Goal: Task Accomplishment & Management: Manage account settings

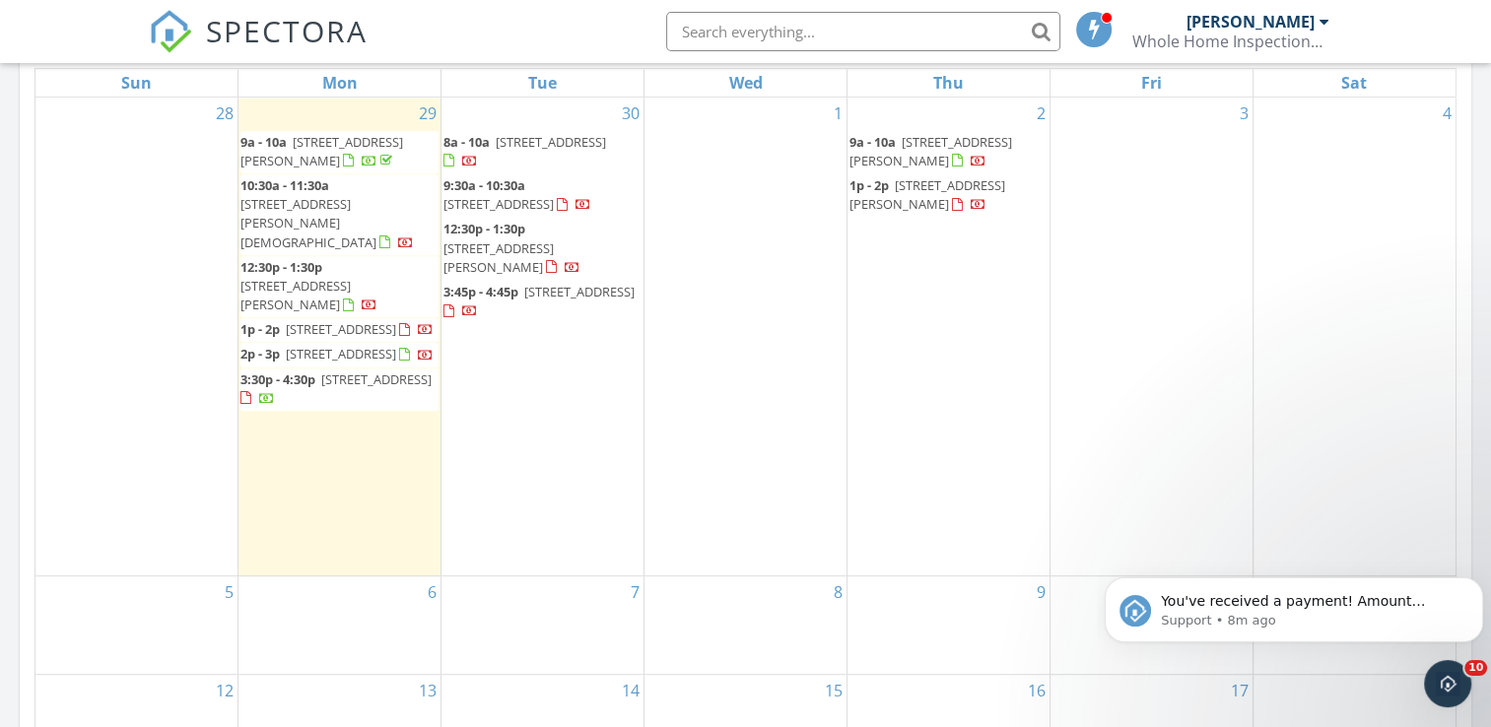
scroll to position [1104, 0]
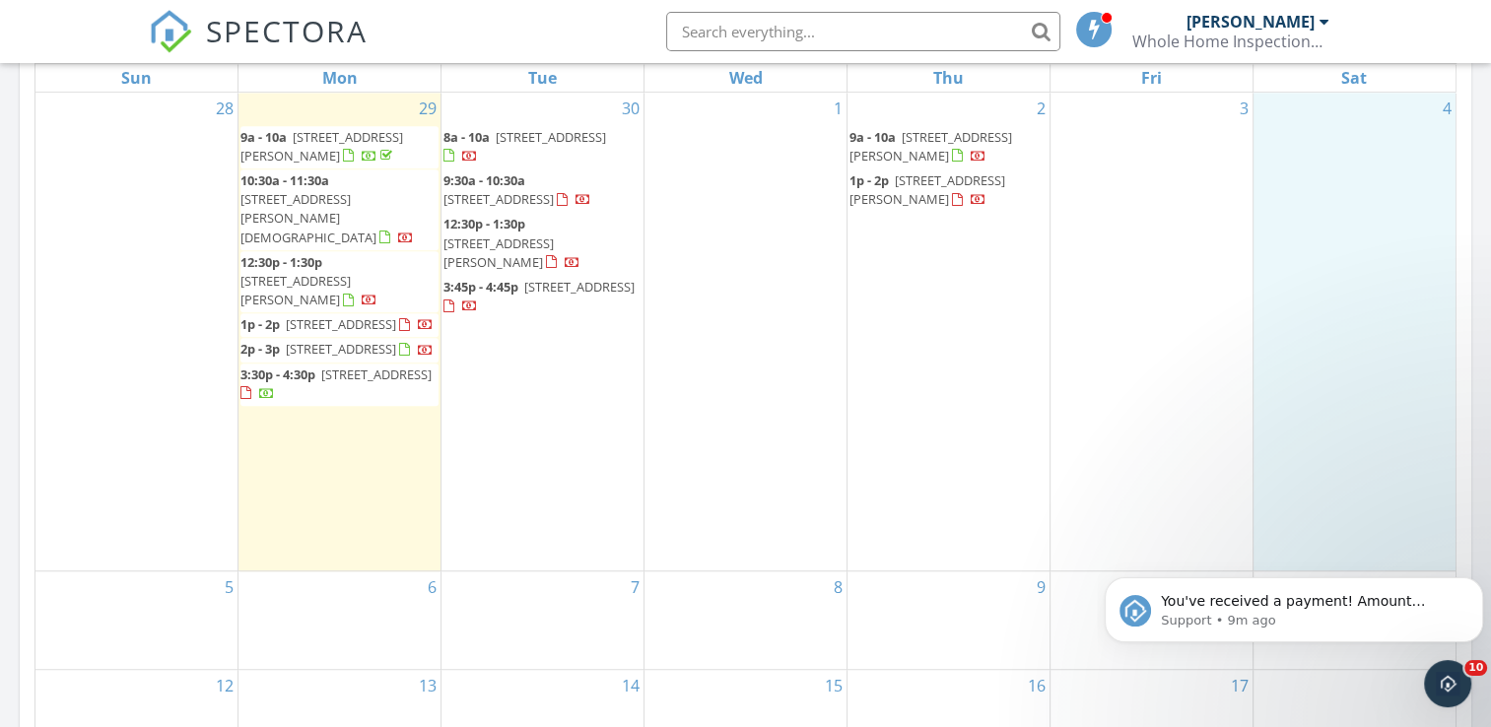
click at [1393, 391] on div "4" at bounding box center [1355, 332] width 202 height 478
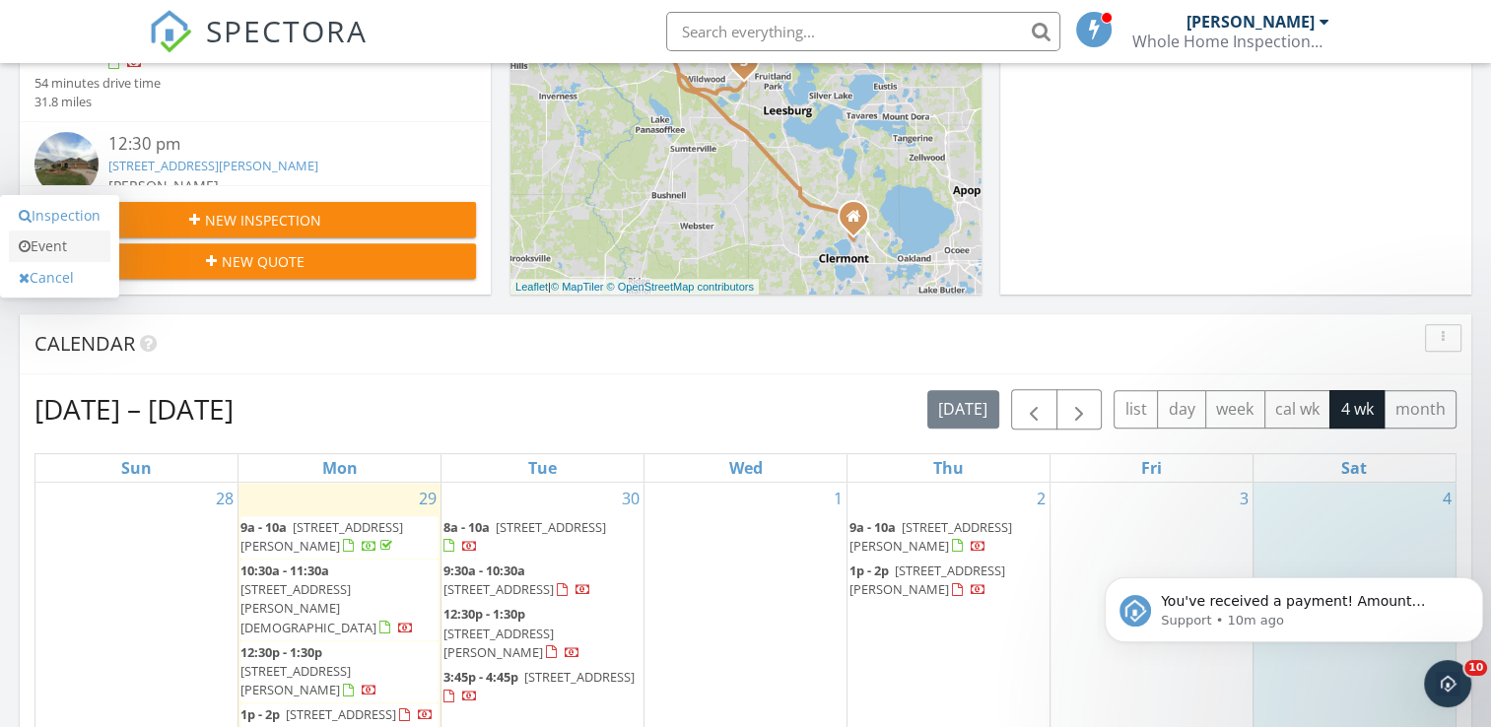
scroll to position [710, 0]
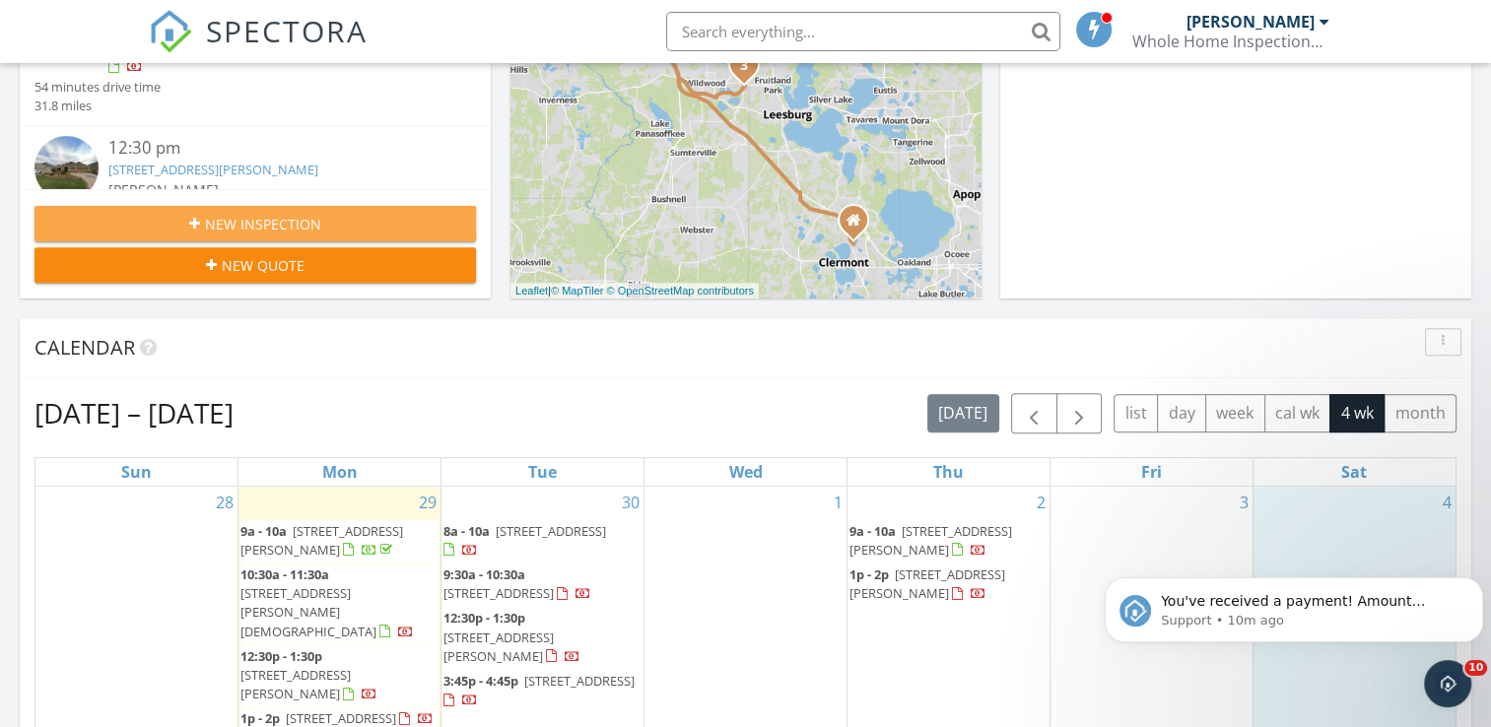
click at [268, 220] on span "New Inspection" at bounding box center [263, 224] width 116 height 21
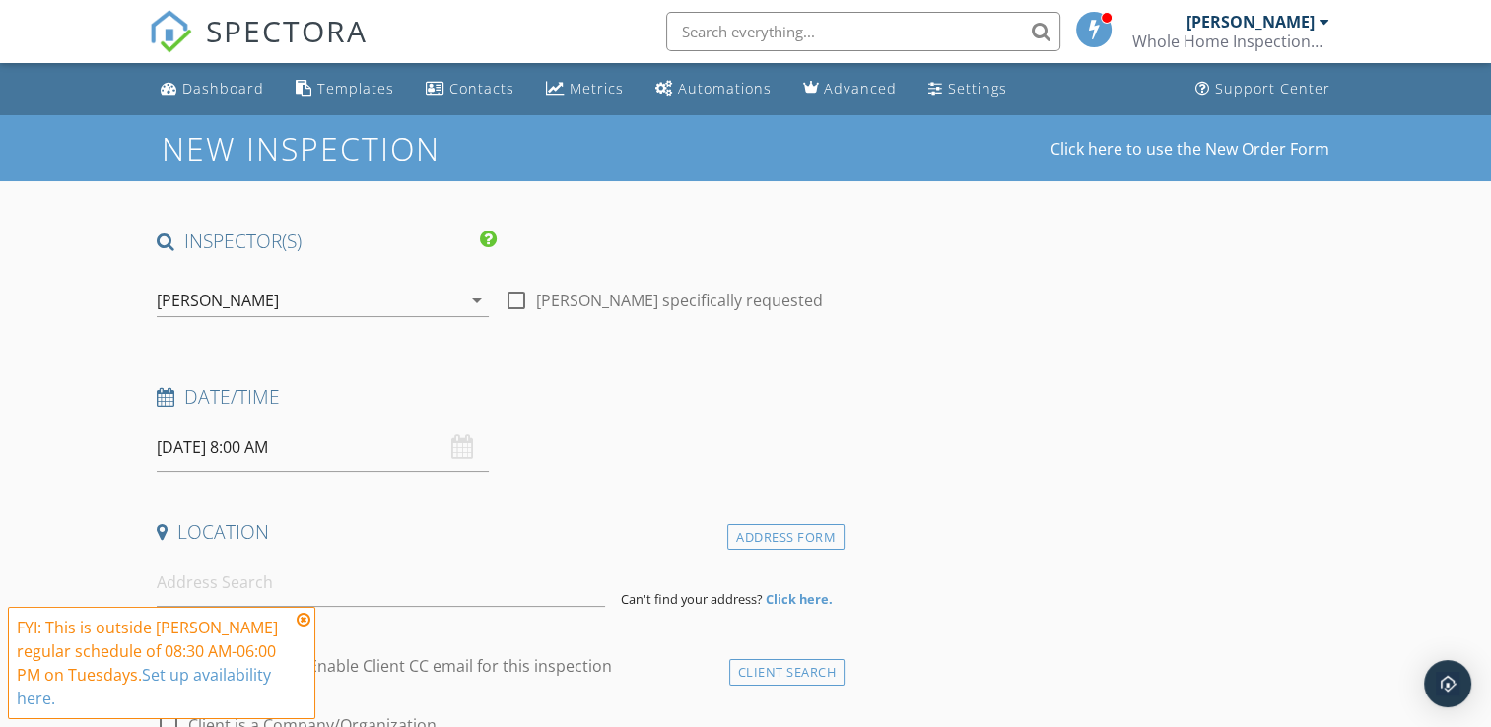
click at [179, 459] on input "[DATE] 8:00 AM" at bounding box center [323, 448] width 332 height 48
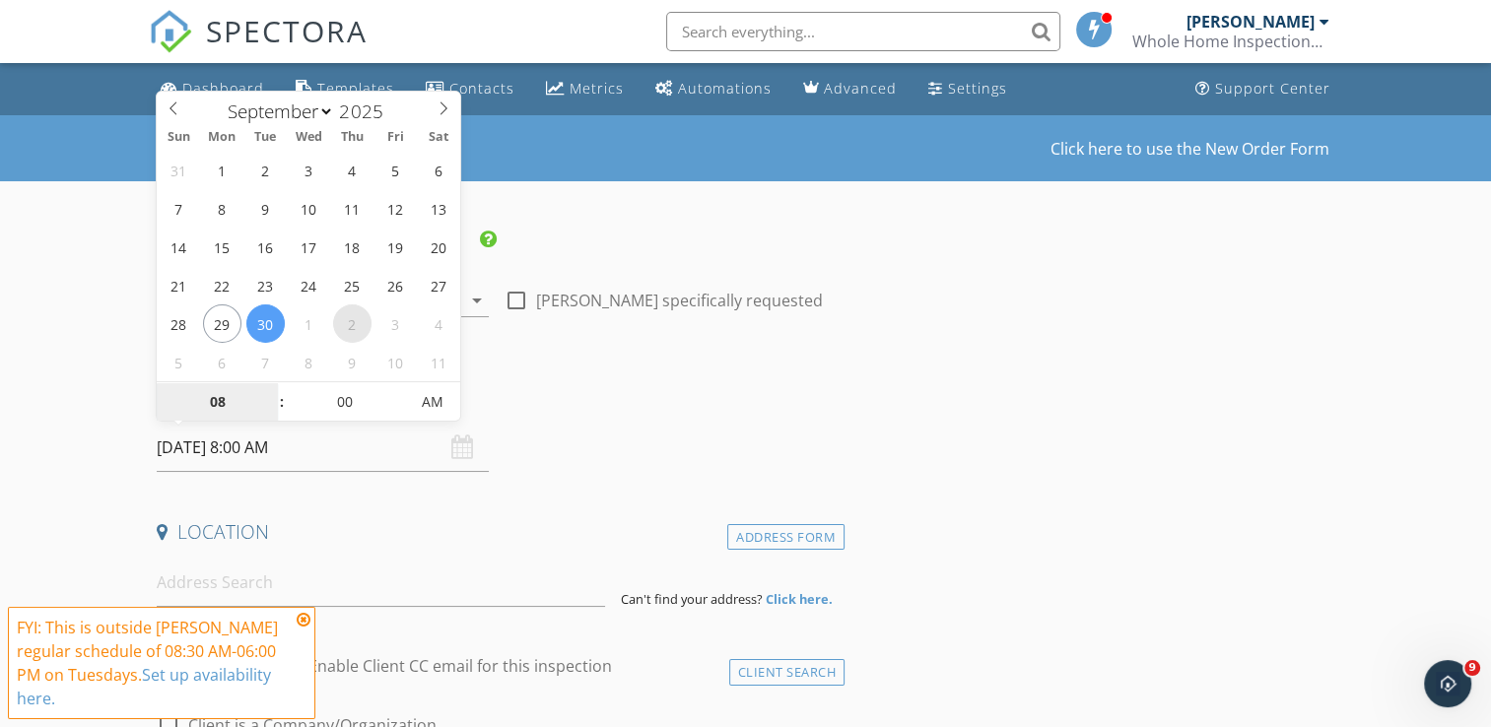
select select "9"
type input "10/02/2025 8:00 AM"
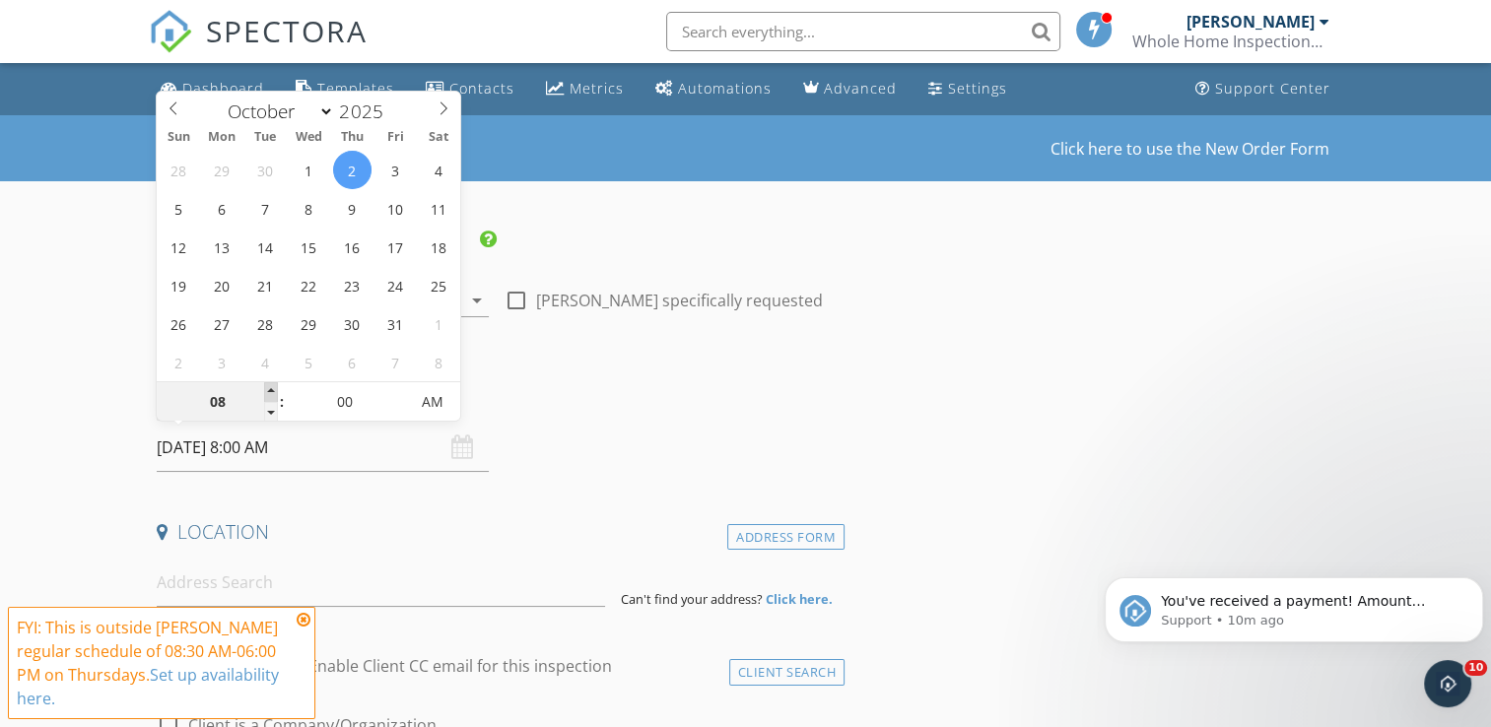
type input "09"
type input "10/02/2025 9:00 AM"
click at [272, 388] on span at bounding box center [271, 392] width 14 height 20
type input "10"
type input "10/02/2025 10:00 AM"
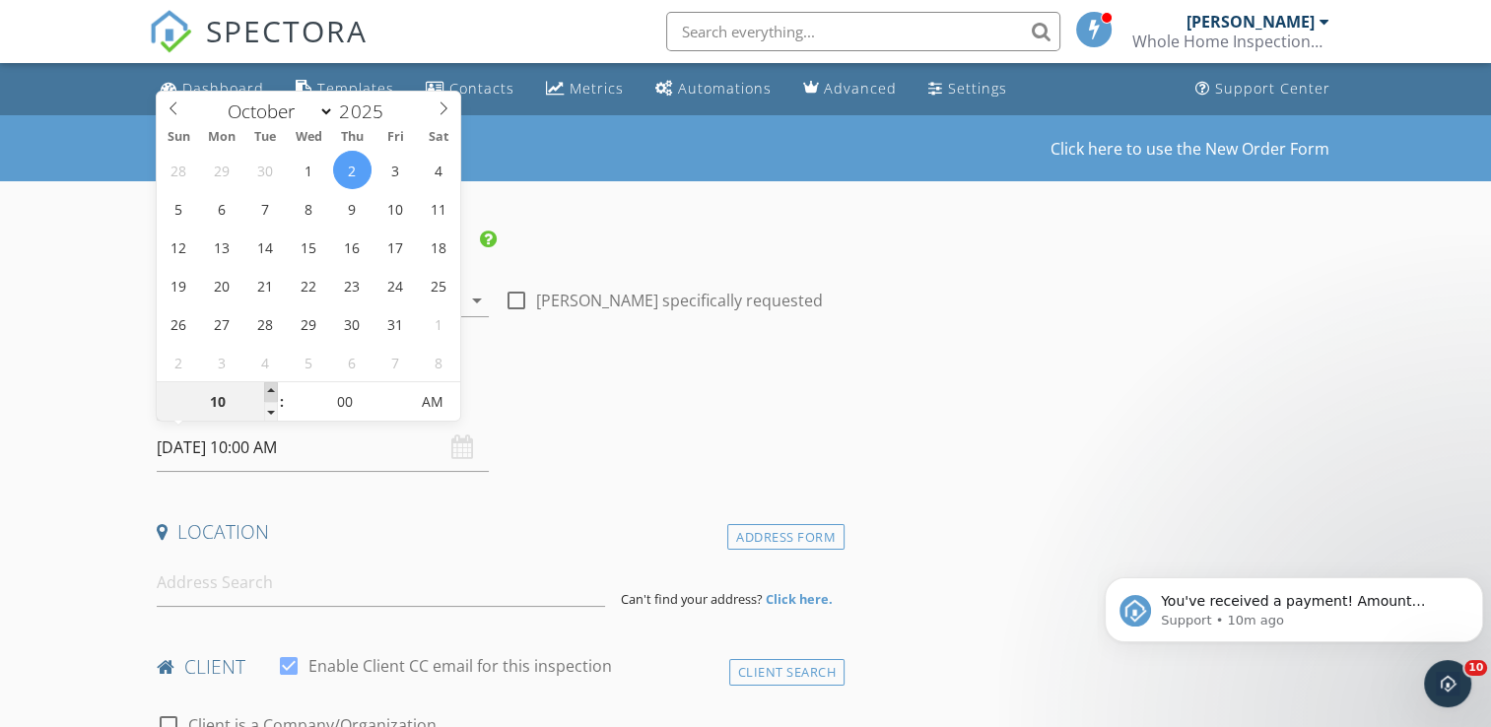
click at [272, 388] on span at bounding box center [271, 392] width 14 height 20
type input "11"
type input "10/02/2025 11:00 AM"
click at [272, 388] on span at bounding box center [271, 392] width 14 height 20
type input "12"
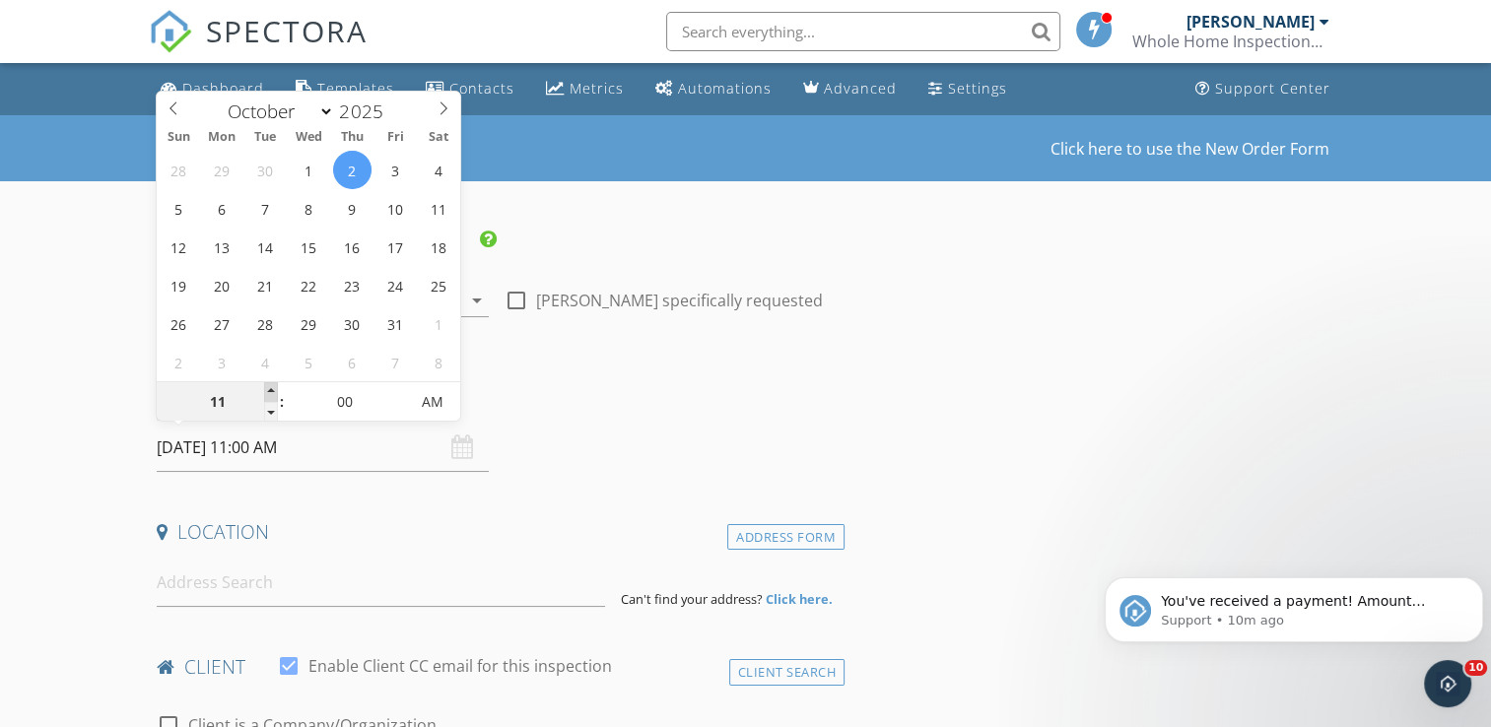
type input "10/02/2025 12:00 PM"
click at [272, 388] on span at bounding box center [271, 392] width 14 height 20
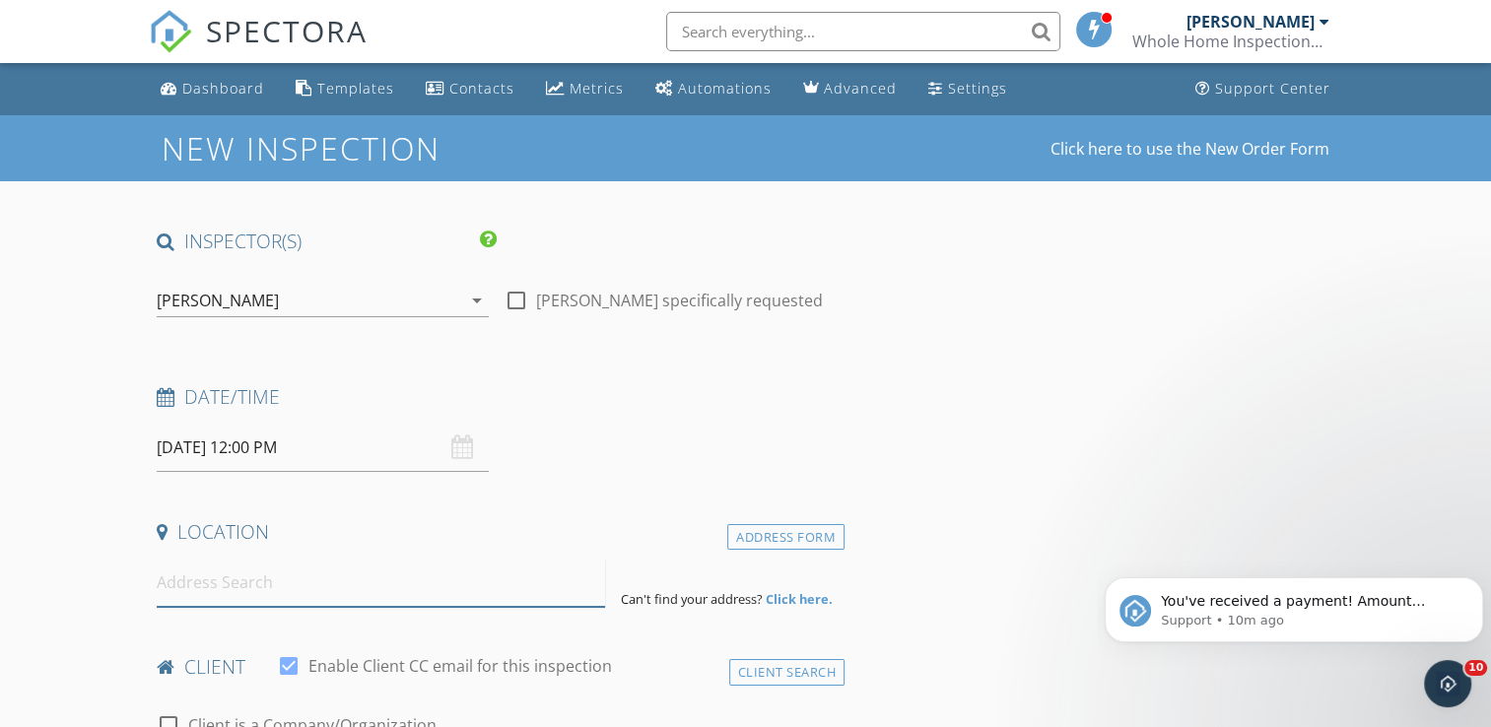
click at [209, 577] on input at bounding box center [381, 583] width 448 height 48
type input "217 Meadow Bay Court, Lake Mary, FL, USA"
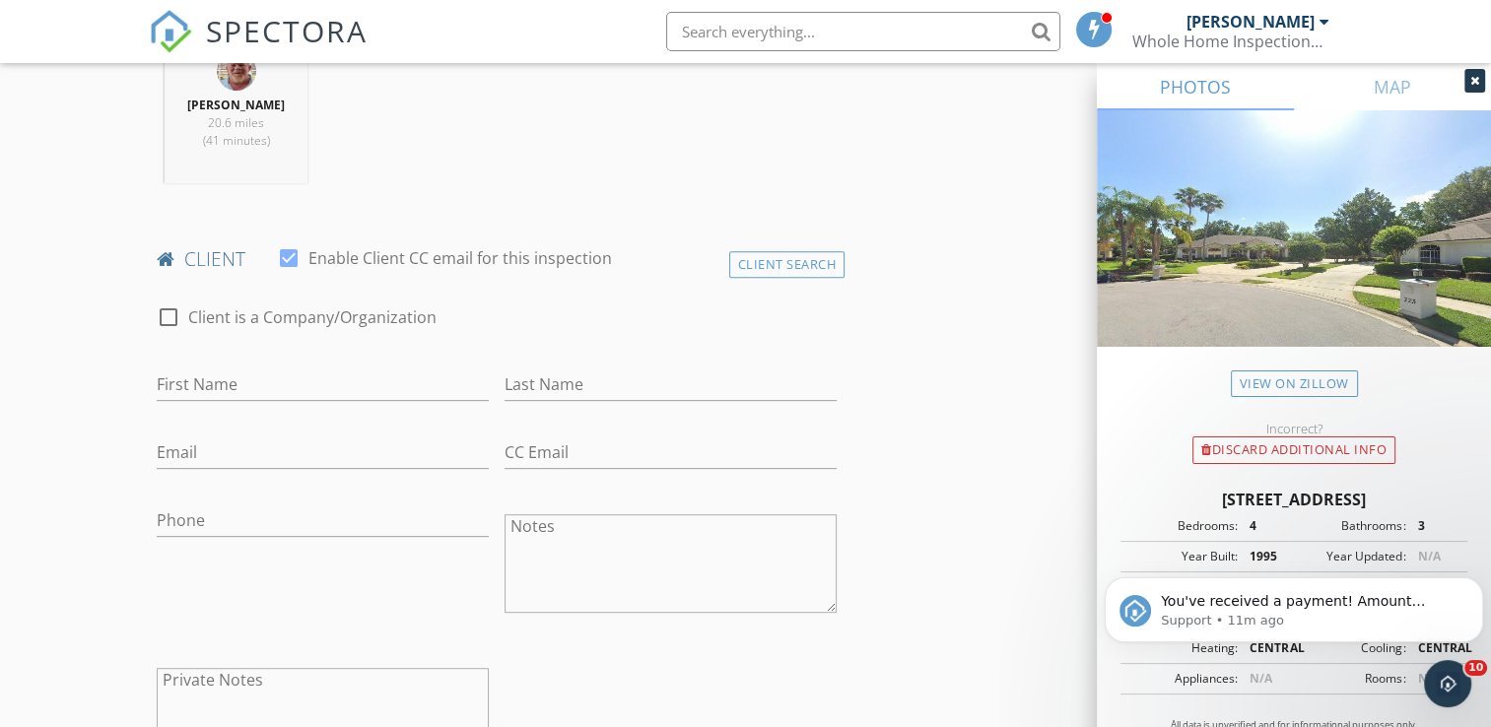
scroll to position [867, 0]
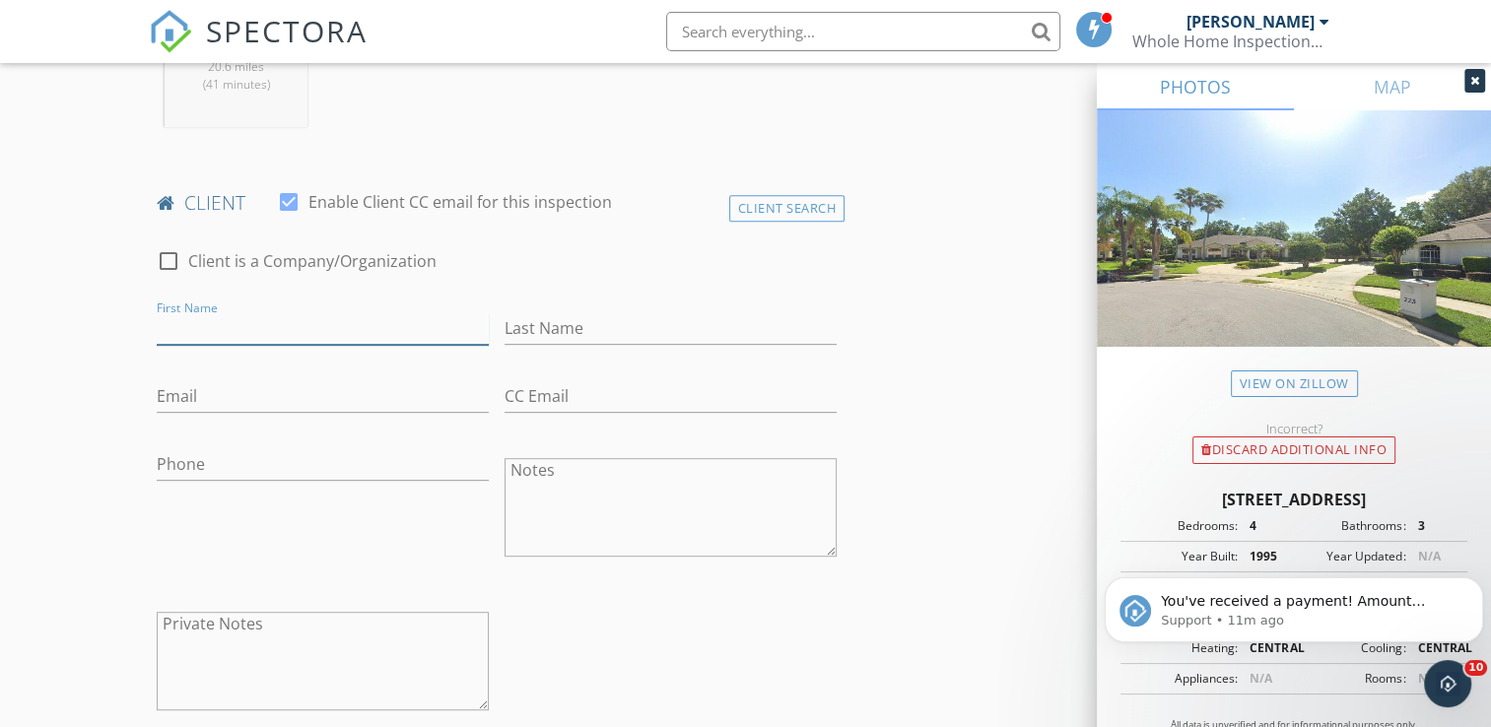
click at [300, 336] on input "First Name" at bounding box center [323, 328] width 332 height 33
type input "[PERSON_NAME]"
click at [576, 335] on input "Last Name" at bounding box center [671, 328] width 332 height 33
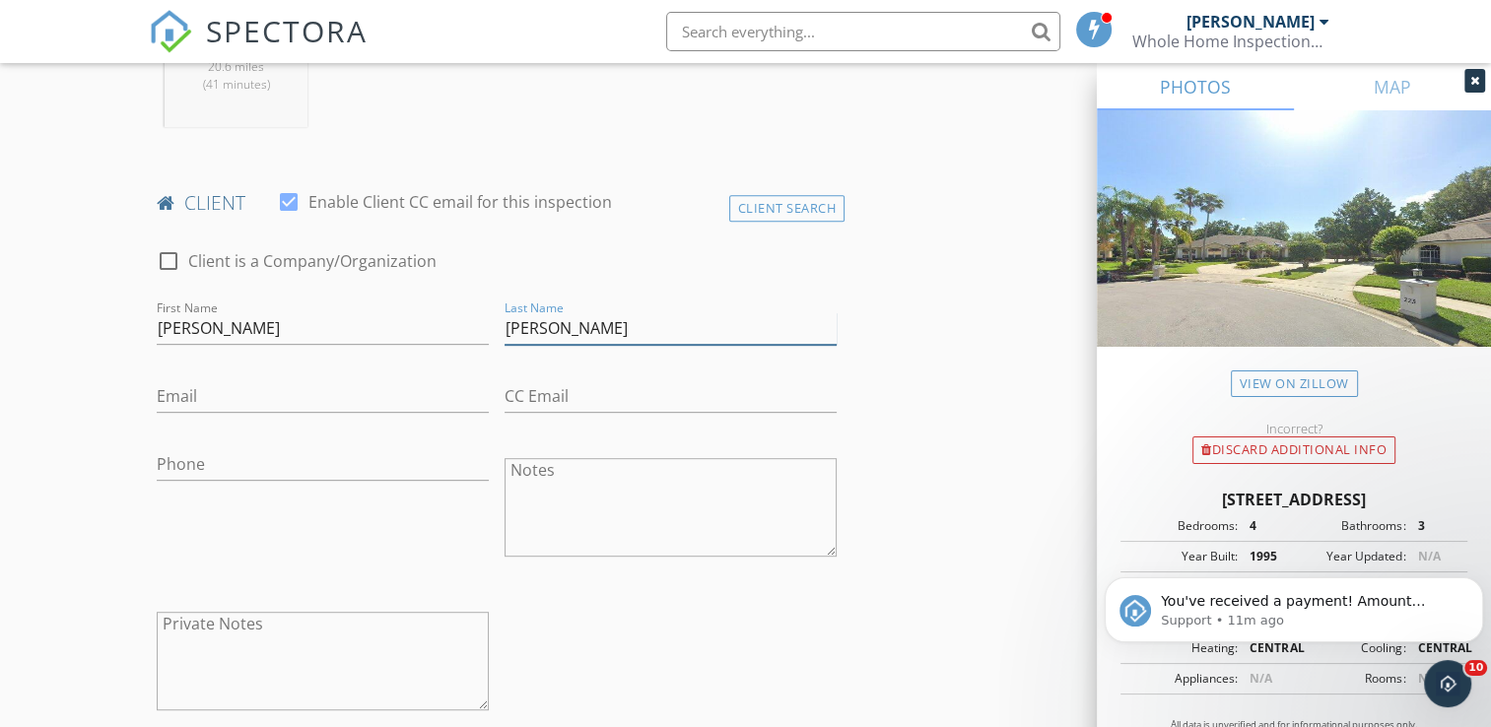
type input "Marler"
click at [202, 395] on input "Email" at bounding box center [323, 396] width 332 height 33
type input "jmarler7989@gmail.com"
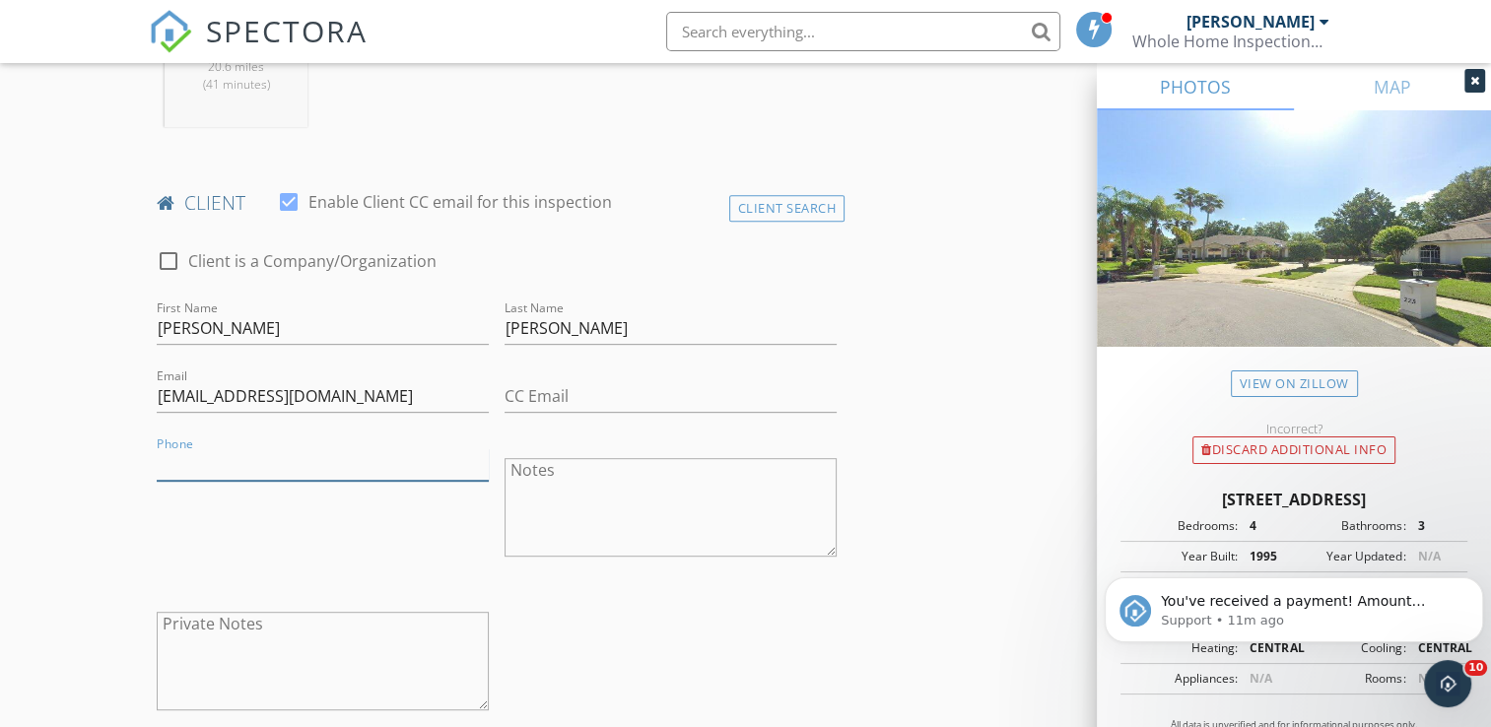
click at [202, 460] on input "Phone" at bounding box center [323, 464] width 332 height 33
type input "760-221-7989"
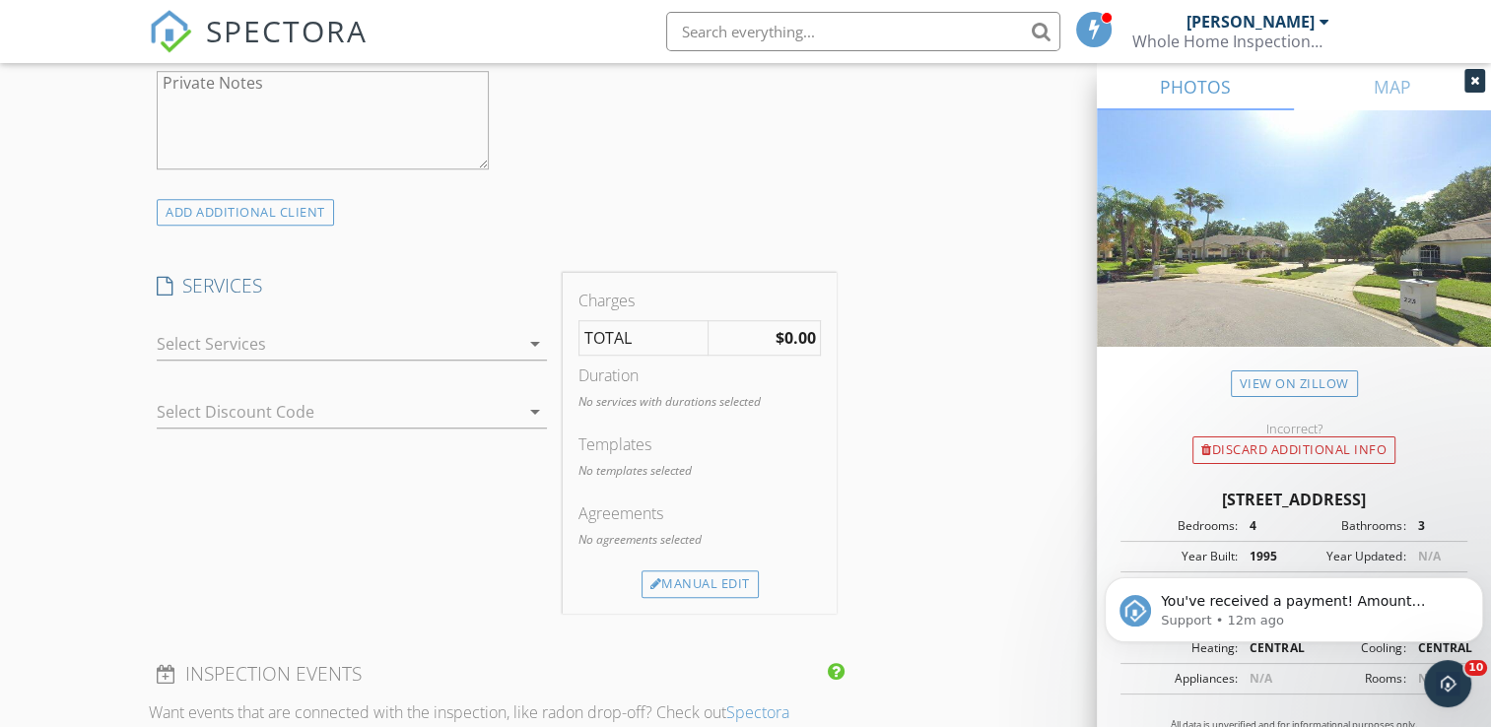
scroll to position [1419, 0]
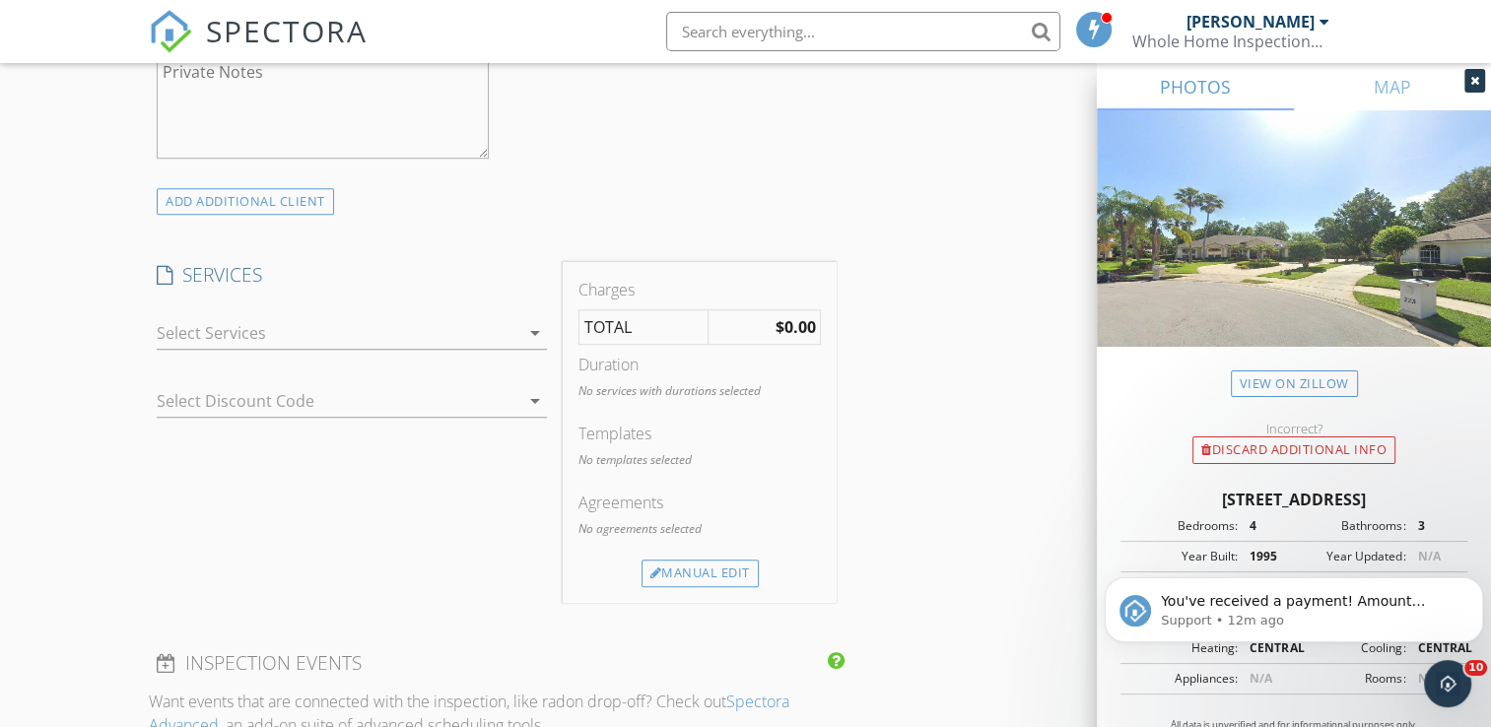
click at [536, 332] on icon "arrow_drop_down" at bounding box center [535, 333] width 24 height 24
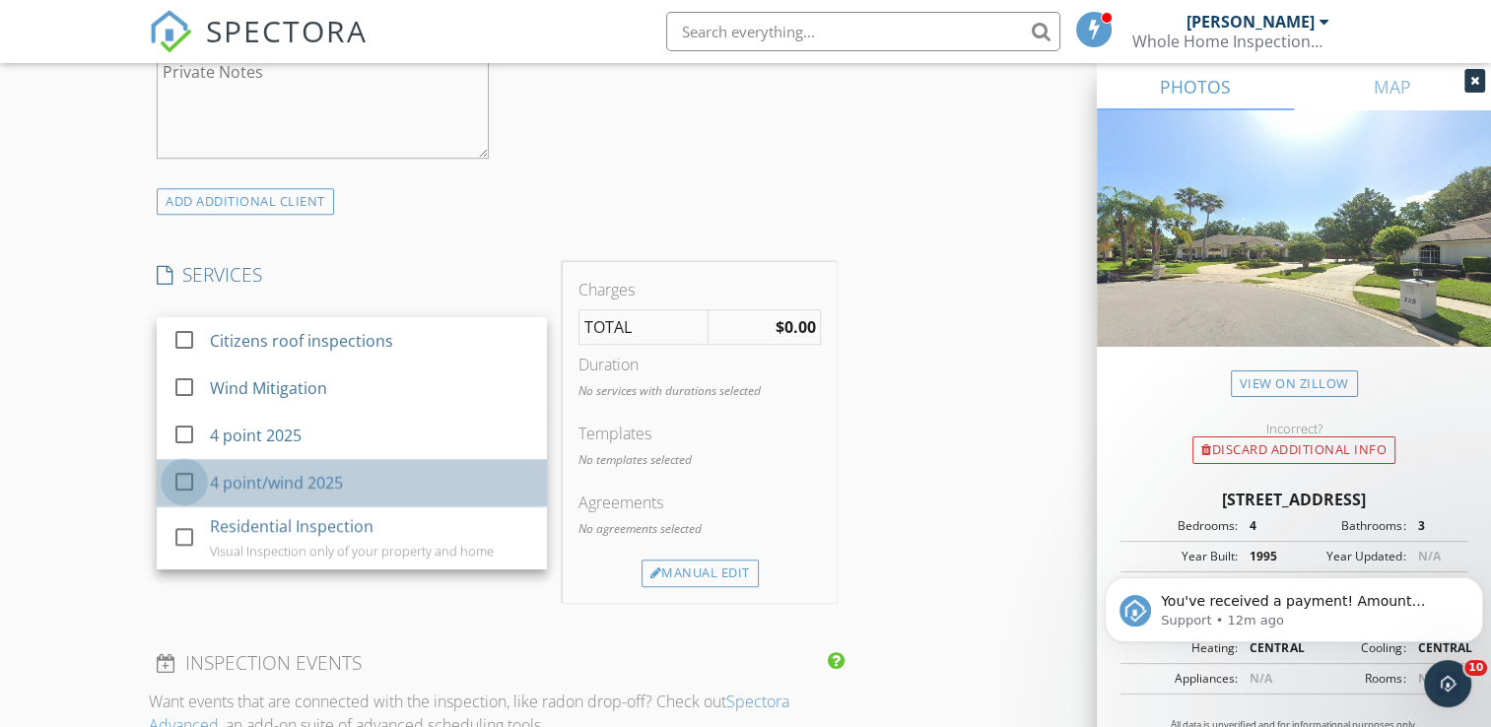
click at [188, 479] on div at bounding box center [185, 482] width 34 height 34
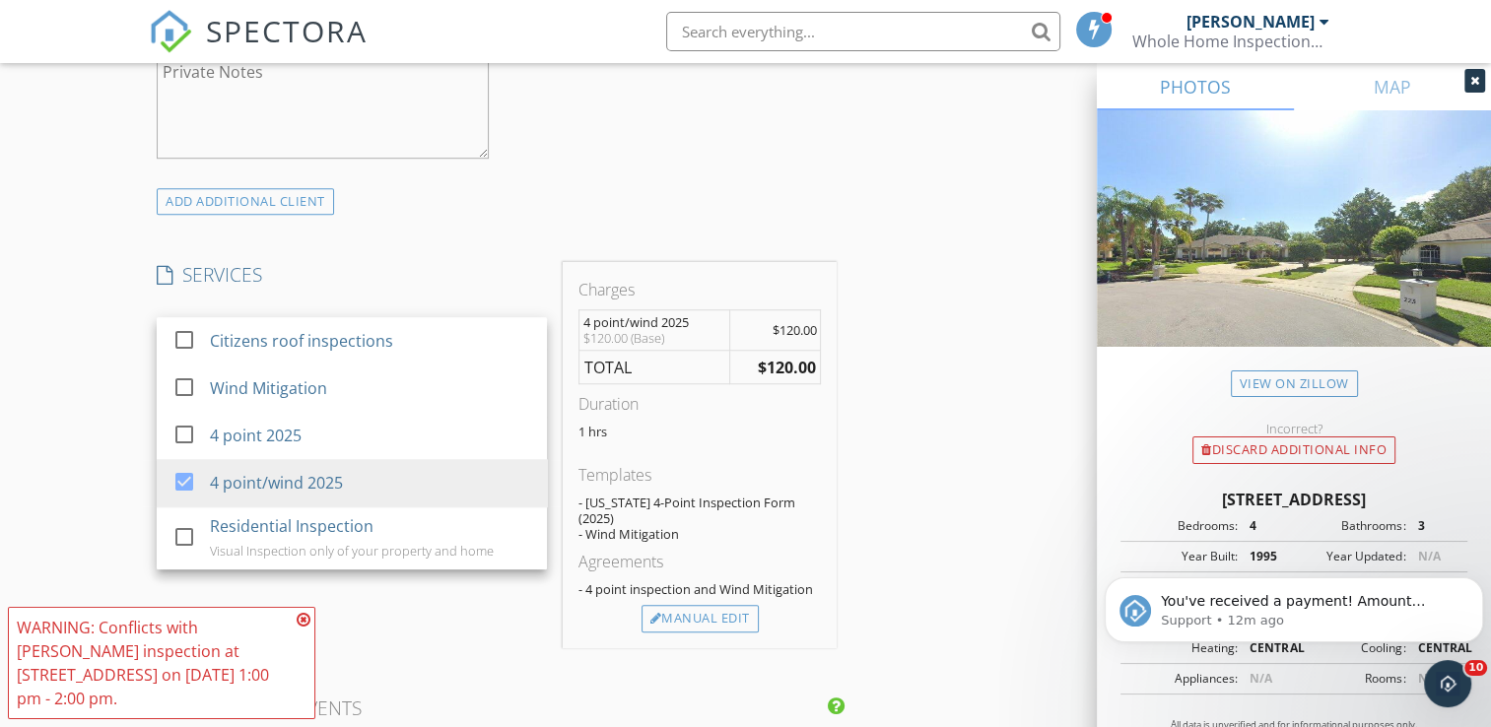
click at [306, 617] on icon at bounding box center [304, 620] width 14 height 16
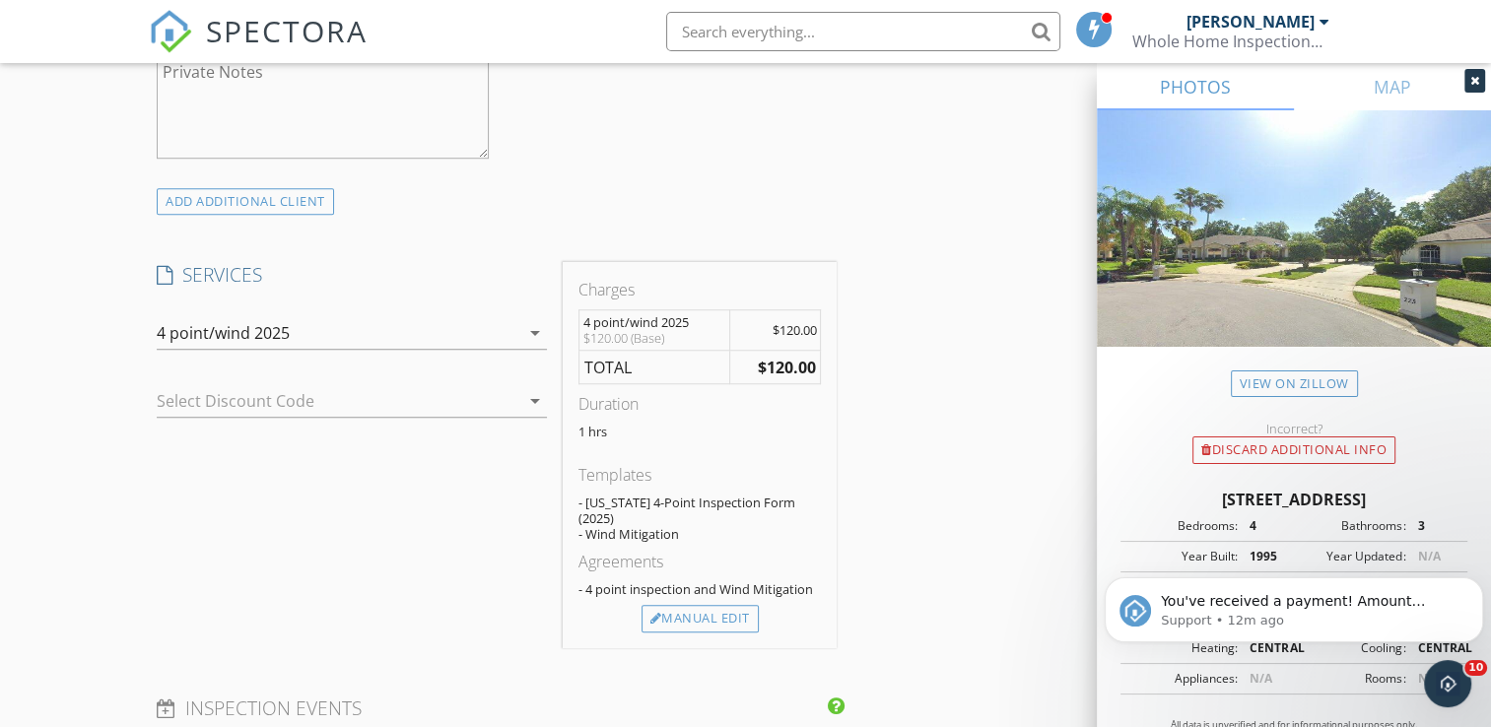
click at [92, 561] on div "New Inspection Click here to use the New Order Form INSPECTOR(S) check_box Carl…" at bounding box center [745, 415] width 1491 height 3438
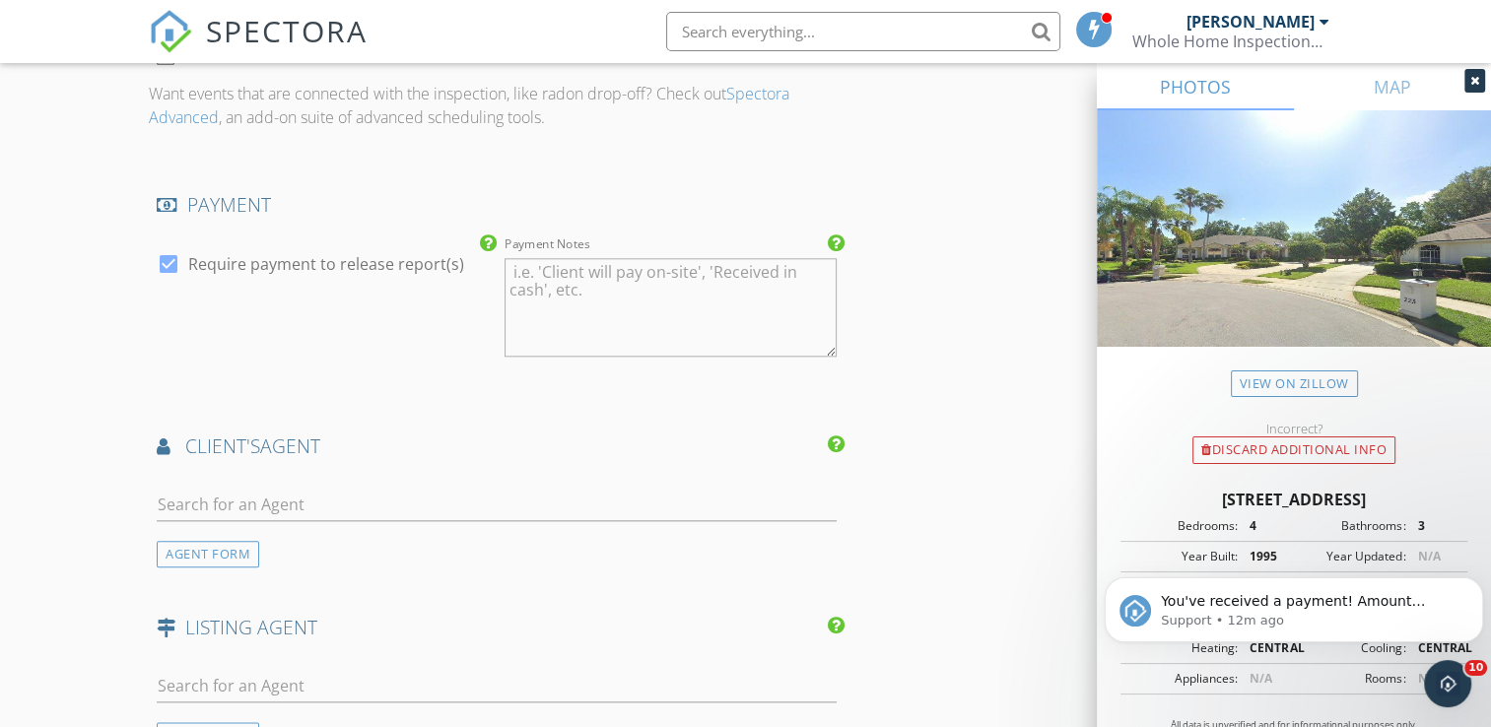
scroll to position [2129, 0]
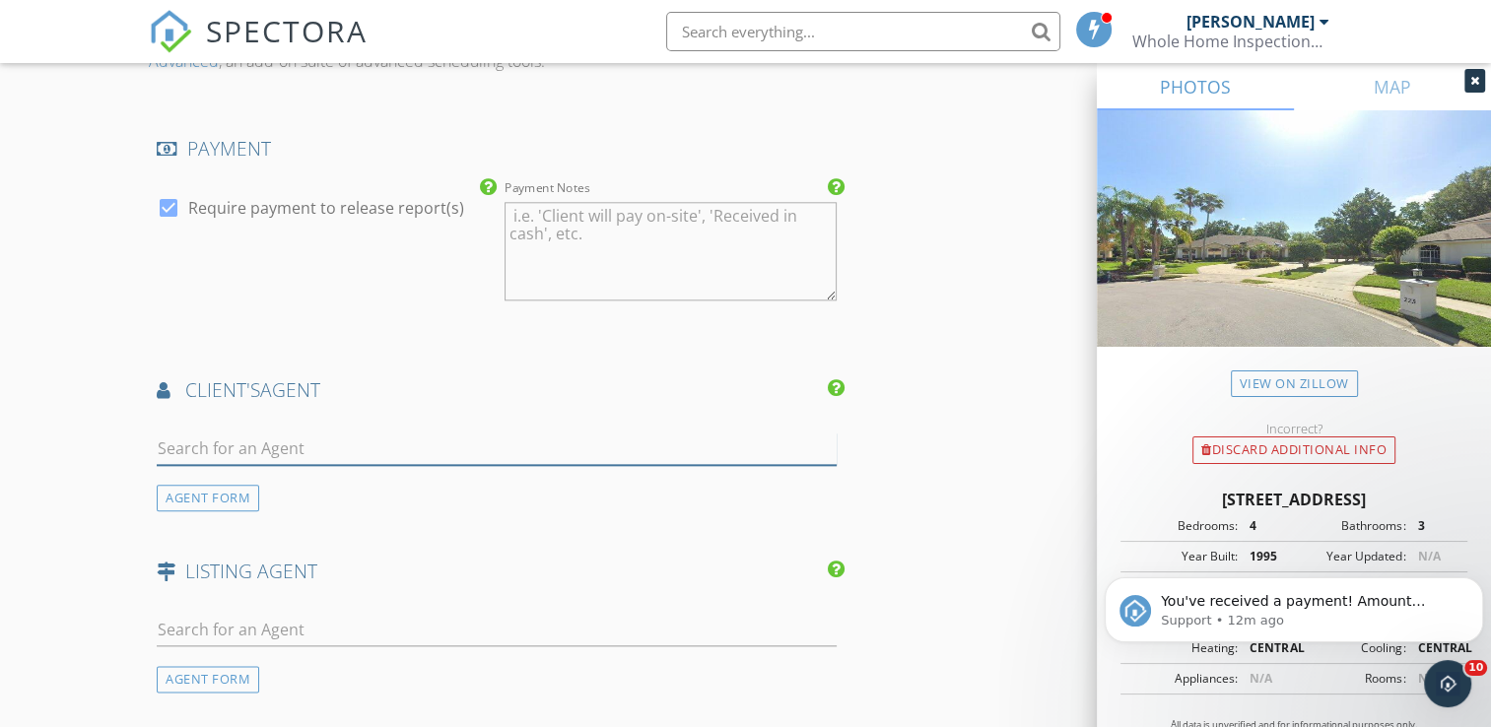
click at [287, 433] on input "text" at bounding box center [497, 449] width 680 height 33
type input "Julie"
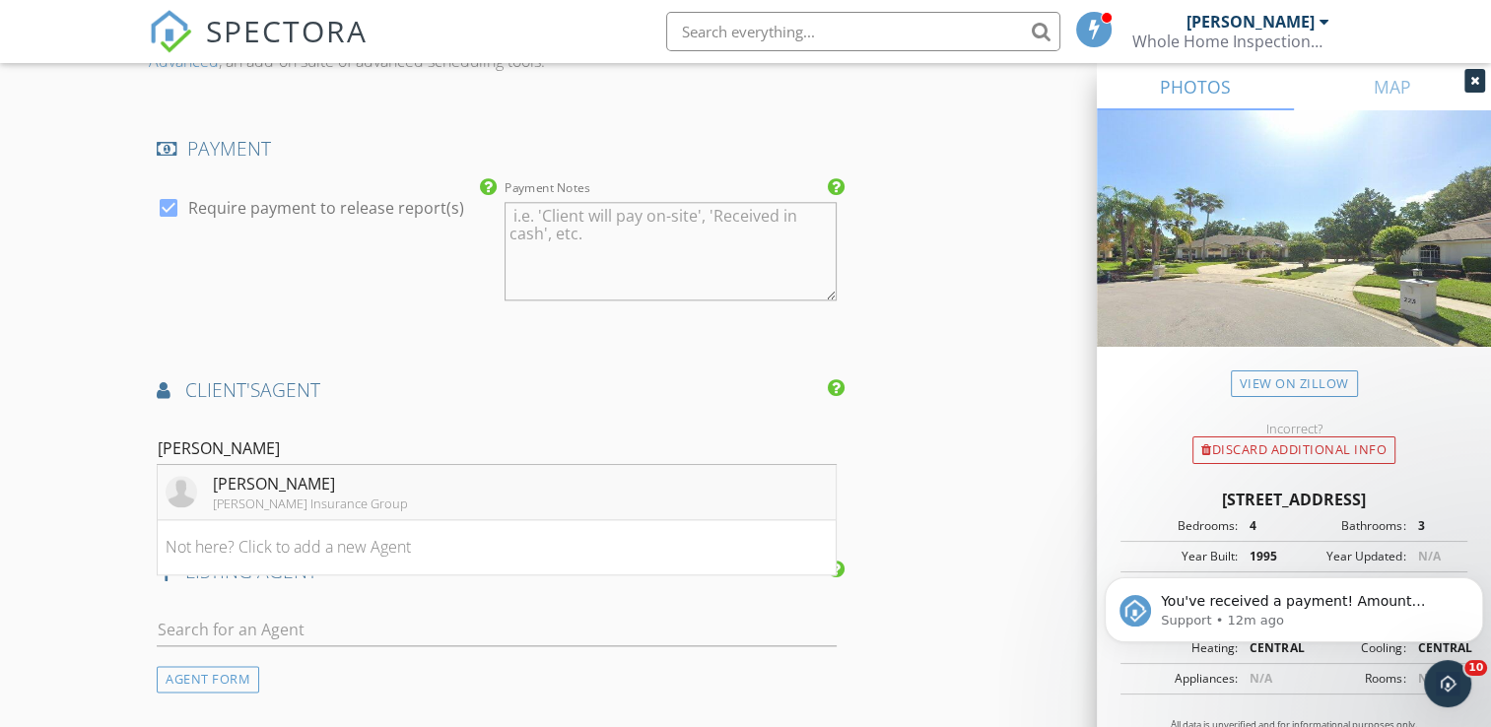
click at [294, 472] on div "Julie Gaviria" at bounding box center [310, 484] width 195 height 24
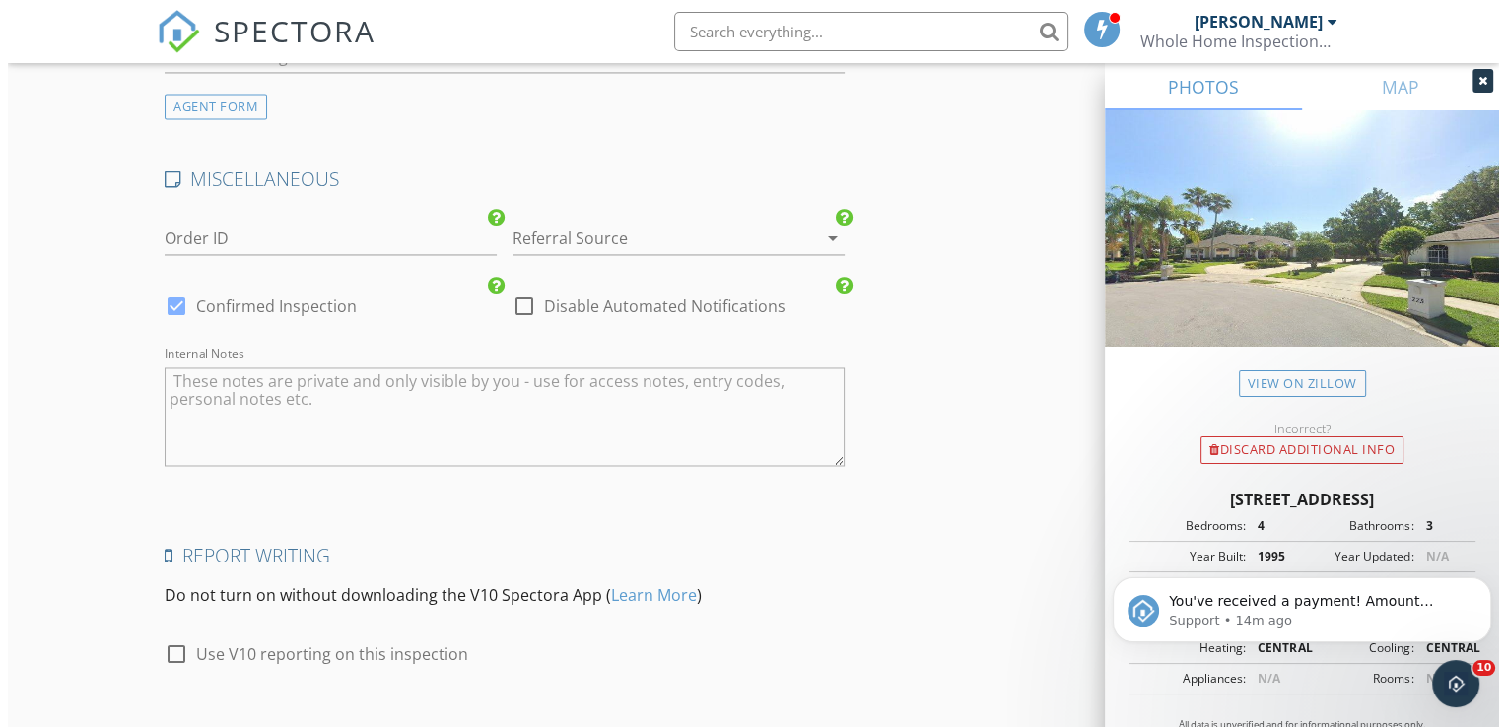
scroll to position [3251, 0]
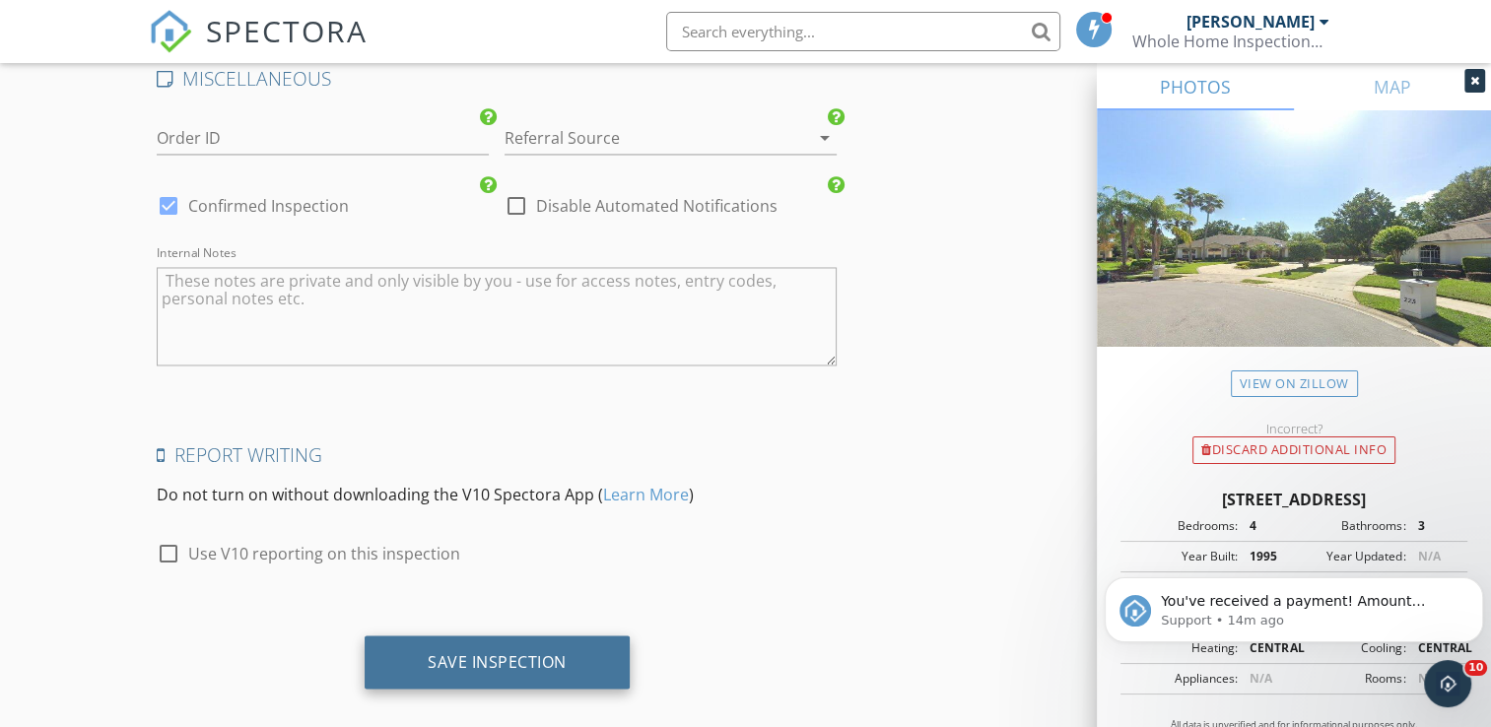
click at [493, 651] on div "Save Inspection" at bounding box center [497, 661] width 139 height 20
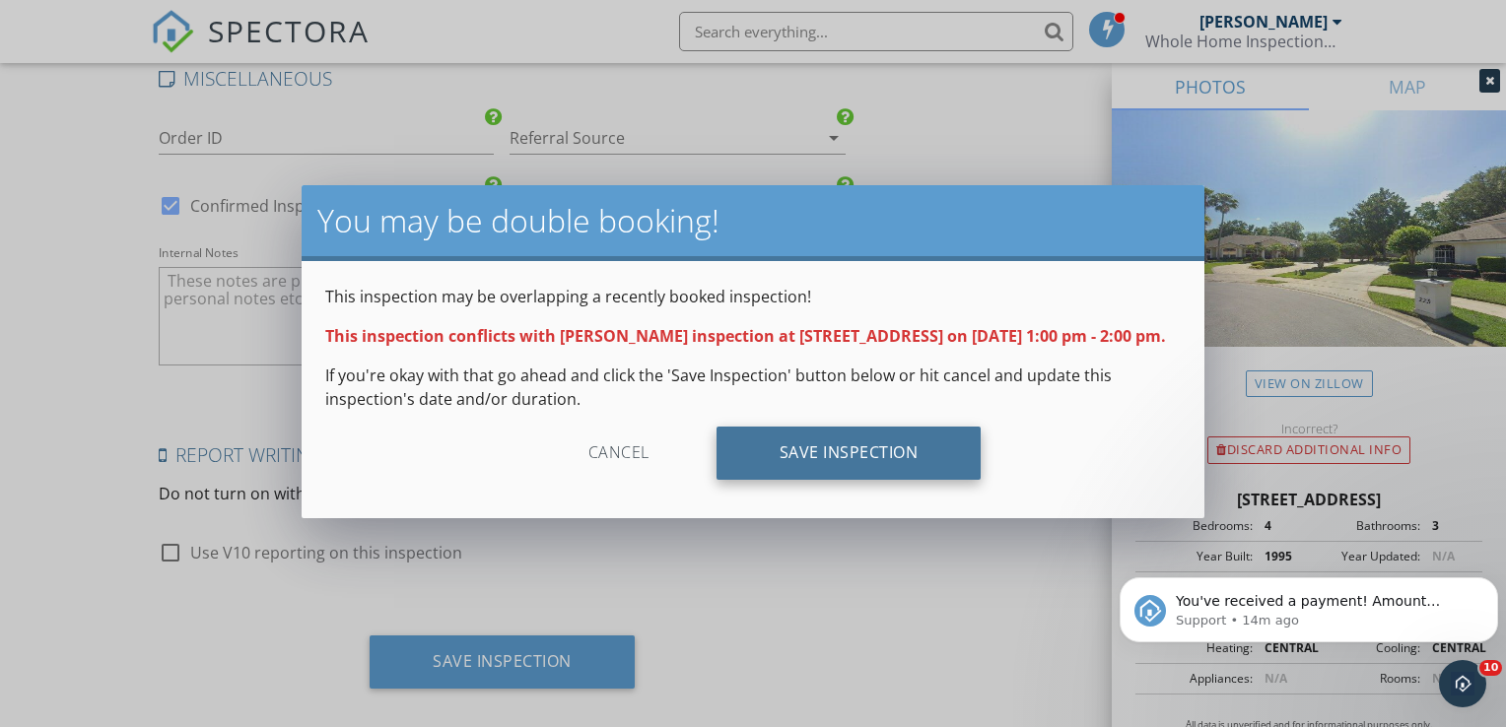
click at [841, 480] on div "Save Inspection" at bounding box center [849, 453] width 265 height 53
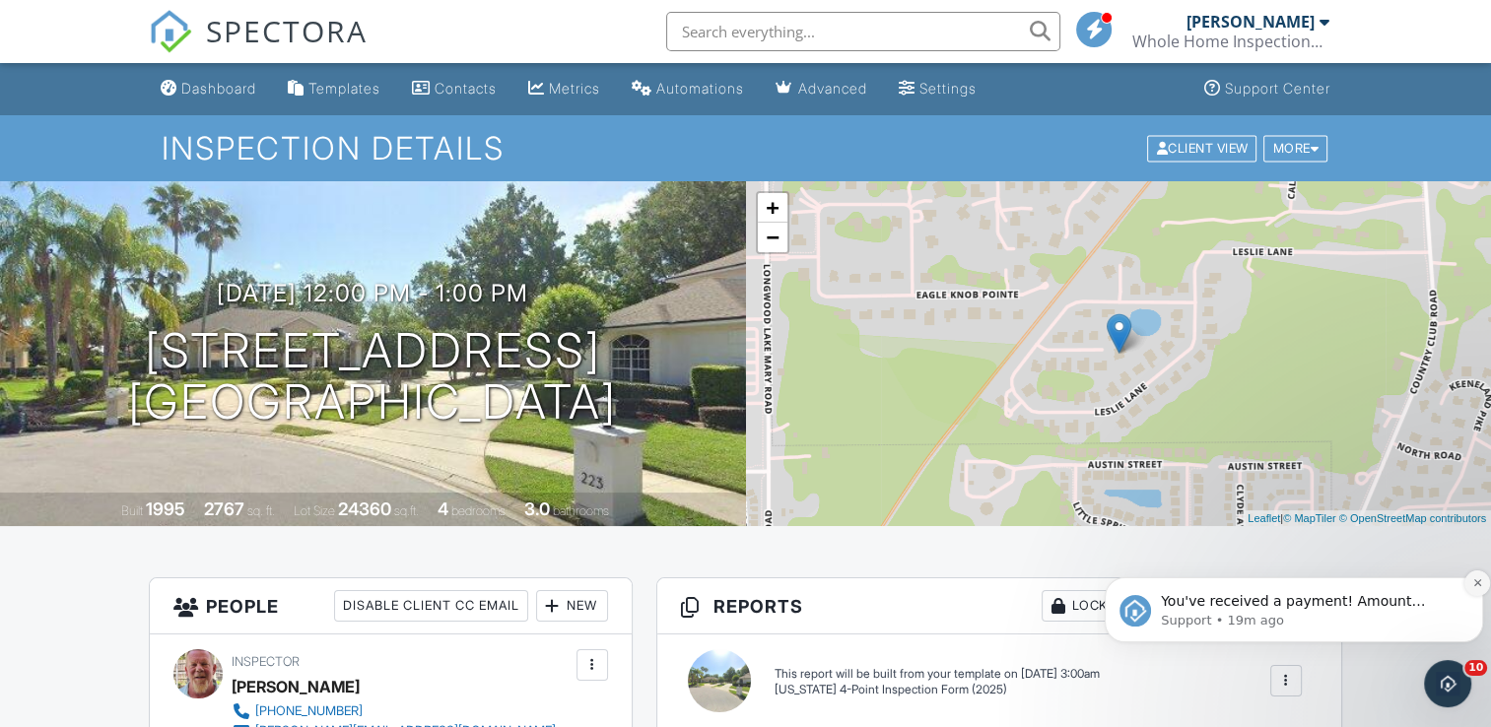
click at [1476, 584] on icon "Dismiss notification" at bounding box center [1476, 583] width 7 height 7
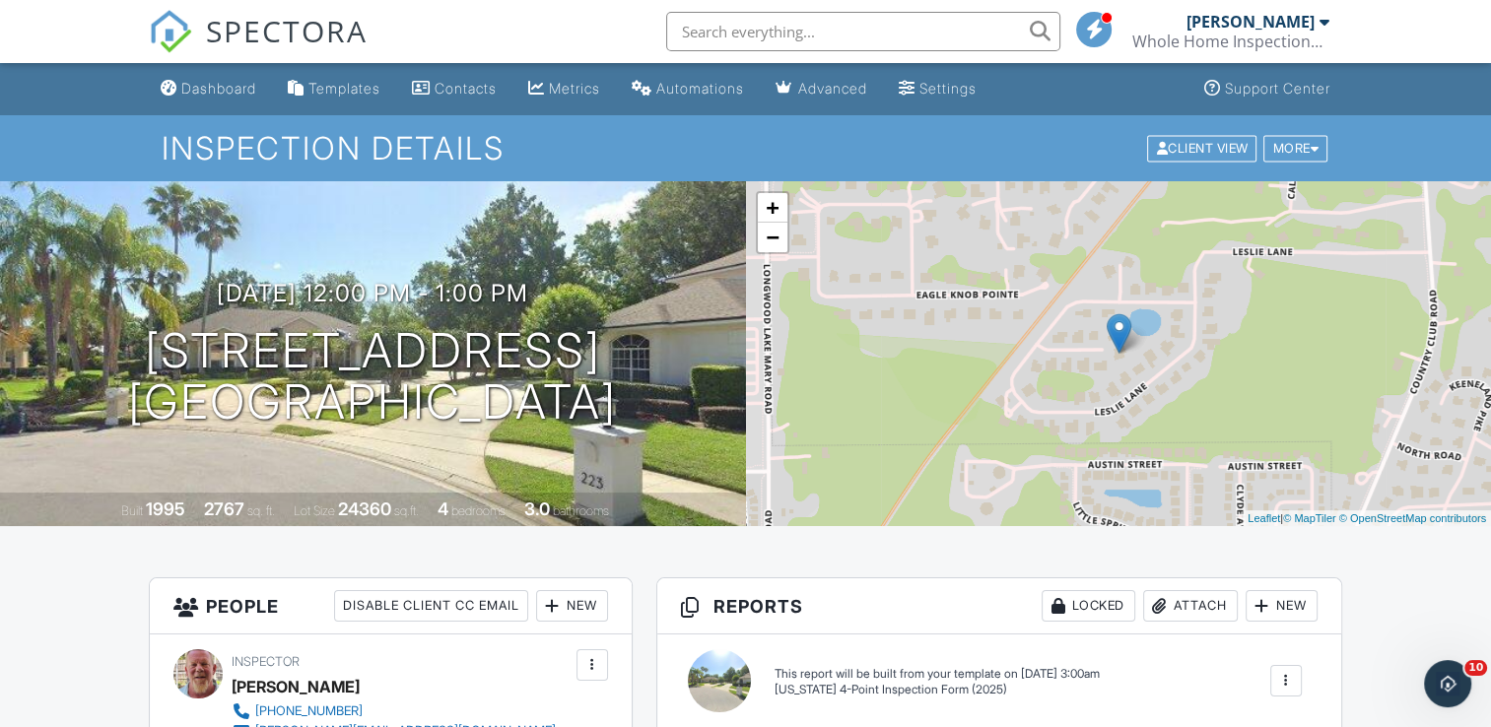
click at [1186, 609] on div "Attach" at bounding box center [1190, 606] width 95 height 32
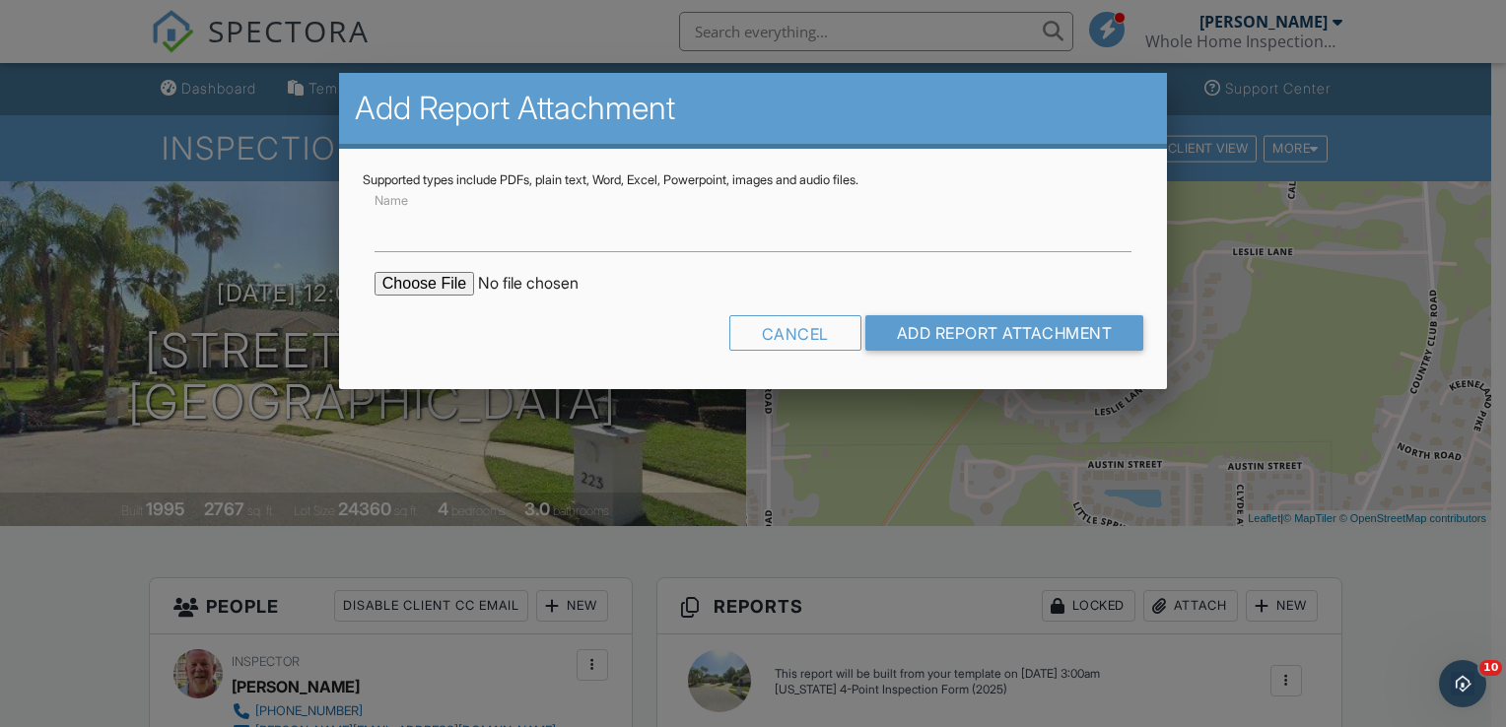
click at [420, 286] on input "file" at bounding box center [542, 284] width 335 height 24
type input "C:\fakepath\217 Meadow Bay Ct roof permit.pdf"
click at [929, 333] on input "Add Report Attachment" at bounding box center [1004, 332] width 279 height 35
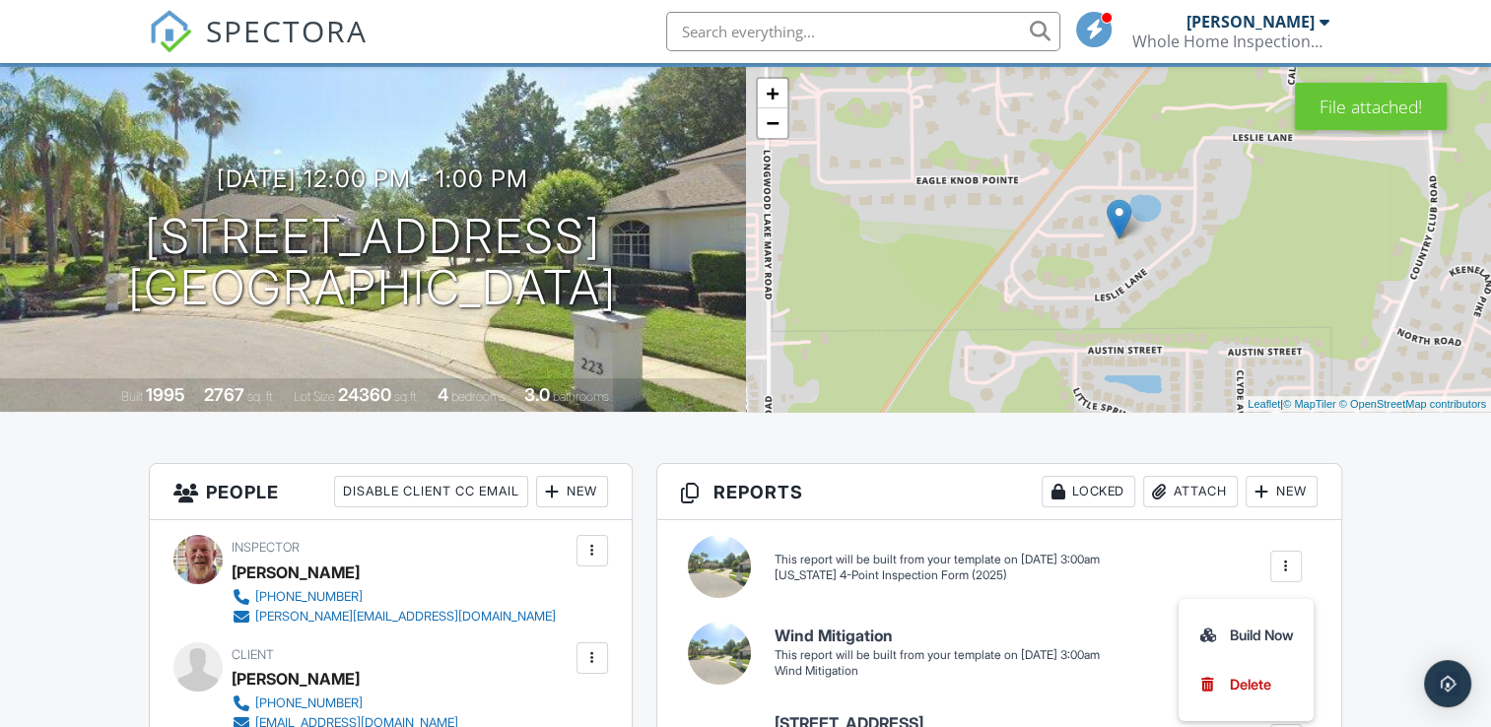
scroll to position [118, 0]
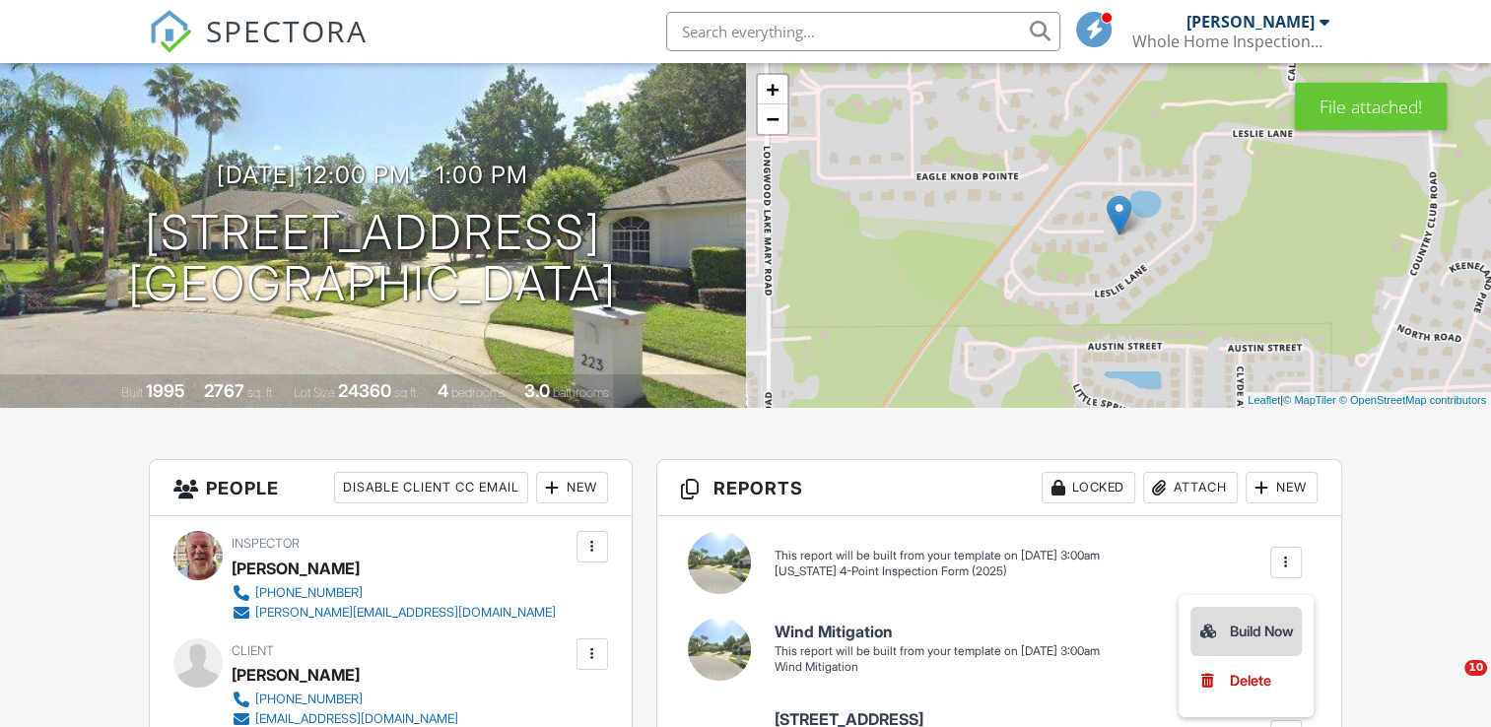
click at [1249, 631] on div "Build Now" at bounding box center [1246, 632] width 96 height 24
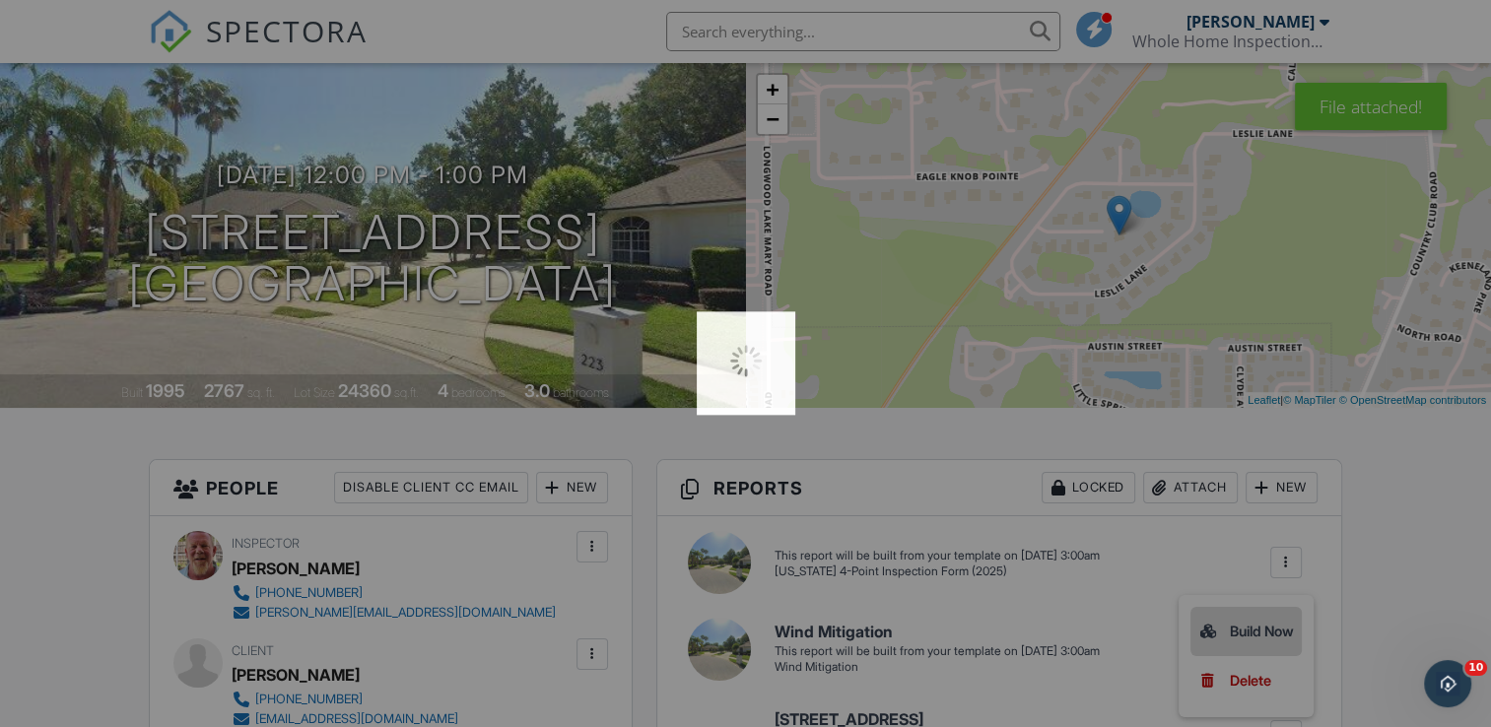
scroll to position [0, 0]
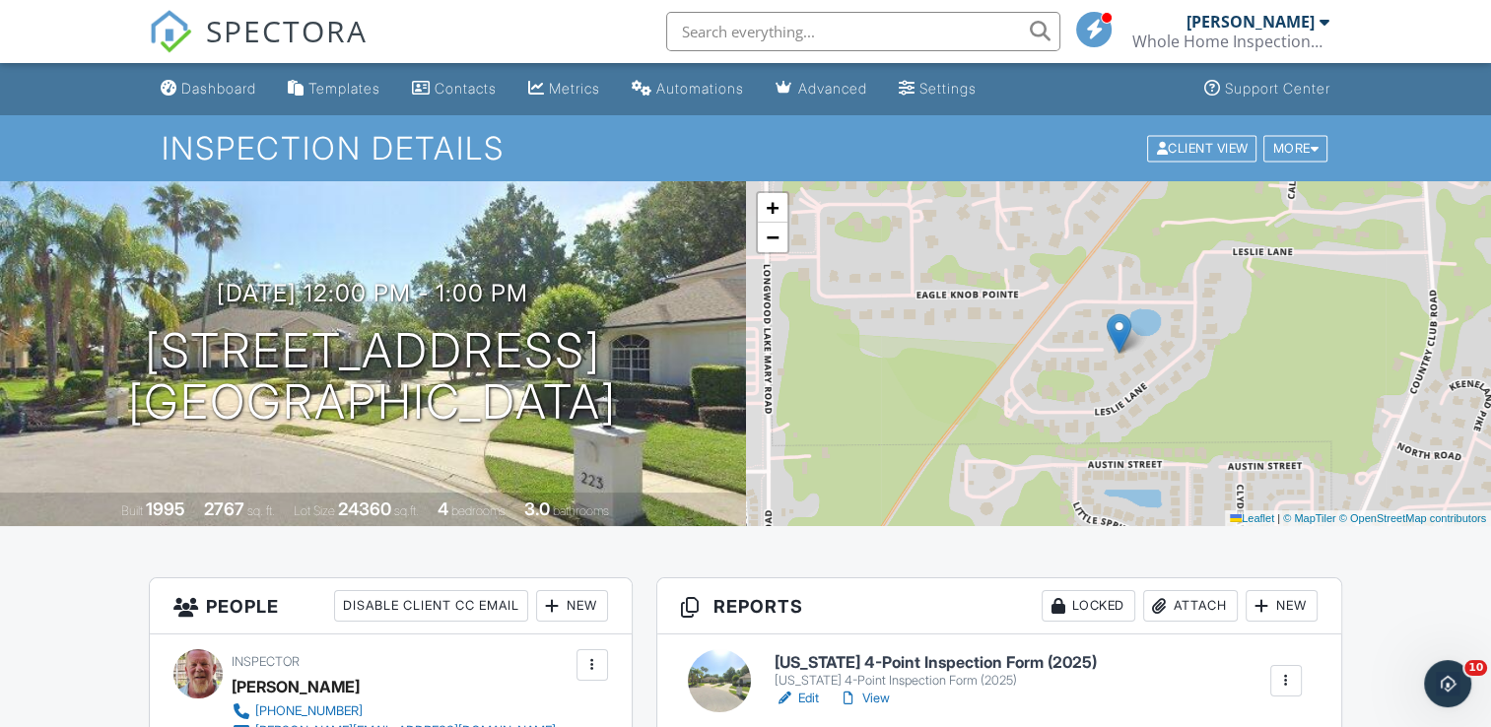
drag, startPoint x: 869, startPoint y: 660, endPoint x: 704, endPoint y: 534, distance: 208.2
click at [840, 657] on h6 "[US_STATE] 4-Point Inspection Form (2025)" at bounding box center [936, 663] width 322 height 18
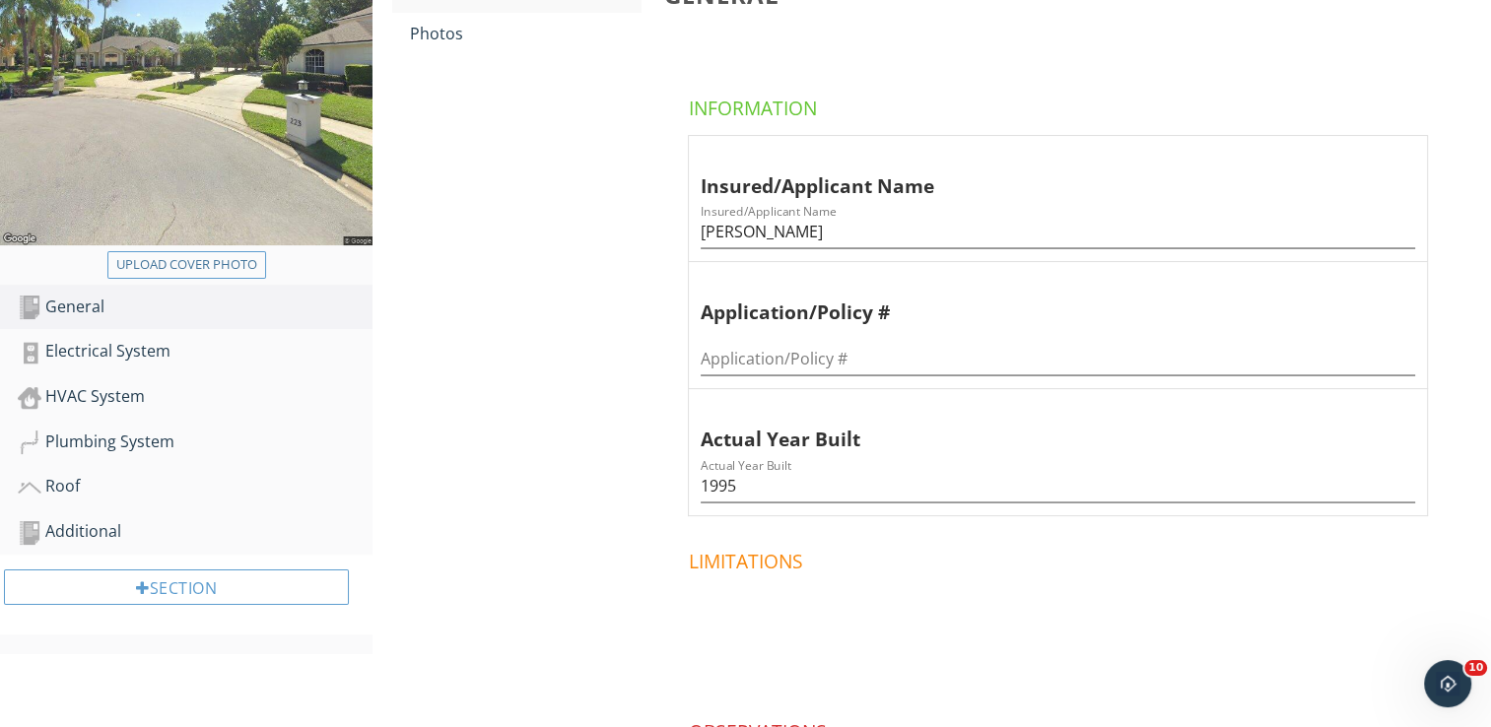
scroll to position [355, 0]
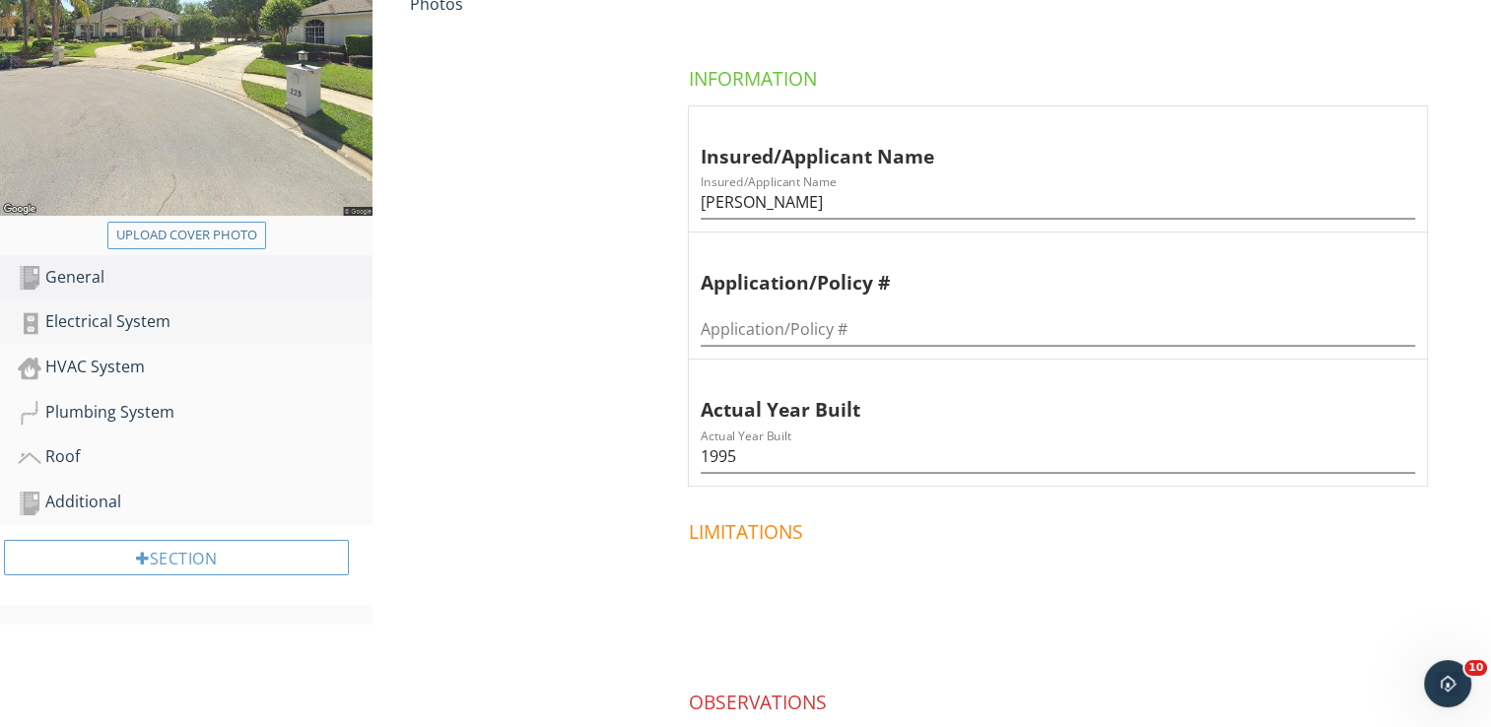
click at [105, 320] on div "Electrical System" at bounding box center [195, 322] width 355 height 26
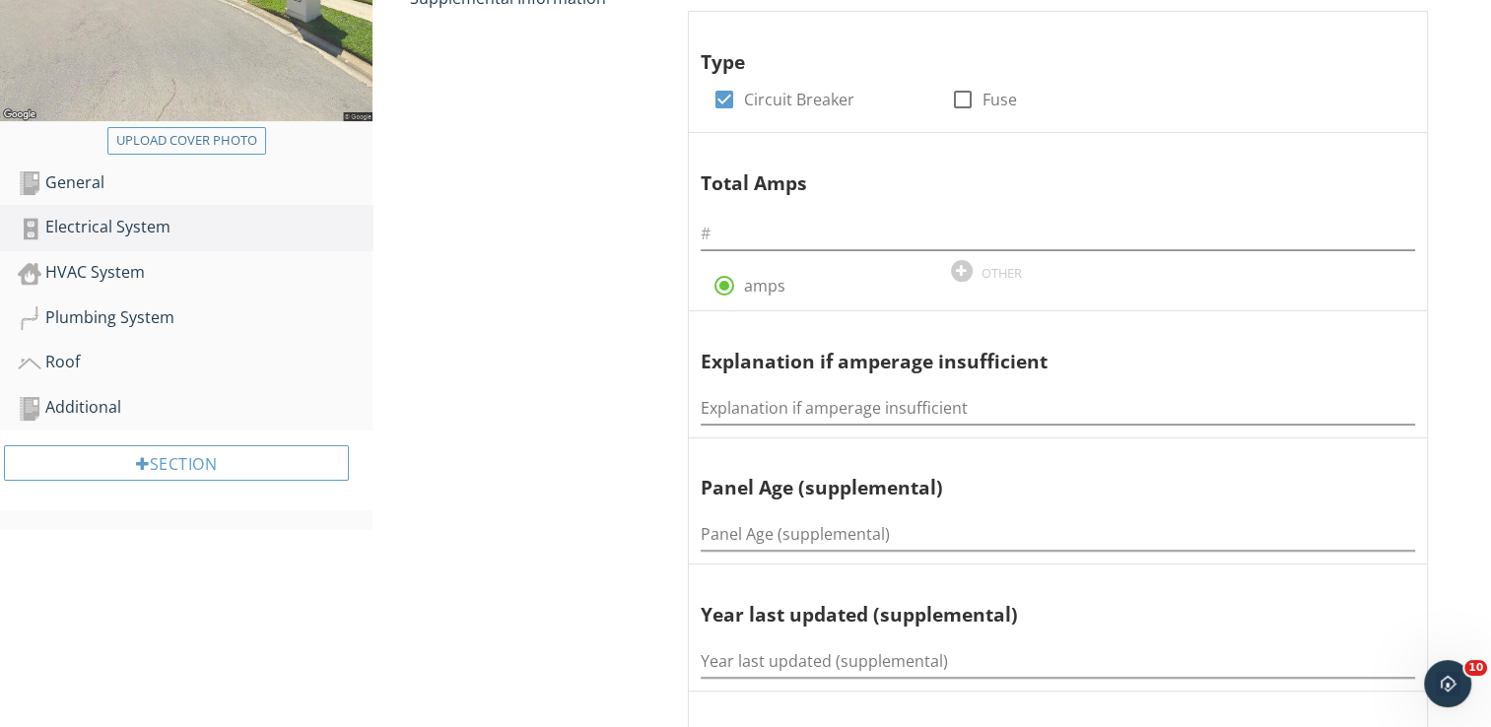
scroll to position [473, 0]
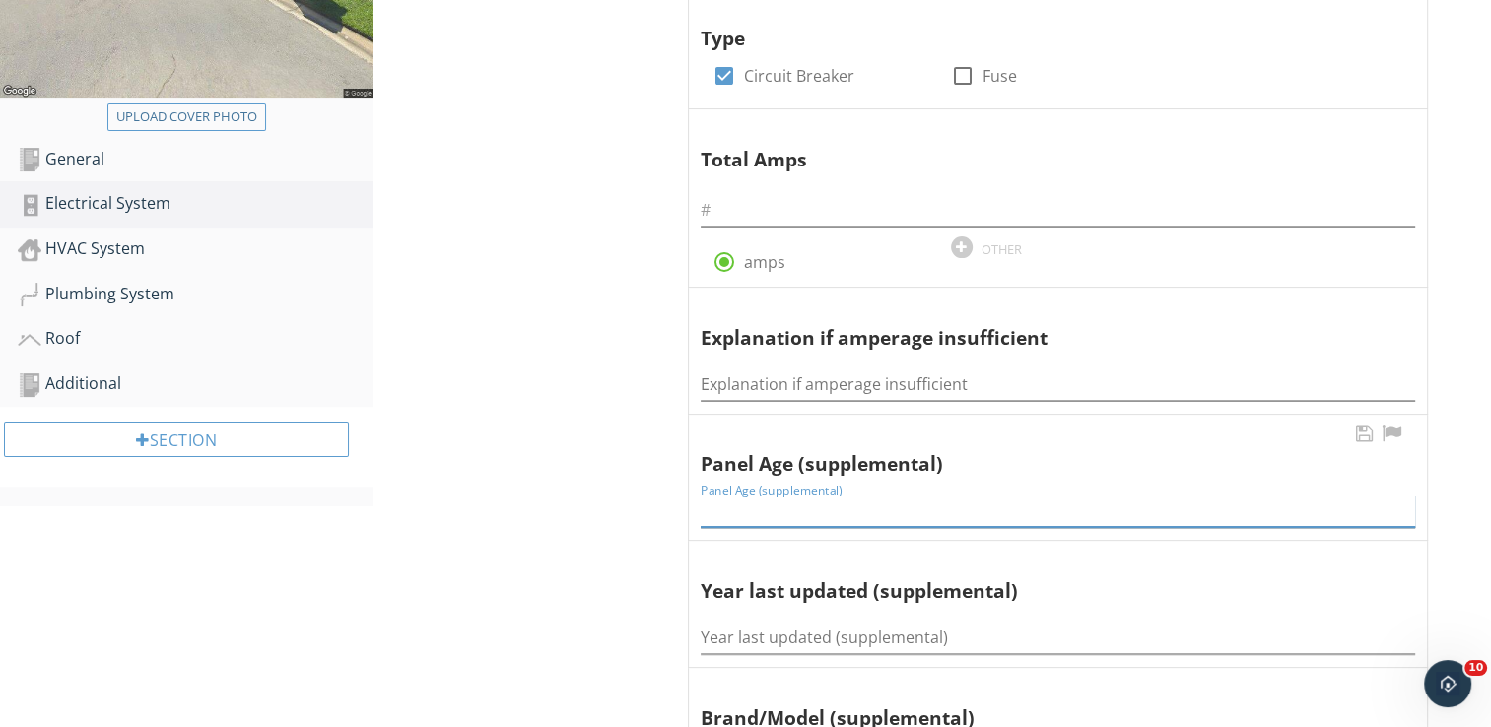
click at [749, 510] on input "Panel Age (supplemental)" at bounding box center [1058, 511] width 715 height 33
type input "30"
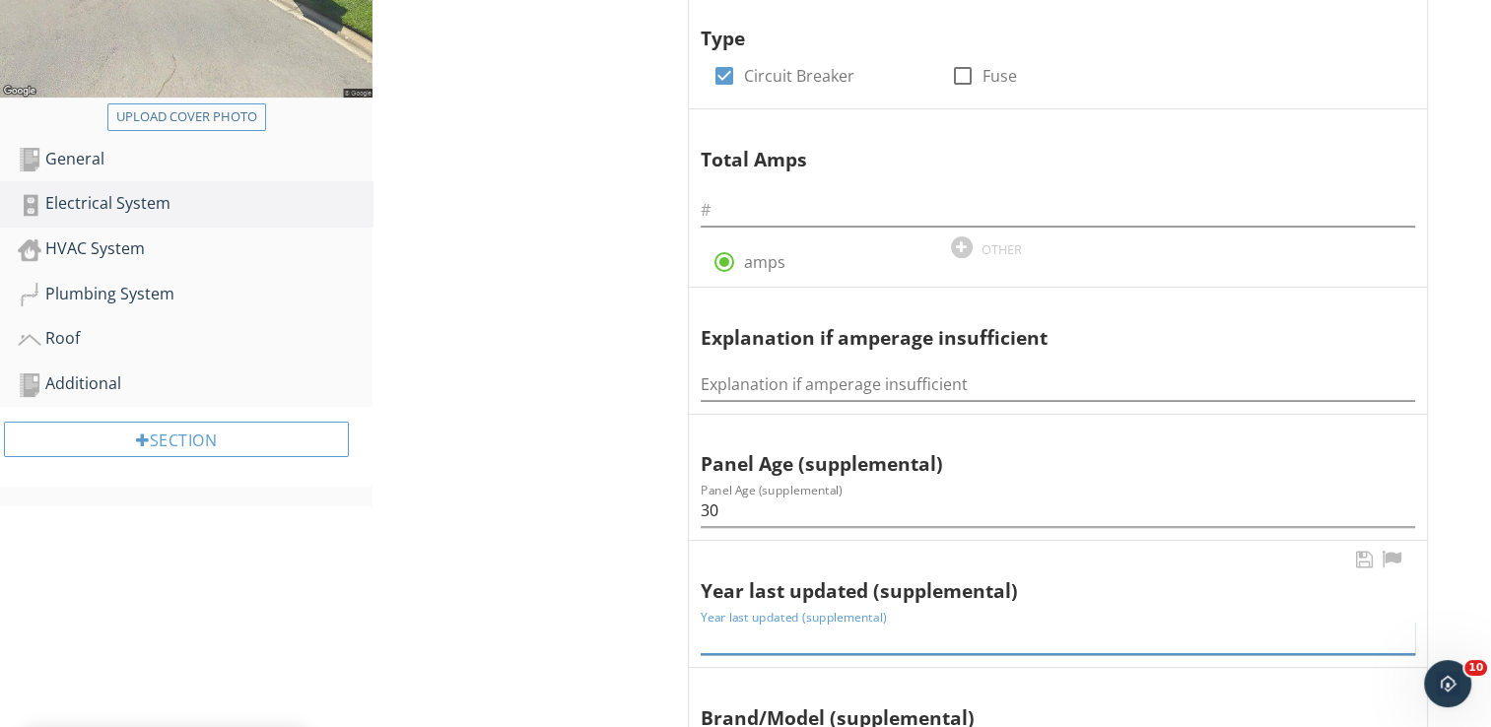
click at [729, 639] on input "Year last updated (supplemental)" at bounding box center [1058, 638] width 715 height 33
type input "1995"
click at [71, 342] on div "Roof" at bounding box center [195, 339] width 355 height 26
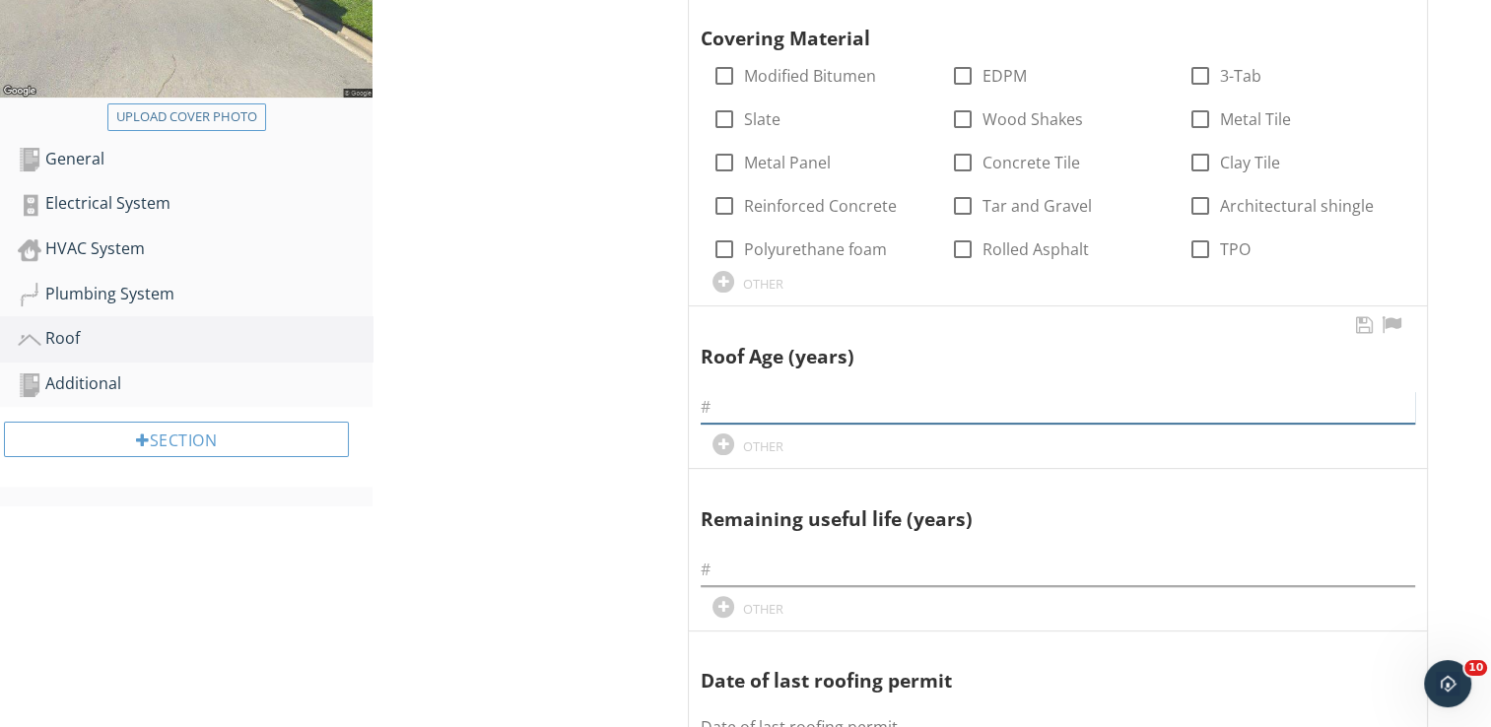
click at [724, 405] on input "text" at bounding box center [1058, 407] width 715 height 33
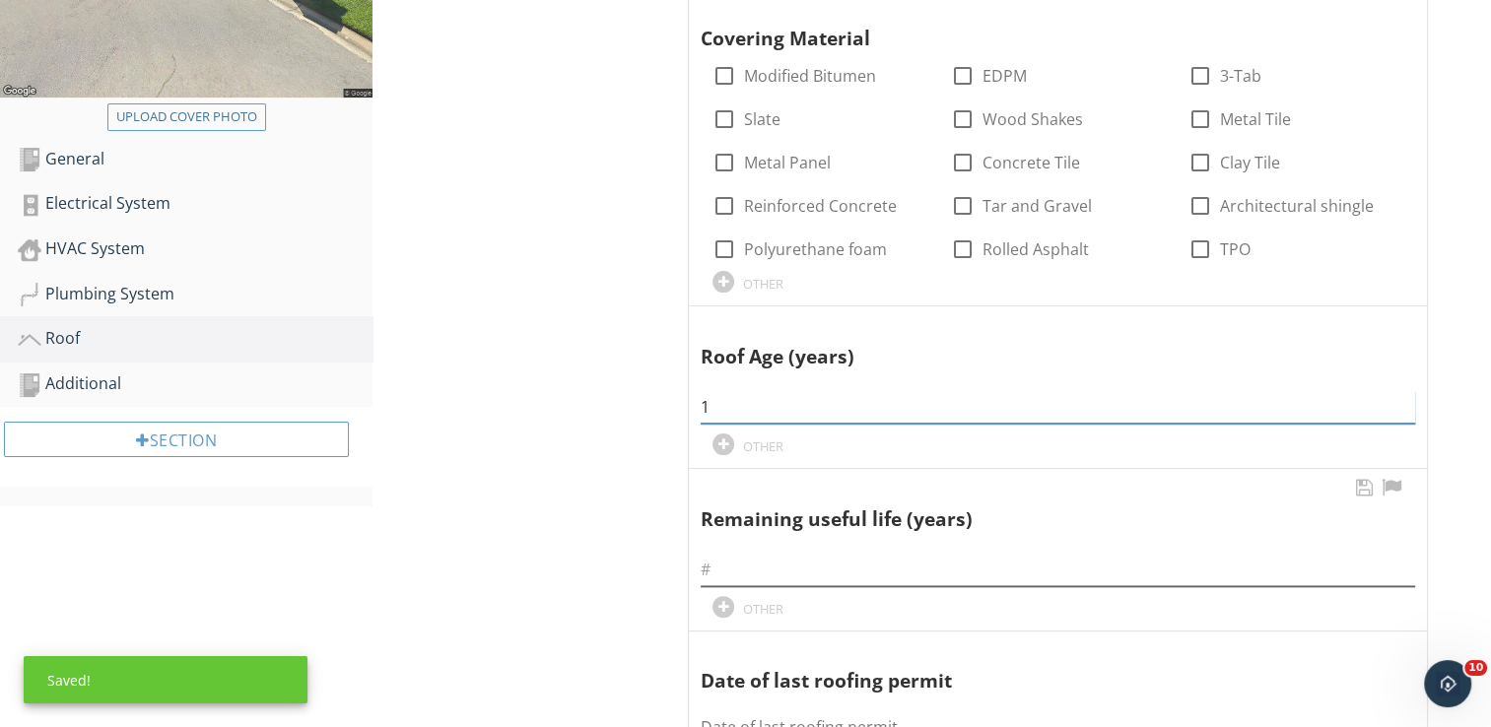
type input "1"
click at [734, 574] on input "text" at bounding box center [1058, 570] width 715 height 33
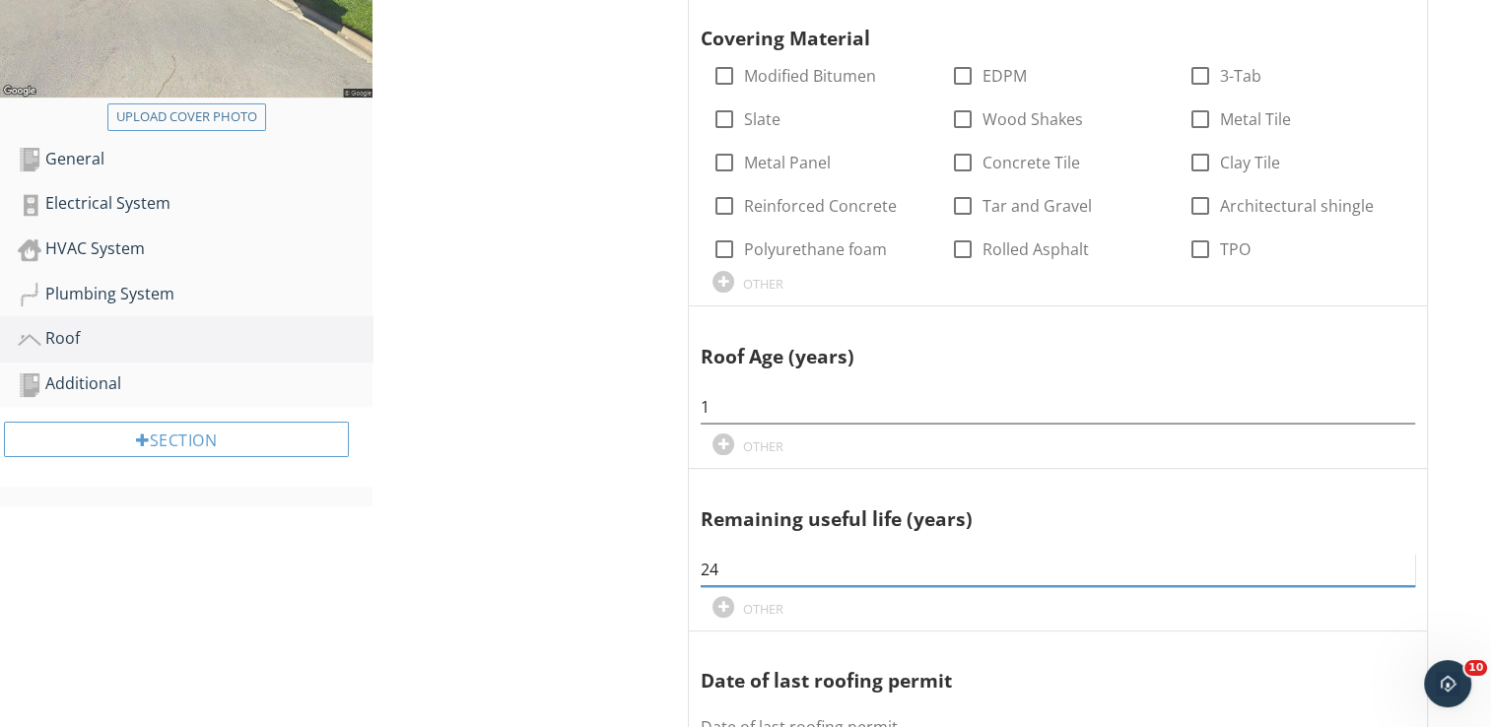
type input "24"
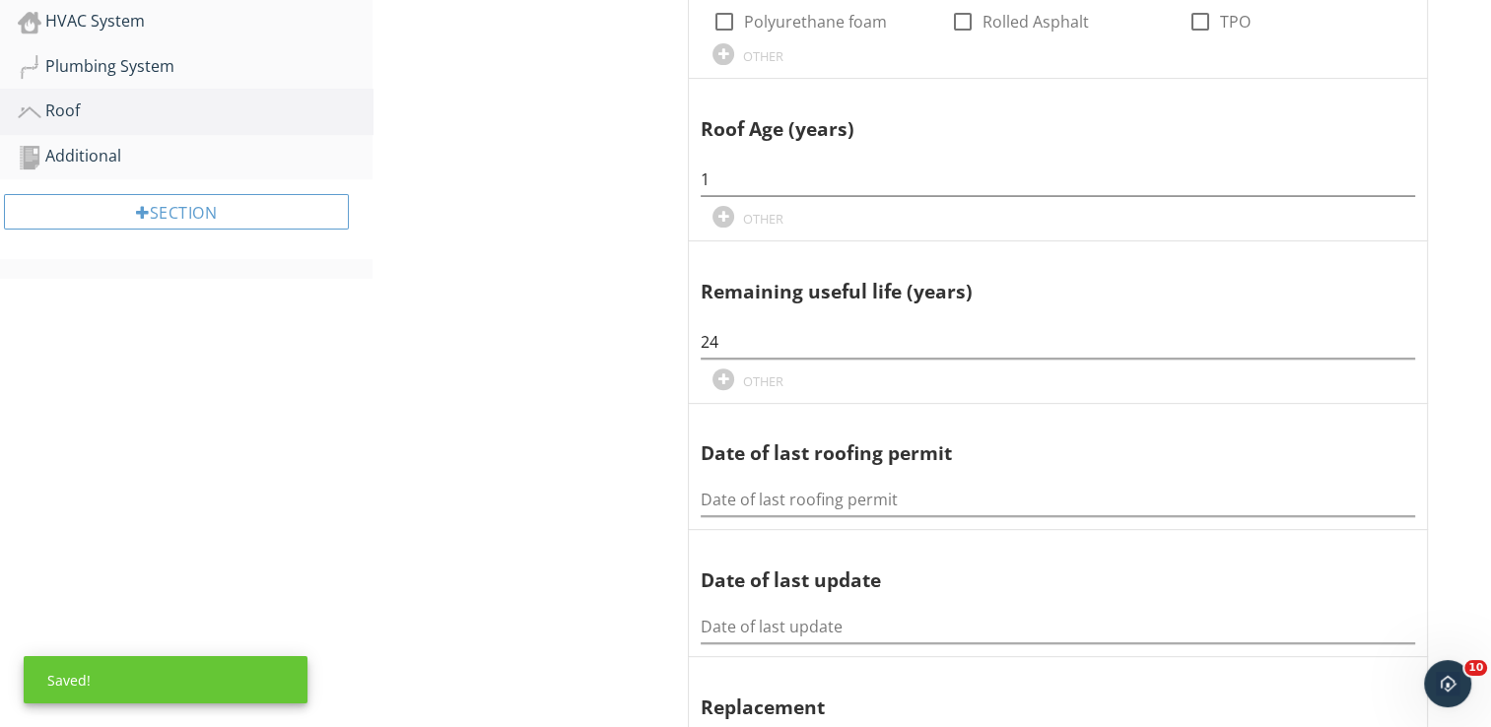
scroll to position [710, 0]
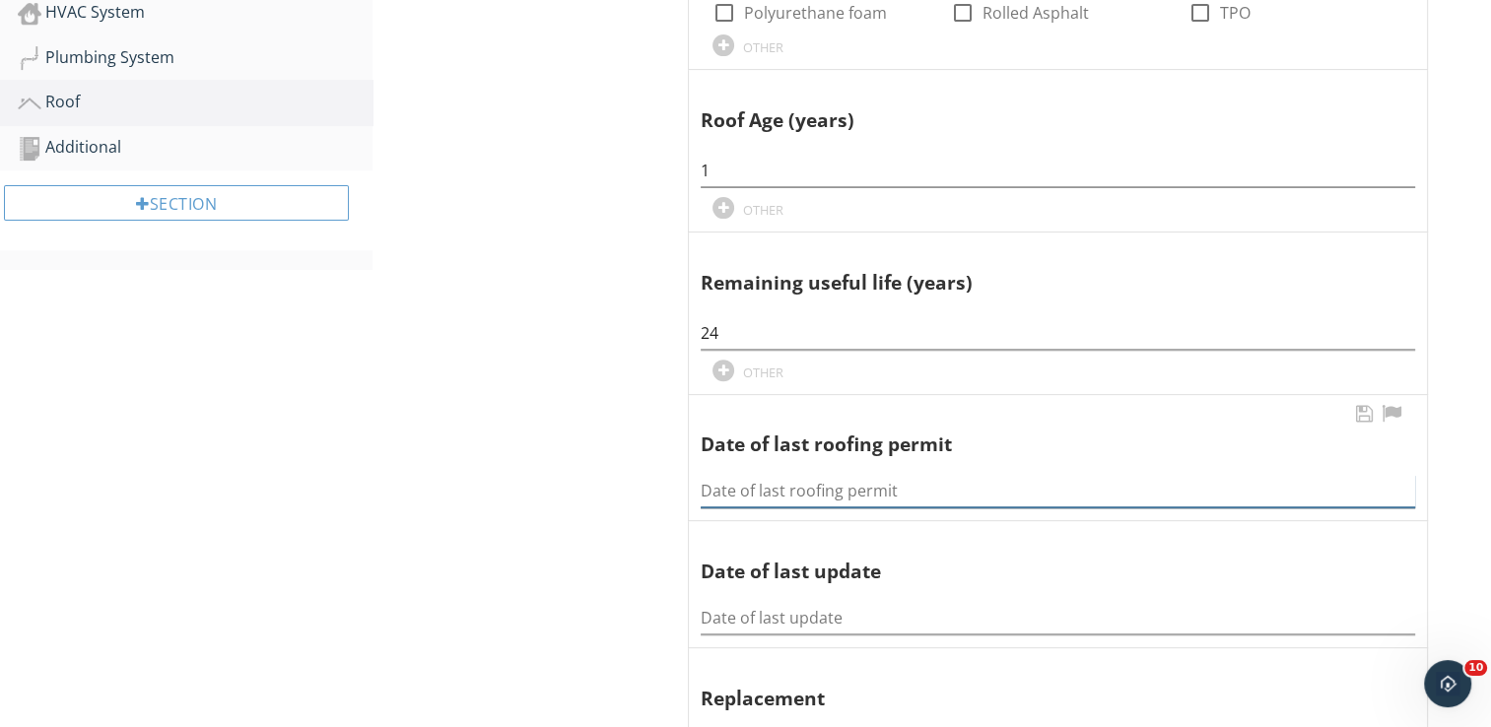
click at [736, 494] on input "Date of last roofing permit" at bounding box center [1058, 491] width 715 height 33
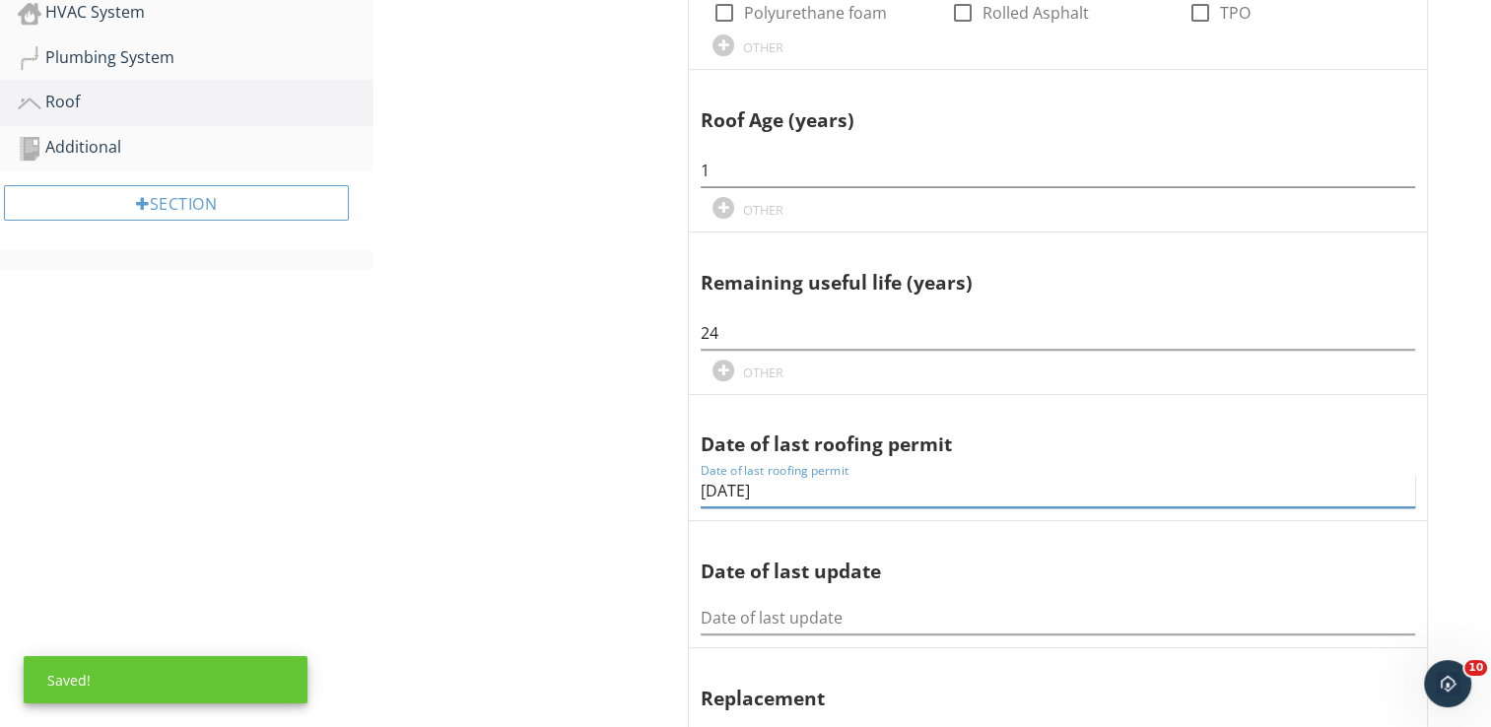
type input "6-10-2024"
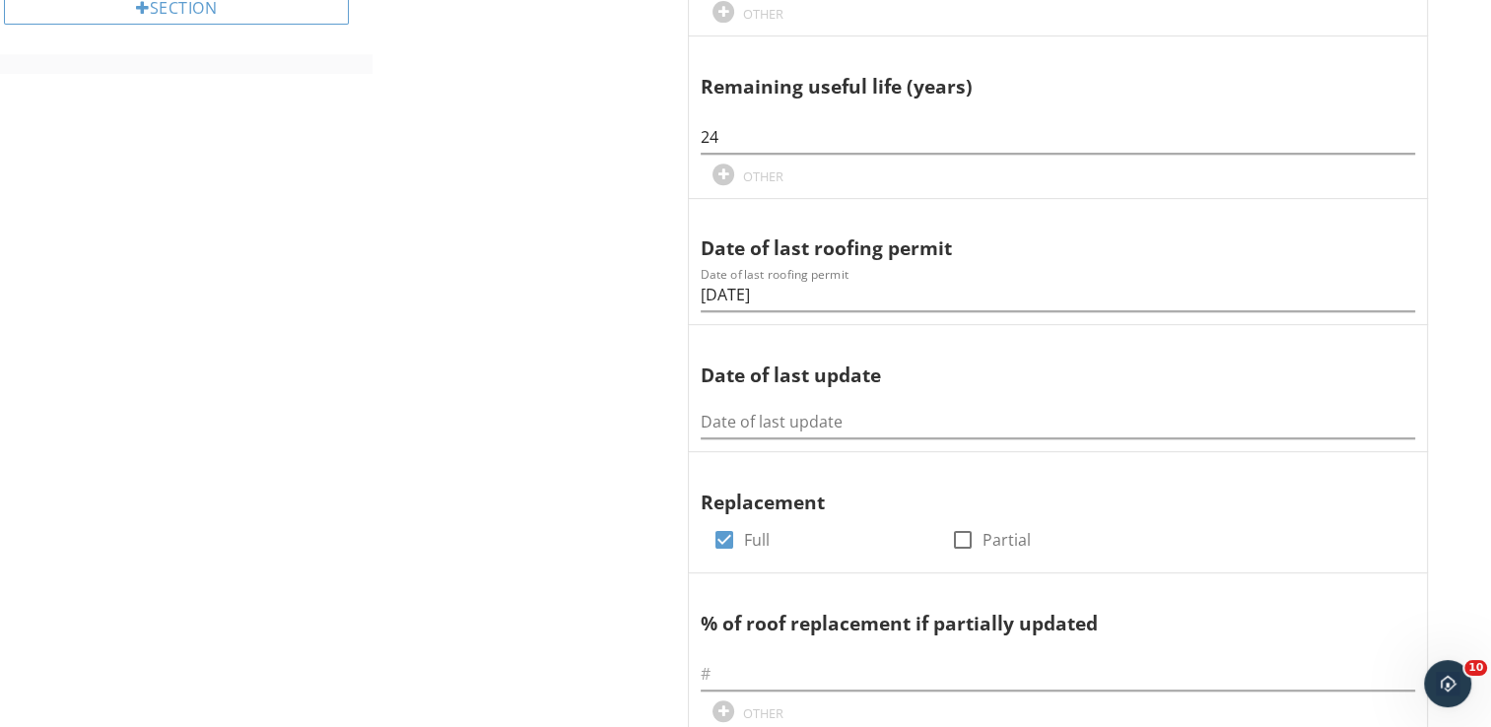
scroll to position [907, 0]
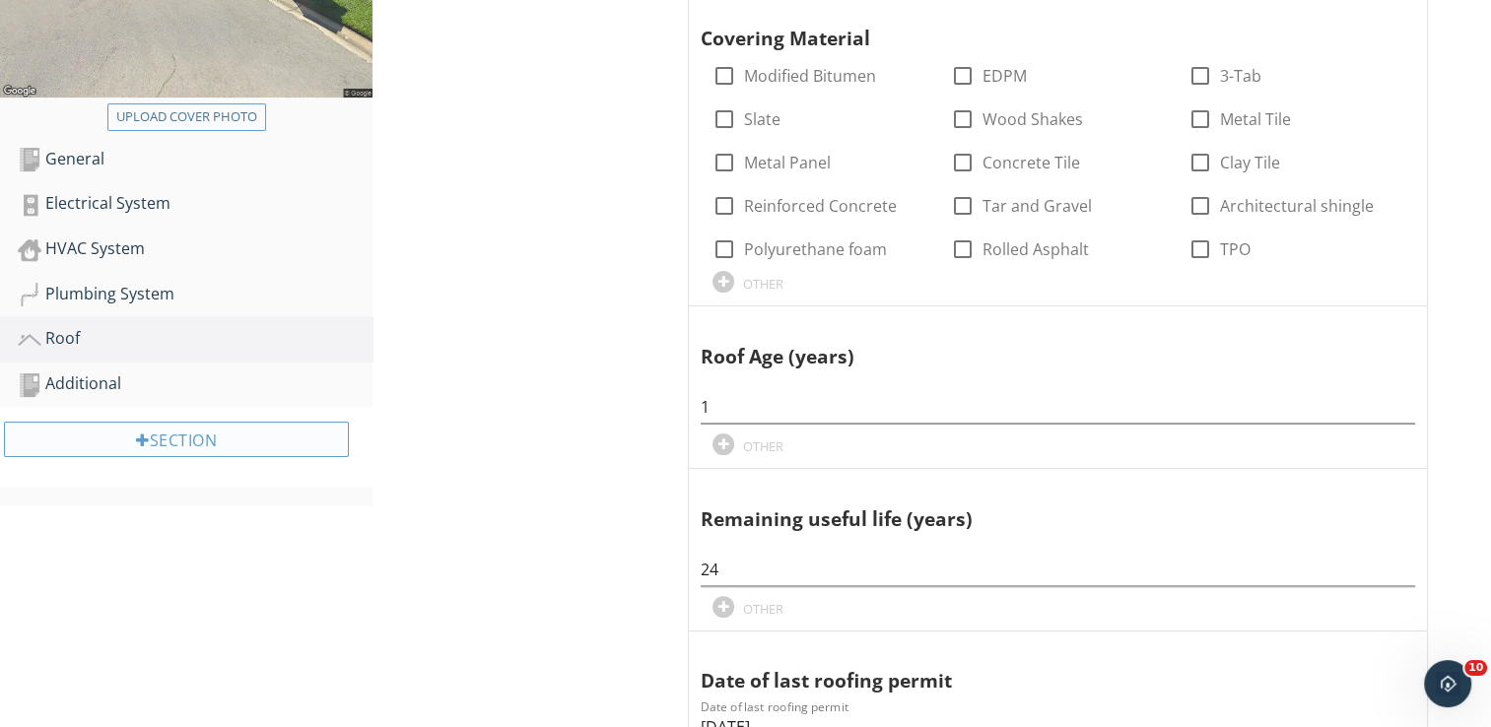
scroll to position [355, 0]
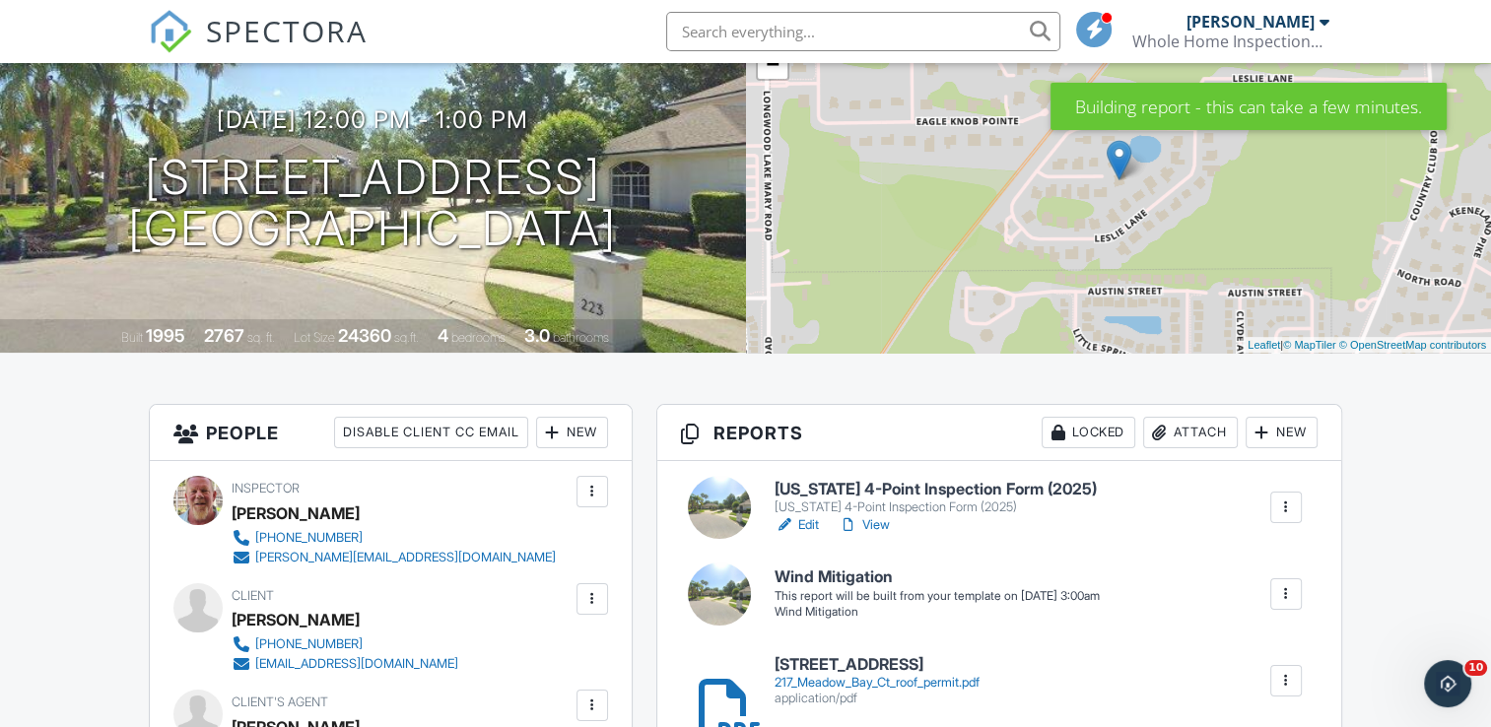
scroll to position [197, 0]
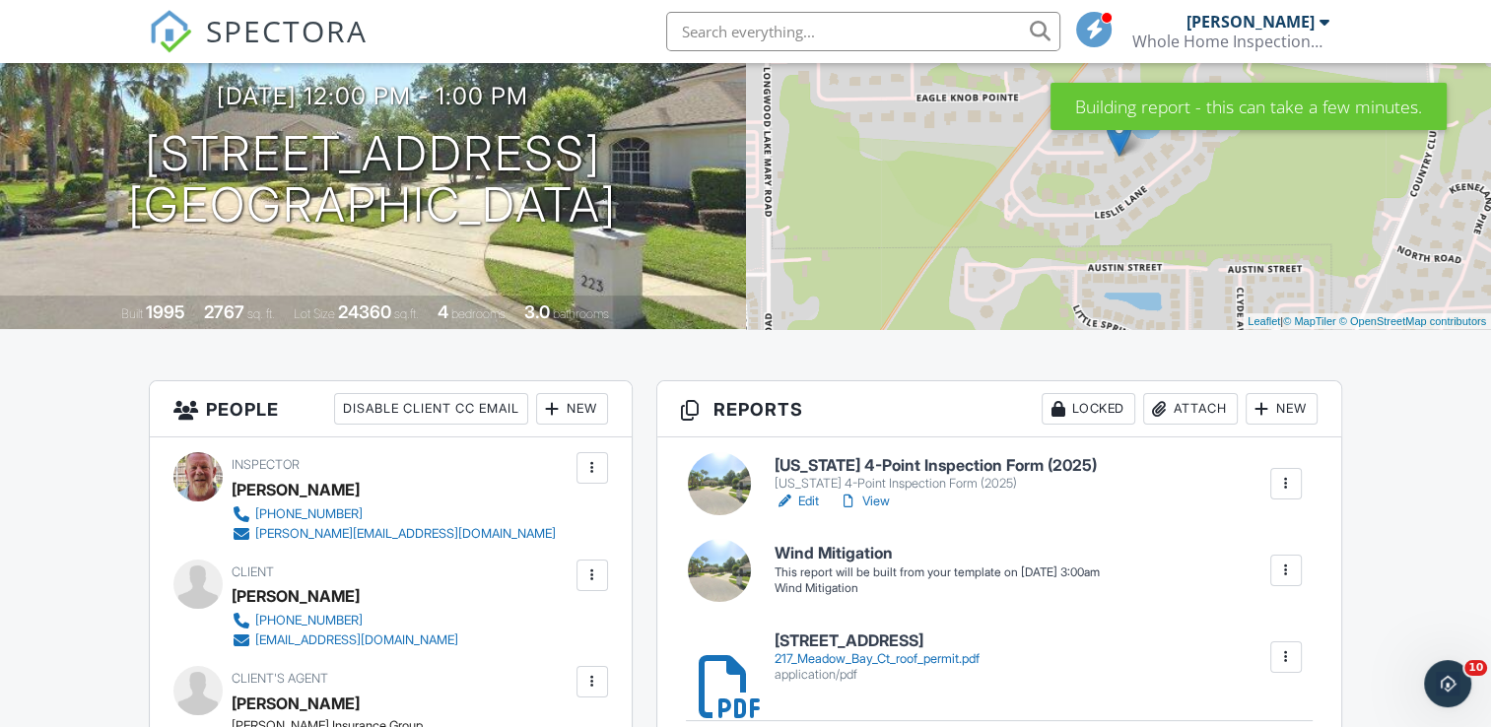
click at [1286, 571] on div at bounding box center [1286, 571] width 20 height 20
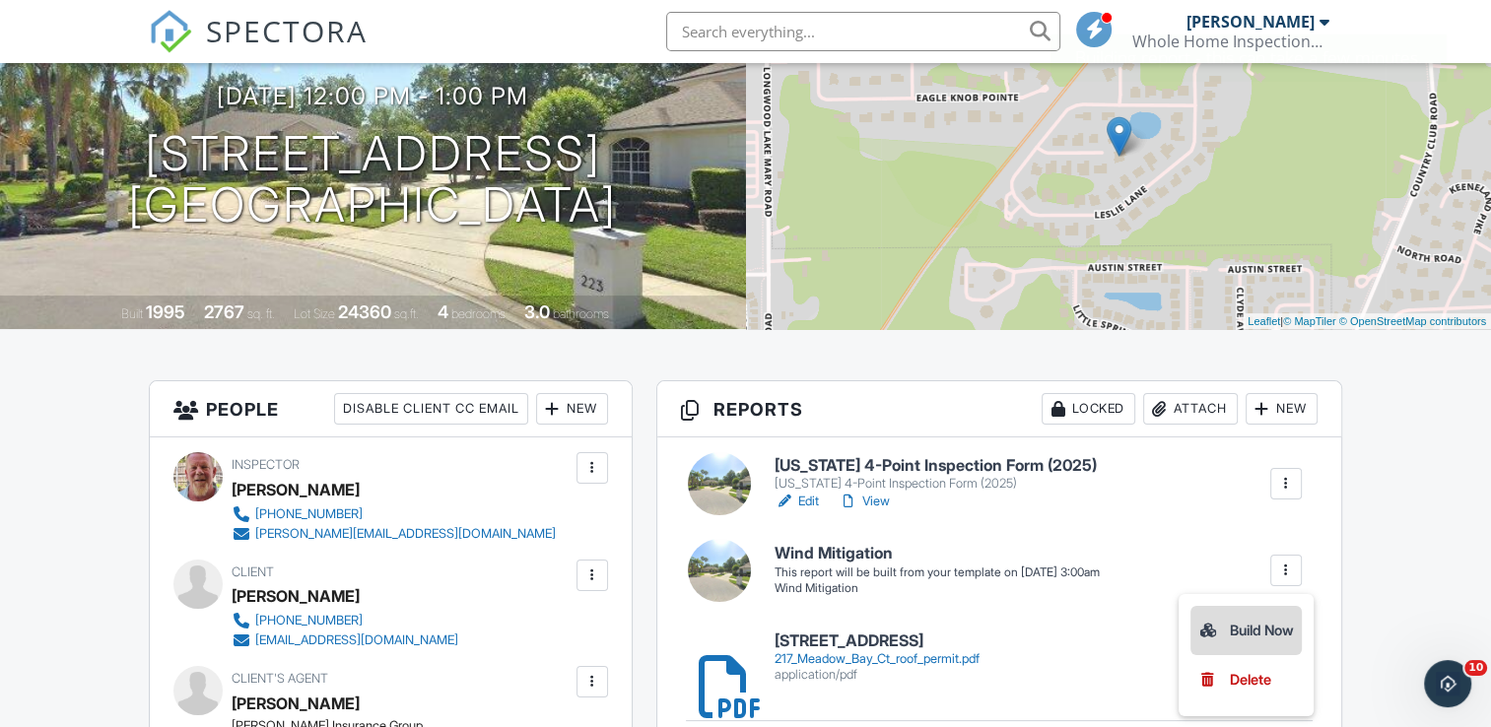
click at [1226, 628] on div "Build Now" at bounding box center [1246, 631] width 96 height 24
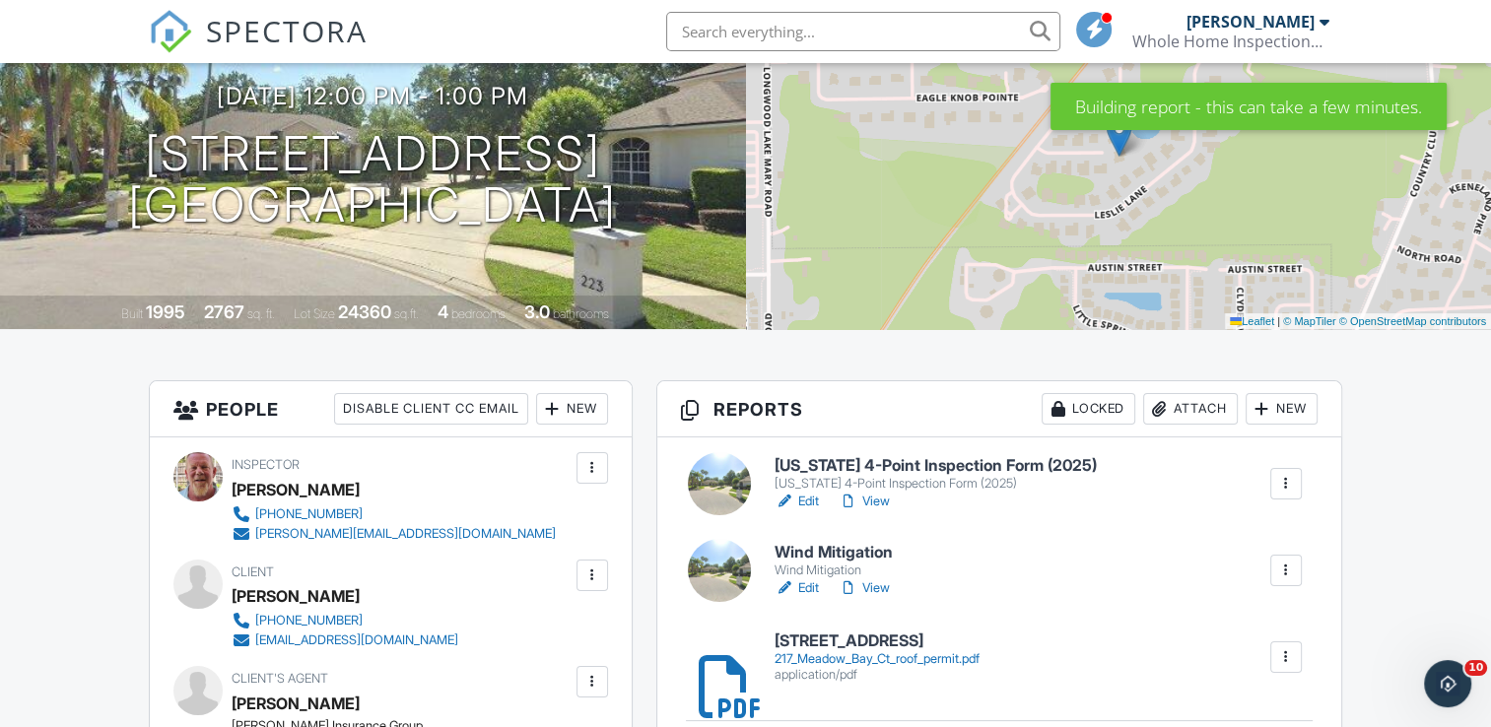
click at [812, 558] on h6 "Wind Mitigation" at bounding box center [836, 553] width 123 height 18
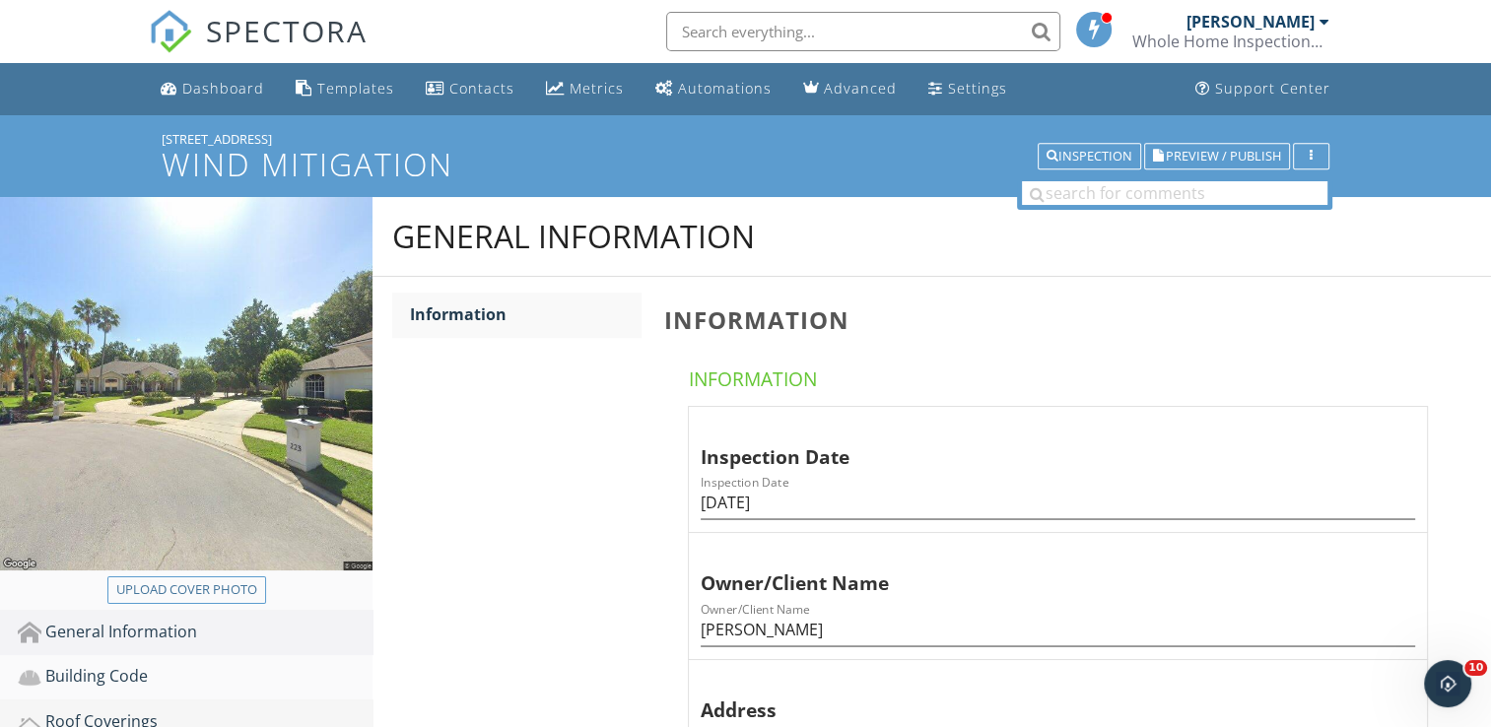
click at [107, 718] on div "Roof Coverings" at bounding box center [195, 723] width 355 height 26
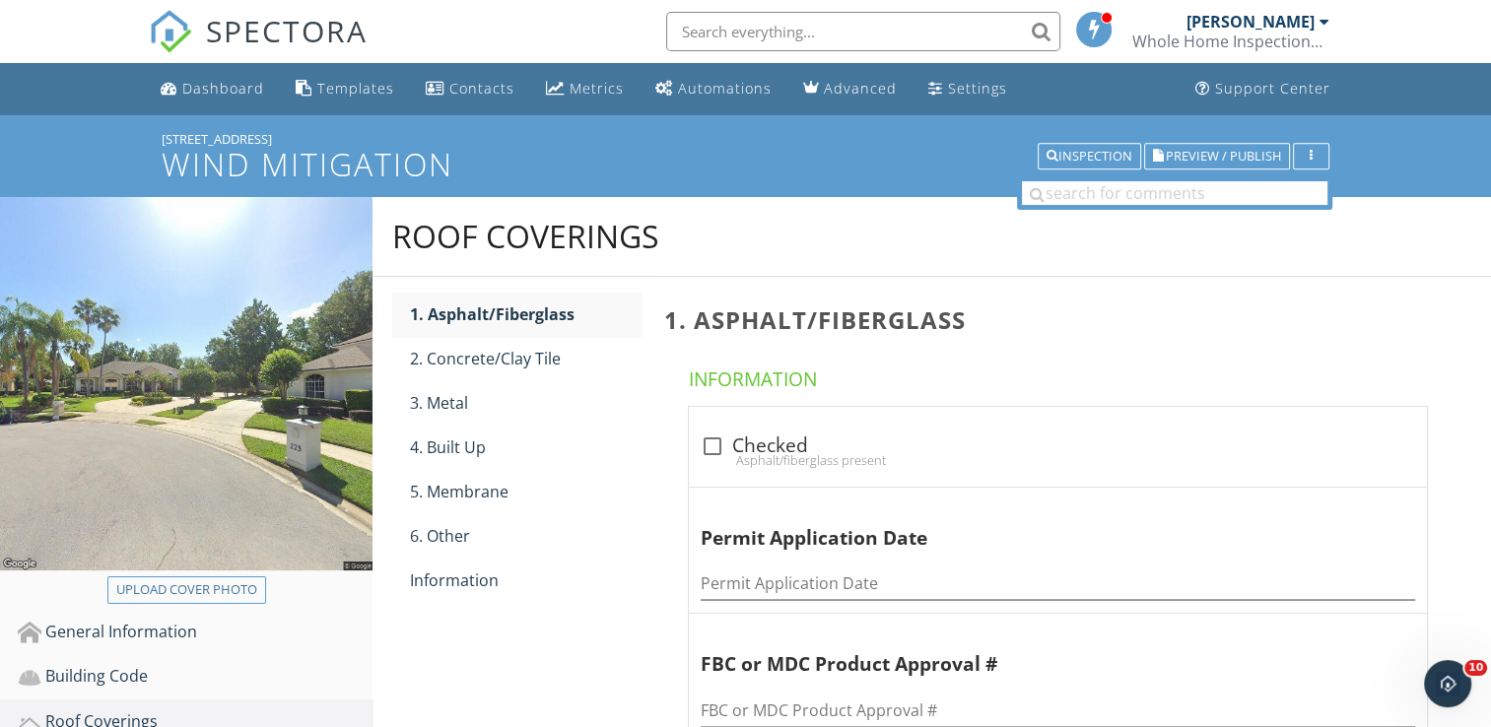
click at [579, 639] on div "Roof Coverings 1. Asphalt/Fiberglass 2. Concrete/Clay Tile 3. Metal 4. Built Up…" at bounding box center [932, 711] width 1119 height 1028
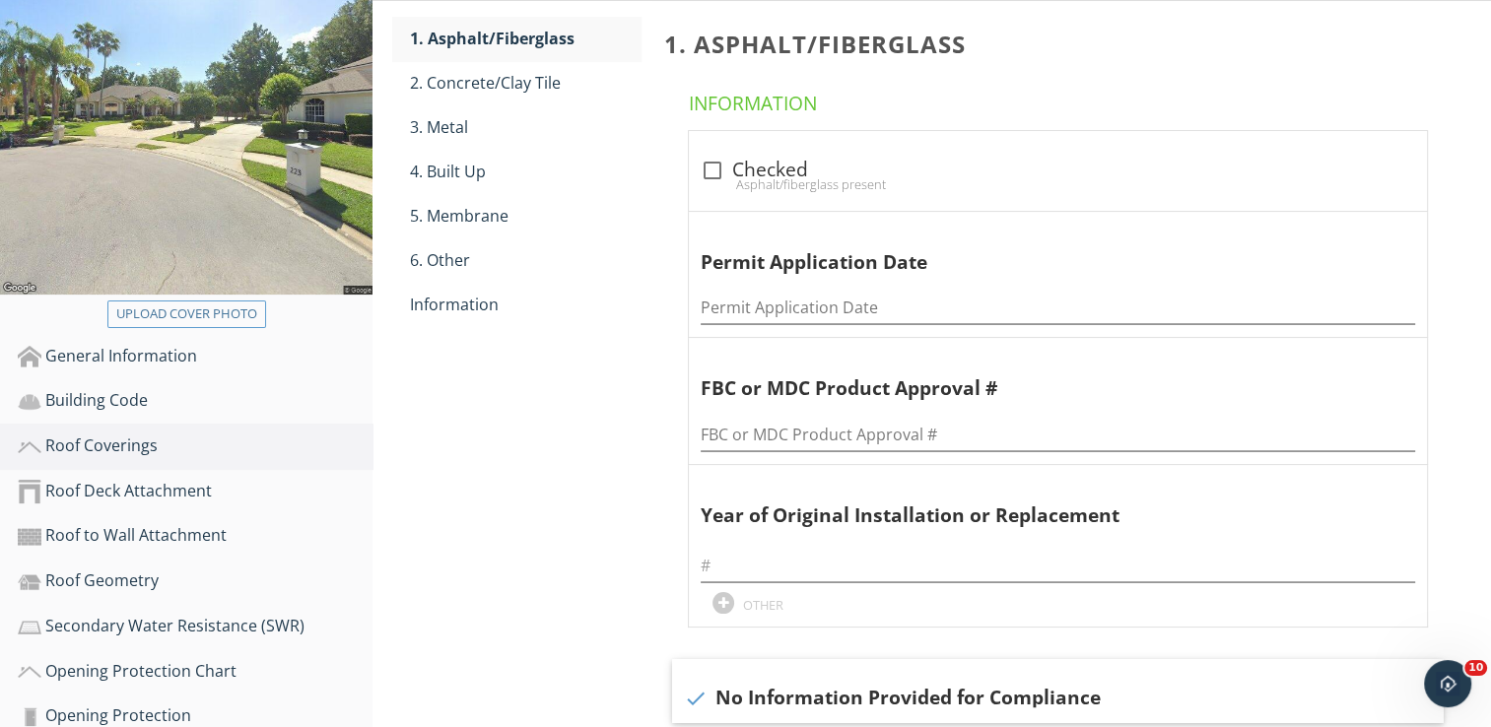
scroll to position [315, 0]
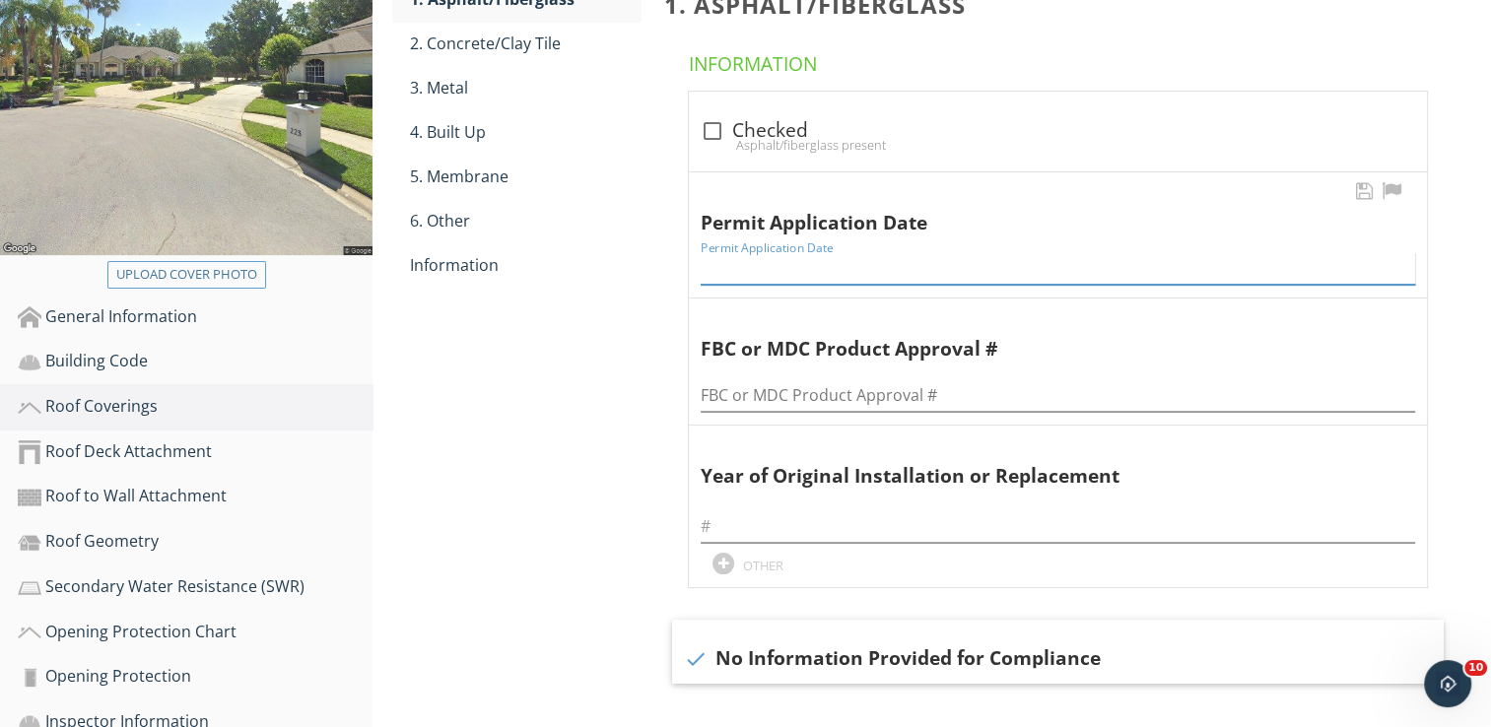
click at [775, 270] on input "Permit Application Date" at bounding box center [1058, 268] width 715 height 33
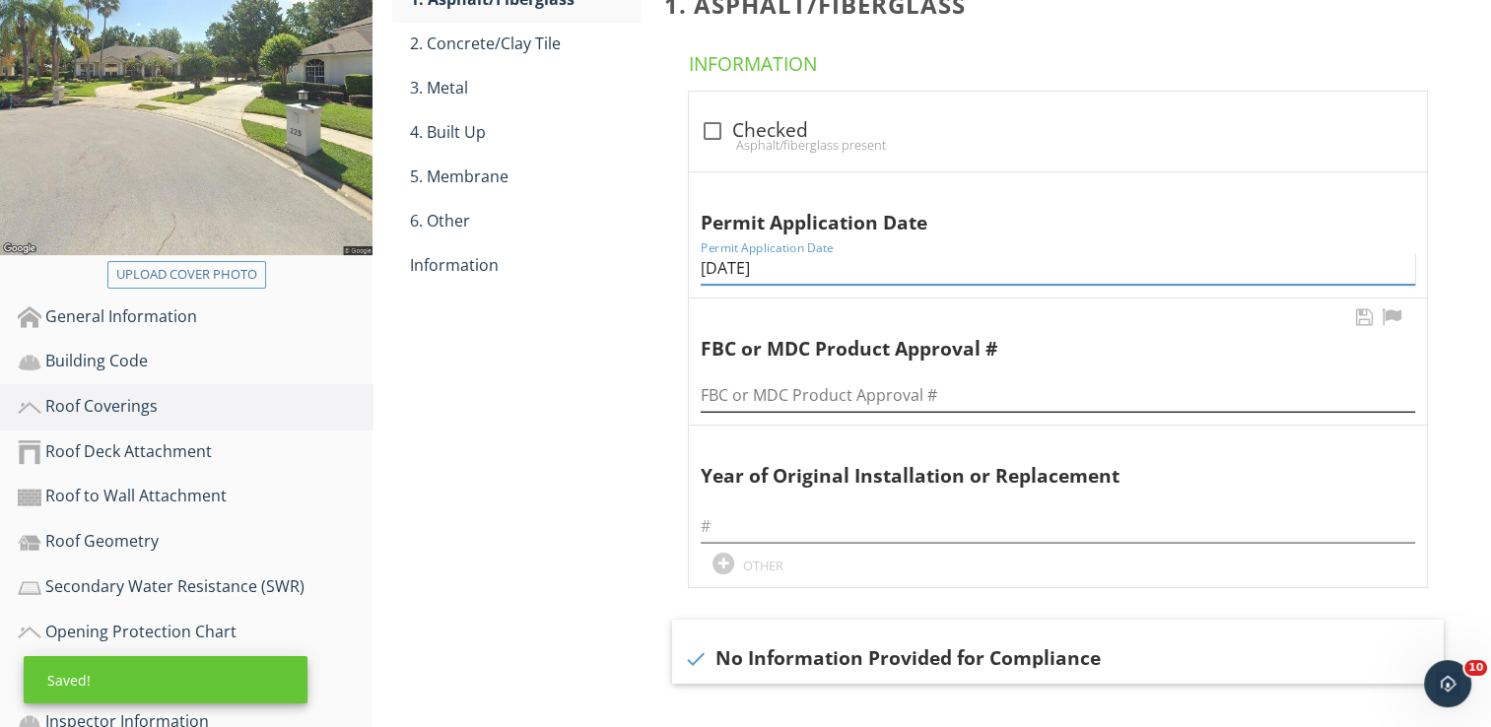
type input "[DATE]"
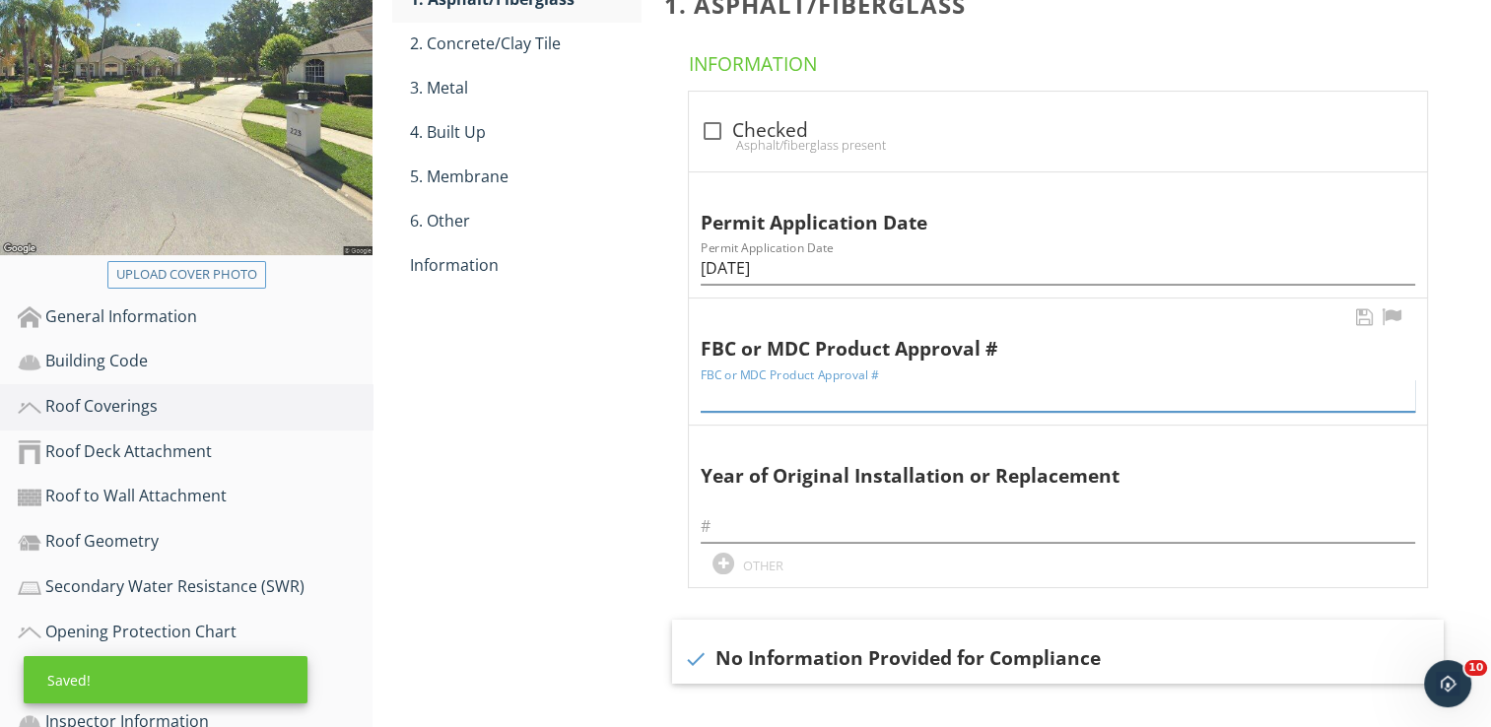
click at [764, 404] on input "FBC or MDC Product Approval #" at bounding box center [1058, 395] width 715 height 33
type input "10124"
click at [737, 527] on input "text" at bounding box center [1058, 527] width 715 height 33
type input "2024"
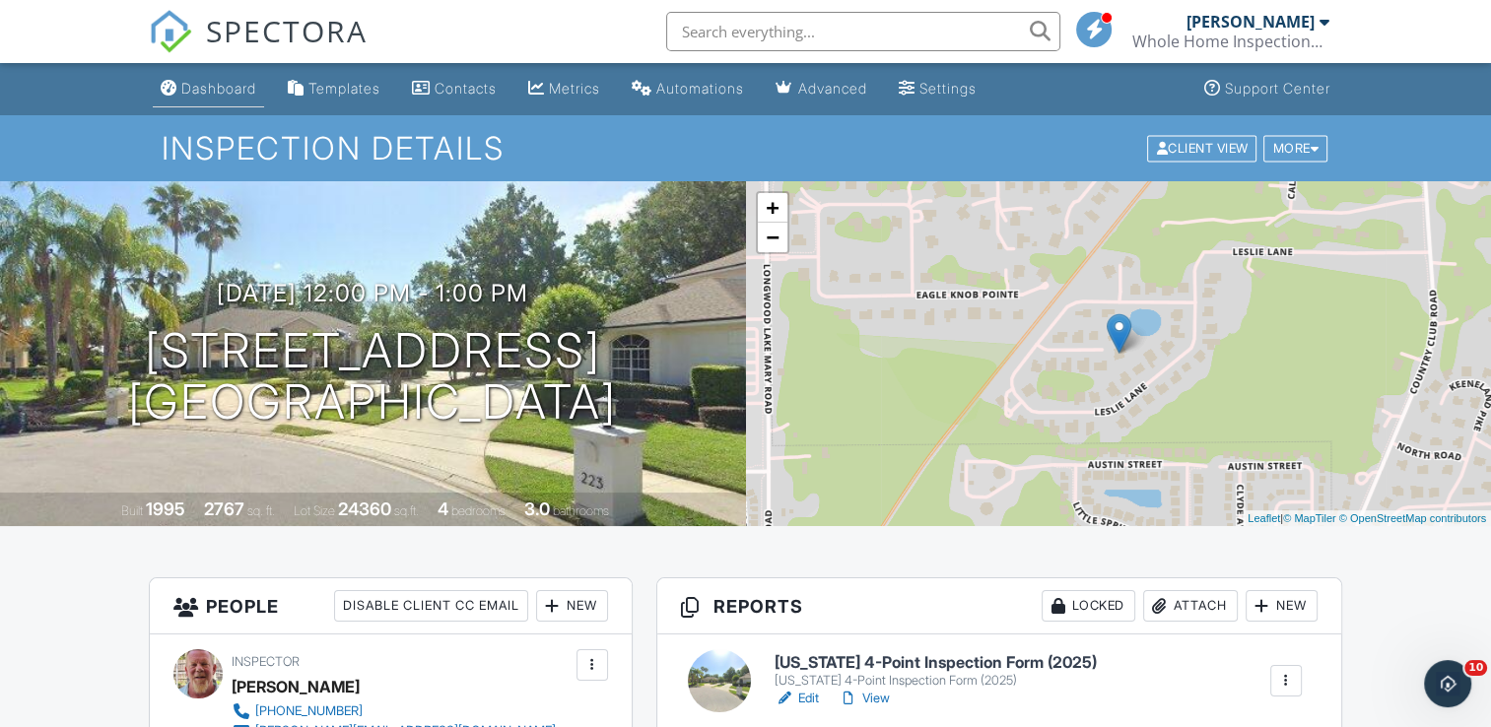
click at [213, 86] on div "Dashboard" at bounding box center [218, 88] width 75 height 17
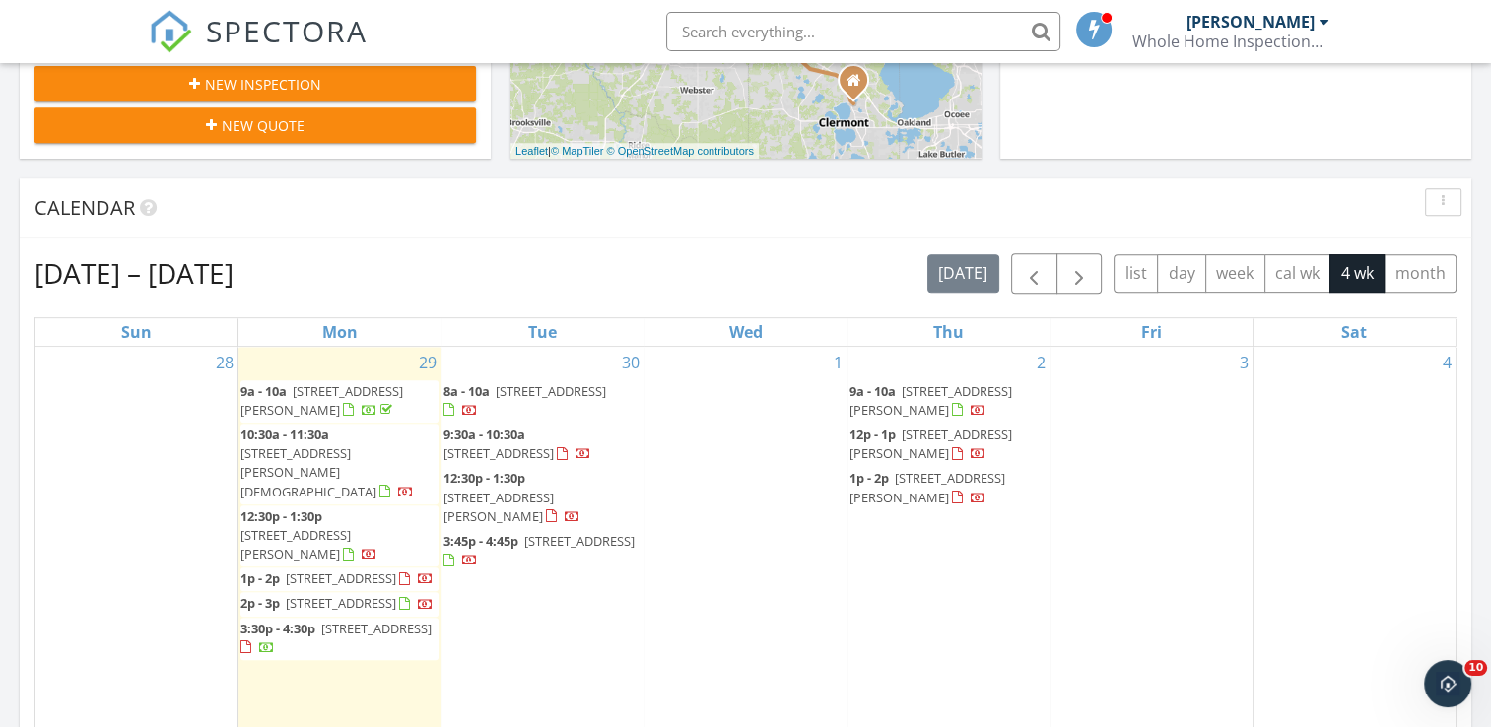
scroll to position [867, 0]
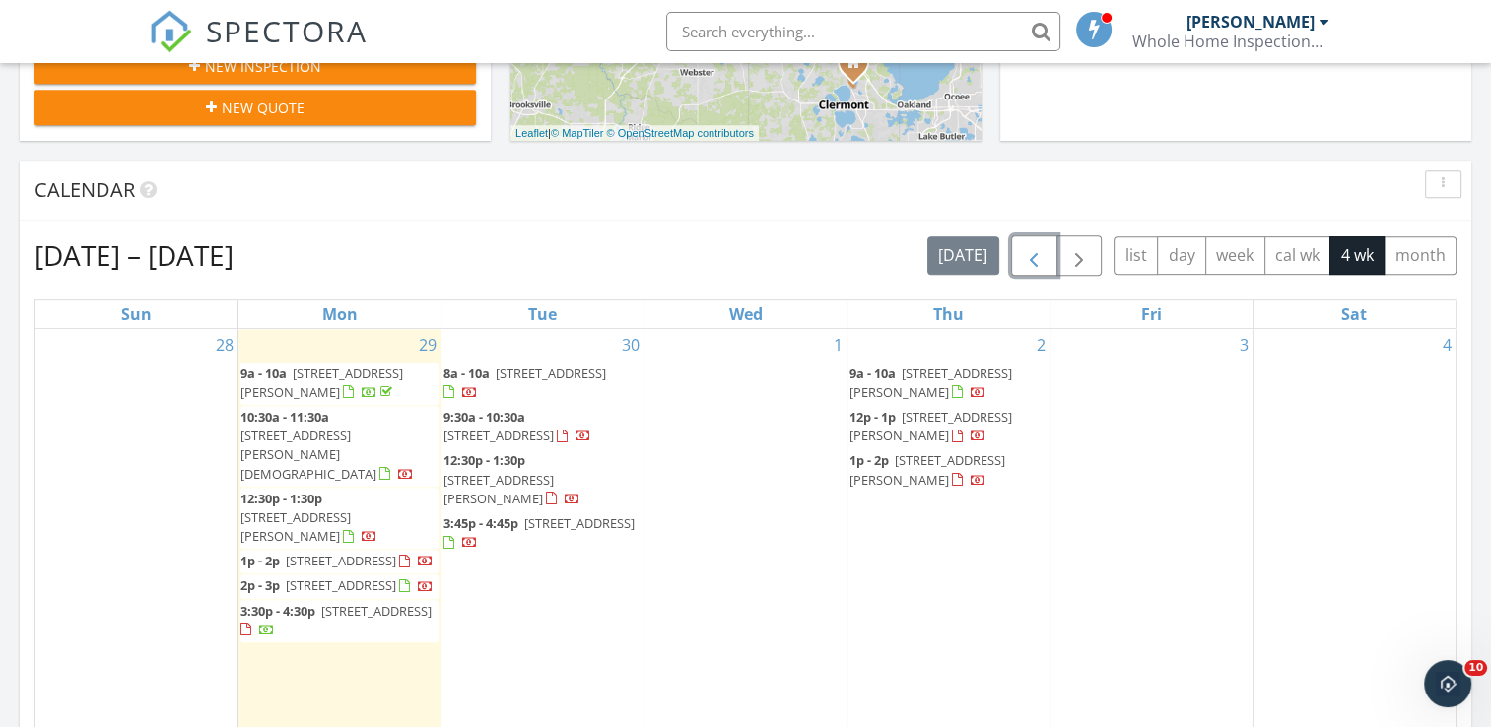
click at [1033, 252] on span "button" at bounding box center [1034, 256] width 24 height 24
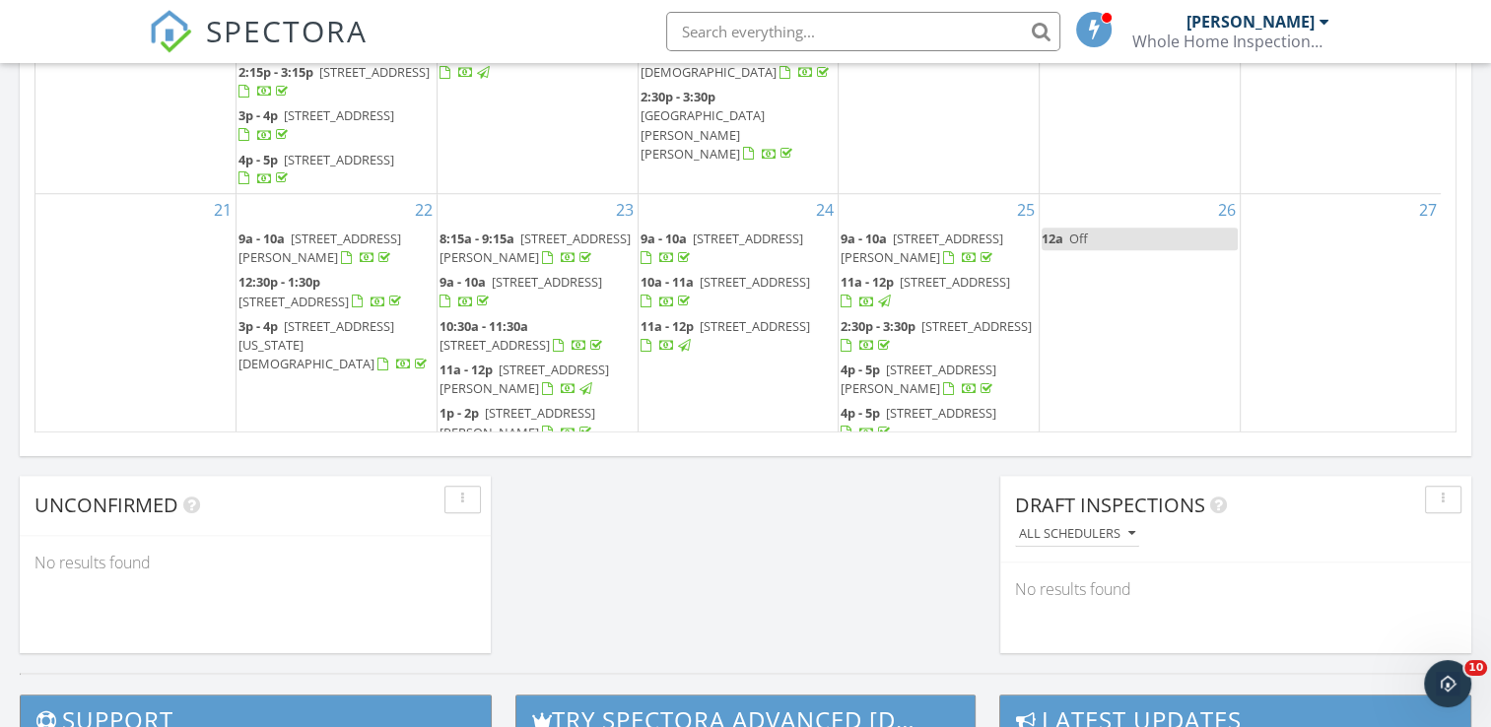
scroll to position [473, 0]
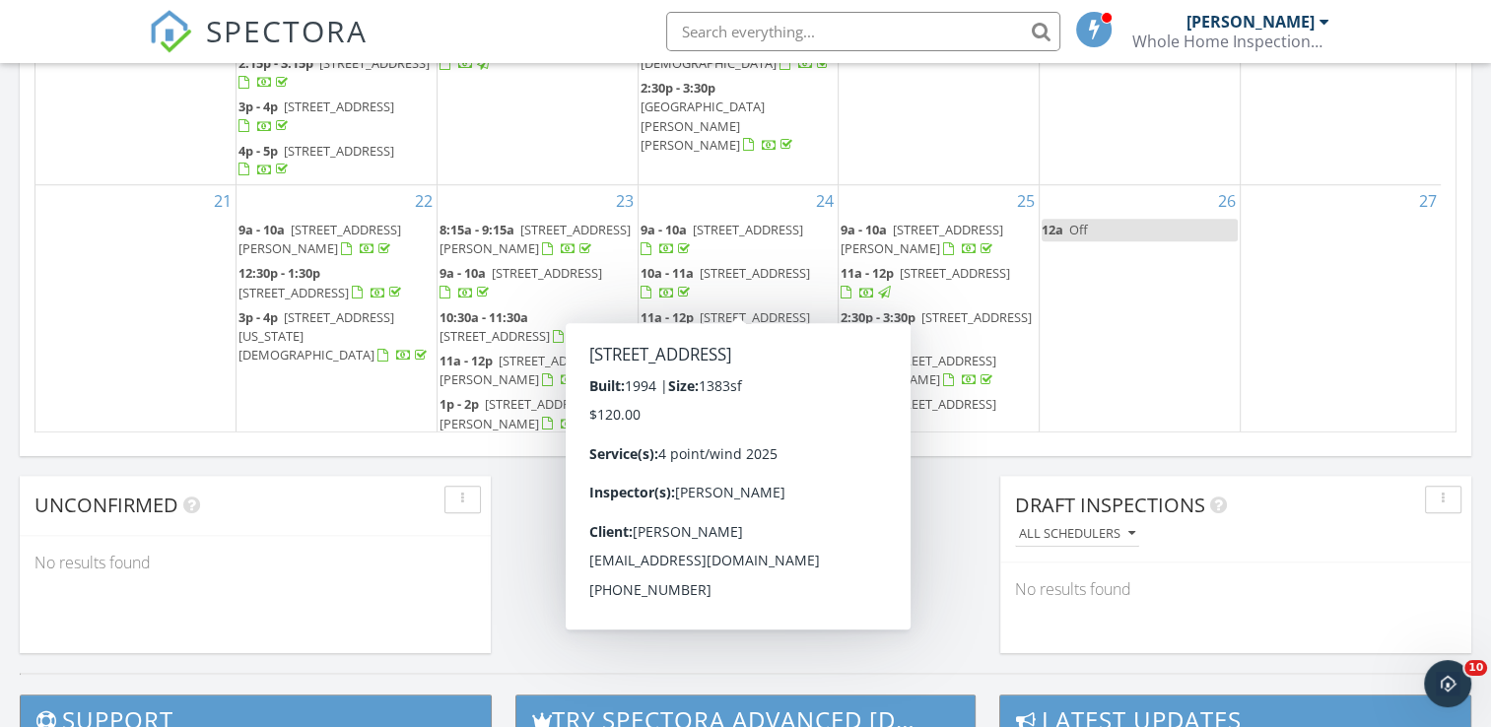
click at [716, 290] on span "10a - 11a 734 Palma Dr, The Villages 32159" at bounding box center [739, 283] width 196 height 38
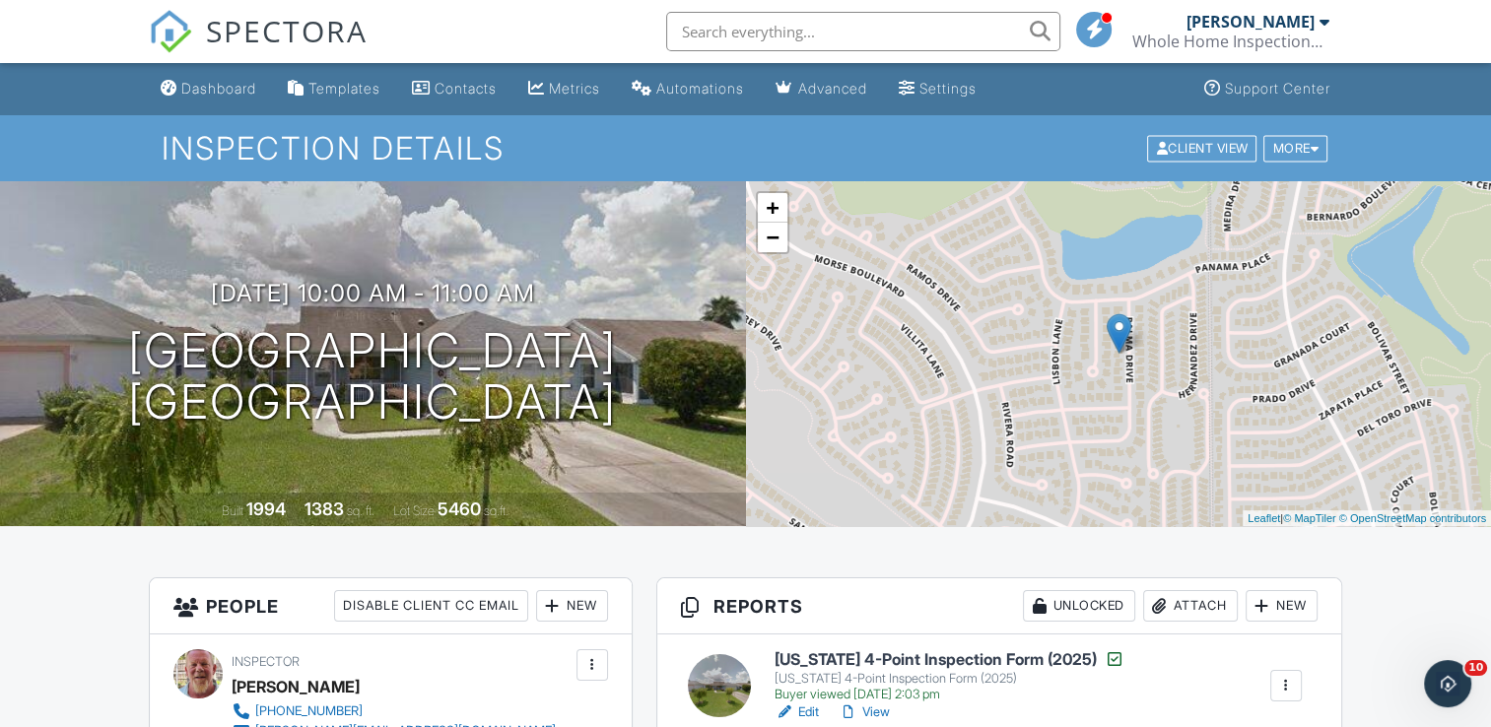
click at [1187, 604] on div "Attach" at bounding box center [1190, 606] width 95 height 32
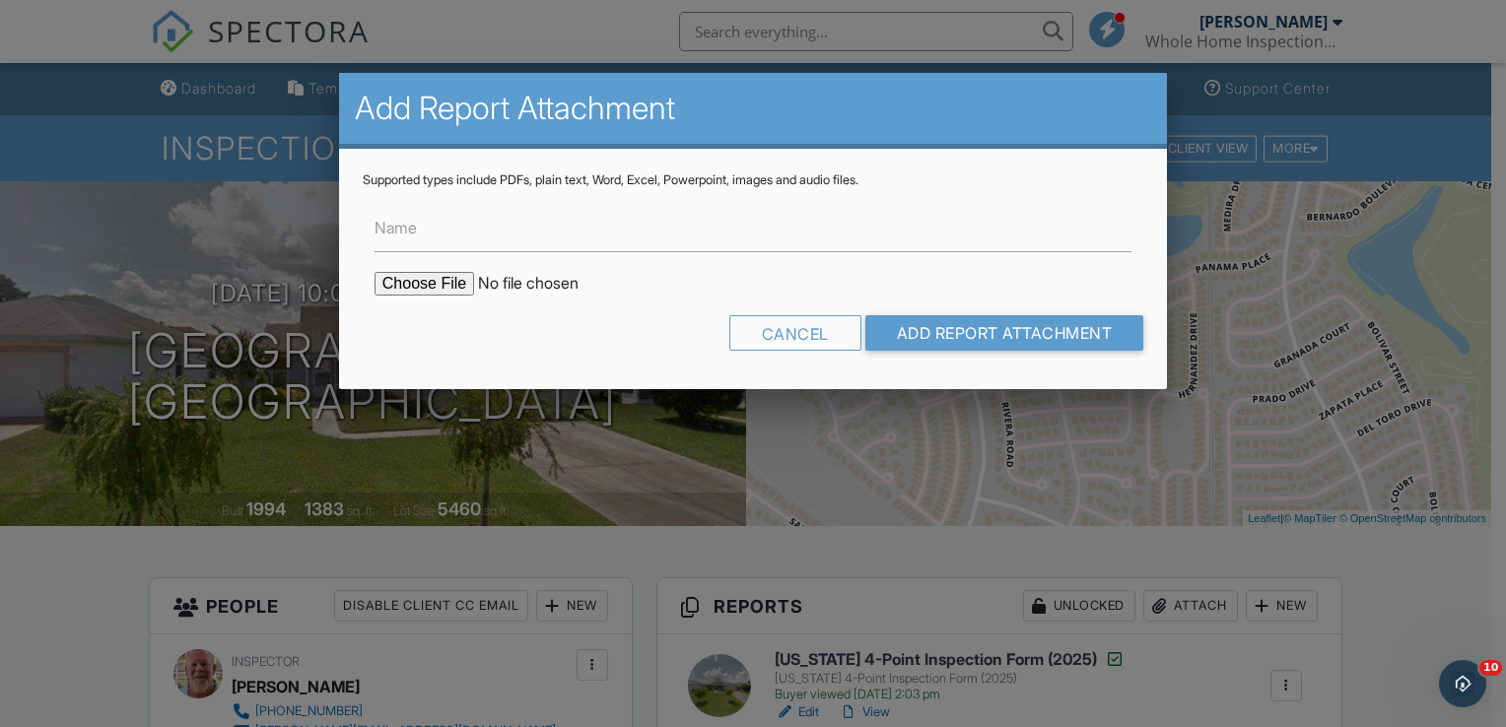
click at [442, 284] on input "file" at bounding box center [542, 284] width 335 height 24
type input "C:\fakepath\734 Palma Dr roof permit.pdf"
click at [964, 335] on input "Add Report Attachment" at bounding box center [1004, 332] width 279 height 35
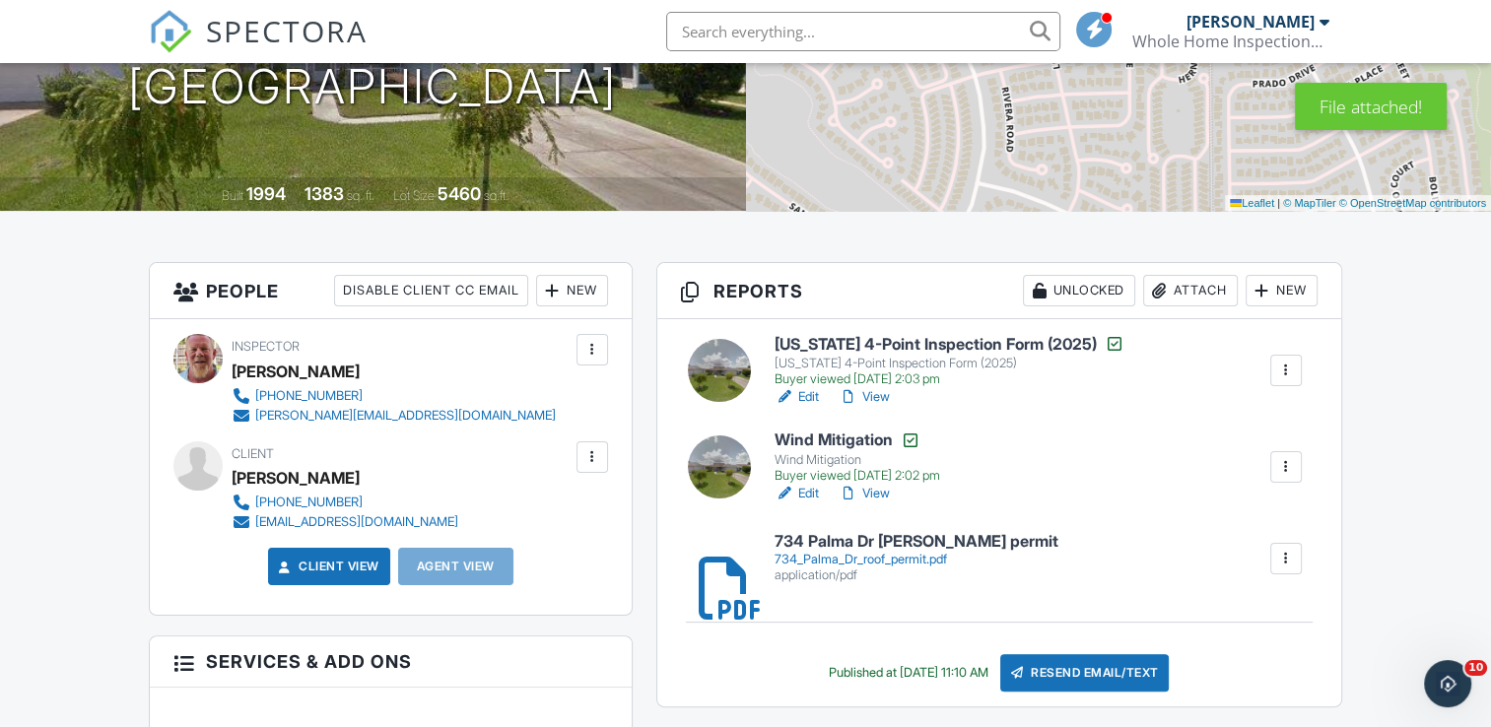
click at [1286, 374] on div at bounding box center [1286, 371] width 20 height 20
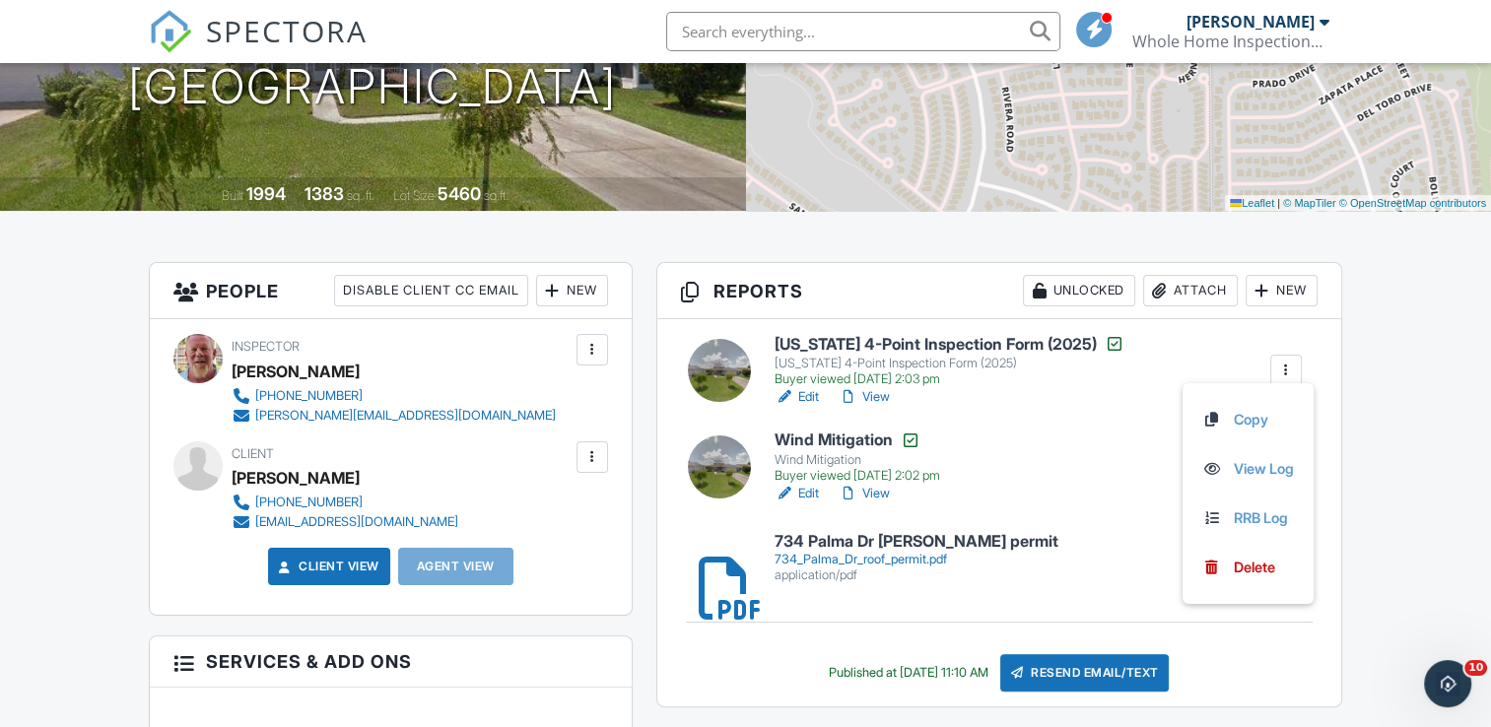
click at [831, 340] on h6 "[US_STATE] 4-Point Inspection Form (2025)" at bounding box center [950, 344] width 350 height 20
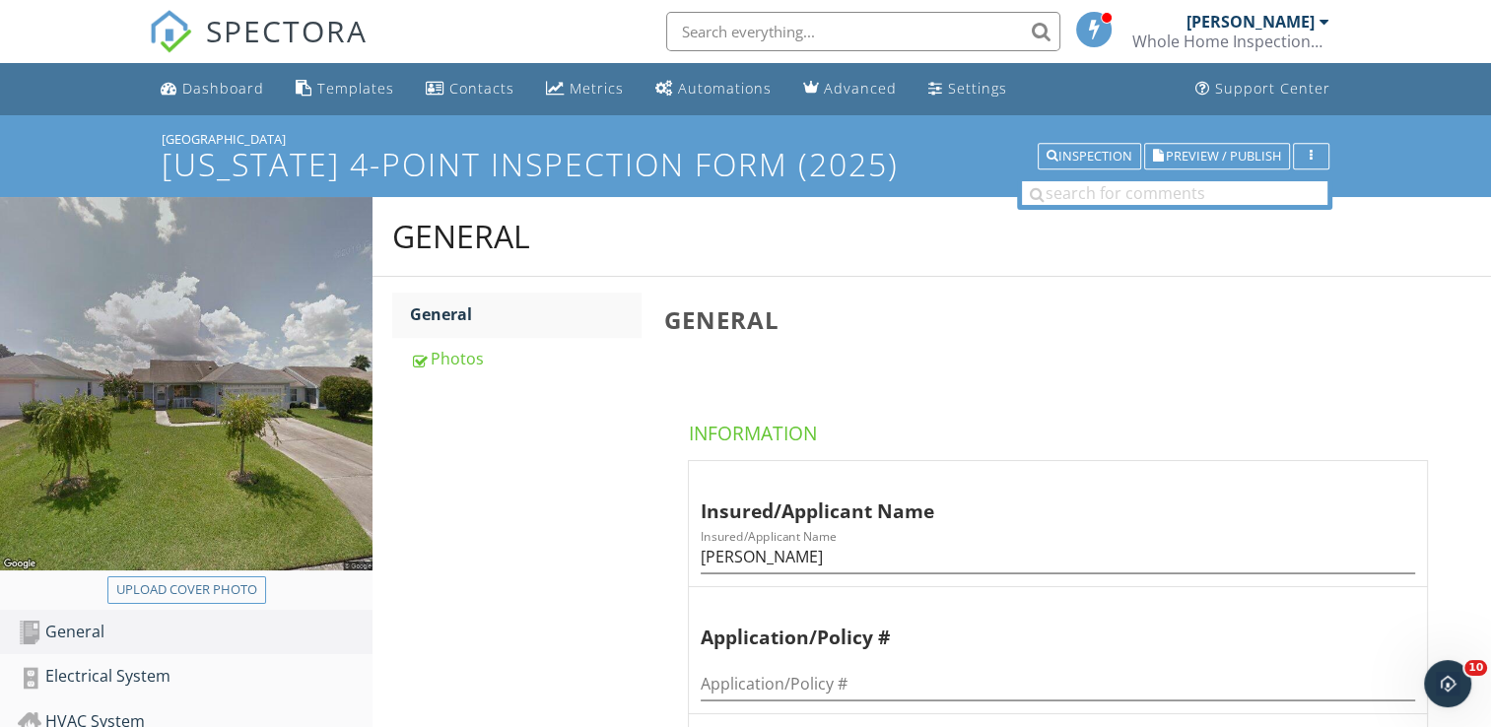
click at [566, 495] on div "General General Photos General Information Insured/Applicant Name Insured/Appli…" at bounding box center [932, 714] width 1119 height 1035
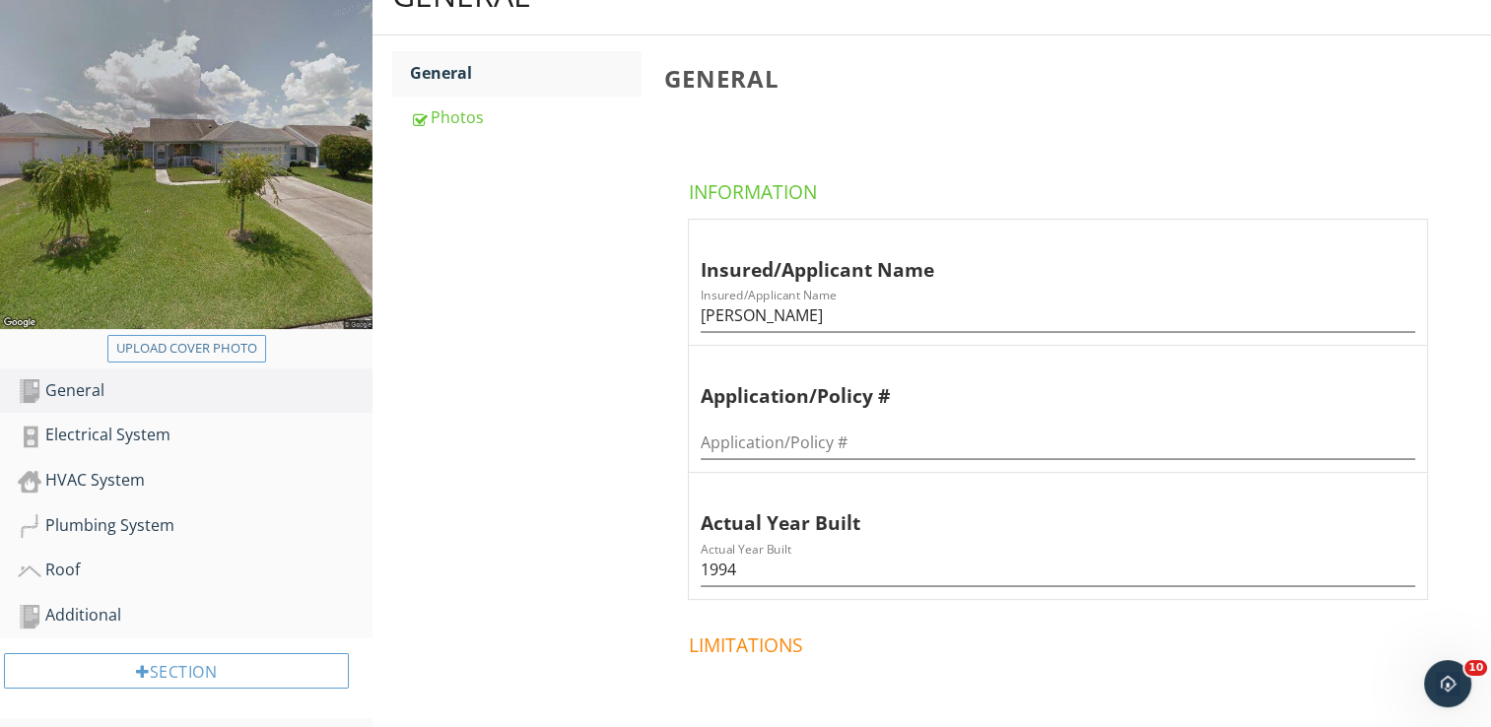
scroll to position [276, 0]
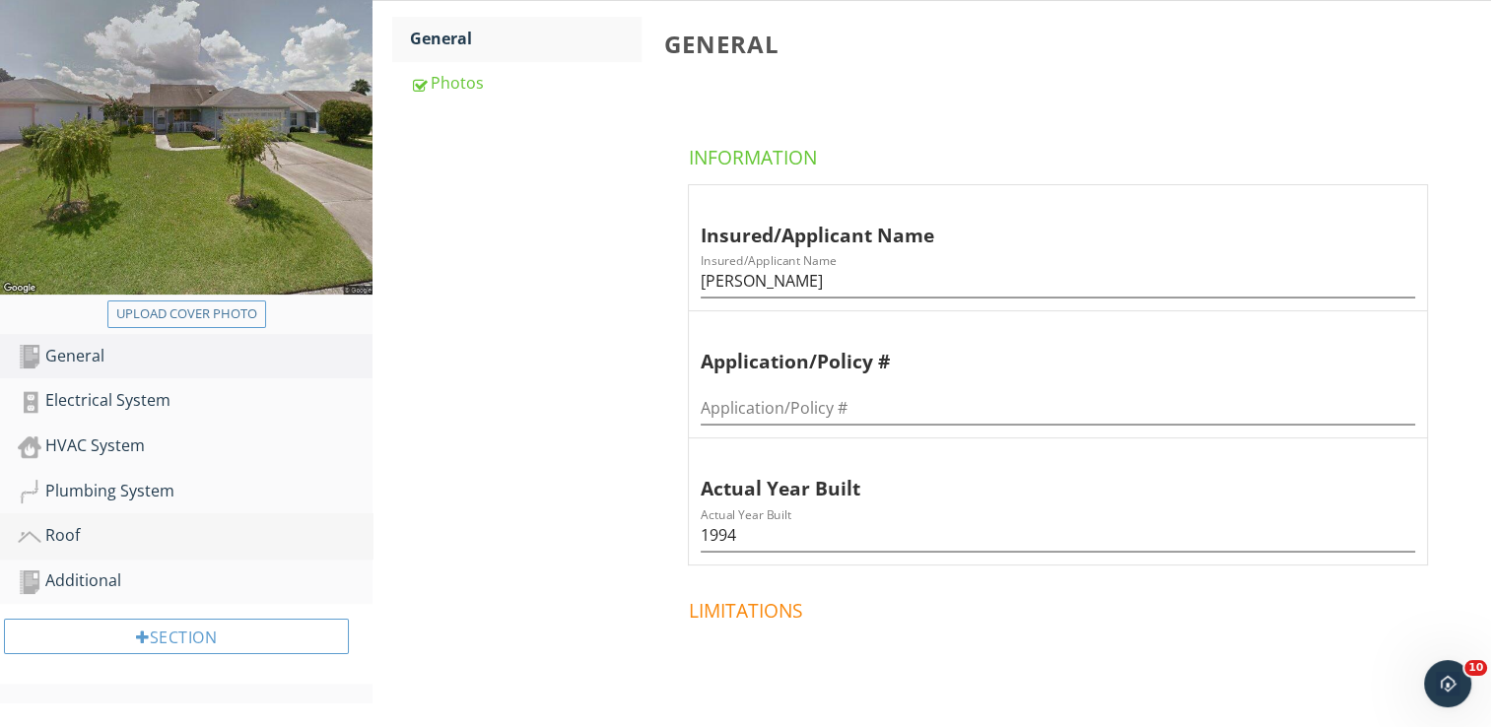
click at [62, 536] on div "Roof" at bounding box center [195, 536] width 355 height 26
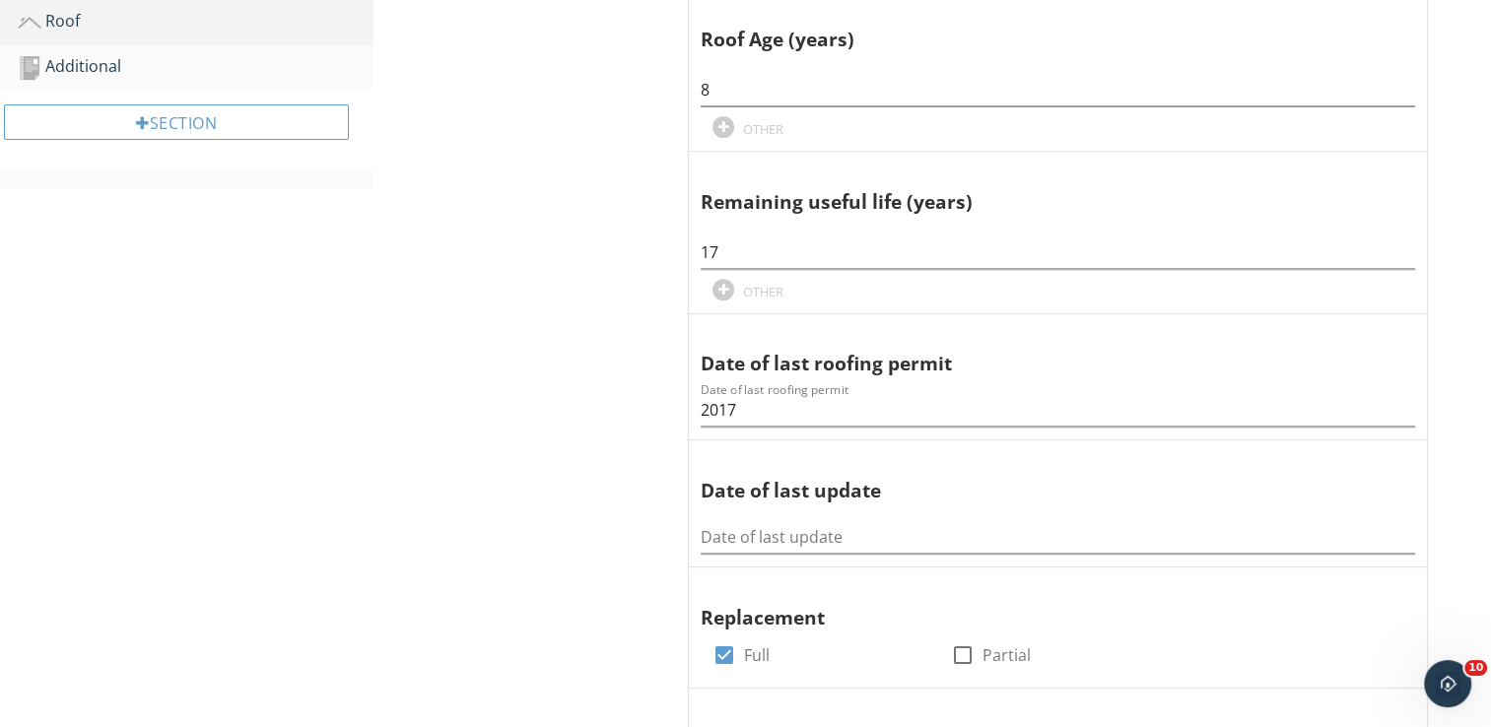
scroll to position [828, 0]
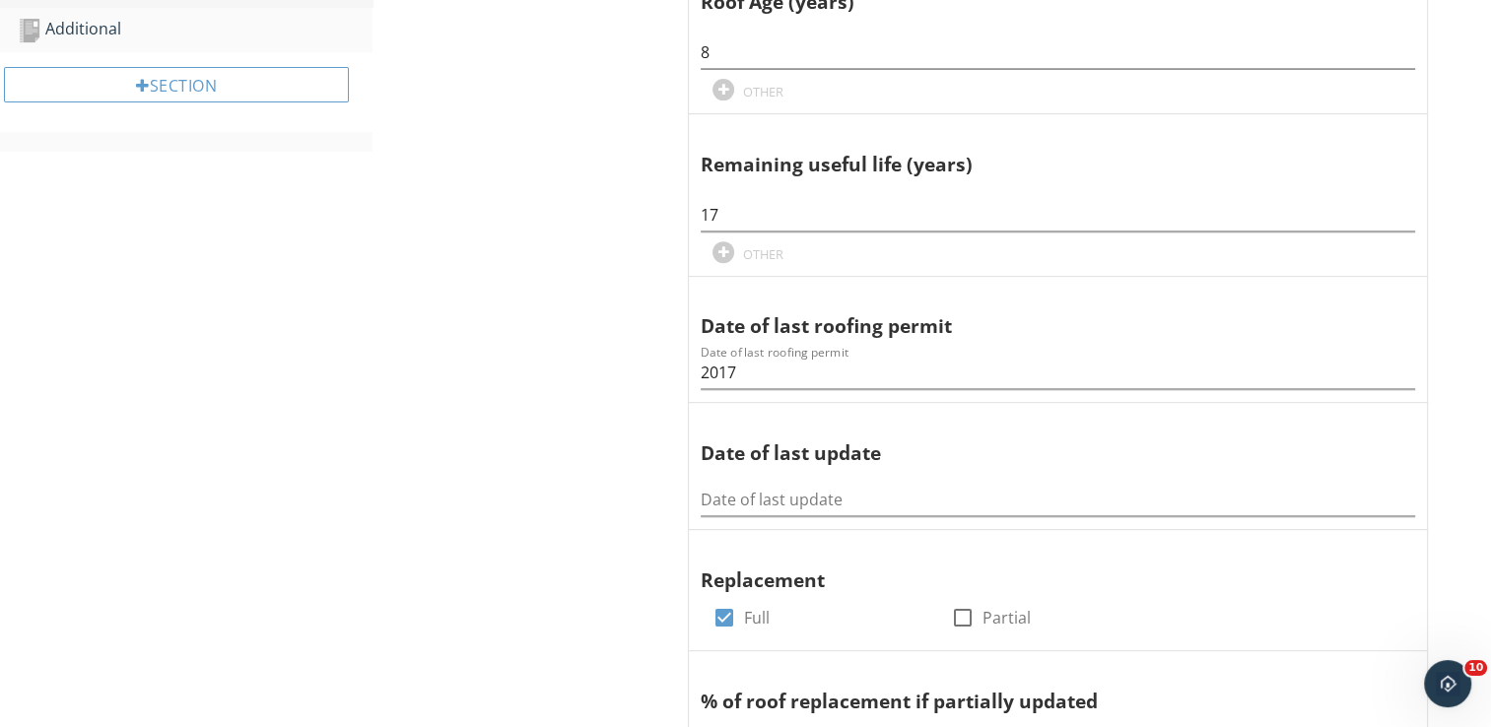
scroll to position [276, 0]
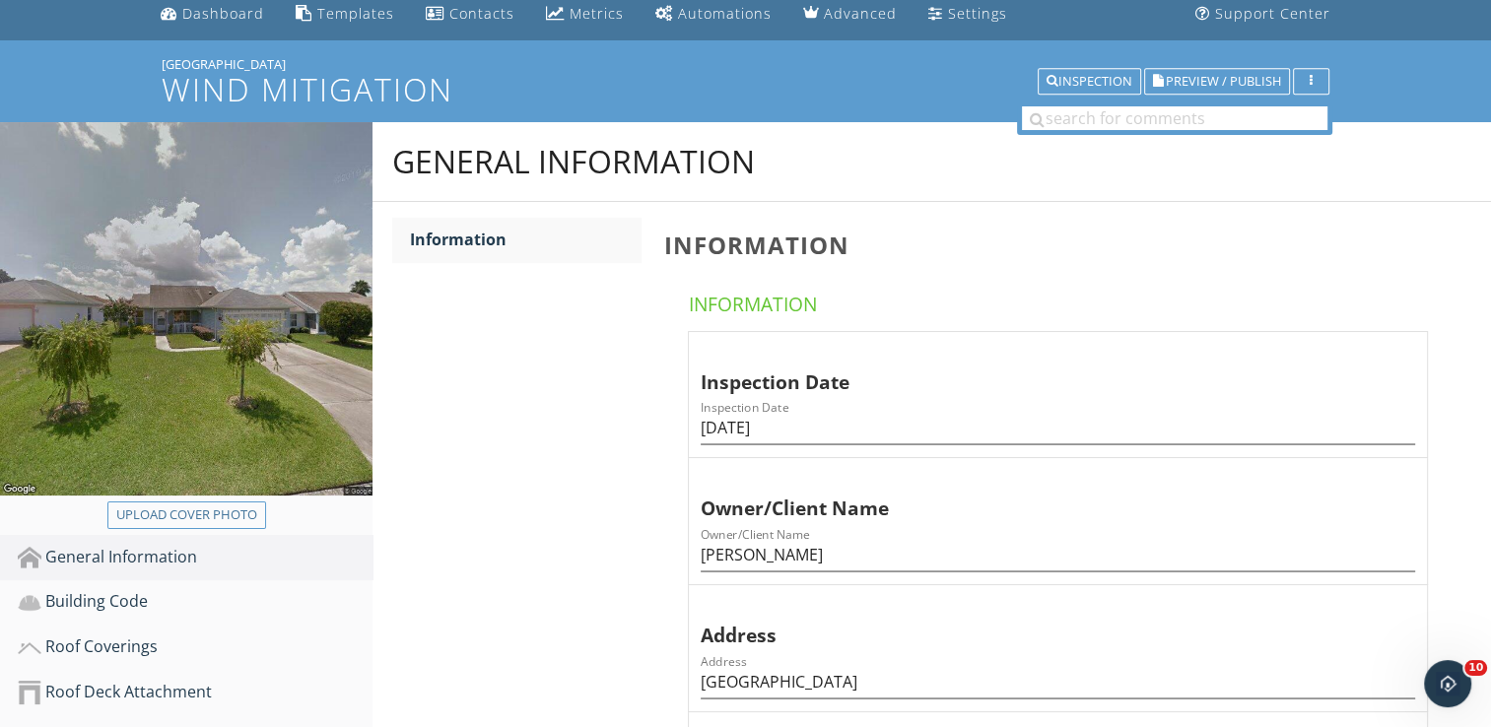
scroll to position [118, 0]
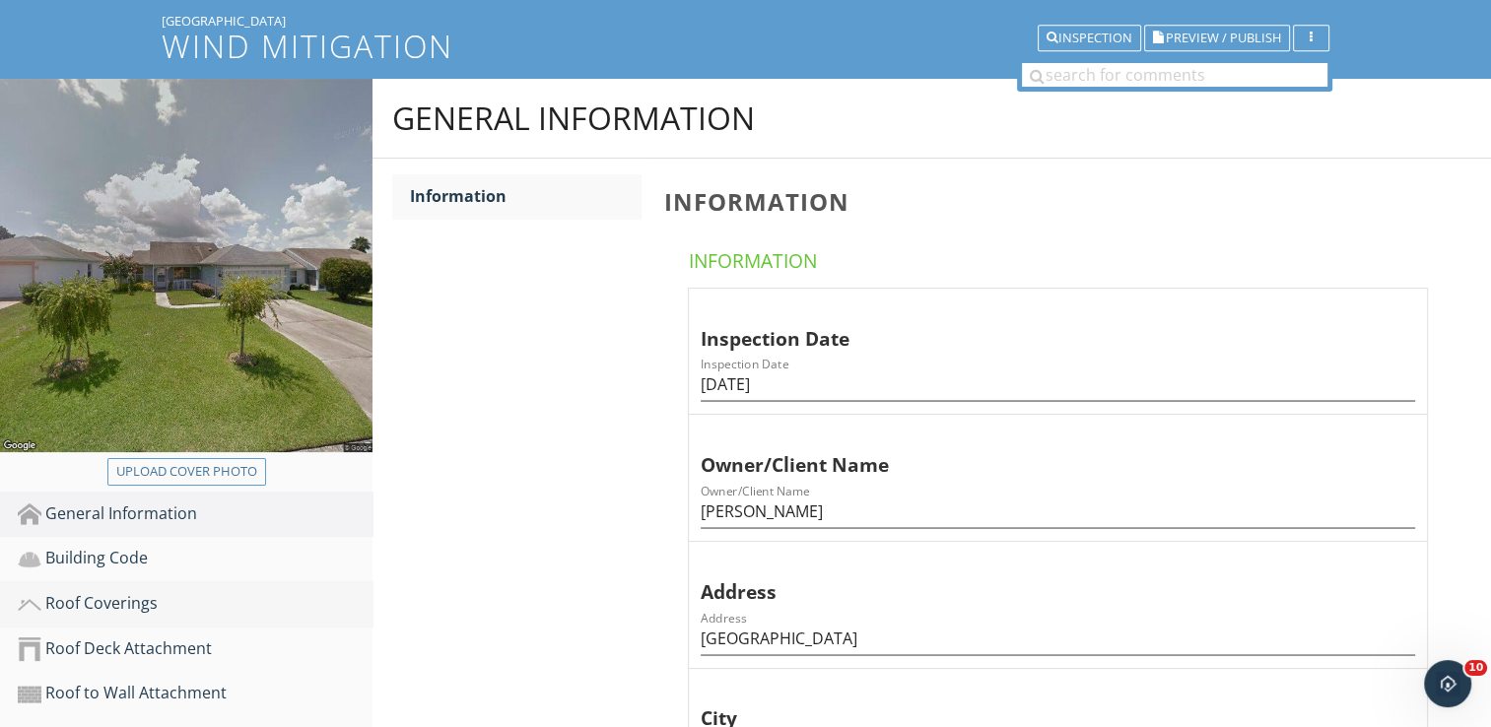
click at [97, 599] on div "Roof Coverings" at bounding box center [195, 604] width 355 height 26
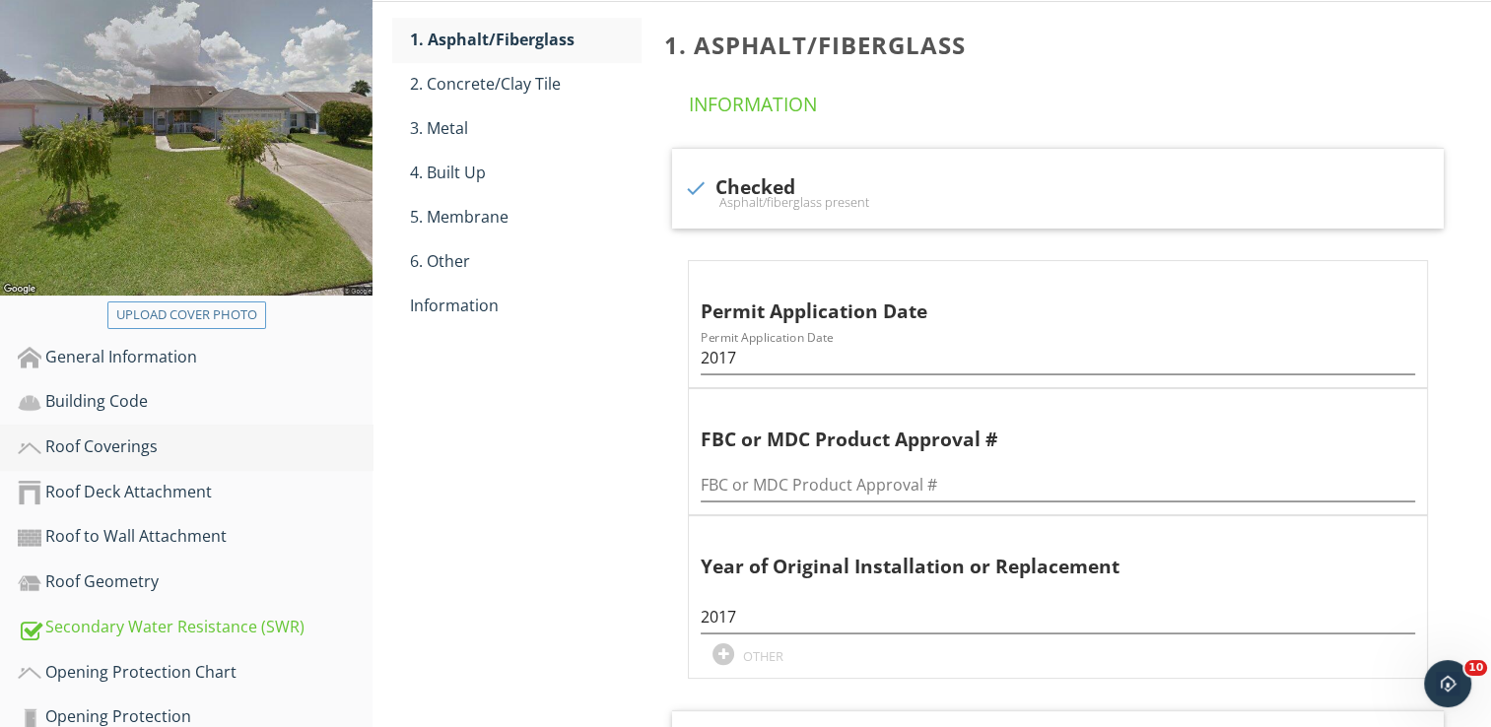
scroll to position [276, 0]
click at [730, 481] on input "FBC or MDC Product Approval #" at bounding box center [1058, 484] width 715 height 33
type input "10124"
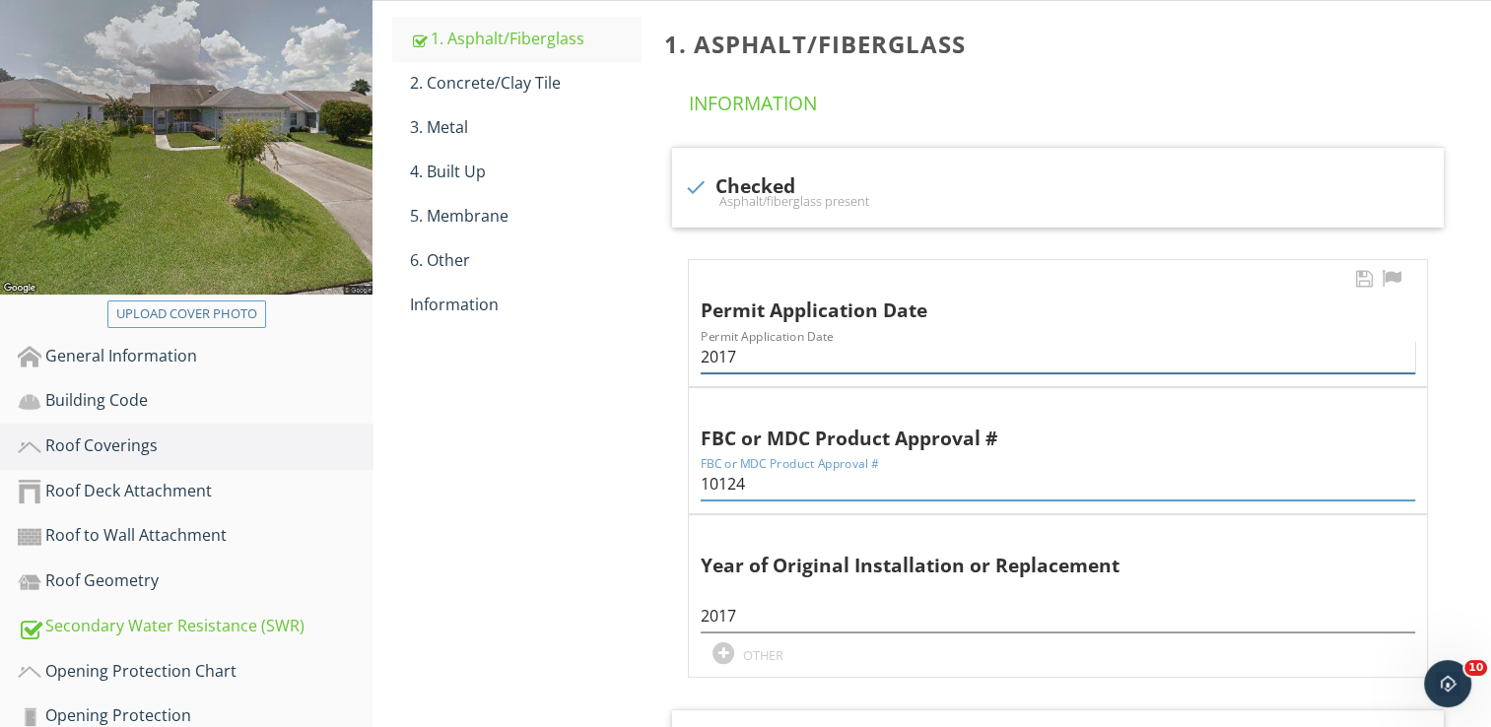
click at [748, 357] on input "2017" at bounding box center [1058, 357] width 715 height 33
type input "2"
type input "4-28-2027"
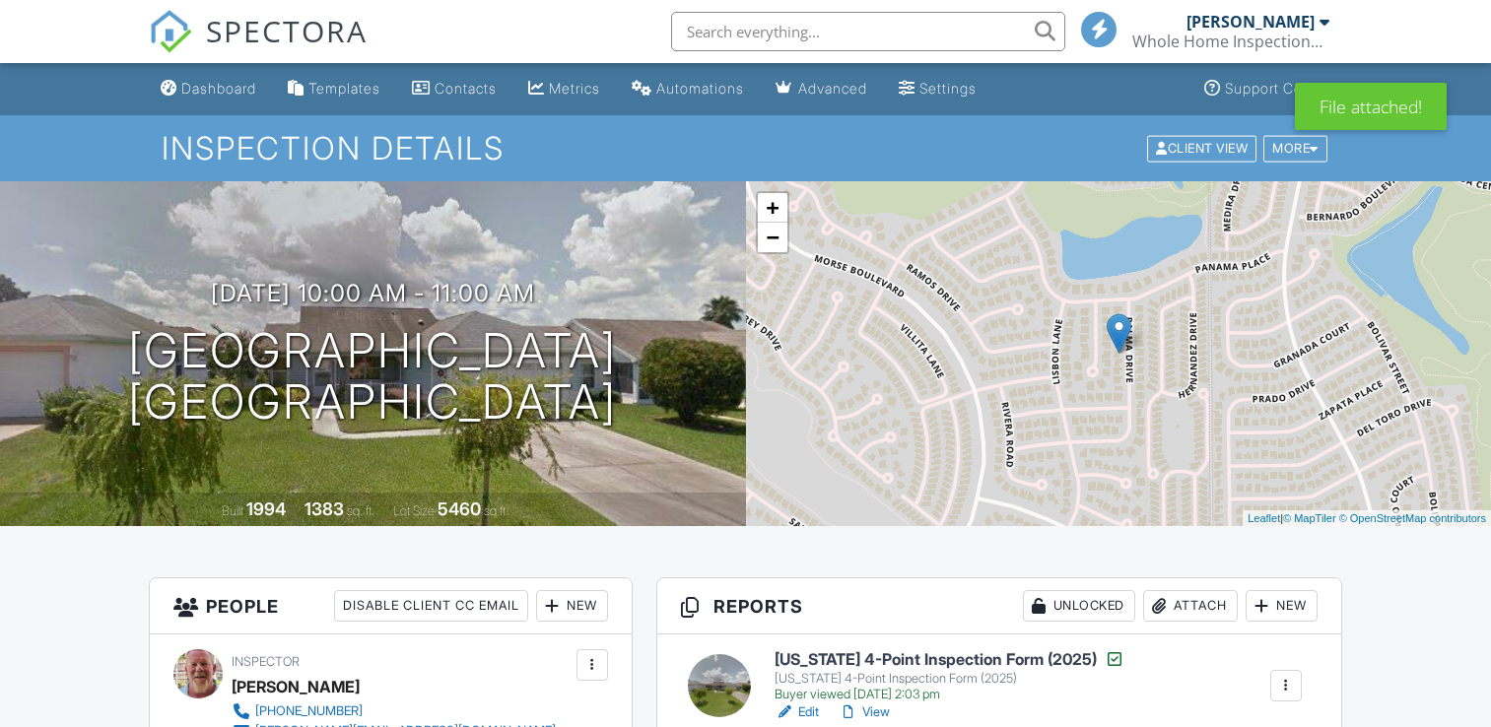
drag, startPoint x: 0, startPoint y: 0, endPoint x: 880, endPoint y: 339, distance: 943.2
click at [880, 649] on h6 "[US_STATE] 4-Point Inspection Form (2025)" at bounding box center [950, 659] width 350 height 20
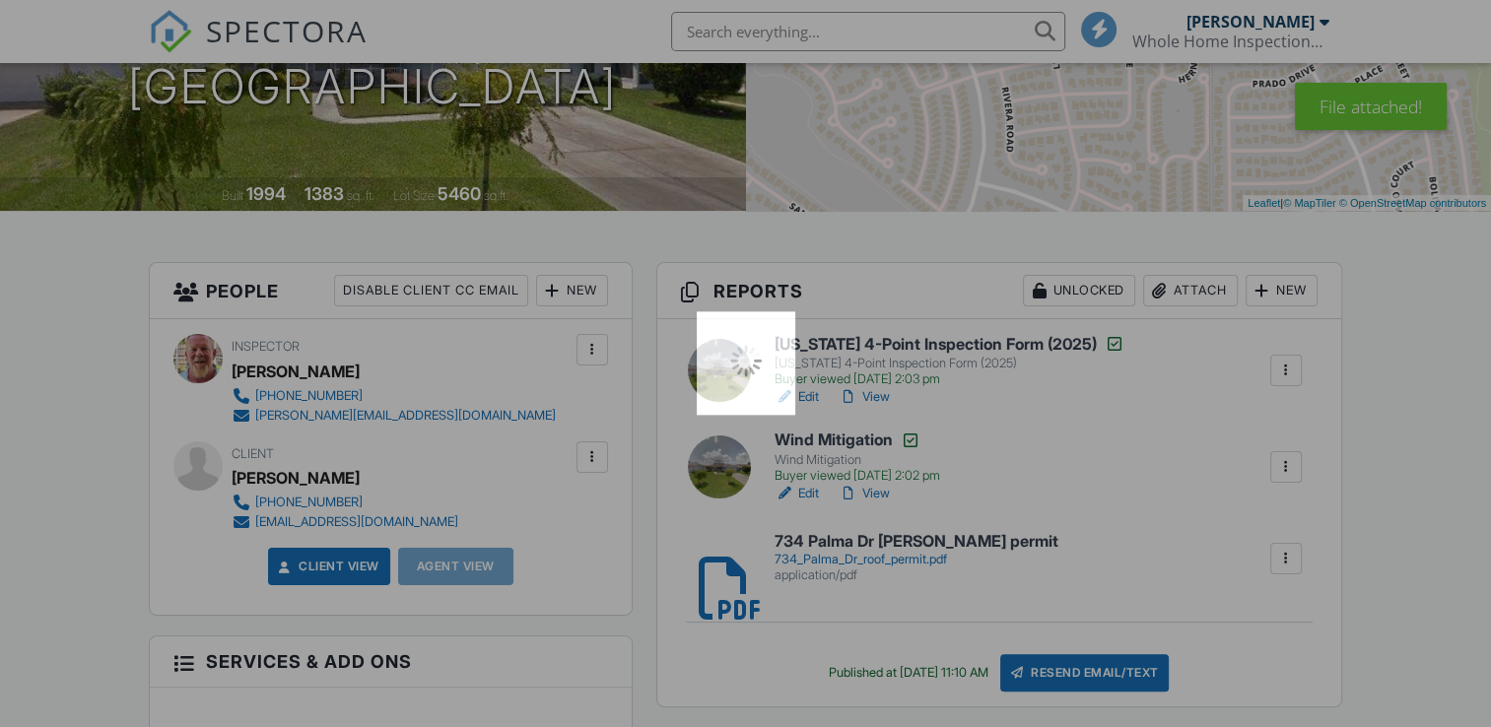
scroll to position [315, 0]
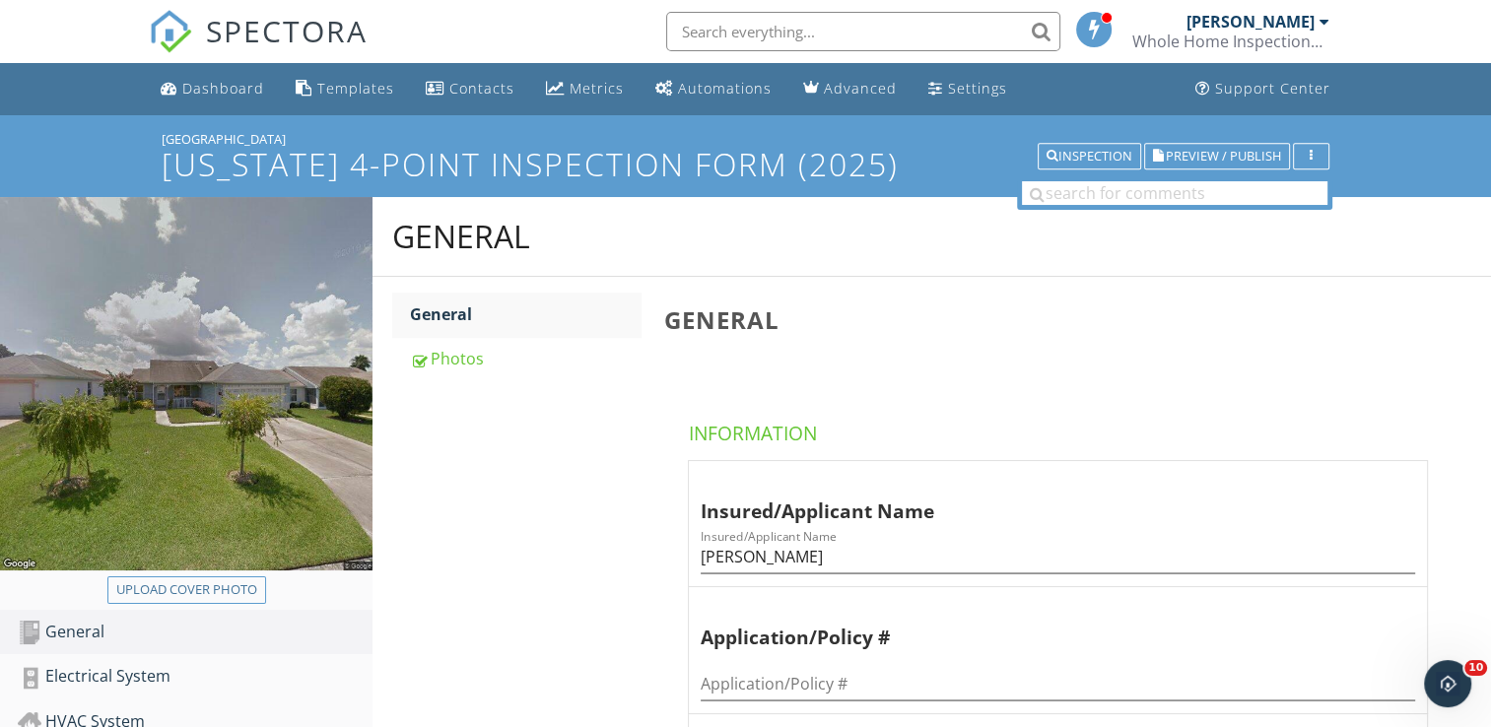
click at [473, 633] on div "General General Photos General Information Insured/Applicant Name Insured/Appli…" at bounding box center [932, 714] width 1119 height 1035
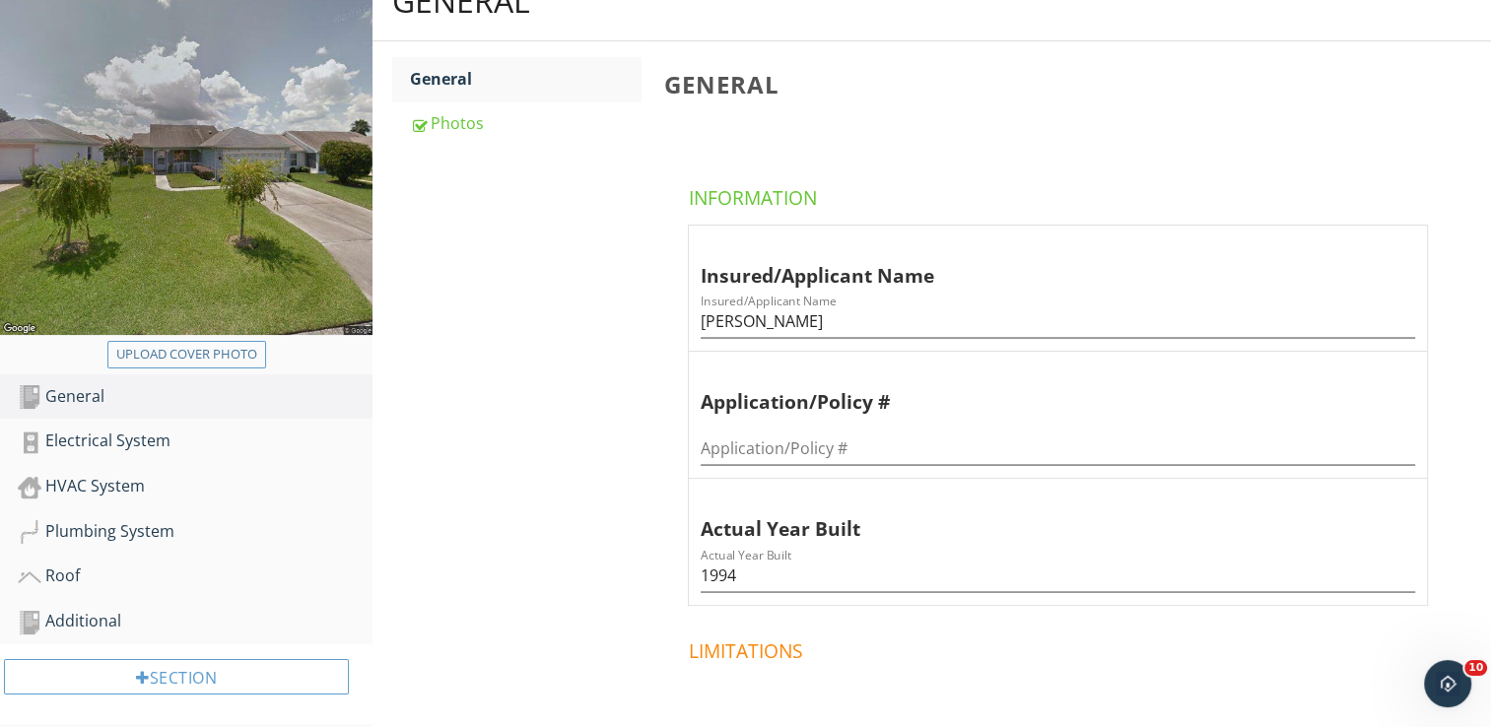
scroll to position [237, 0]
click at [56, 574] on div "Roof" at bounding box center [195, 576] width 355 height 26
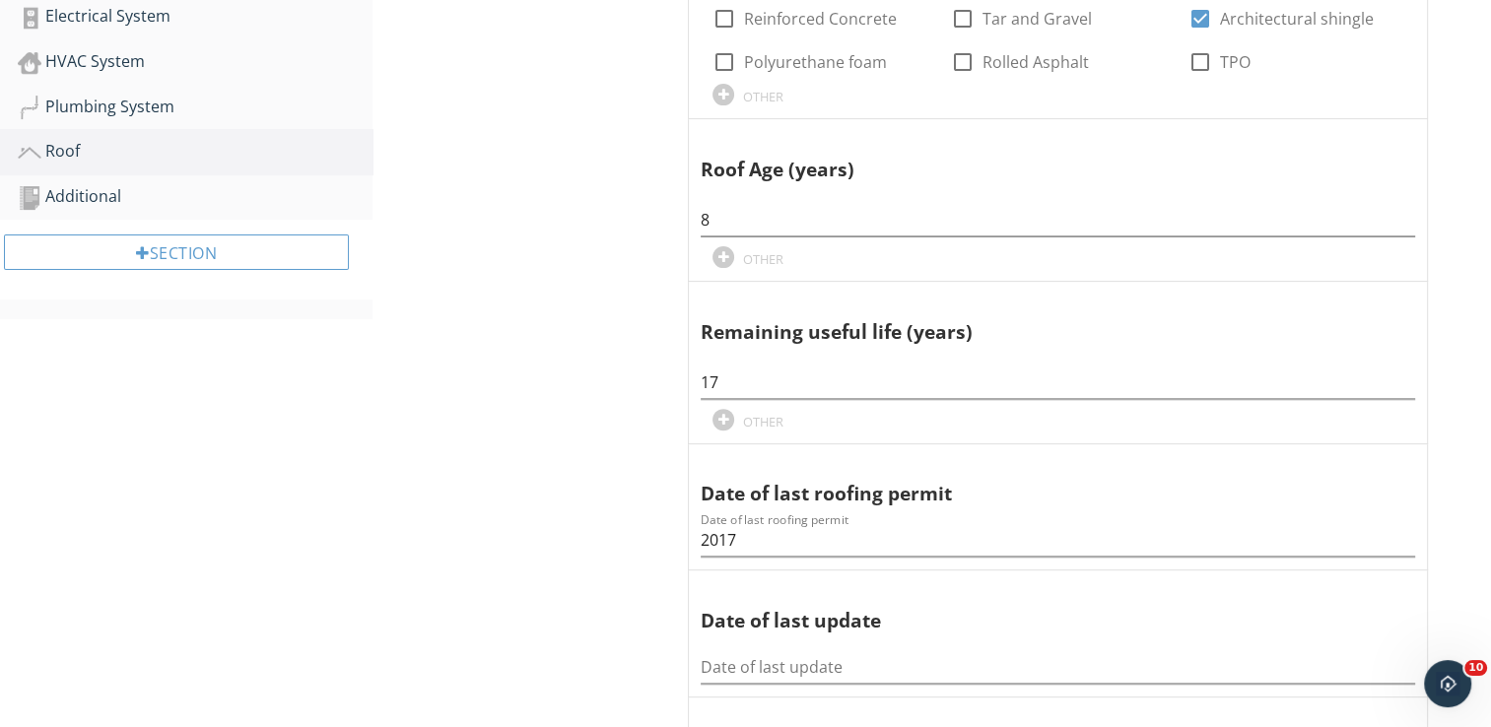
scroll to position [670, 0]
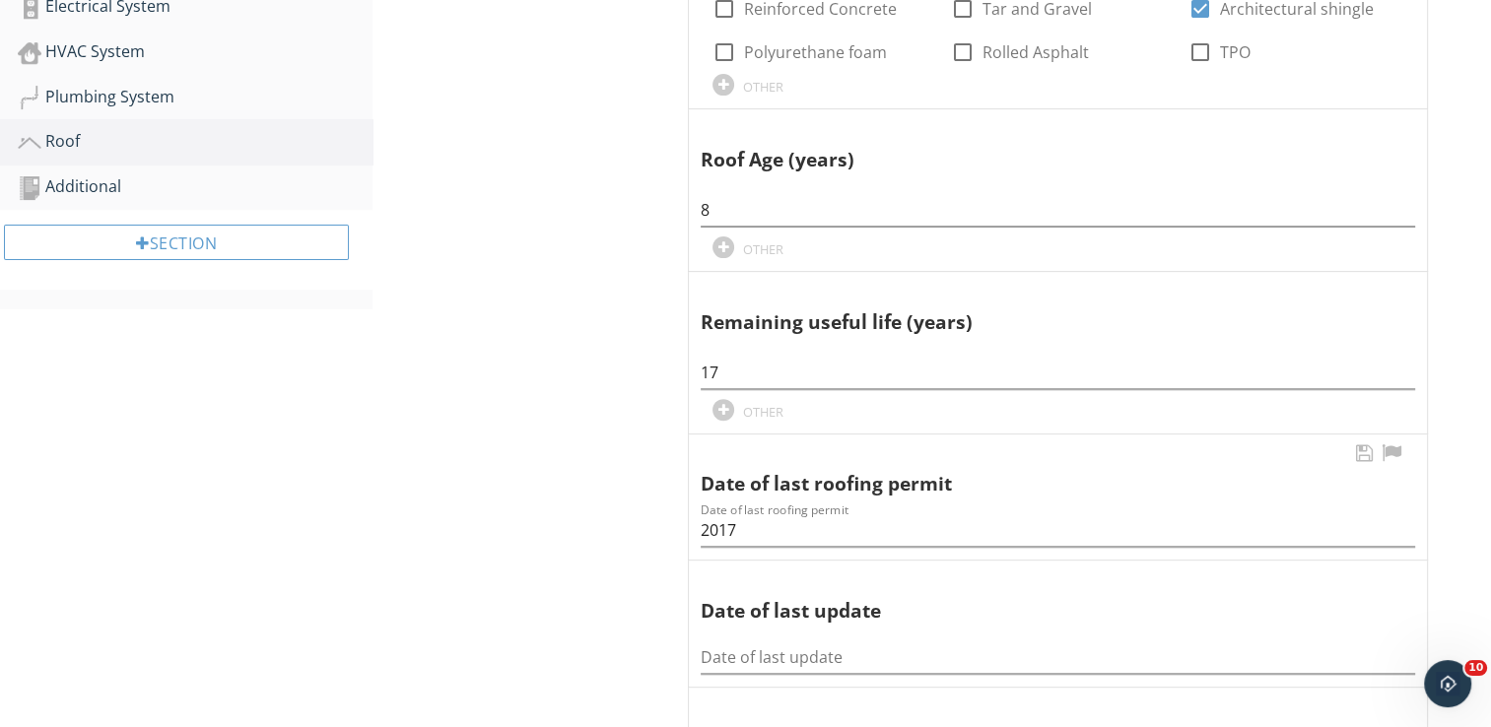
click at [695, 527] on div "Date of last roofing permit Date of last roofing permit 2017" at bounding box center [1058, 498] width 738 height 126
click at [702, 527] on input "2017" at bounding box center [1058, 530] width 715 height 33
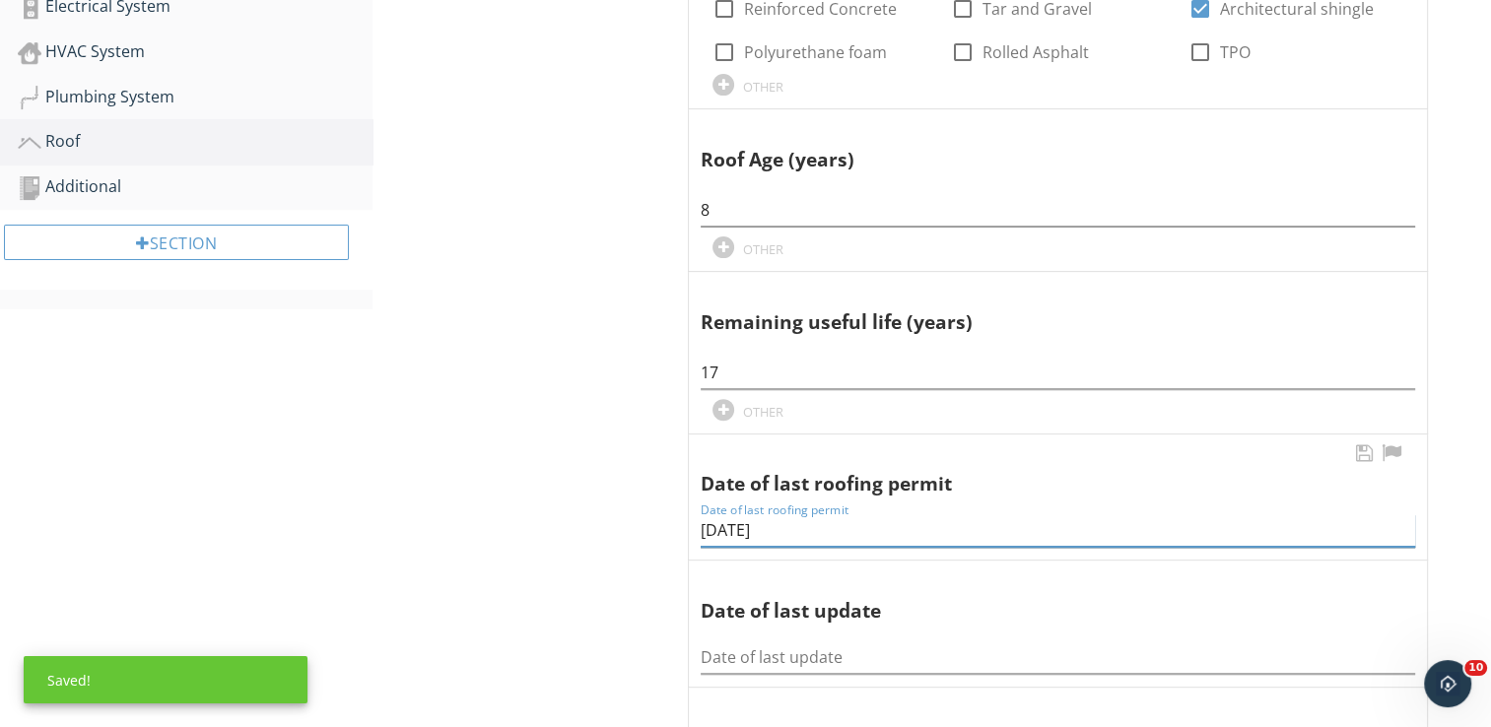
click at [792, 531] on input "4-28-2017" at bounding box center [1058, 530] width 715 height 33
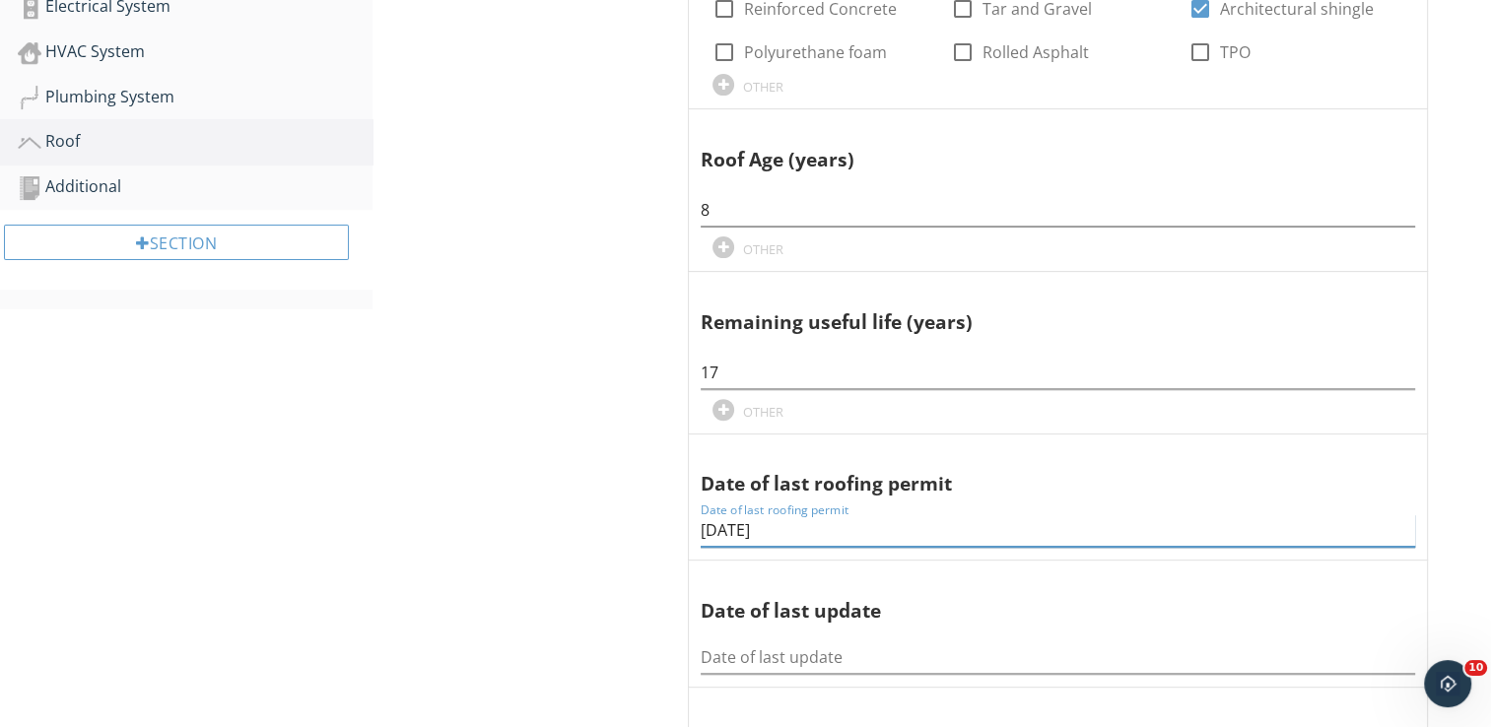
type input "4-28-2017"
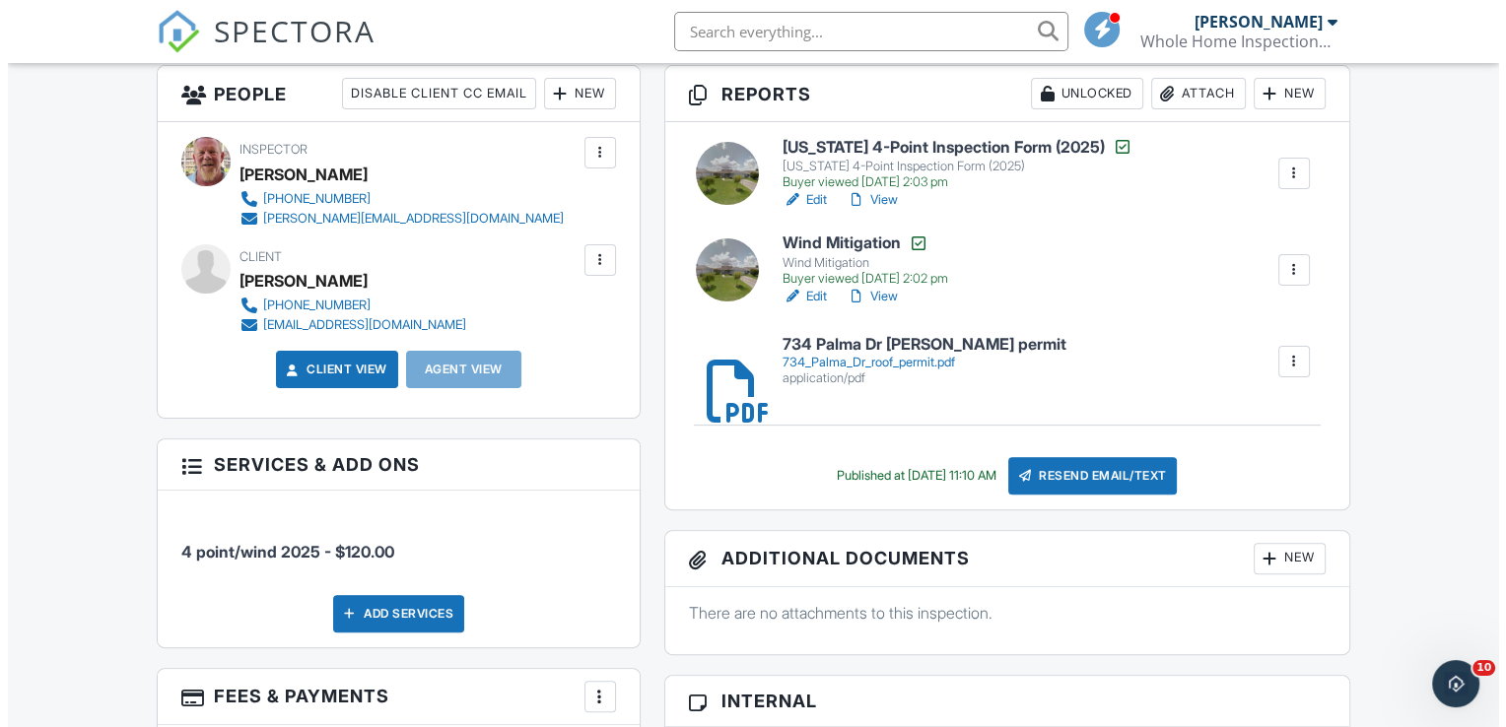
scroll to position [473, 0]
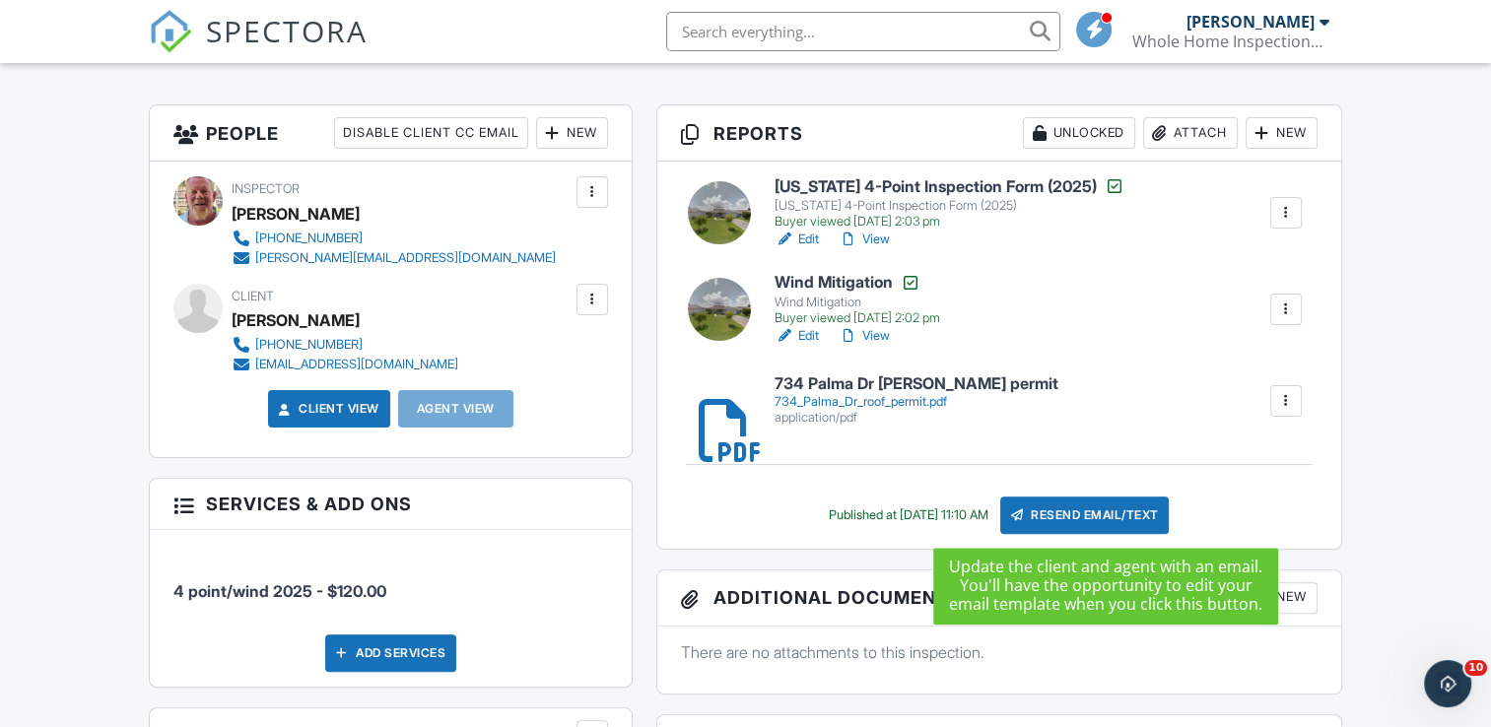
click at [1103, 511] on div "Resend Email/Text" at bounding box center [1085, 515] width 170 height 37
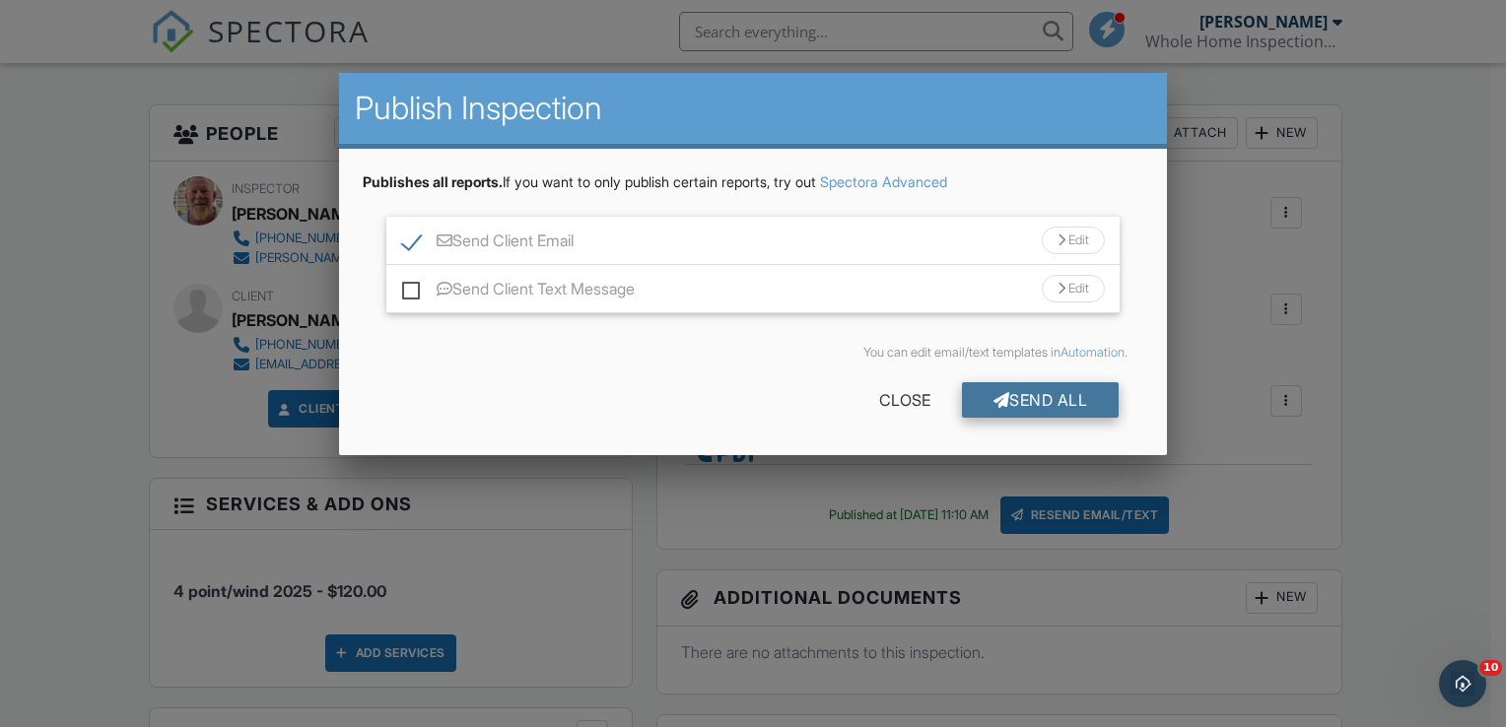
click at [1045, 400] on div "Send All" at bounding box center [1041, 399] width 158 height 35
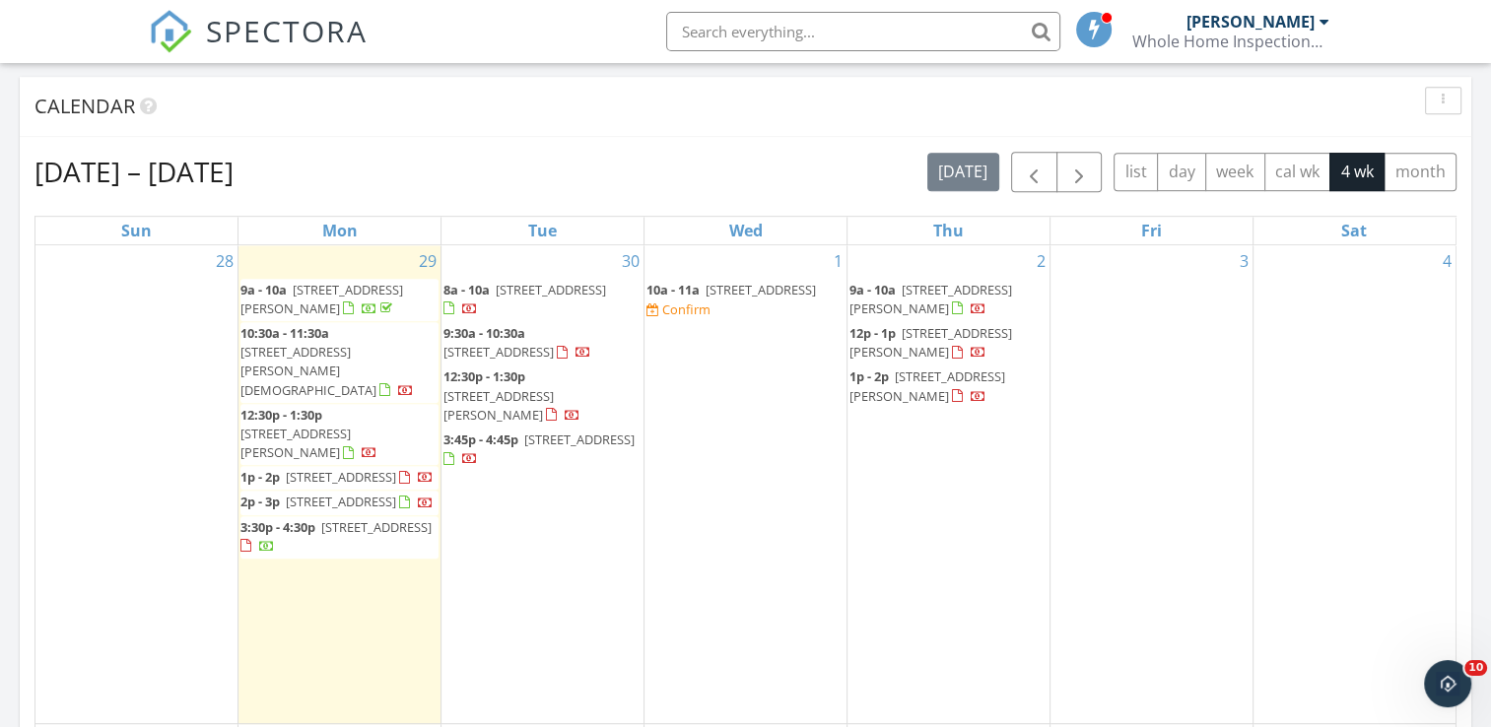
scroll to position [954, 0]
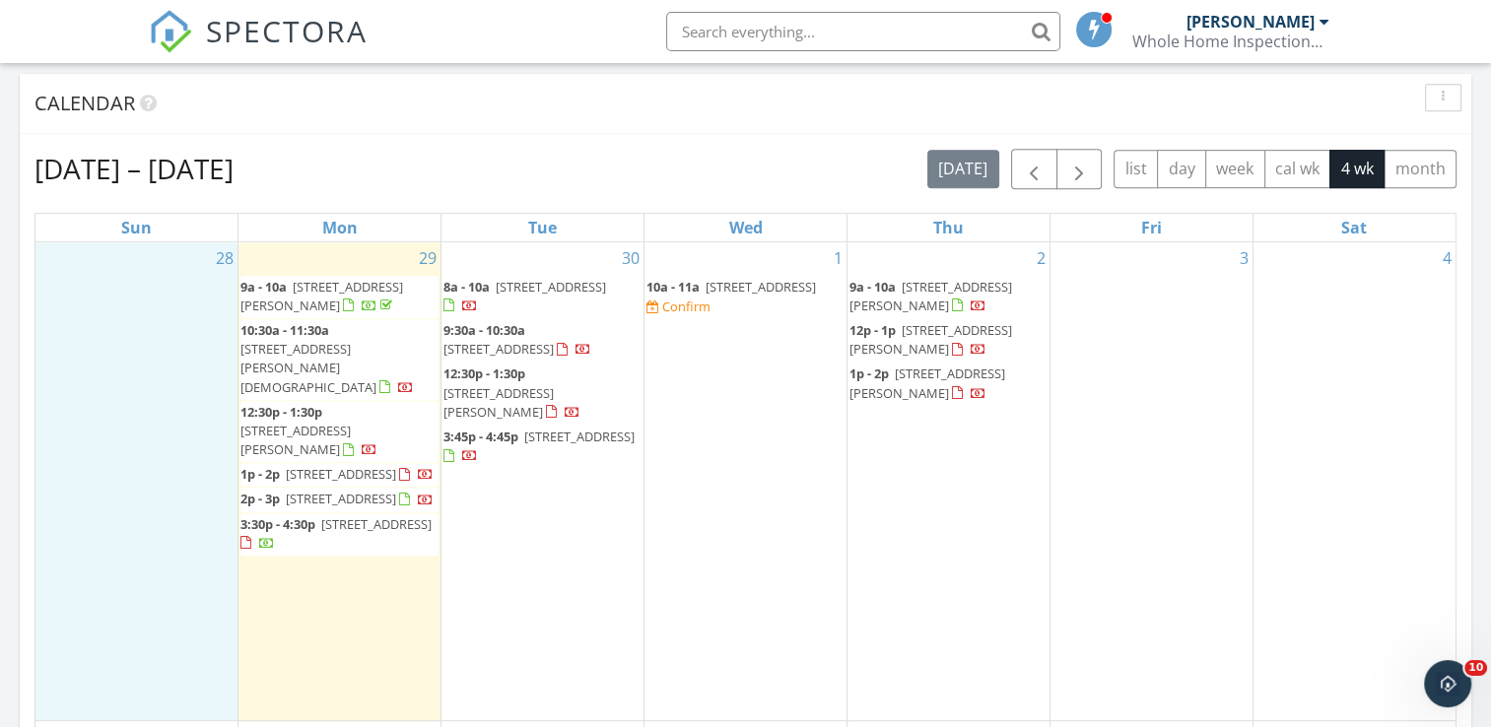
click at [166, 683] on div "28" at bounding box center [136, 481] width 202 height 478
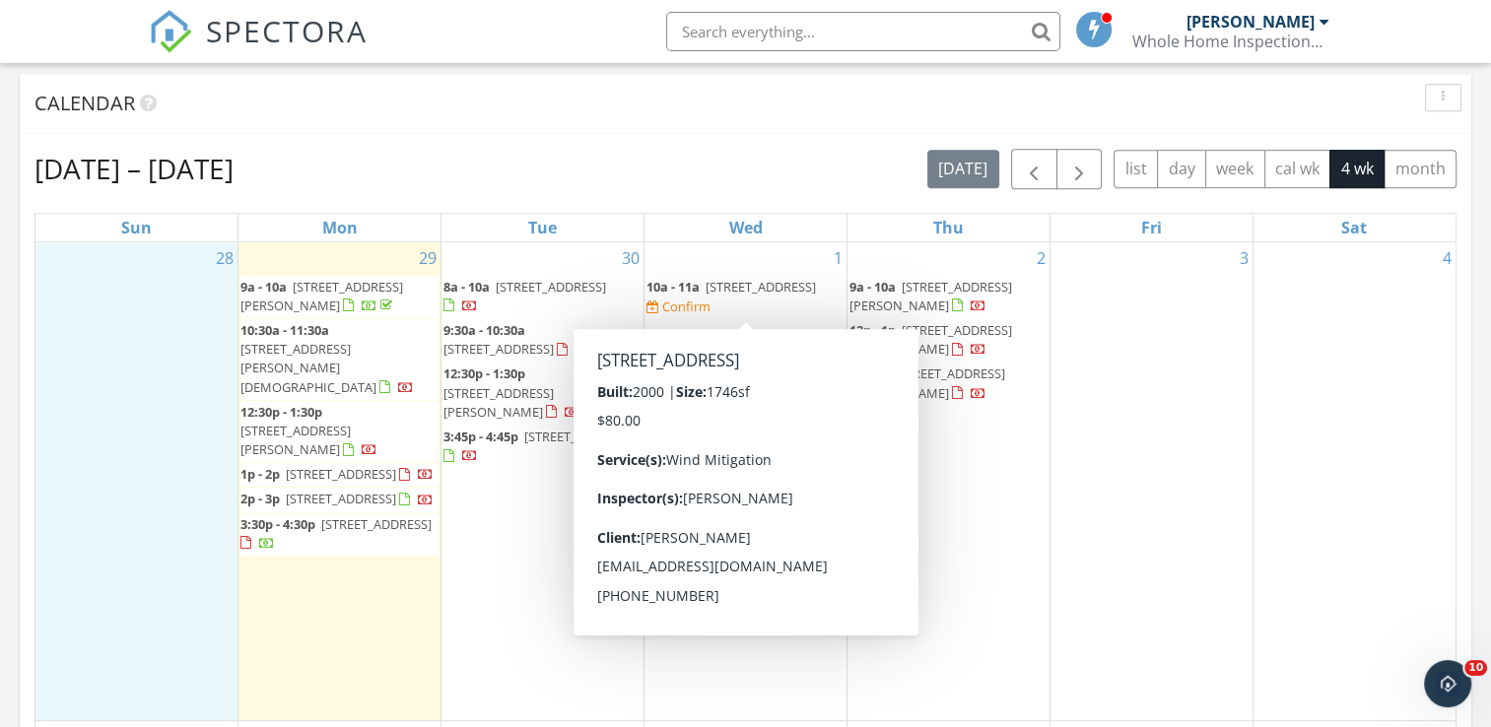
drag, startPoint x: 725, startPoint y: 287, endPoint x: 687, endPoint y: 143, distance: 148.9
click at [687, 143] on div "Sep 28 – Oct 25, 2025 today list day week cal wk 4 wk month Sun Mon Tue Wed Thu…" at bounding box center [746, 582] width 1452 height 897
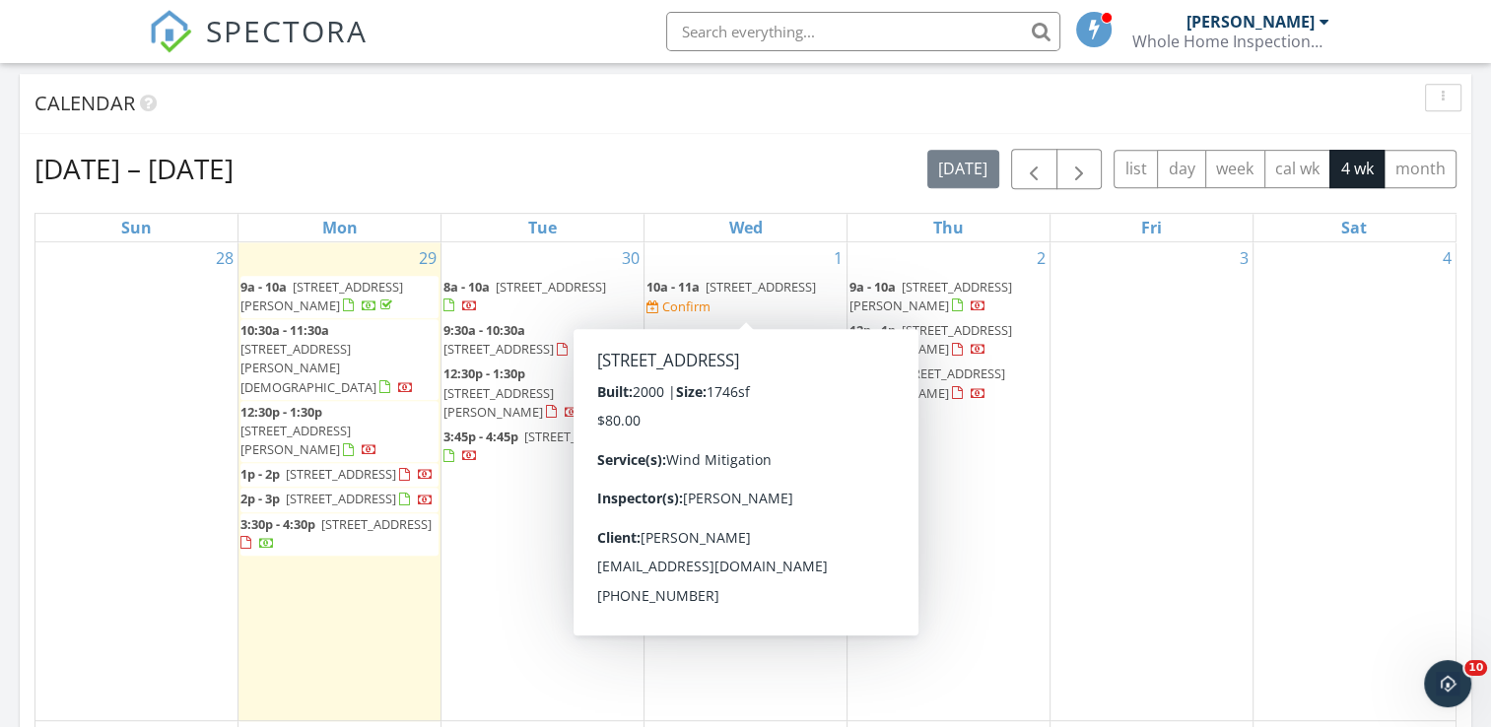
click at [717, 296] on span "4790 SW 98th ST, Ocala 34476" at bounding box center [761, 287] width 110 height 18
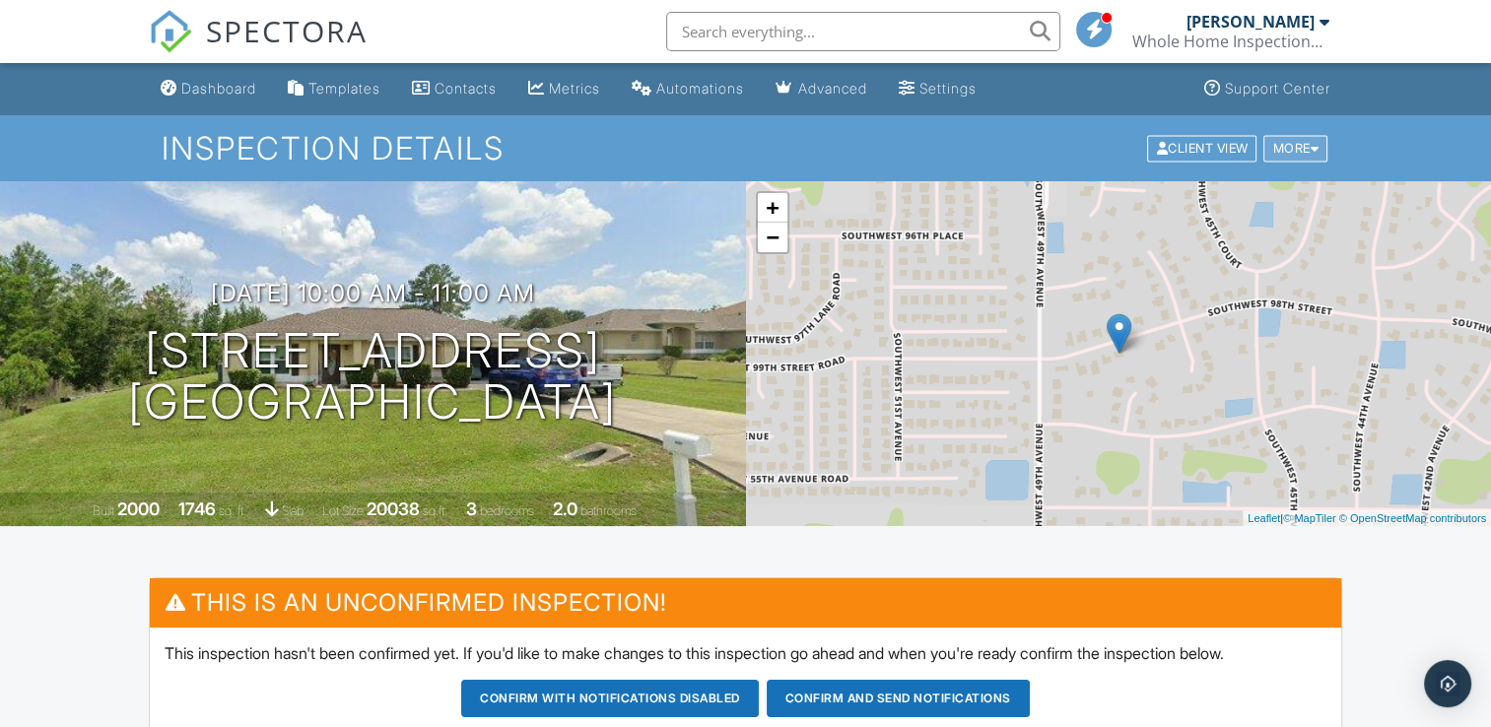
click at [1285, 150] on div "More" at bounding box center [1295, 148] width 64 height 27
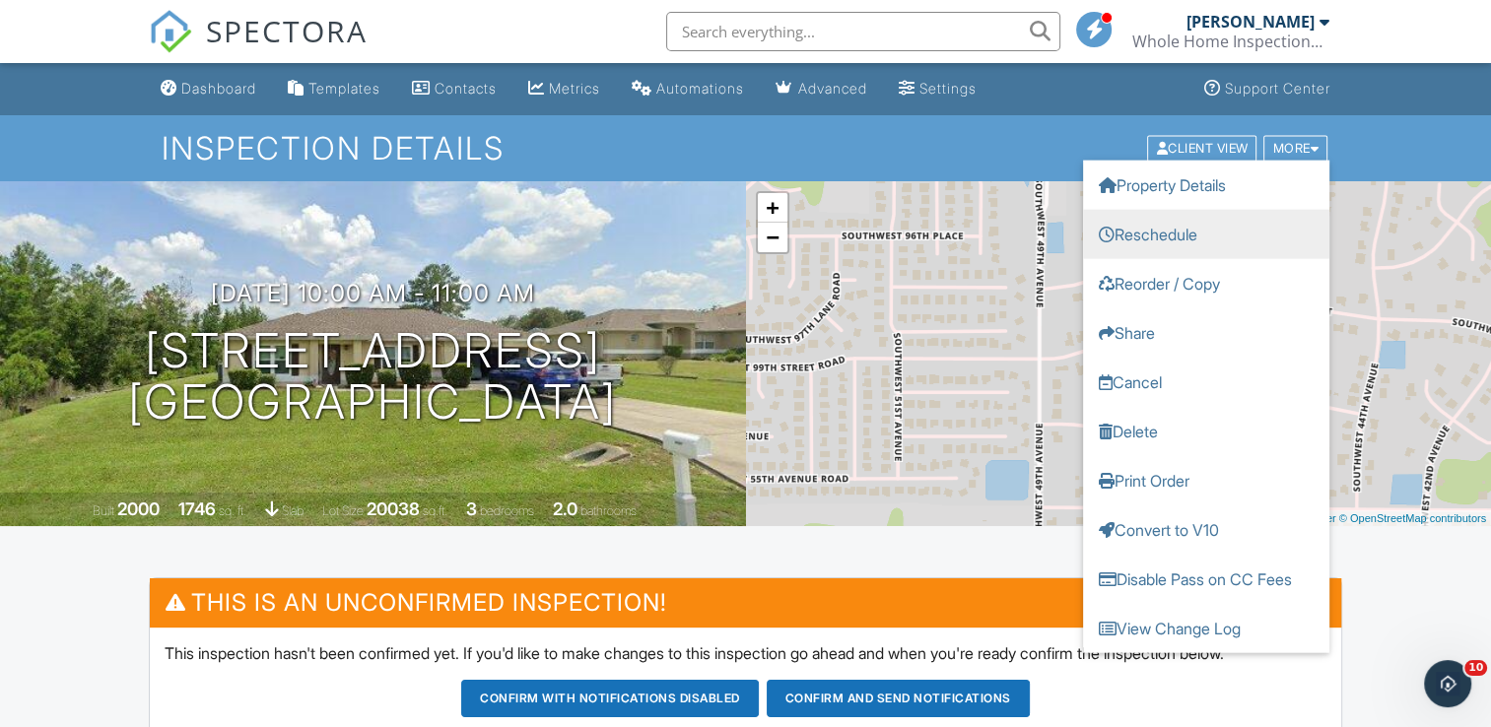
click at [1151, 231] on link "Reschedule" at bounding box center [1206, 233] width 246 height 49
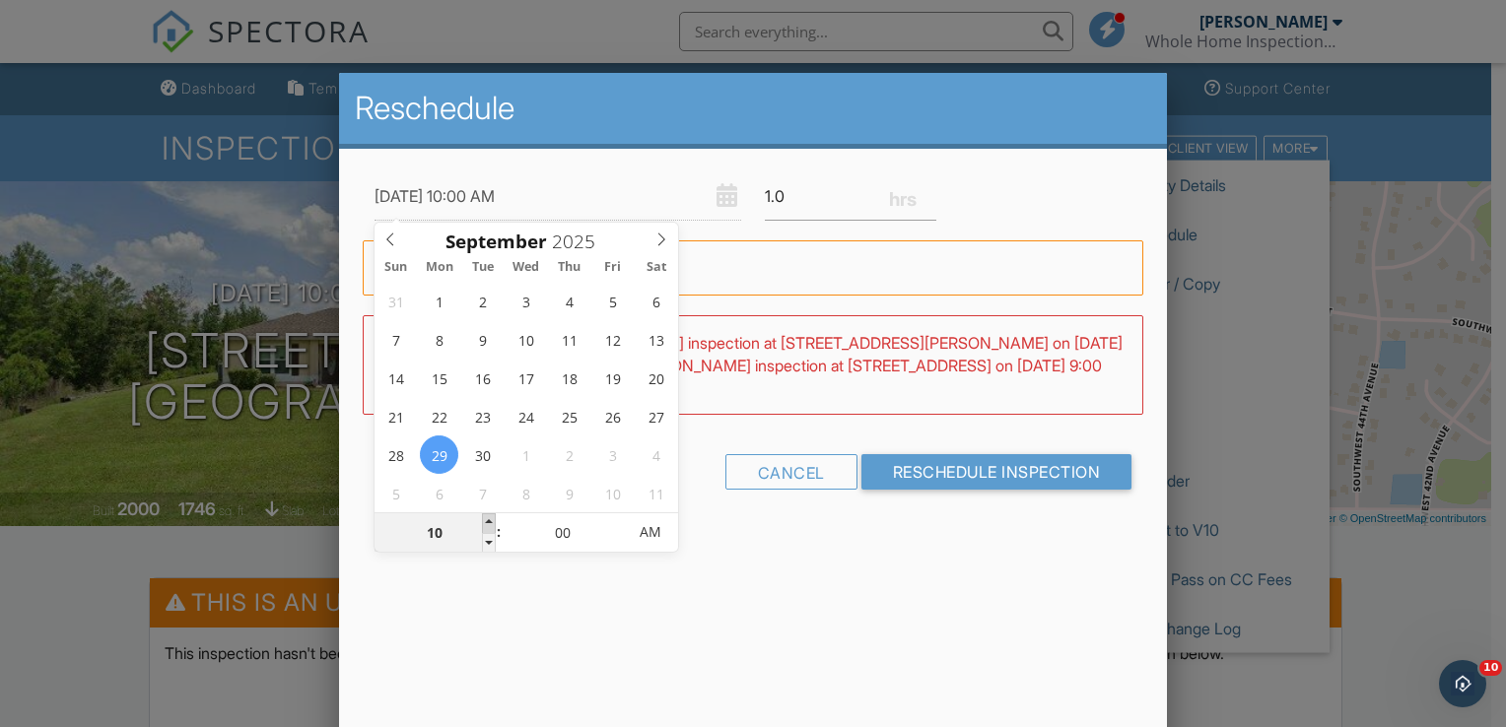
type input "09/29/2025 11:00 AM"
type input "11"
click at [488, 522] on span at bounding box center [489, 523] width 14 height 20
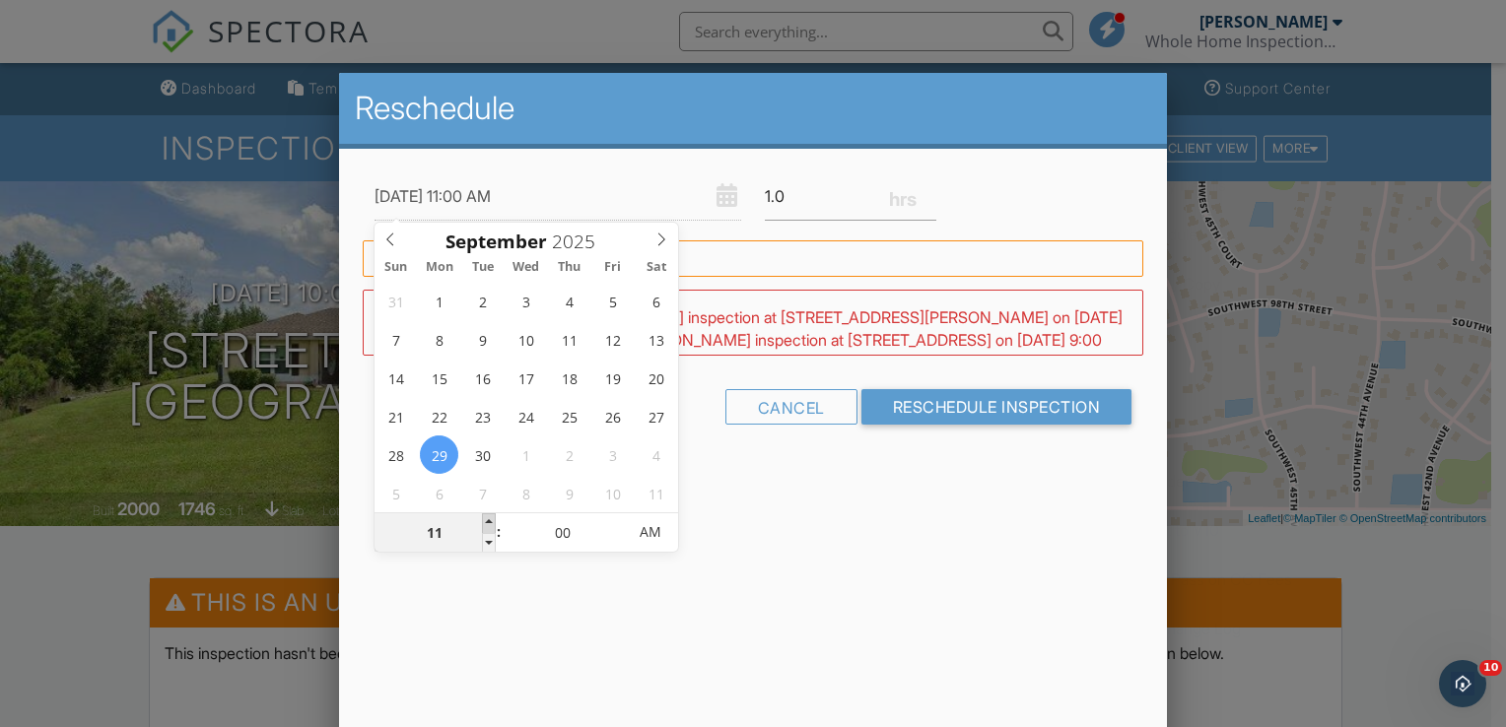
type input "09/29/2025 12:00 PM"
type input "12"
click at [488, 522] on span at bounding box center [489, 523] width 14 height 20
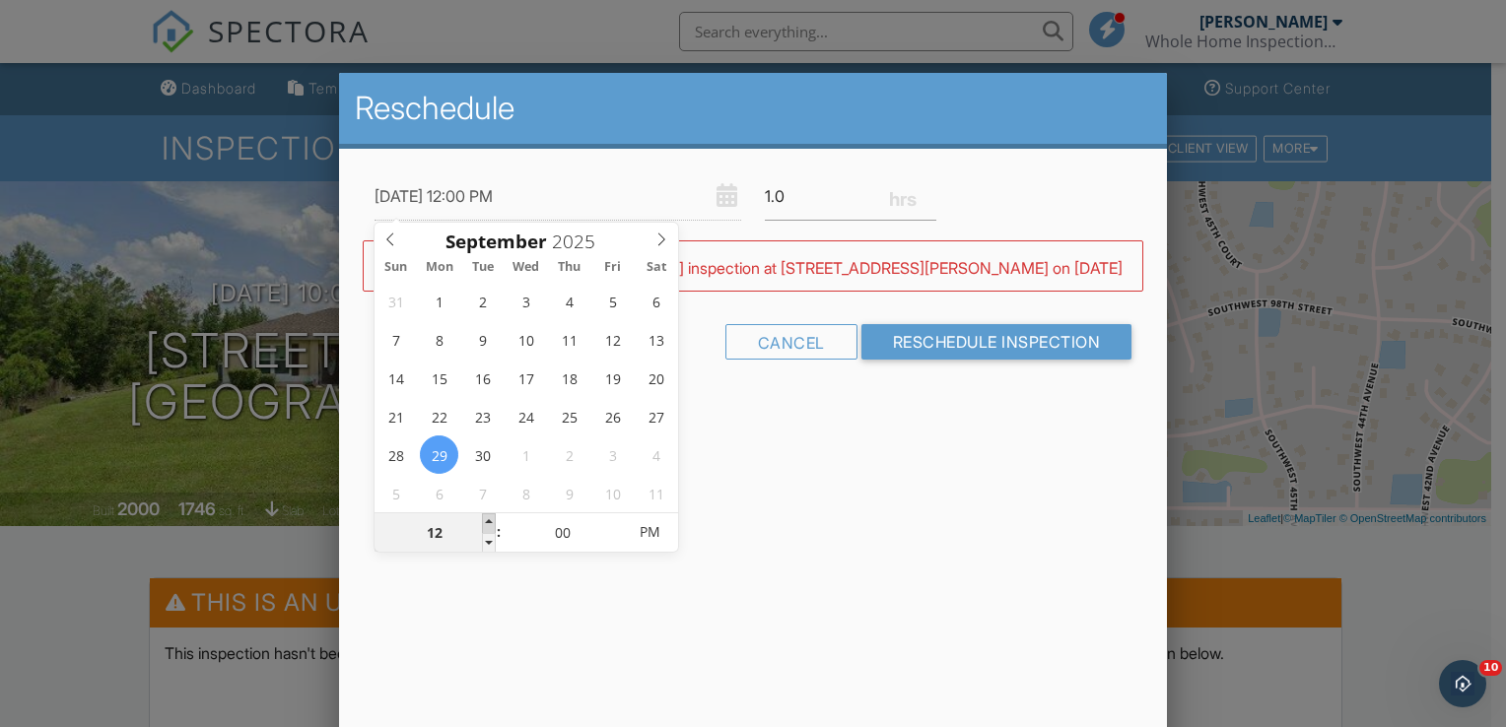
type input "09/29/2025 1:00 PM"
type input "01"
click at [488, 522] on span at bounding box center [489, 523] width 14 height 20
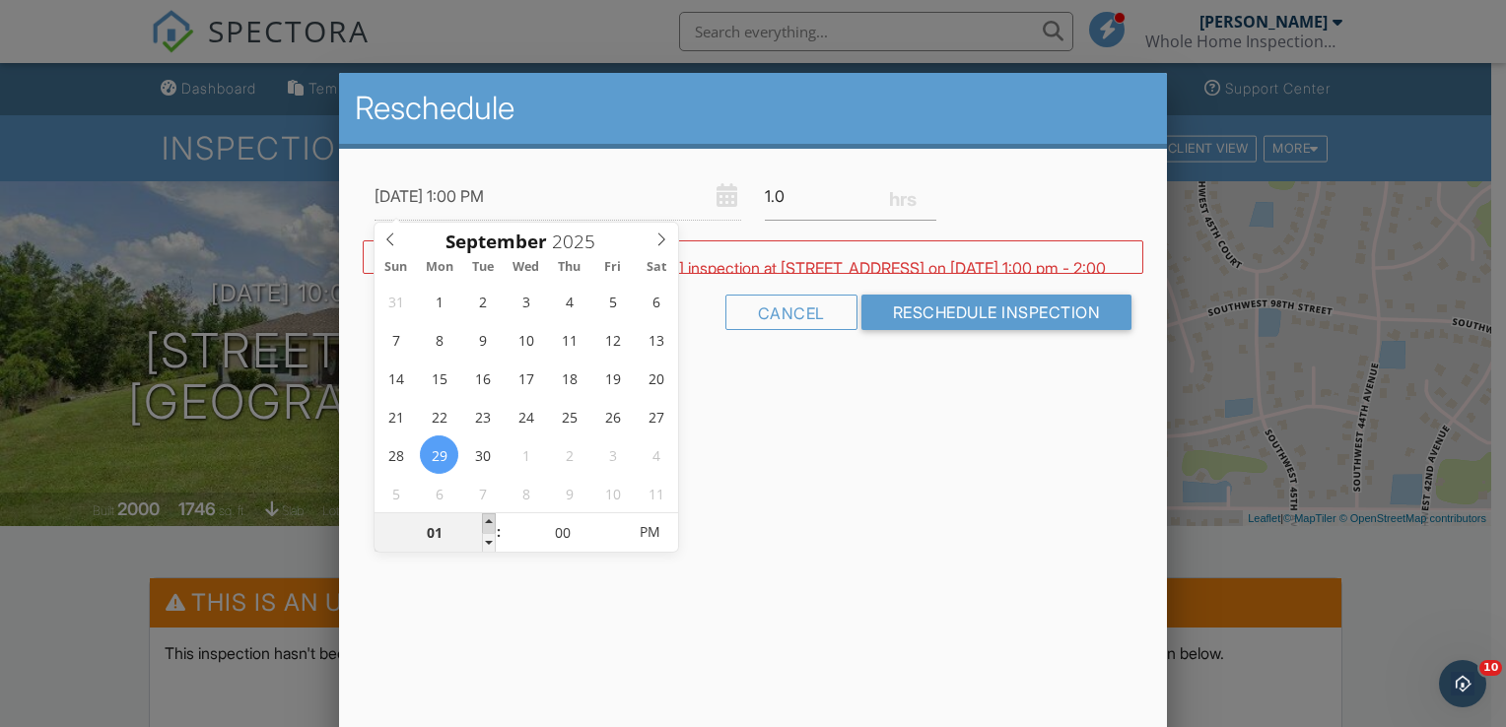
type input "09/29/2025 2:00 PM"
type input "02"
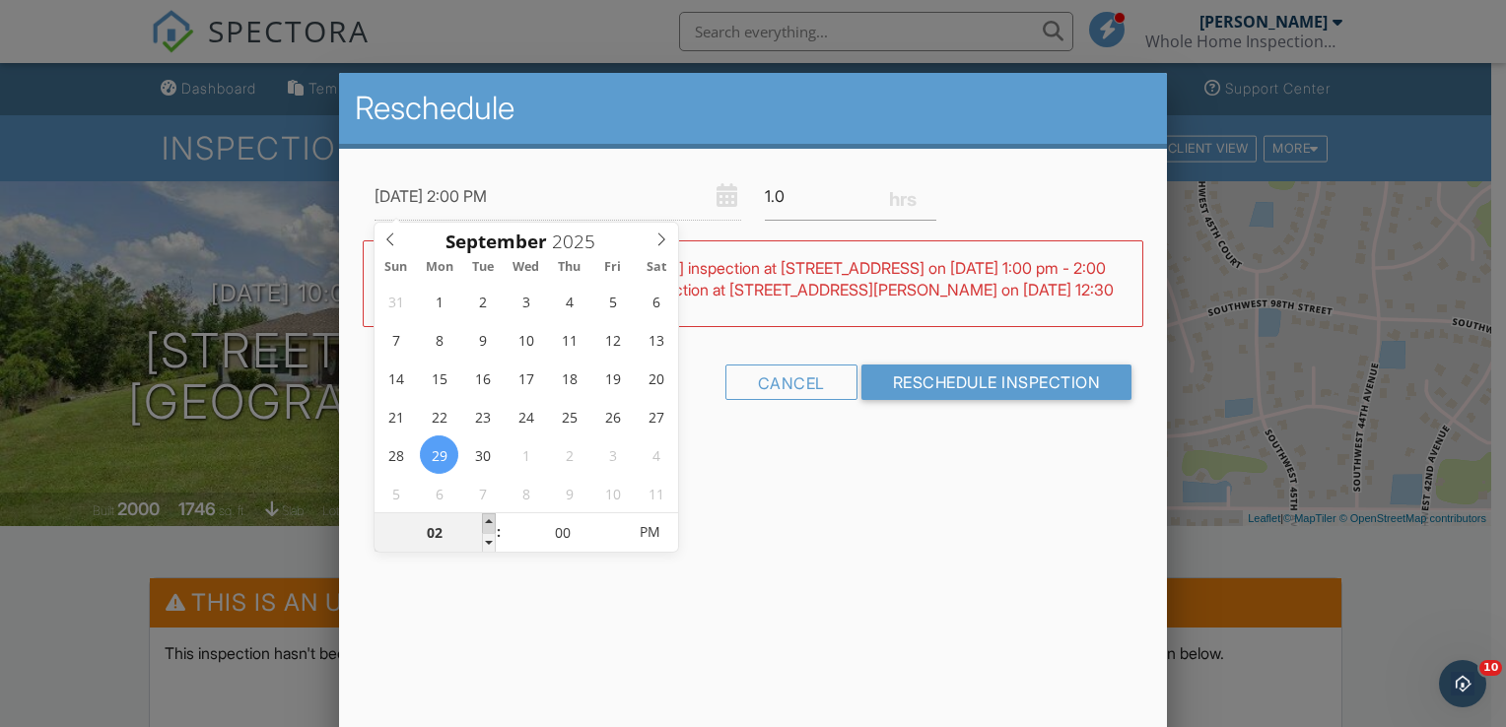
click at [488, 522] on span at bounding box center [489, 523] width 14 height 20
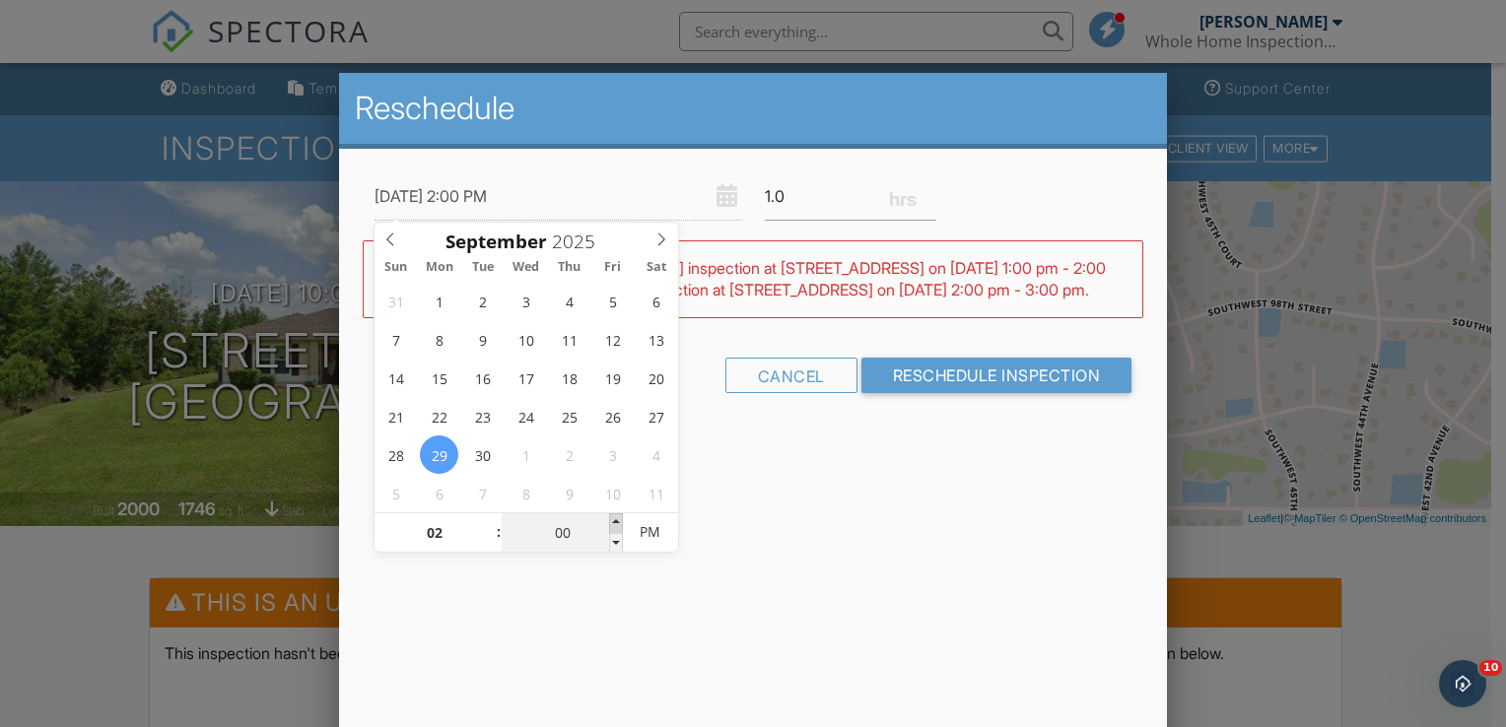
type input "09/29/2025 2:05 PM"
type input "05"
click at [616, 524] on span at bounding box center [616, 523] width 14 height 20
type input "09/29/2025 2:10 PM"
type input "10"
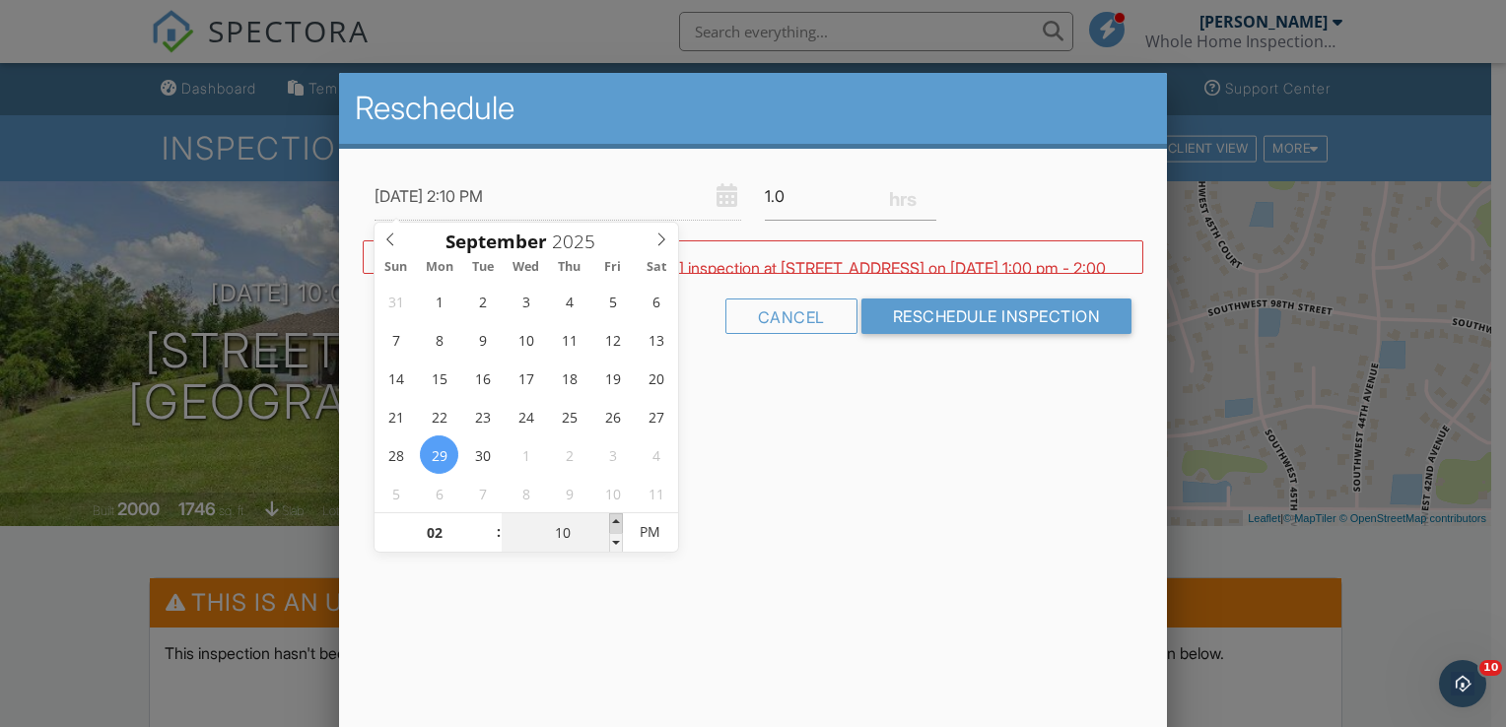
click at [616, 524] on span at bounding box center [616, 523] width 14 height 20
type input "09/29/2025 2:15 PM"
type input "15"
click at [616, 524] on span at bounding box center [616, 523] width 14 height 20
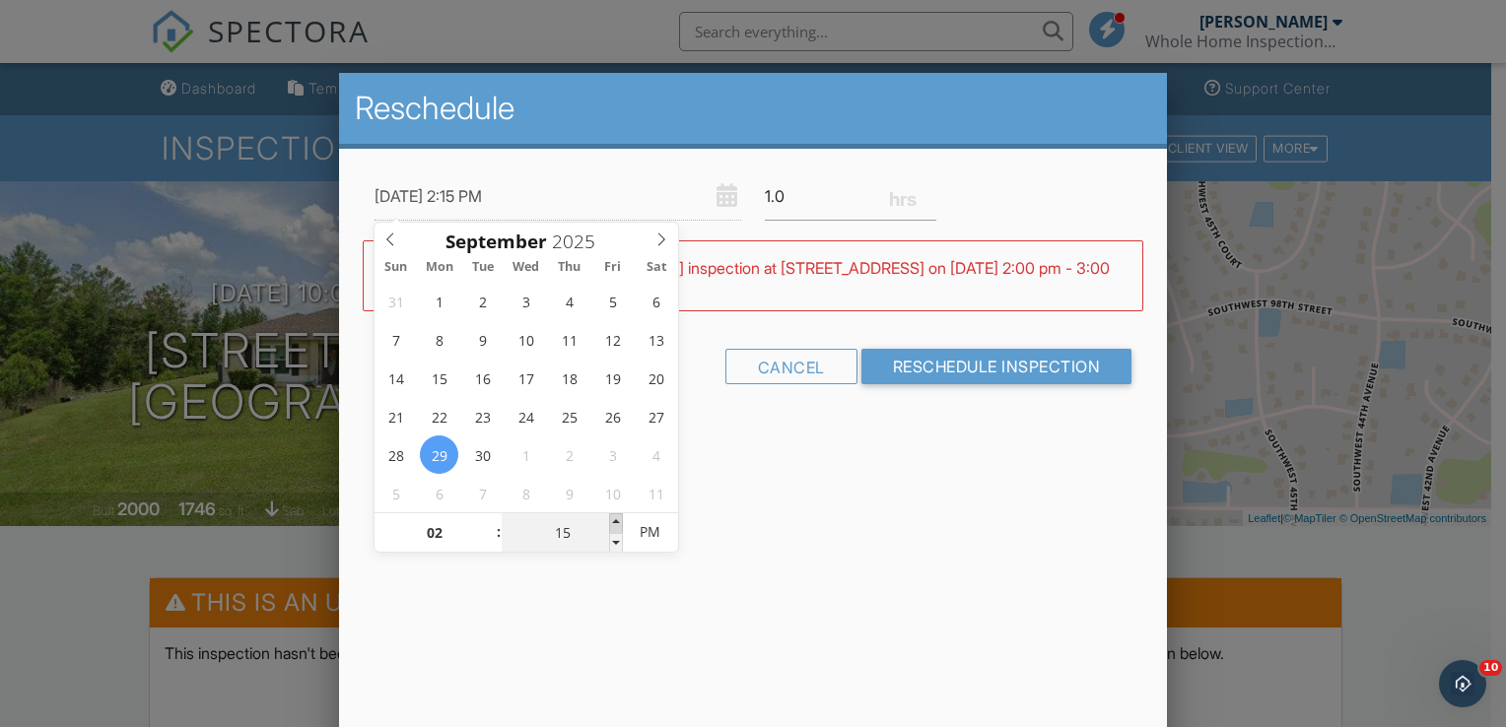
type input "09/29/2025 2:20 PM"
type input "20"
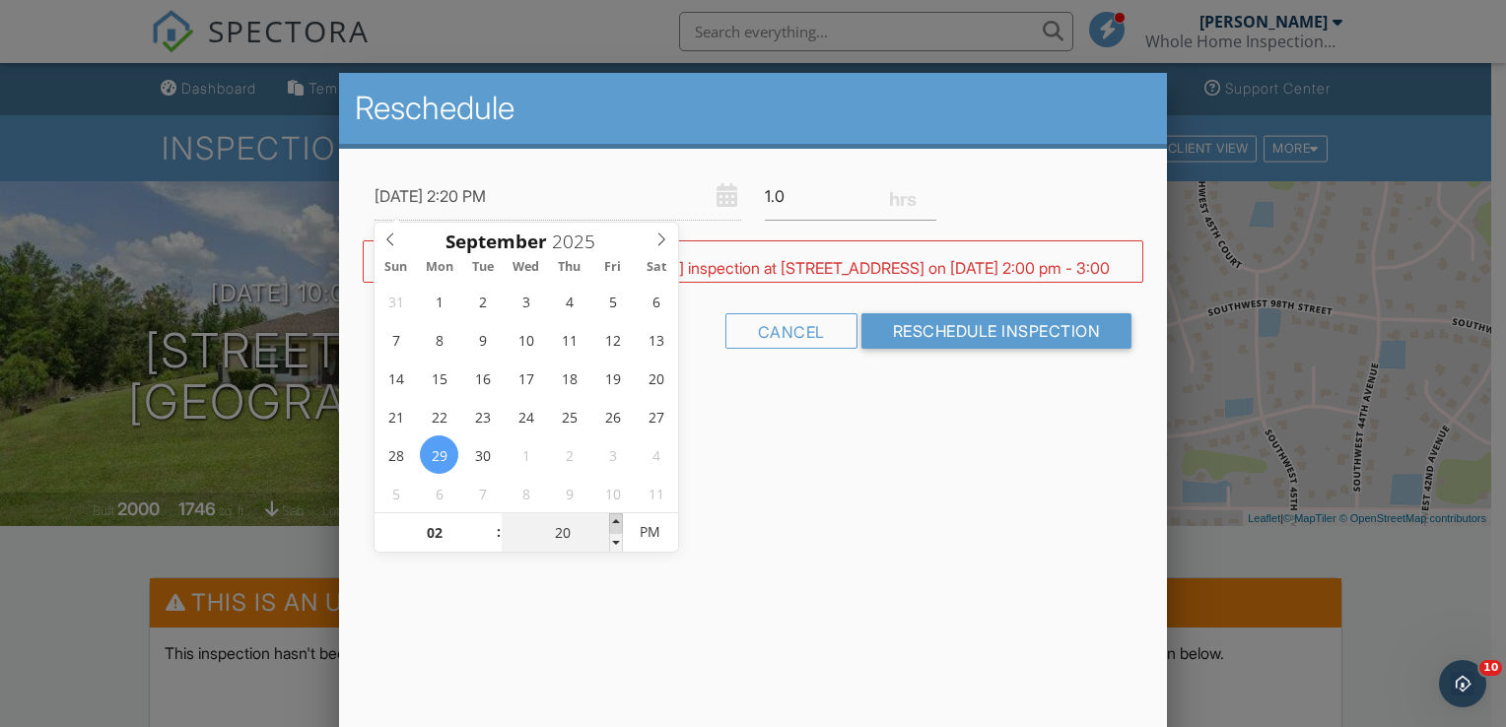
click at [616, 524] on span at bounding box center [616, 523] width 14 height 20
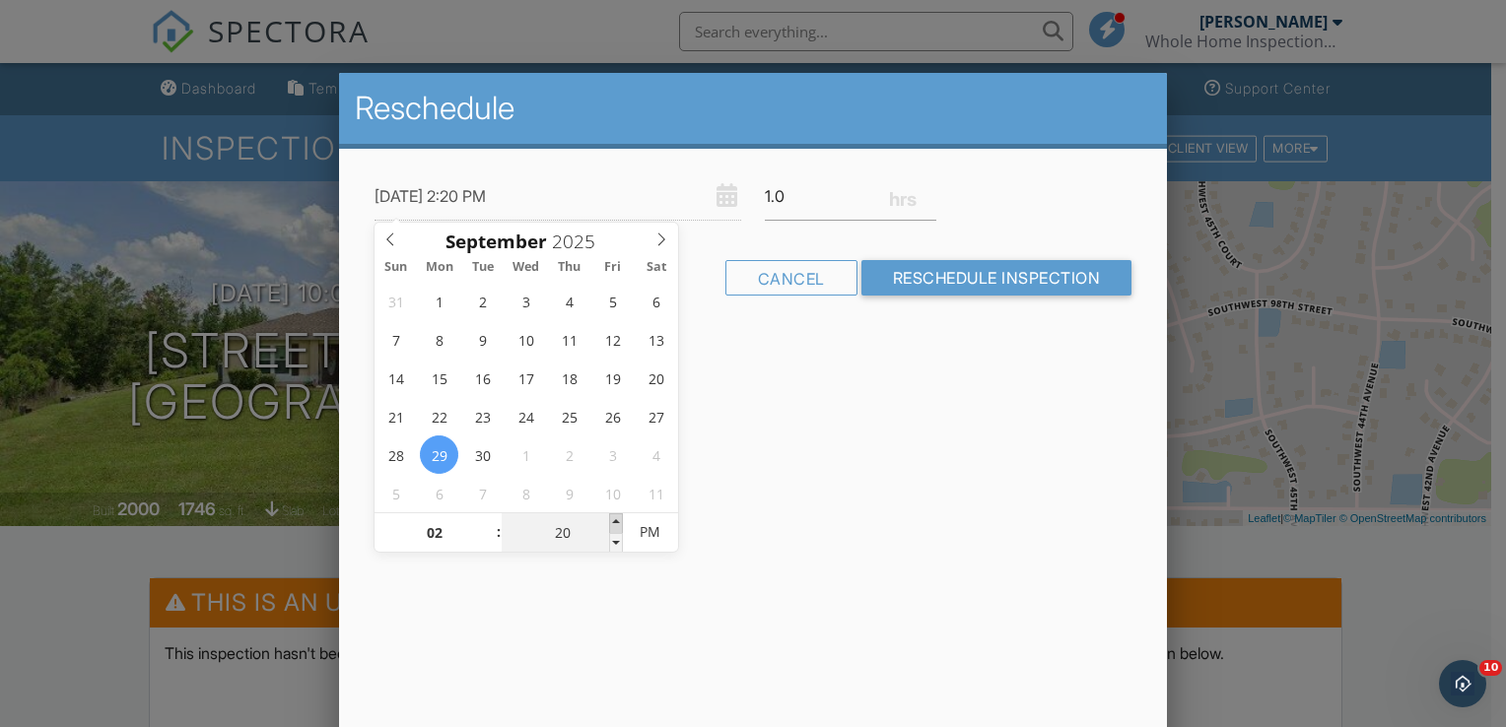
type input "09/29/2025 2:25 PM"
type input "25"
click at [616, 524] on span at bounding box center [616, 523] width 14 height 20
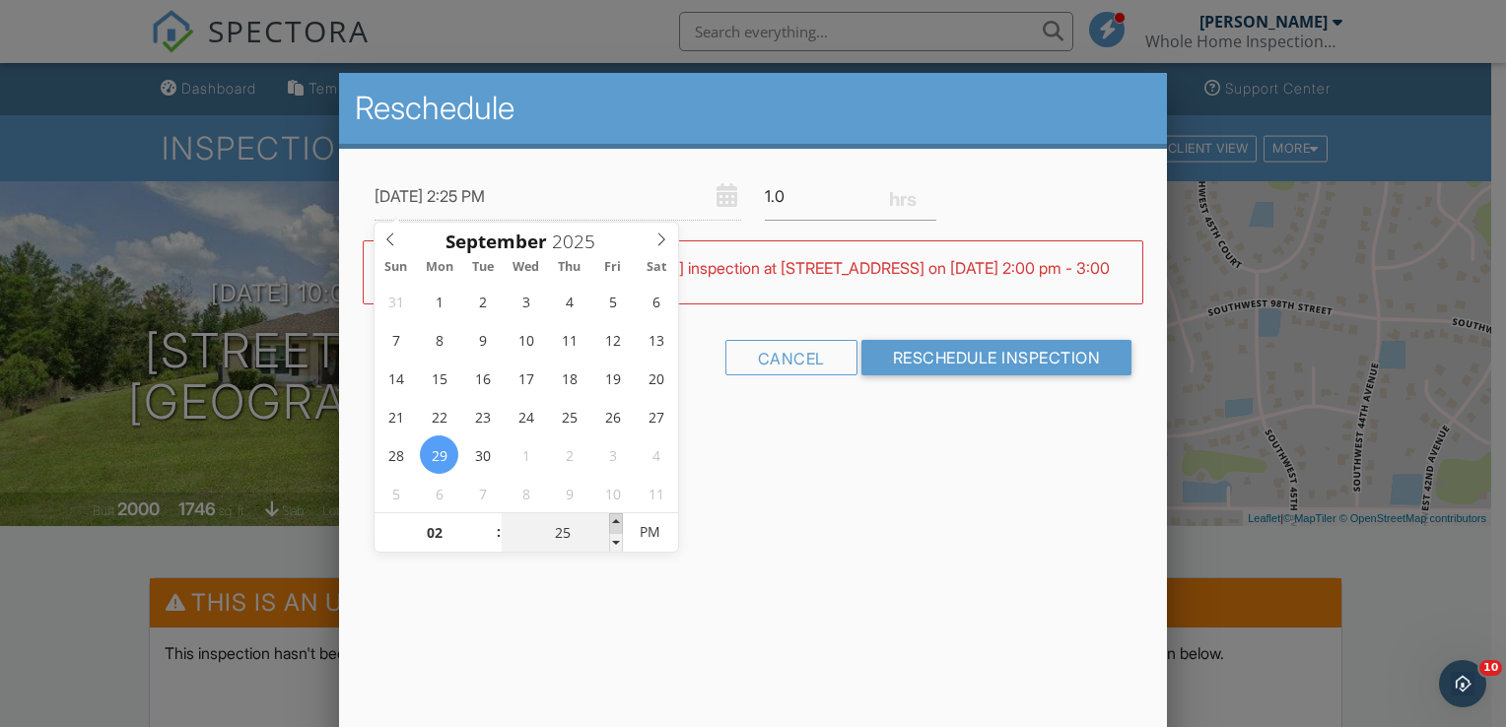
type input "09/29/2025 2:30 PM"
type input "30"
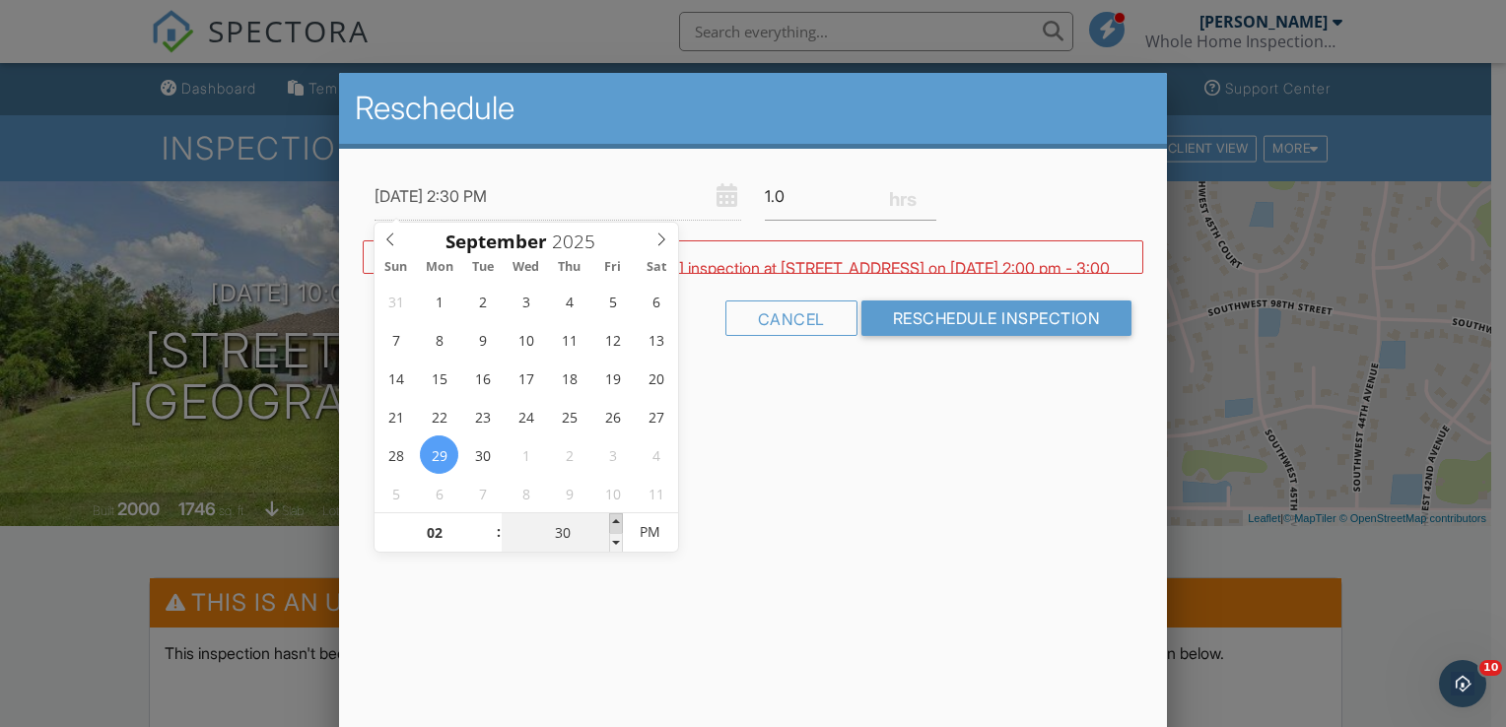
click at [616, 524] on span at bounding box center [616, 523] width 14 height 20
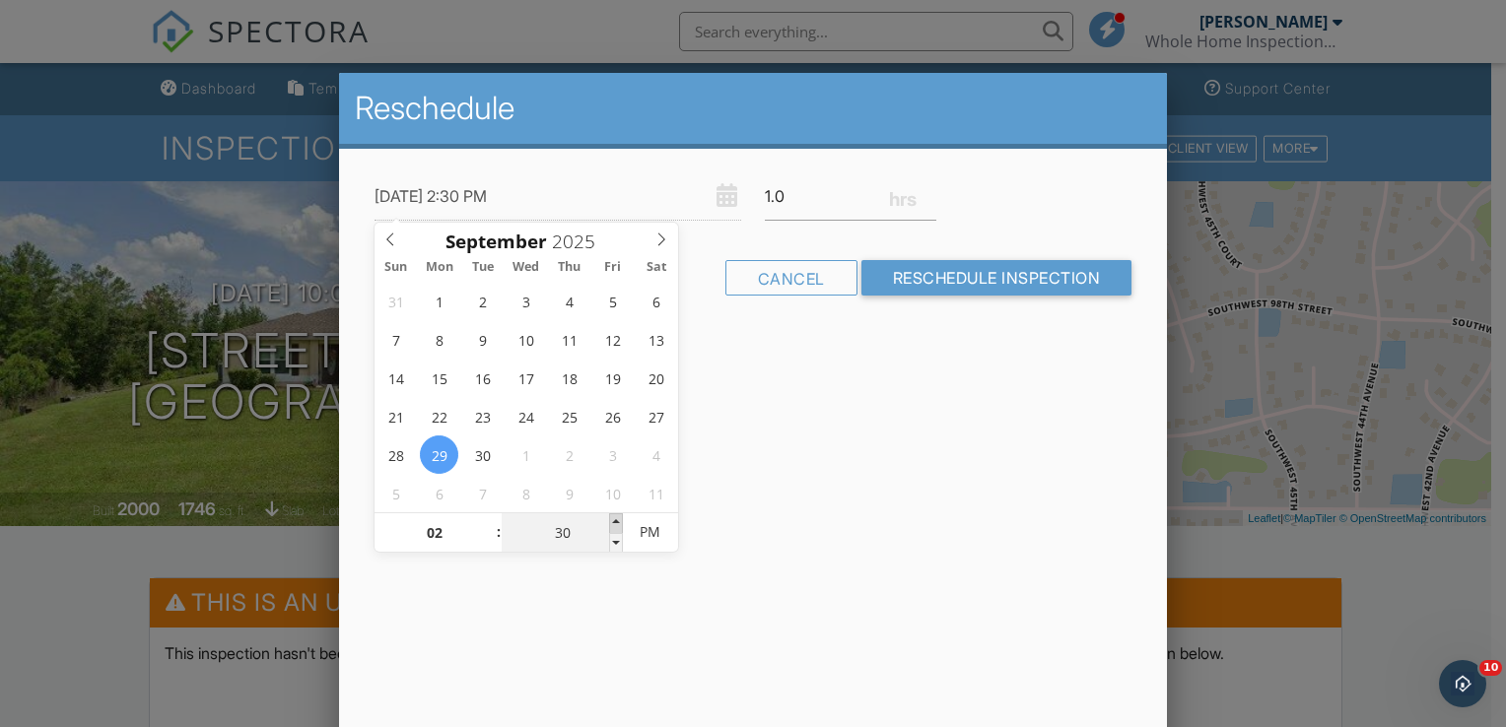
type input "09/29/2025 2:35 PM"
type input "35"
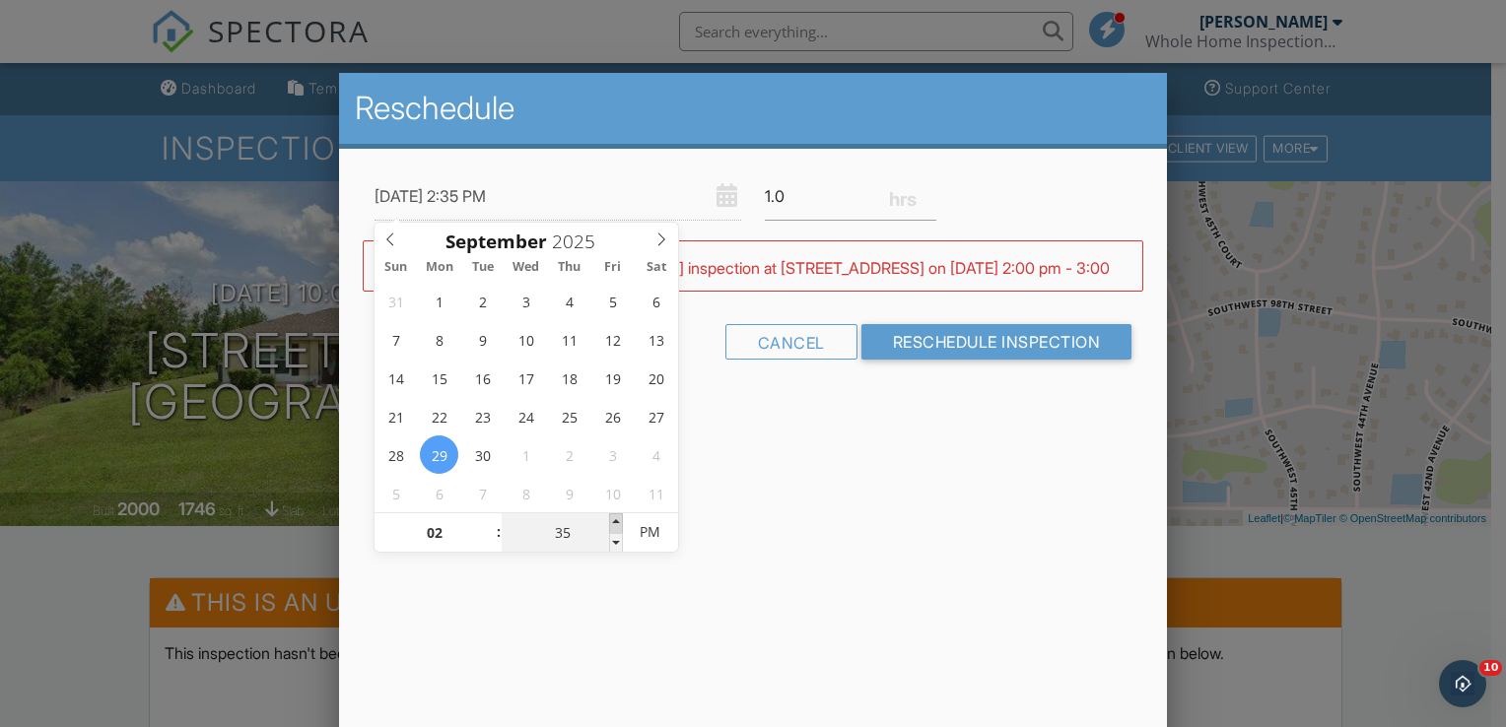
click at [616, 524] on span at bounding box center [616, 523] width 14 height 20
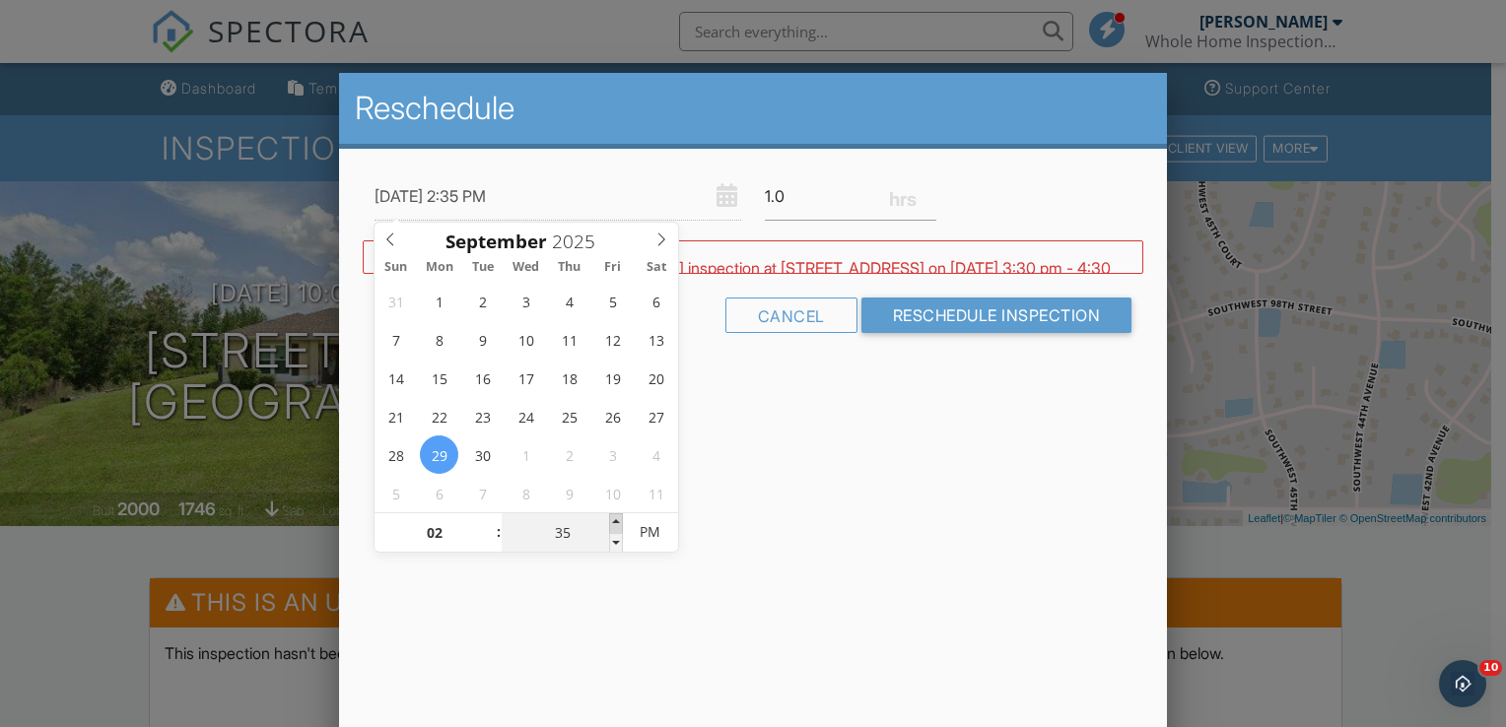
type input "09/29/2025 2:40 PM"
type input "40"
click at [616, 524] on span at bounding box center [616, 523] width 14 height 20
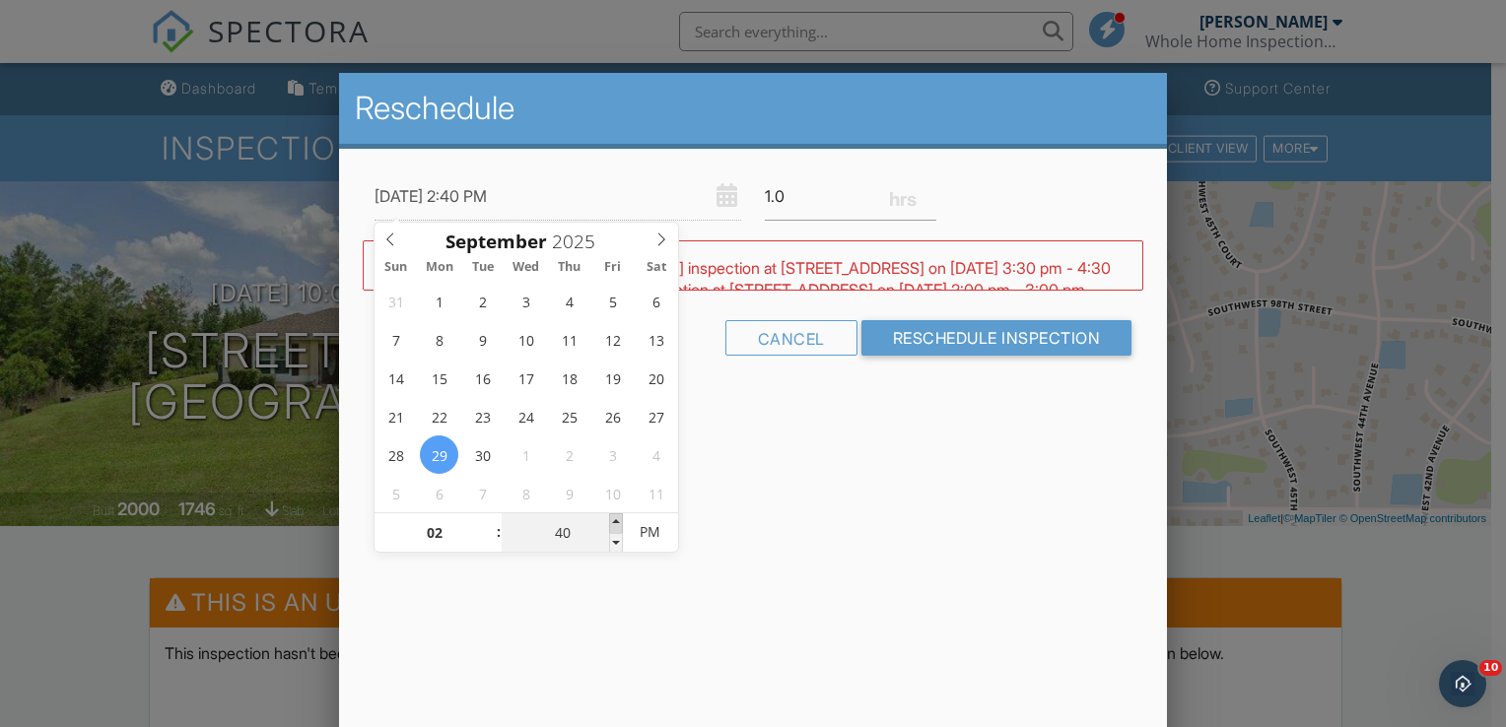
type input "09/29/2025 2:45 PM"
type input "45"
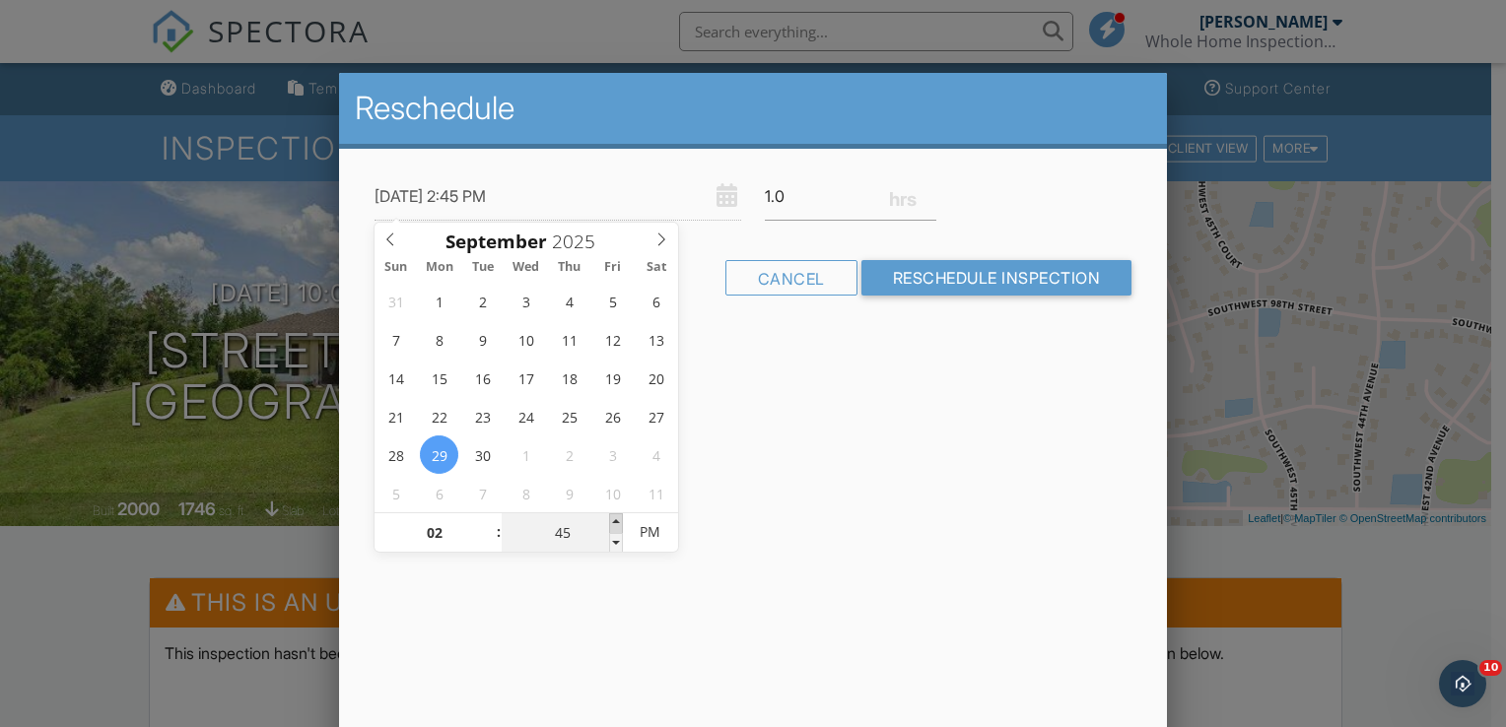
click at [616, 524] on span at bounding box center [616, 523] width 14 height 20
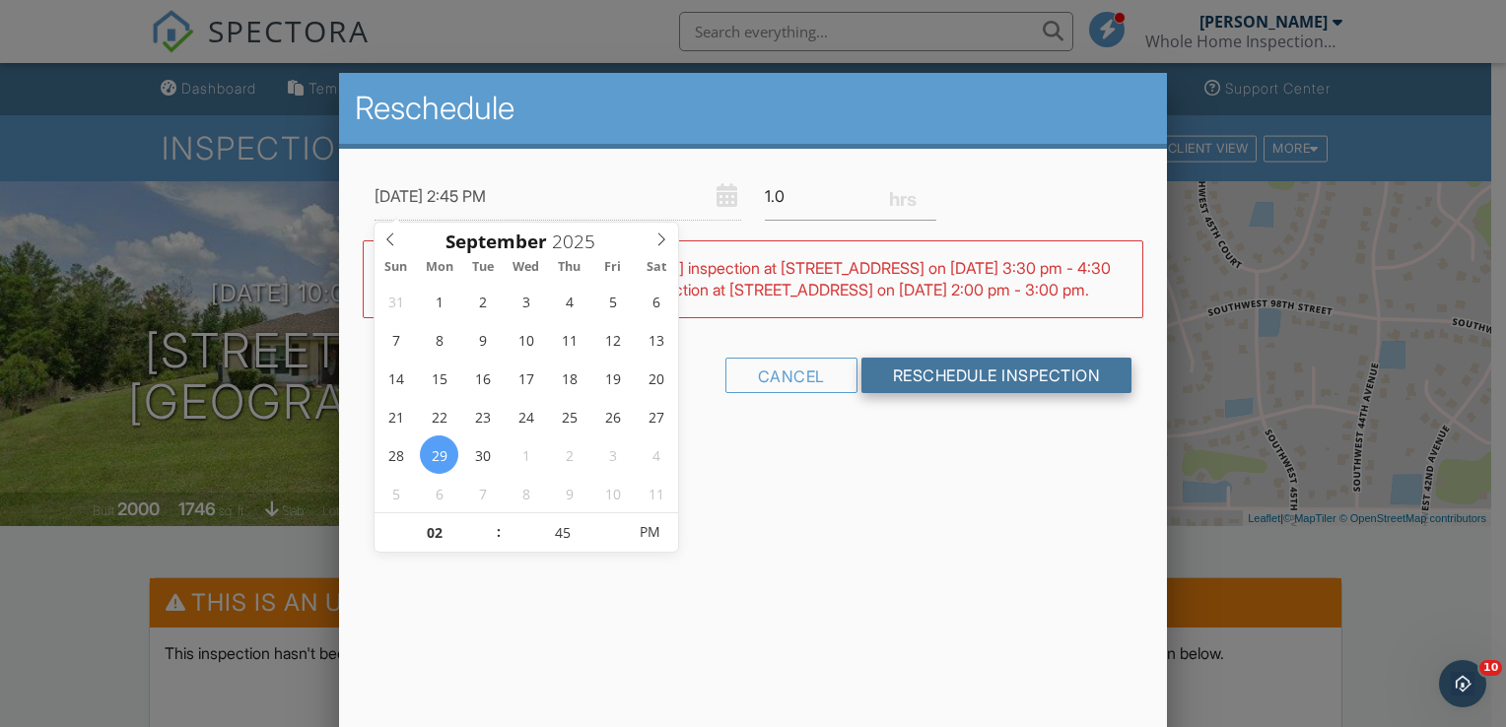
click at [982, 393] on input "Reschedule Inspection" at bounding box center [996, 375] width 271 height 35
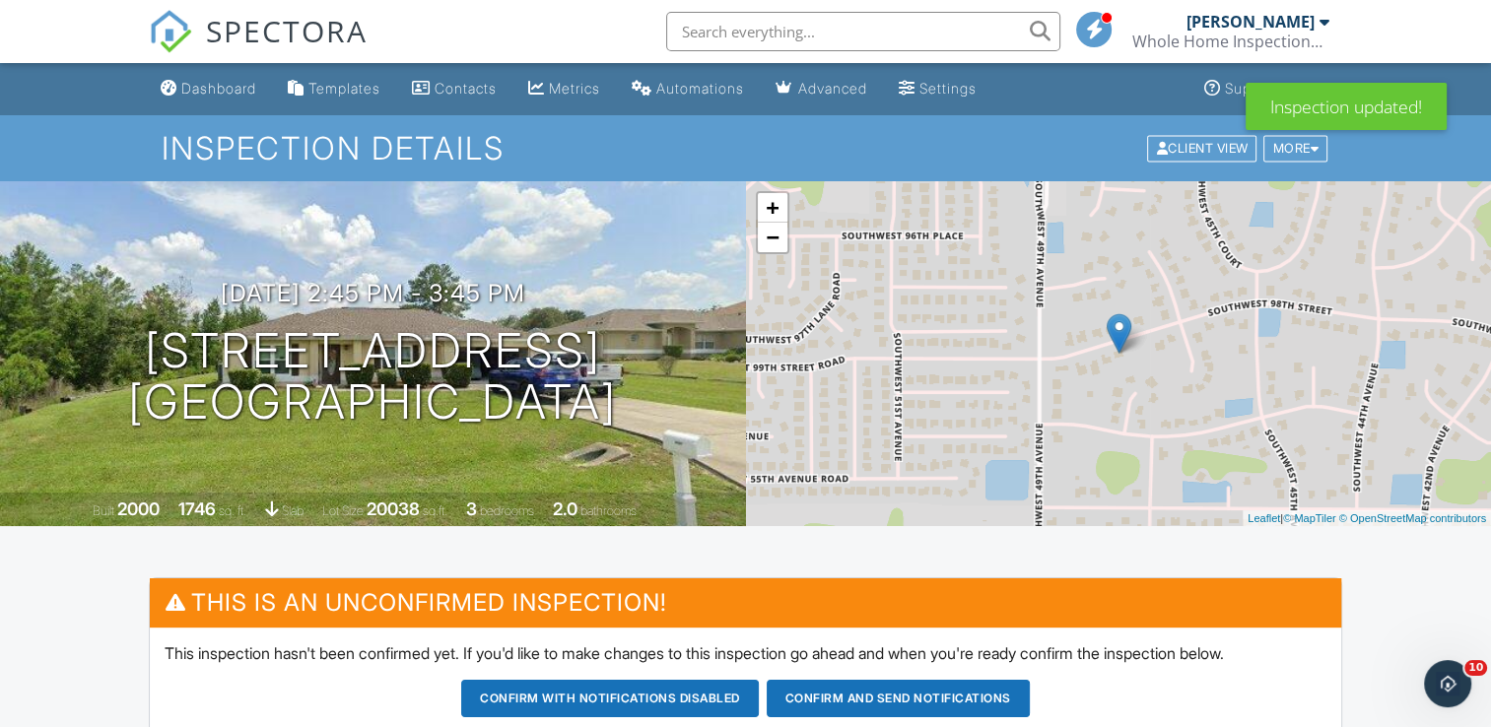
click at [889, 695] on button "Confirm and send notifications" at bounding box center [898, 698] width 263 height 37
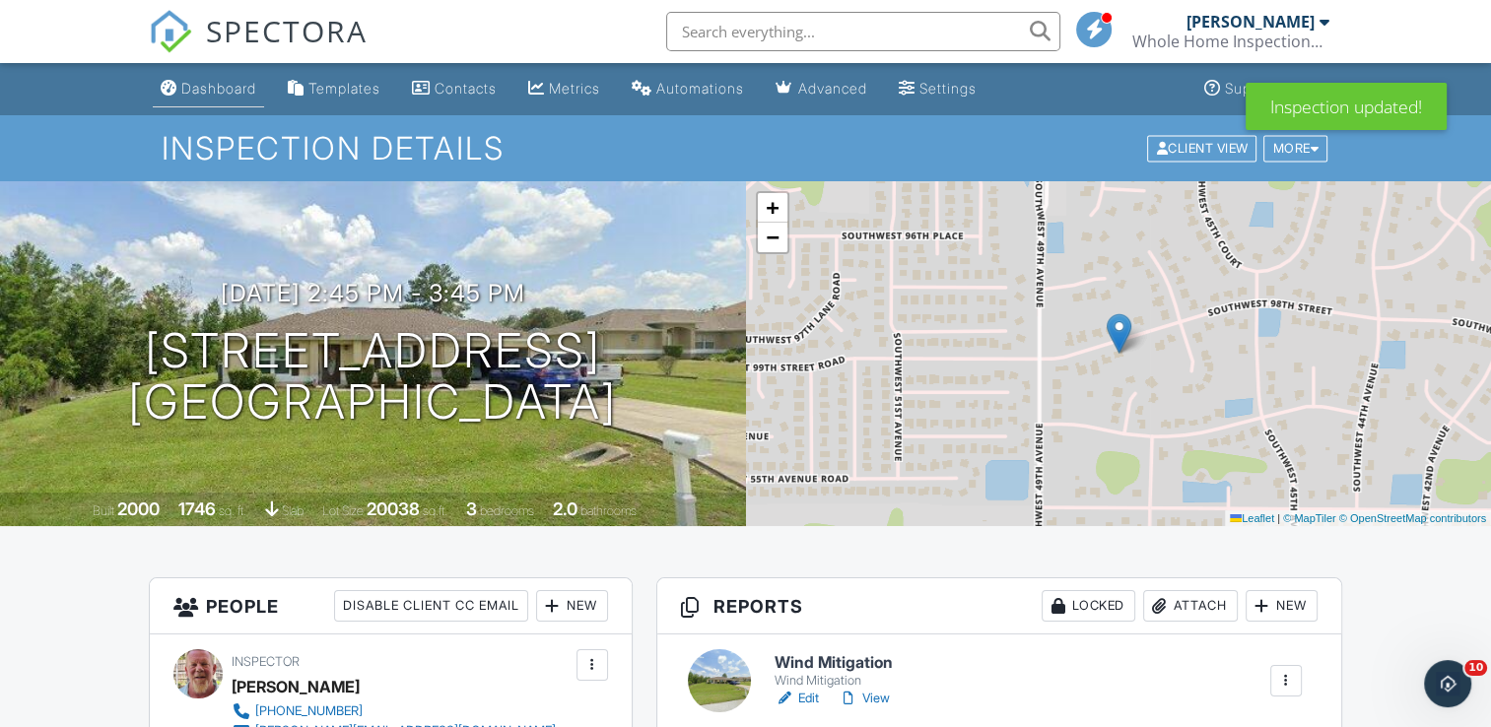
click at [230, 94] on div "Dashboard" at bounding box center [218, 88] width 75 height 17
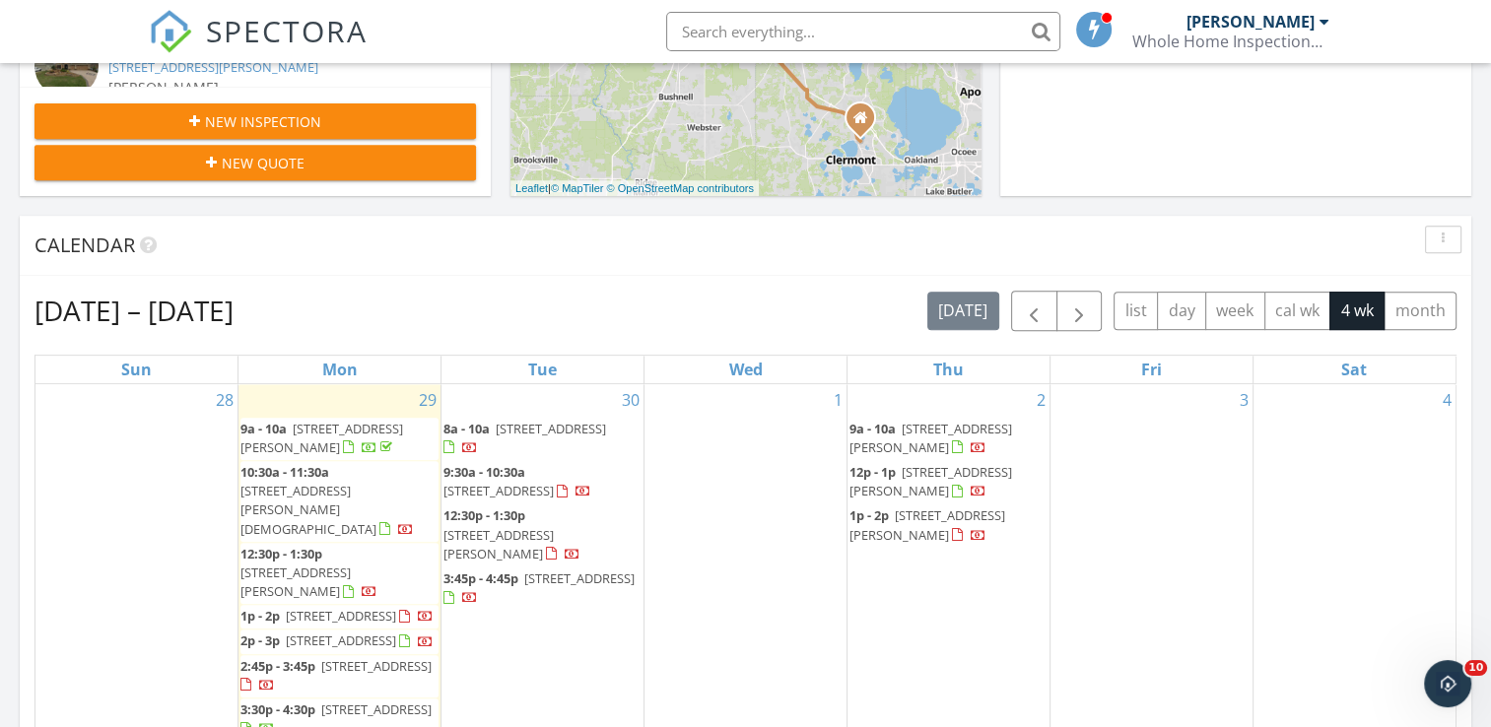
scroll to position [788, 0]
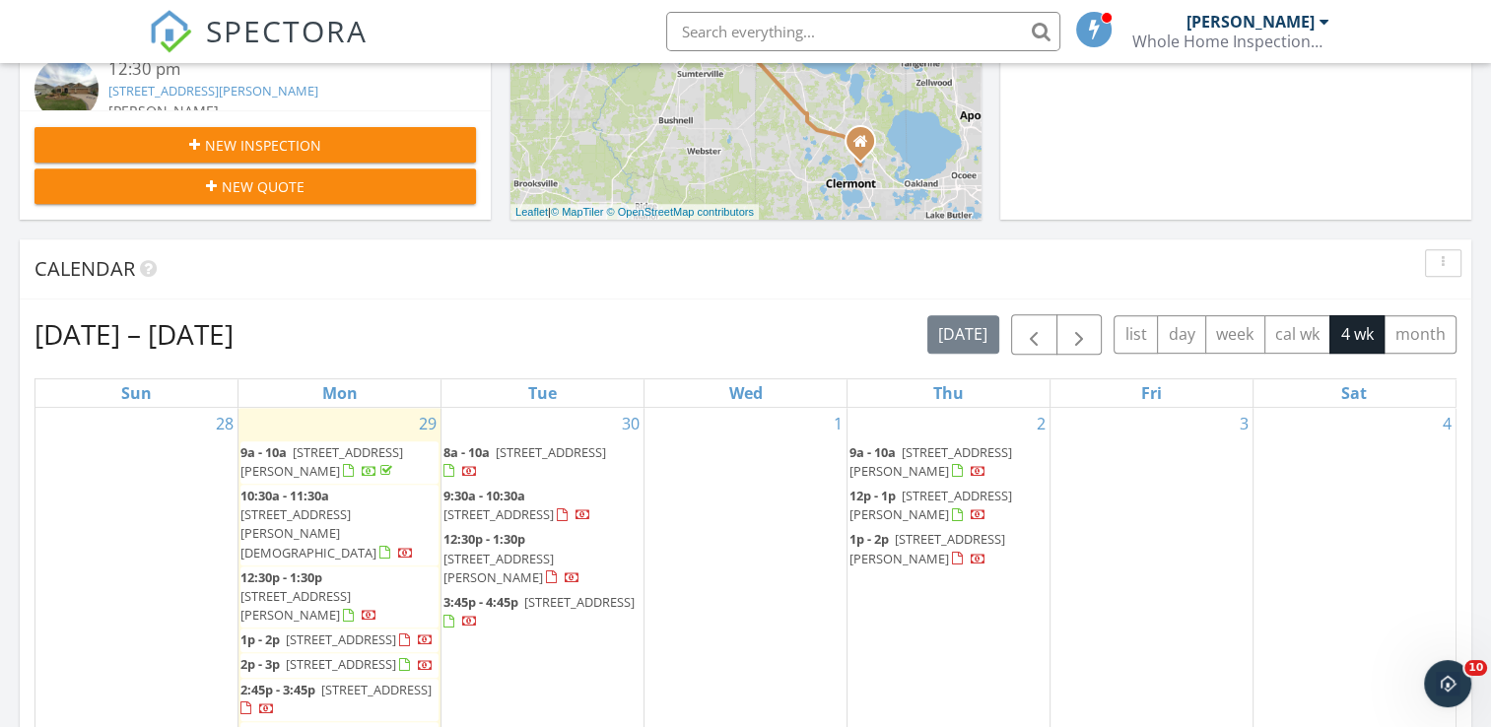
click at [252, 144] on span "New Inspection" at bounding box center [263, 145] width 116 height 21
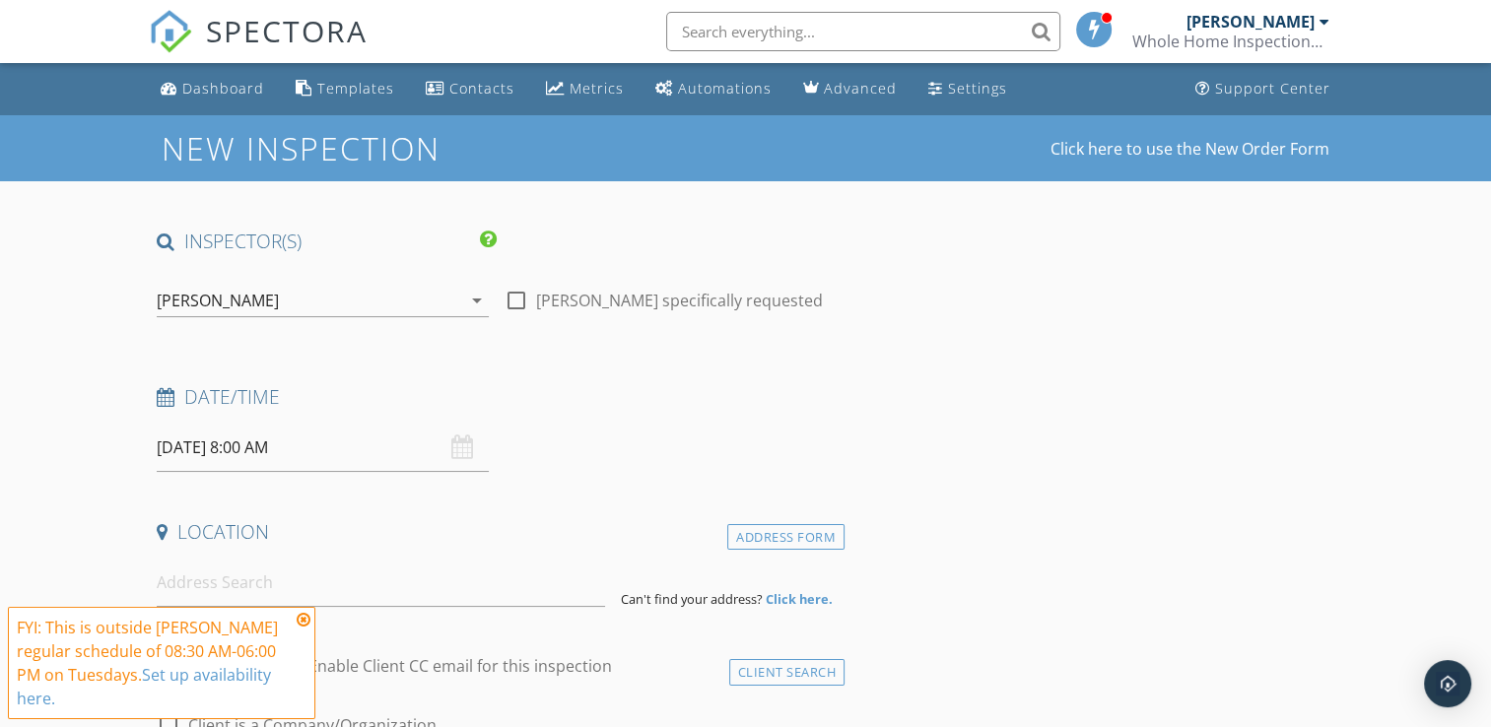
click at [213, 455] on input "09/30/2025 8:00 AM" at bounding box center [323, 448] width 332 height 48
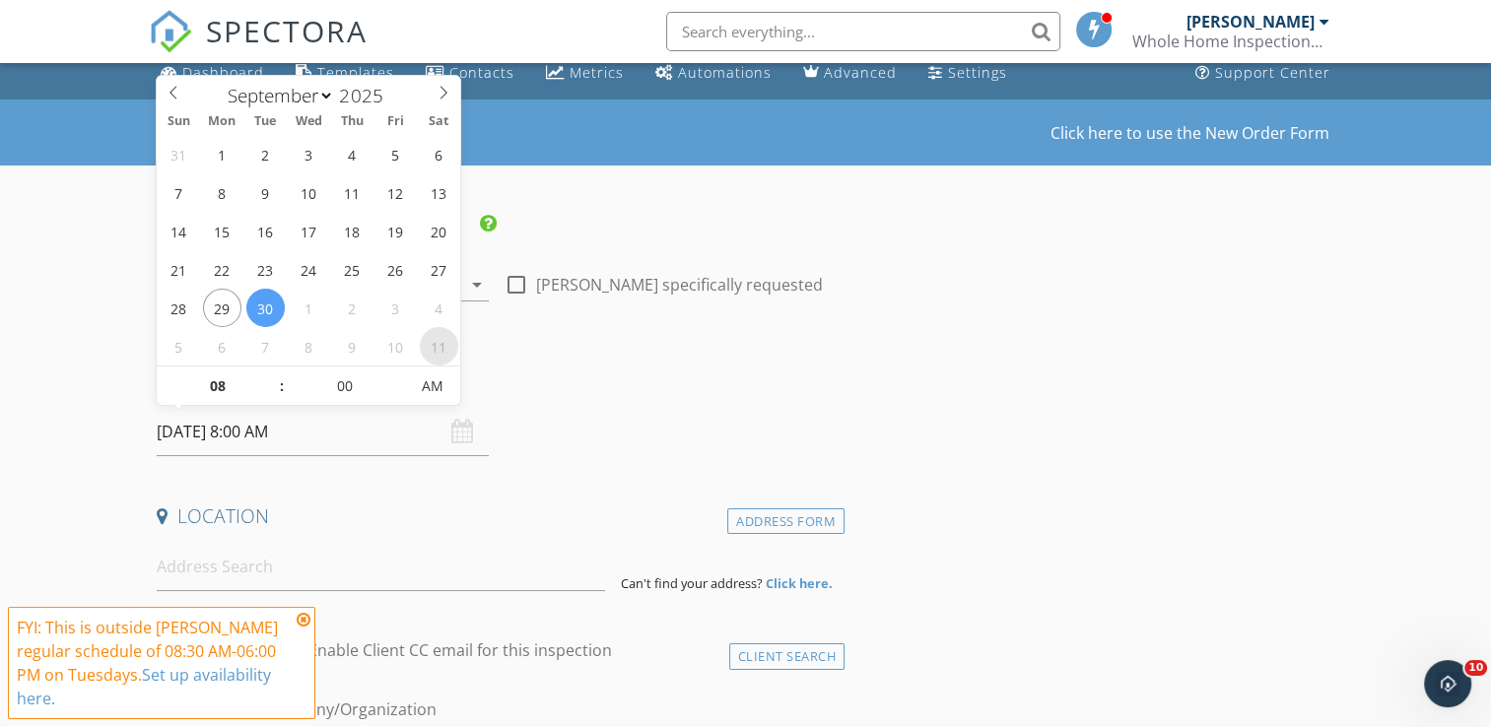
scroll to position [12, 0]
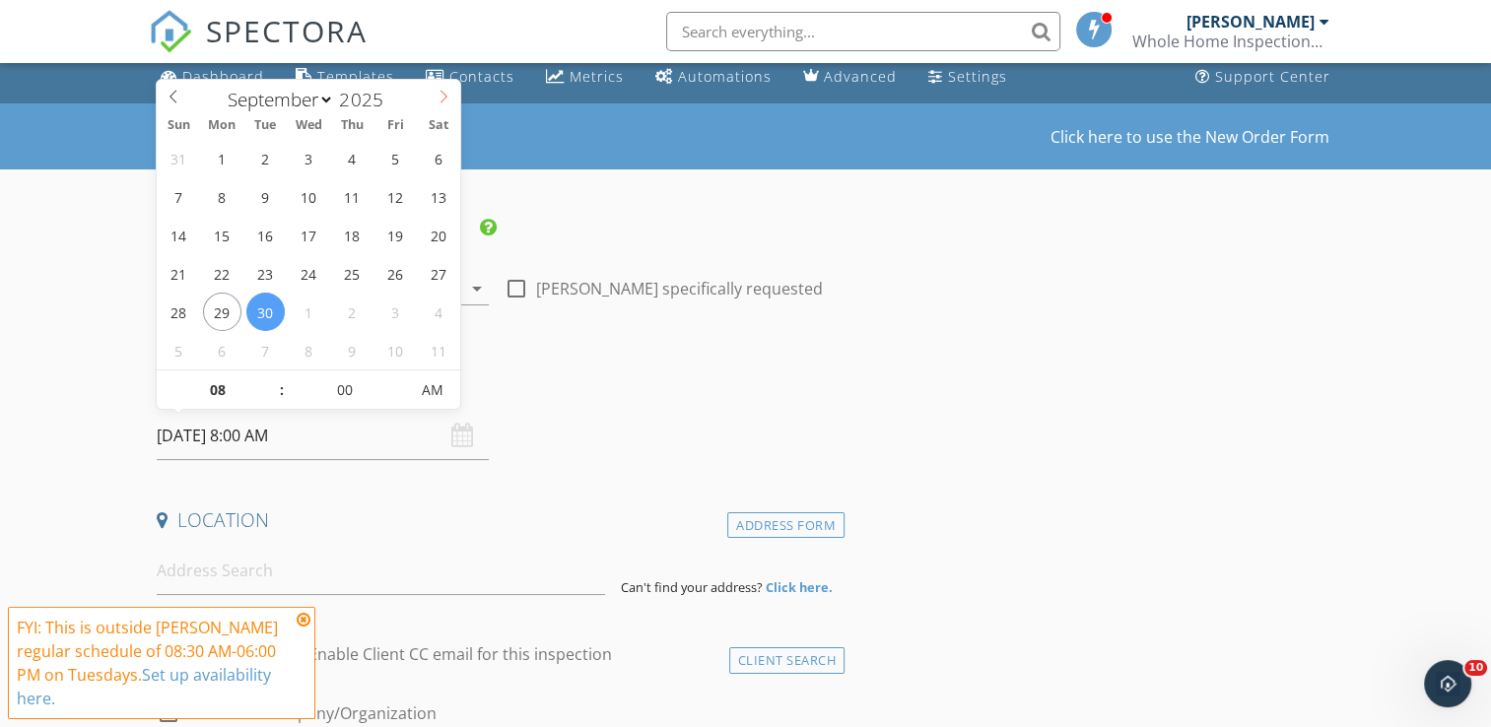
select select "9"
click at [447, 97] on icon at bounding box center [444, 97] width 14 height 14
type input "10/15/2025 8:00 AM"
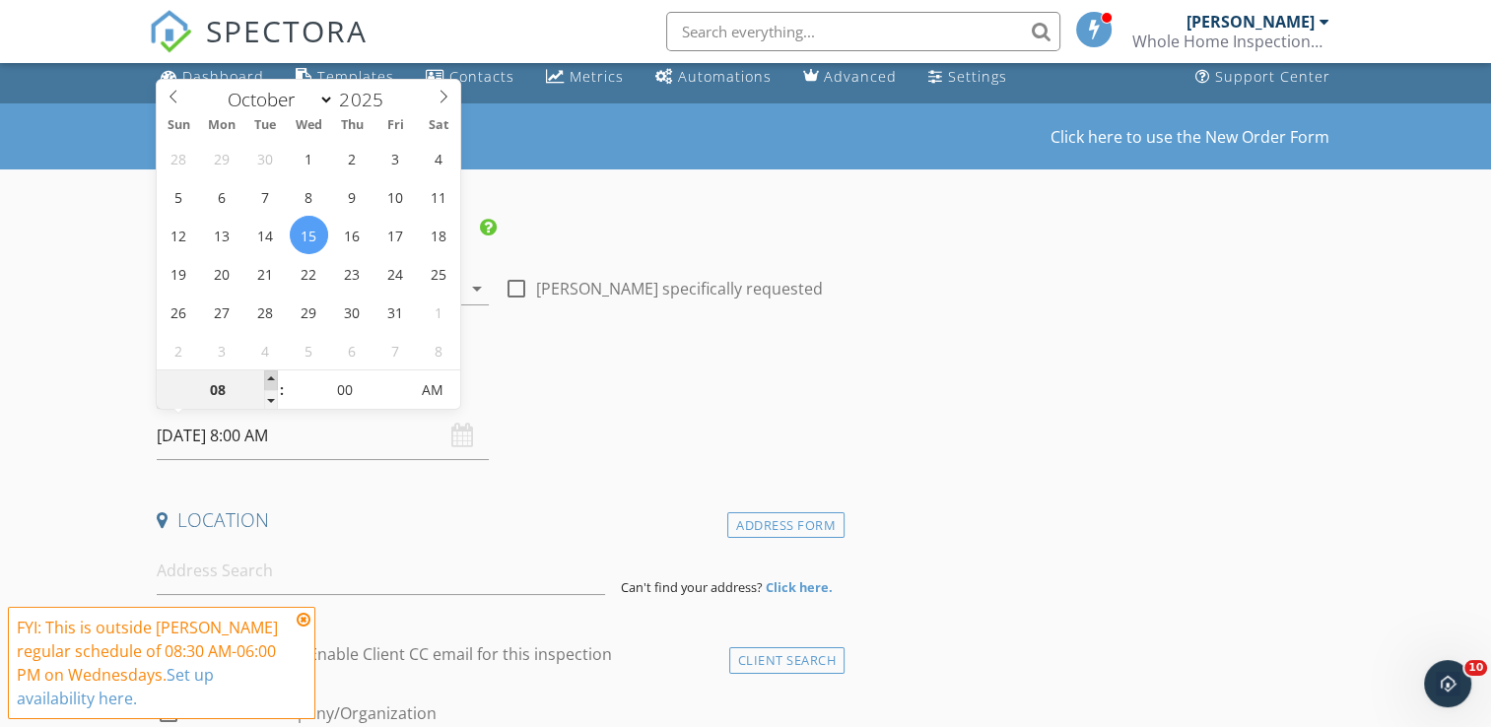
type input "09"
type input "10/15/2025 9:00 AM"
click at [271, 375] on span at bounding box center [271, 381] width 14 height 20
type input "10"
type input "[DATE] 10:00 AM"
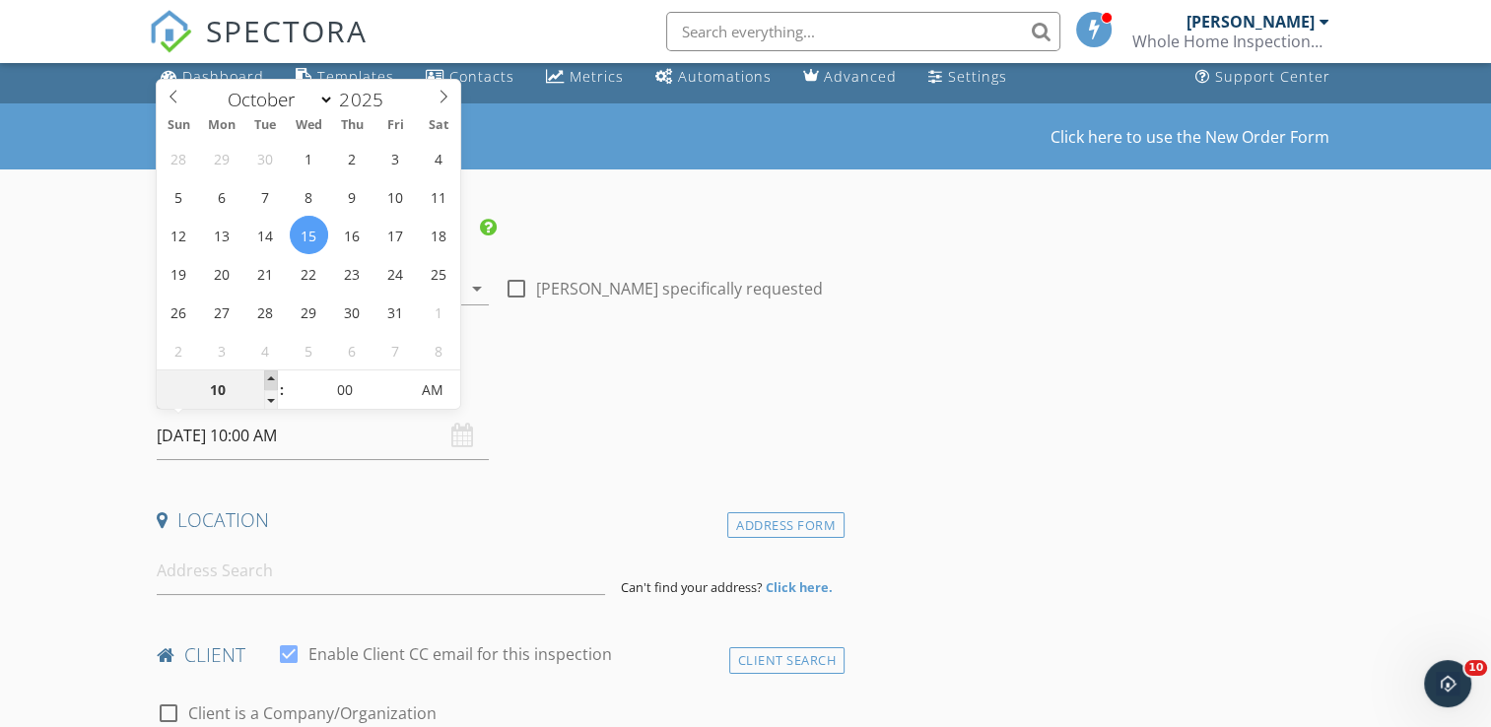
click at [271, 375] on span at bounding box center [271, 381] width 14 height 20
type input "11"
type input "10/15/2025 11:00 AM"
click at [271, 375] on span at bounding box center [271, 381] width 14 height 20
type input "12"
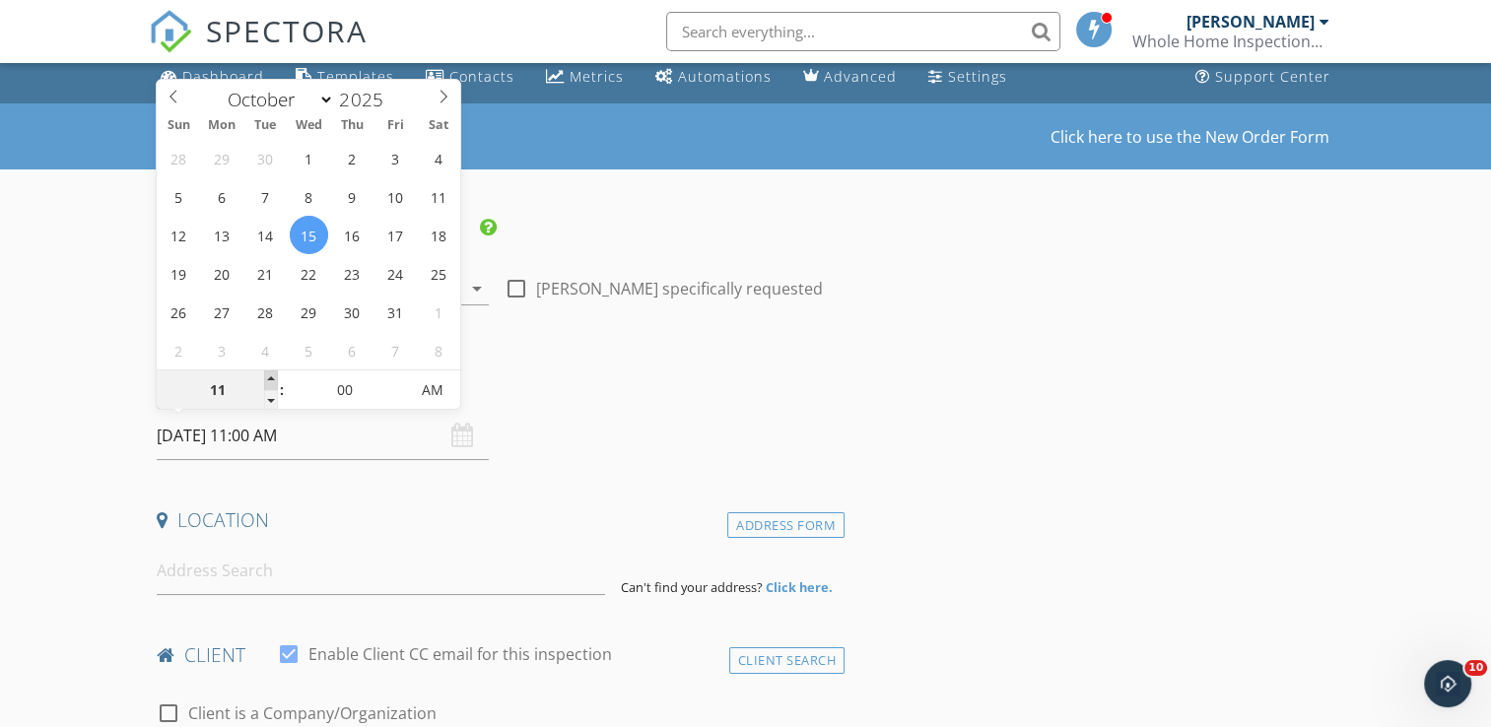
type input "10/15/2025 12:00 PM"
click at [271, 375] on span at bounding box center [271, 381] width 14 height 20
type input "01"
type input "10/15/2025 1:00 PM"
click at [271, 375] on span at bounding box center [271, 381] width 14 height 20
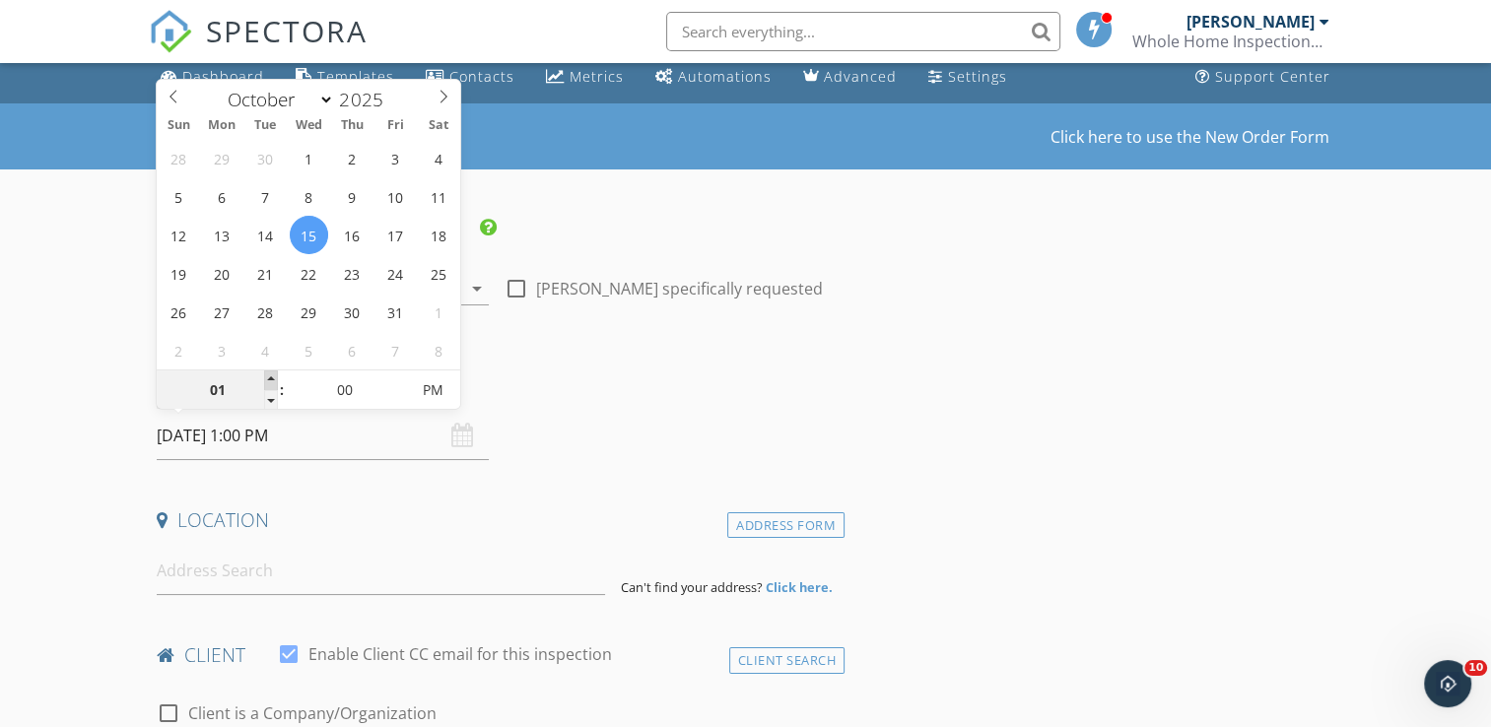
type input "02"
type input "10/15/2025 2:00 PM"
click at [271, 375] on span at bounding box center [271, 381] width 14 height 20
type input "03"
type input "10/15/2025 3:00 PM"
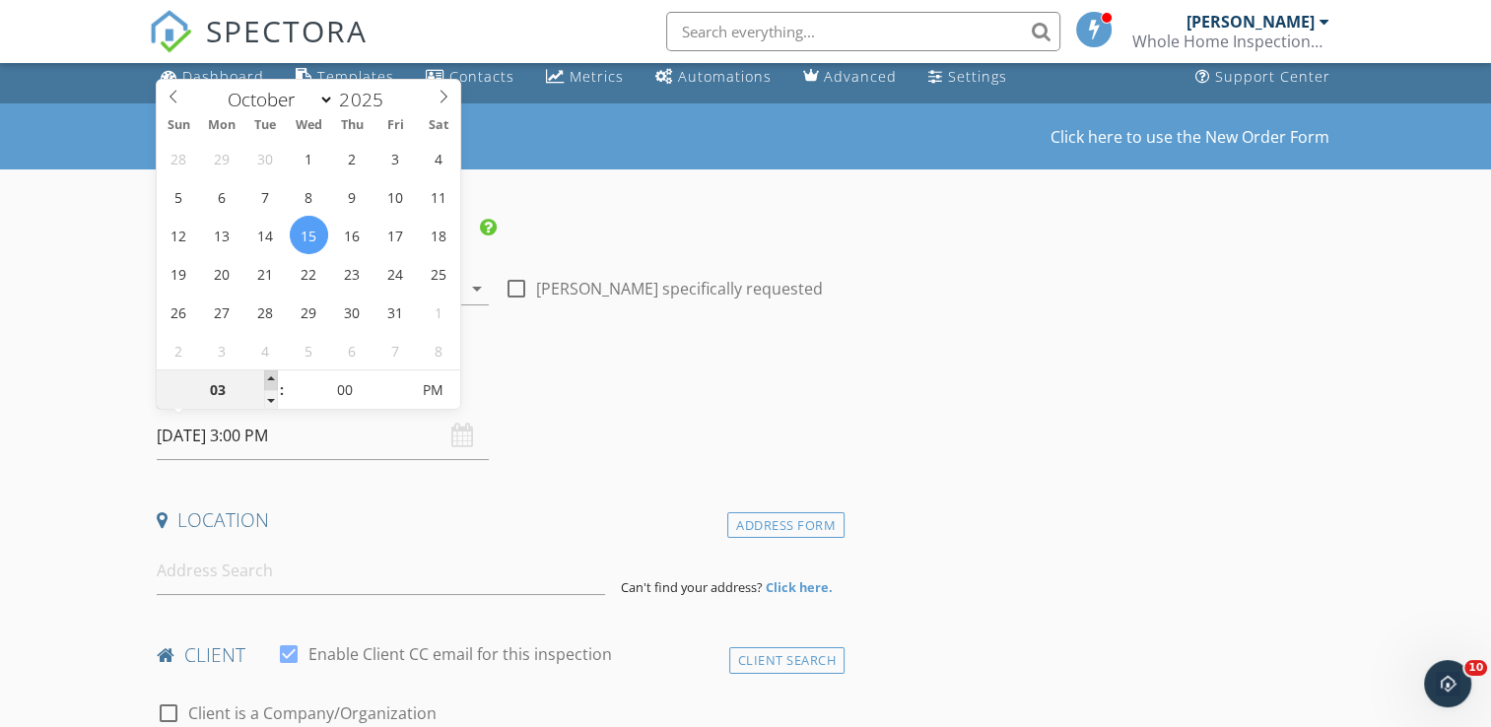
click at [271, 375] on span at bounding box center [271, 381] width 14 height 20
click at [200, 567] on input at bounding box center [381, 571] width 448 height 48
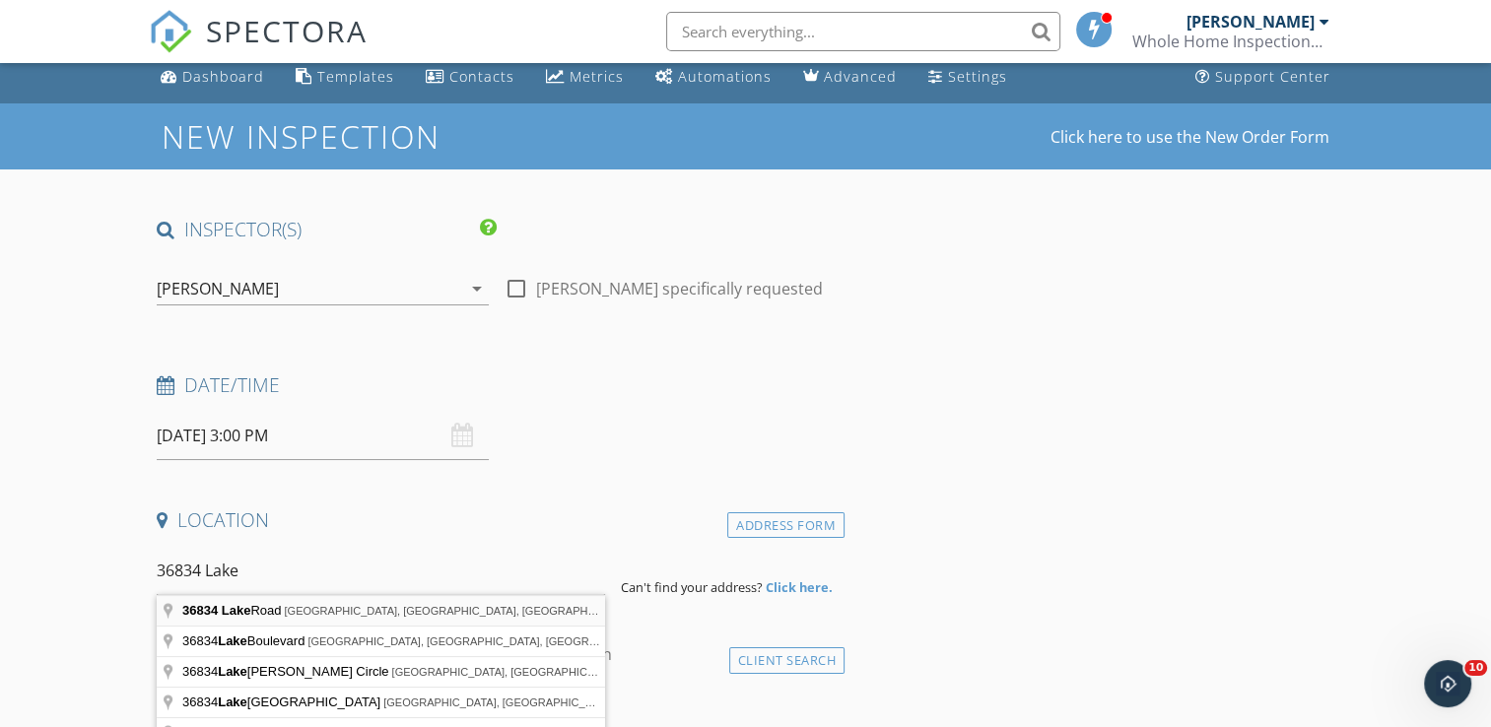
type input "36834 Lake Road, Fruitland Park, FL, USA"
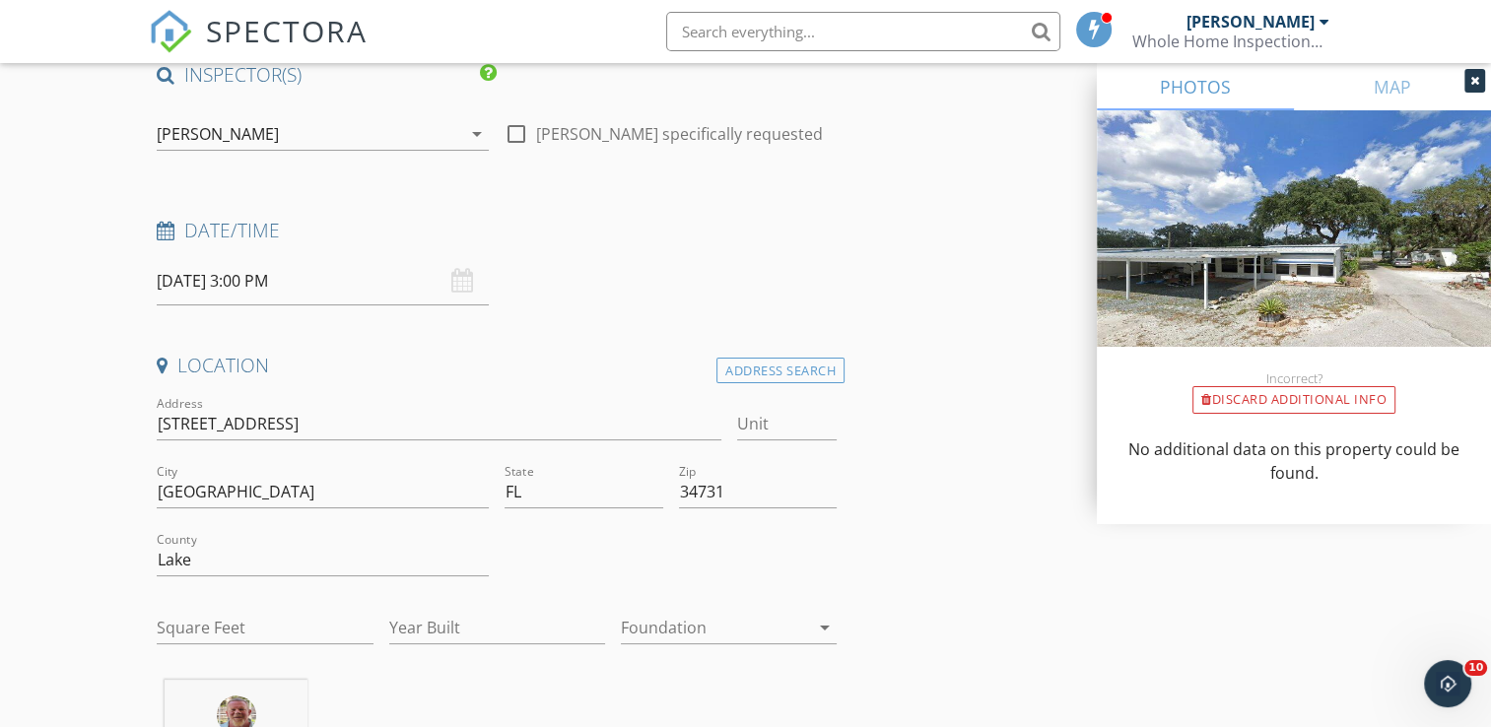
scroll to position [170, 0]
click at [205, 620] on input "Square Feet" at bounding box center [265, 625] width 216 height 33
type input "750"
click at [421, 621] on input "Year Built" at bounding box center [497, 625] width 216 height 33
type input "1973"
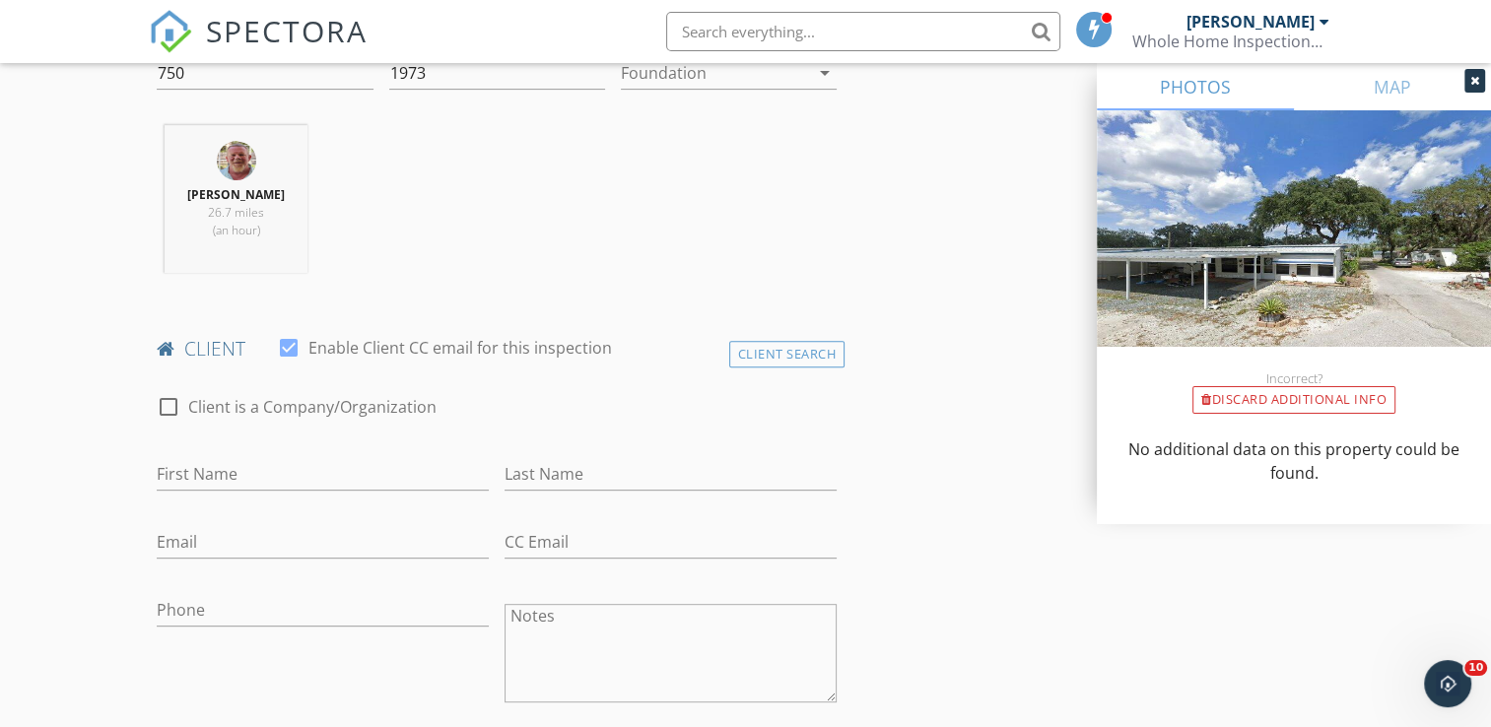
scroll to position [721, 0]
click at [217, 464] on input "First Name" at bounding box center [323, 474] width 332 height 33
type input "Sharon"
click at [552, 480] on input "Last Name" at bounding box center [671, 474] width 332 height 33
type input "Darnell"
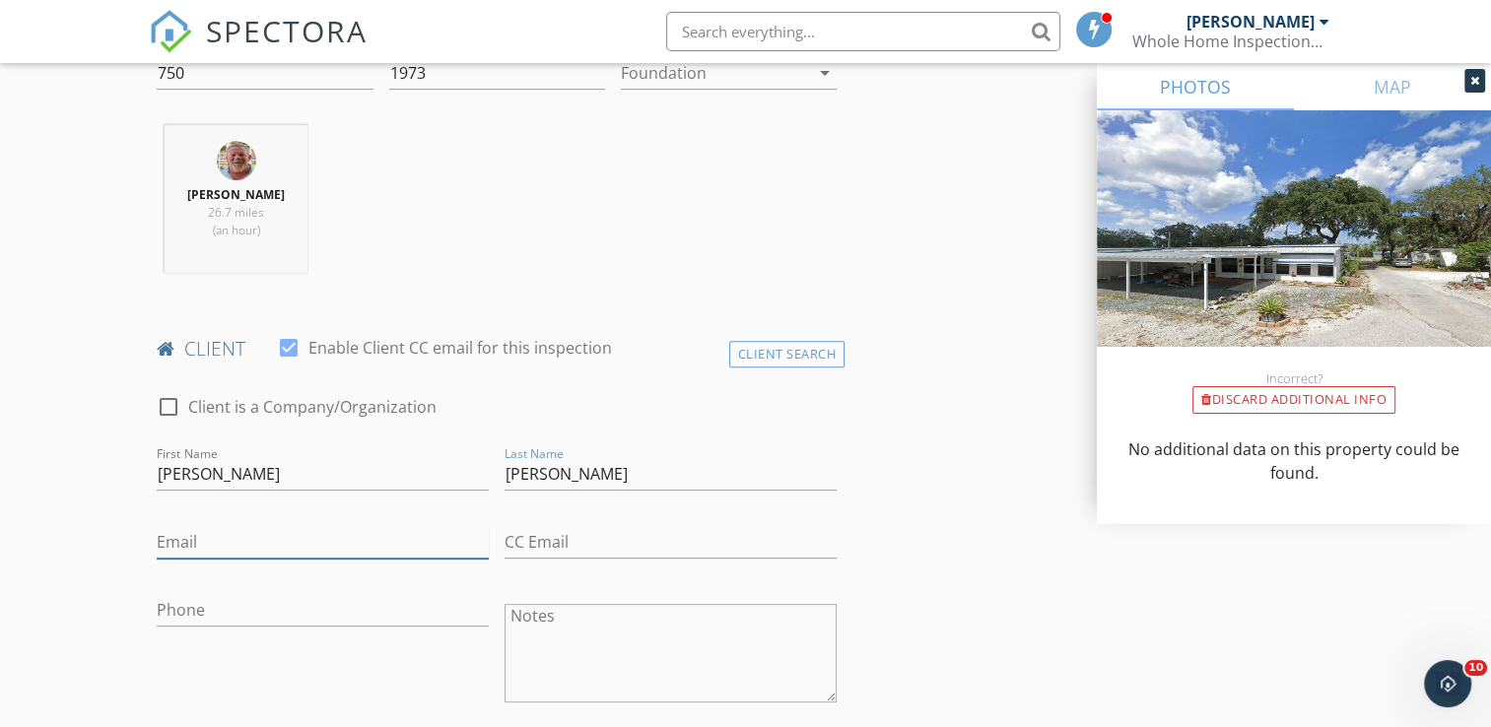
click at [318, 529] on input "Email" at bounding box center [323, 542] width 332 height 33
type input "sharoninfl@outlook.com"
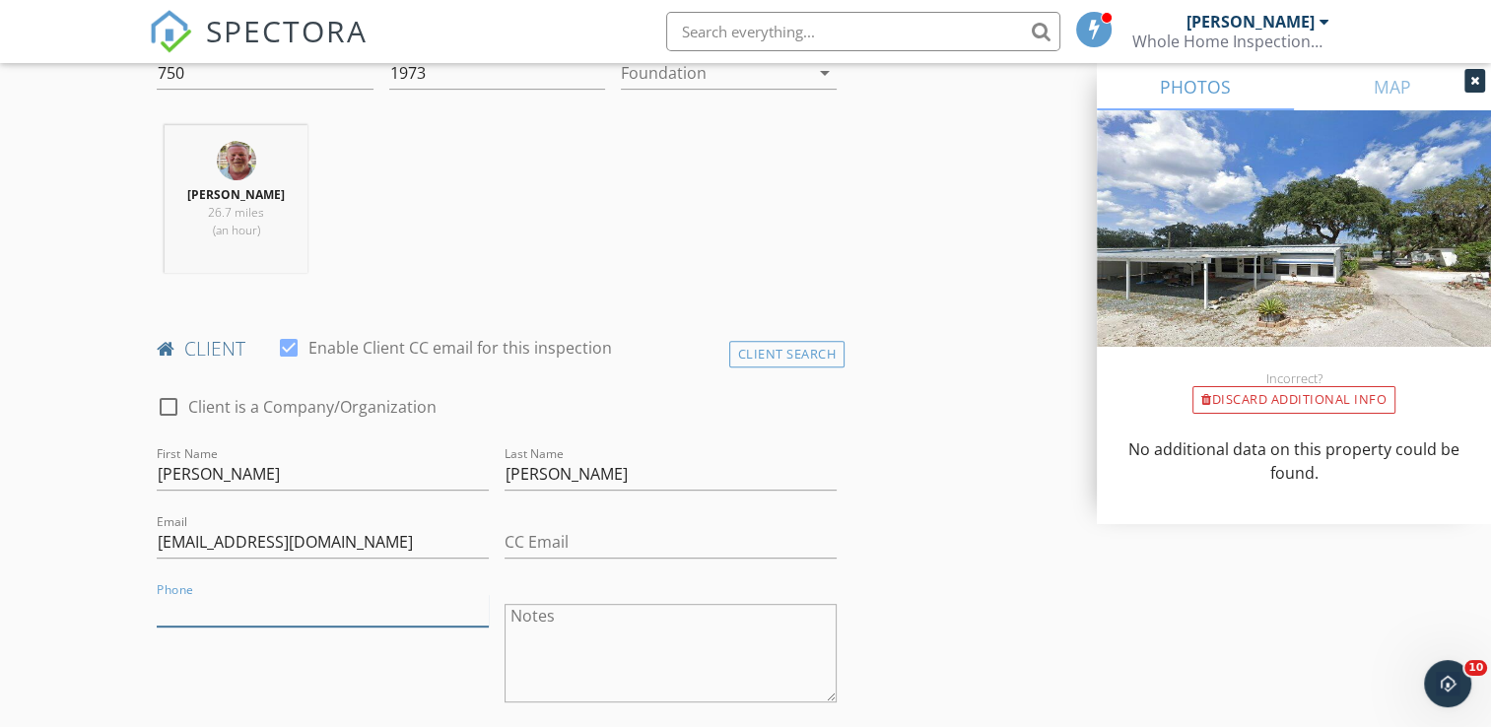
click at [219, 616] on input "Phone" at bounding box center [323, 610] width 332 height 33
type input "404-406-2745"
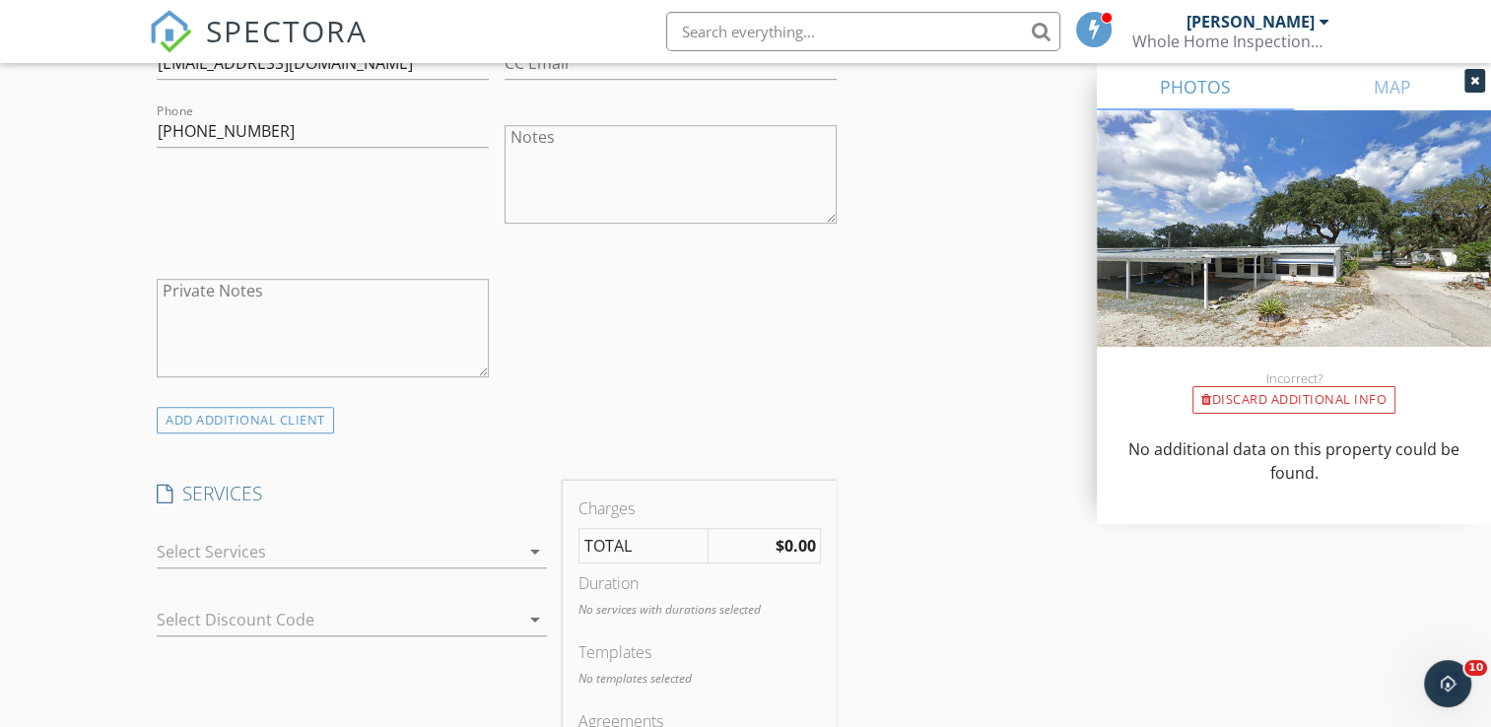
scroll to position [1234, 0]
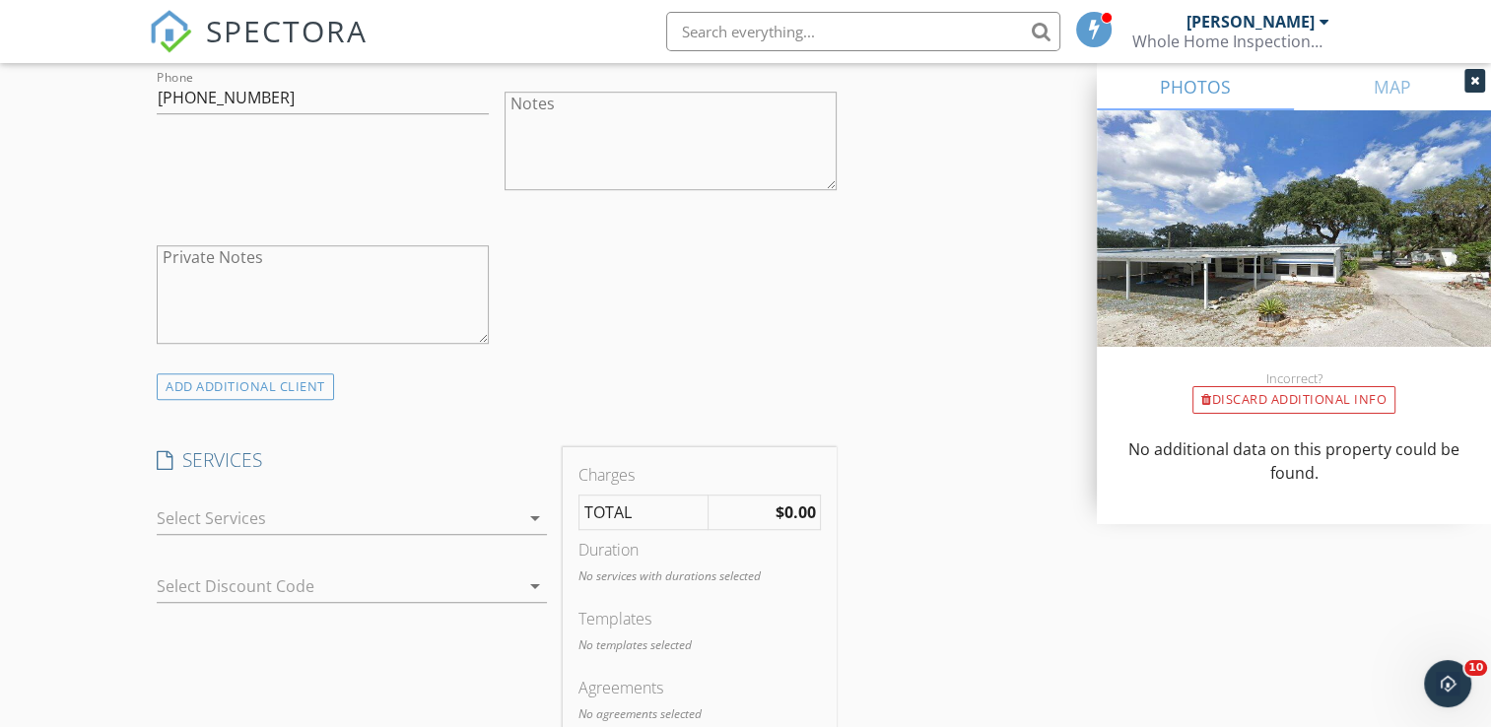
click at [533, 514] on icon "arrow_drop_down" at bounding box center [535, 519] width 24 height 24
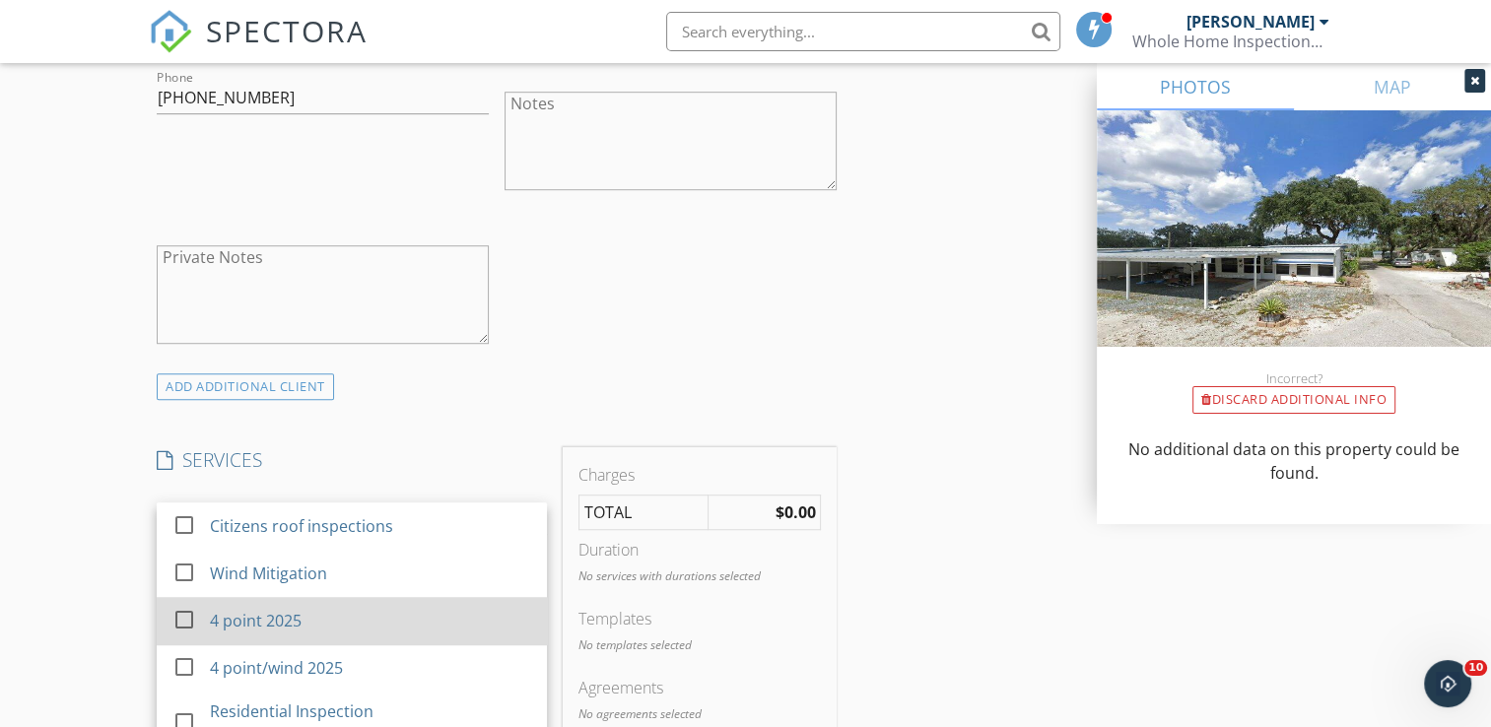
click at [185, 616] on div at bounding box center [185, 620] width 34 height 34
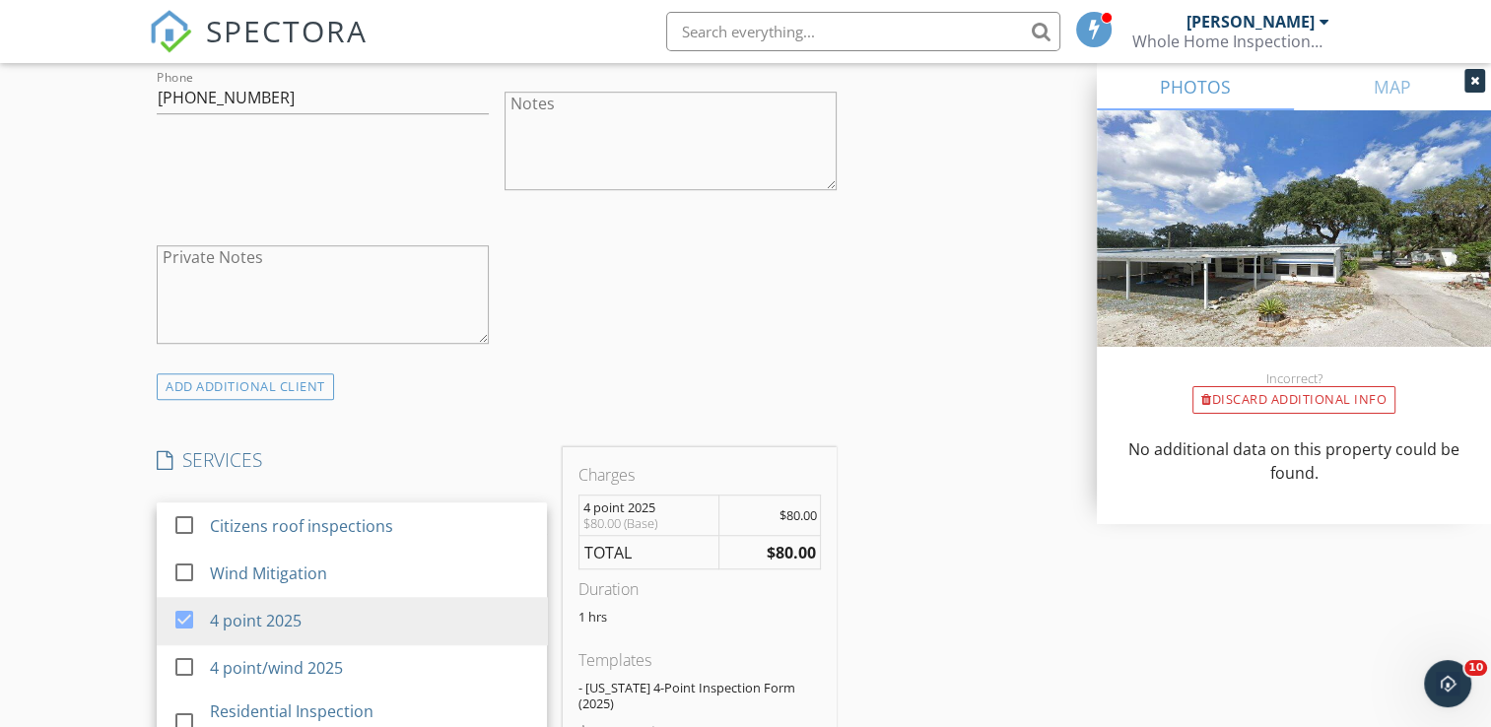
click at [81, 630] on div "New Inspection Click here to use the New Order Form INSPECTOR(S) check_box Carl…" at bounding box center [745, 592] width 1491 height 3422
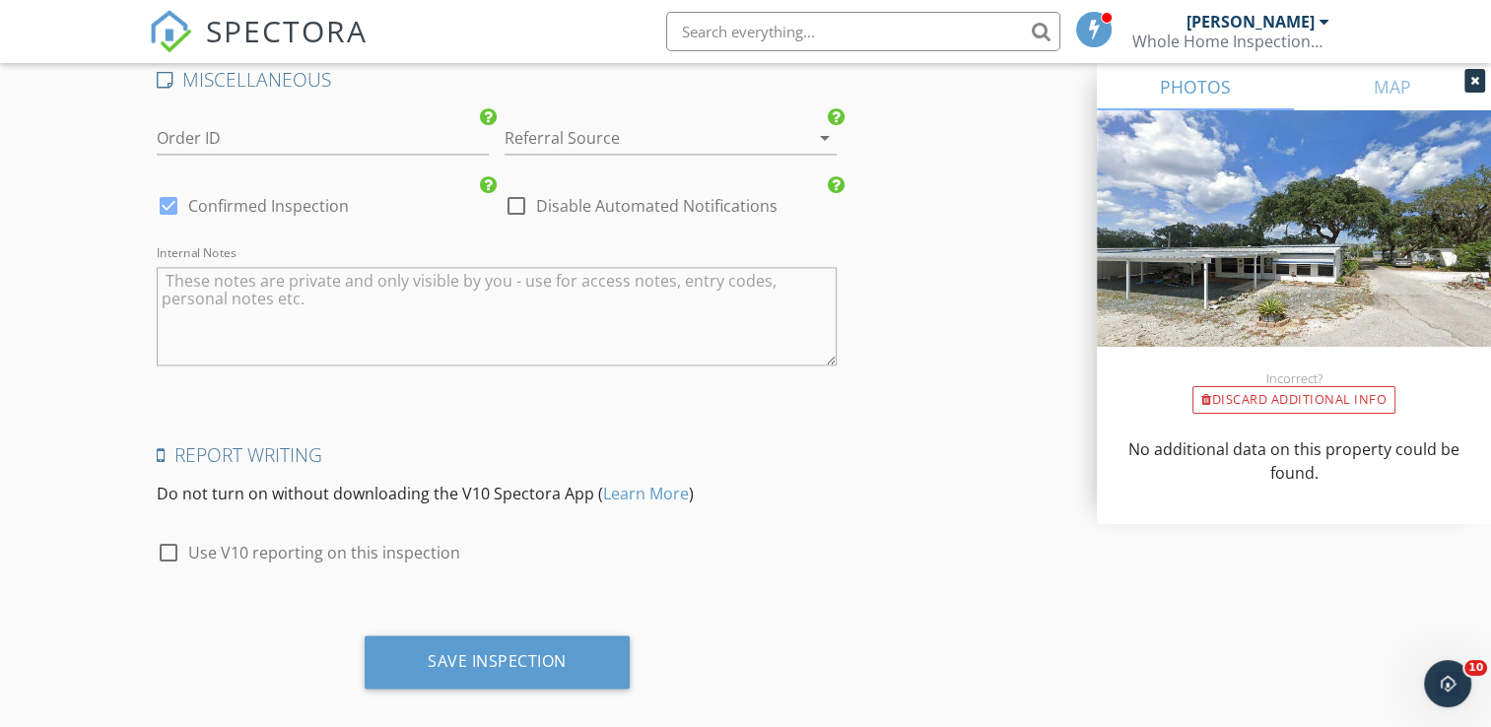
scroll to position [2788, 0]
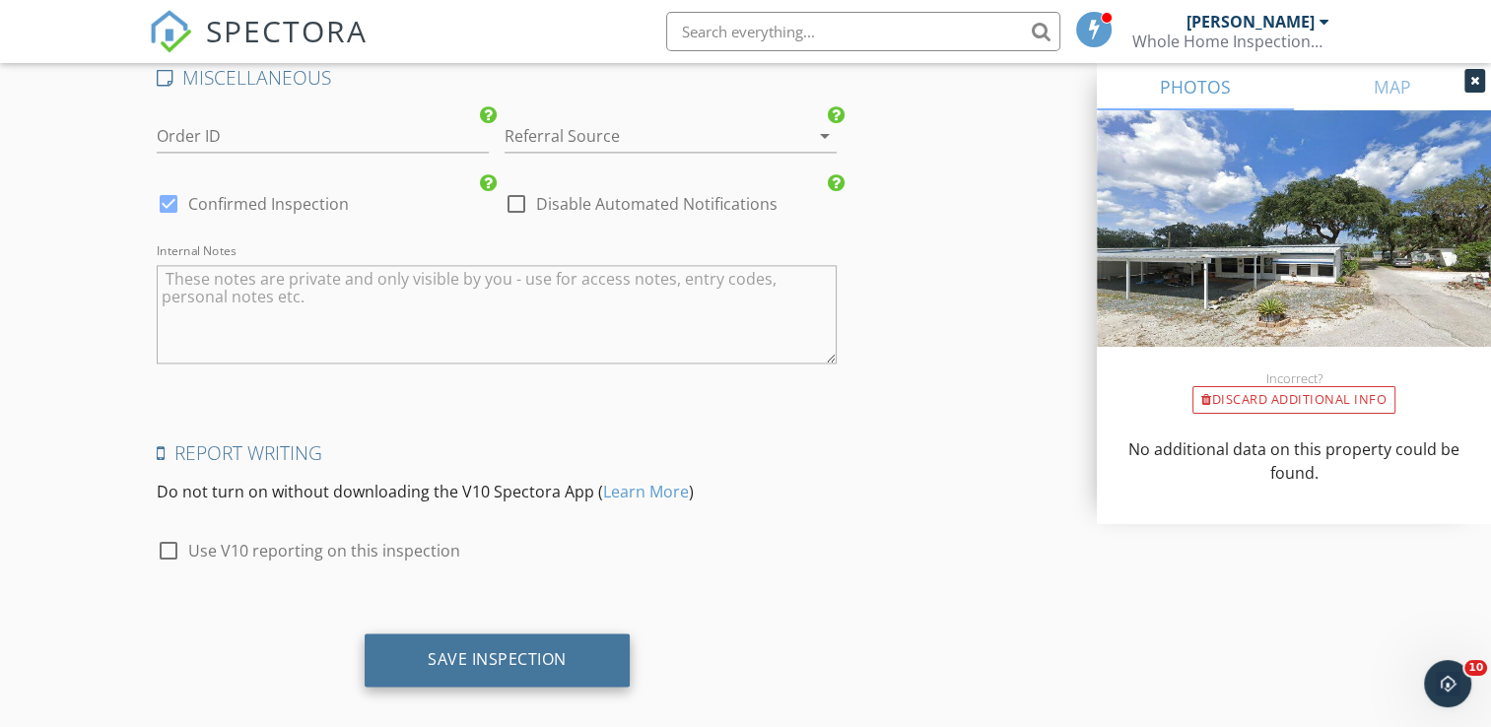
click at [500, 649] on div "Save Inspection" at bounding box center [497, 659] width 139 height 20
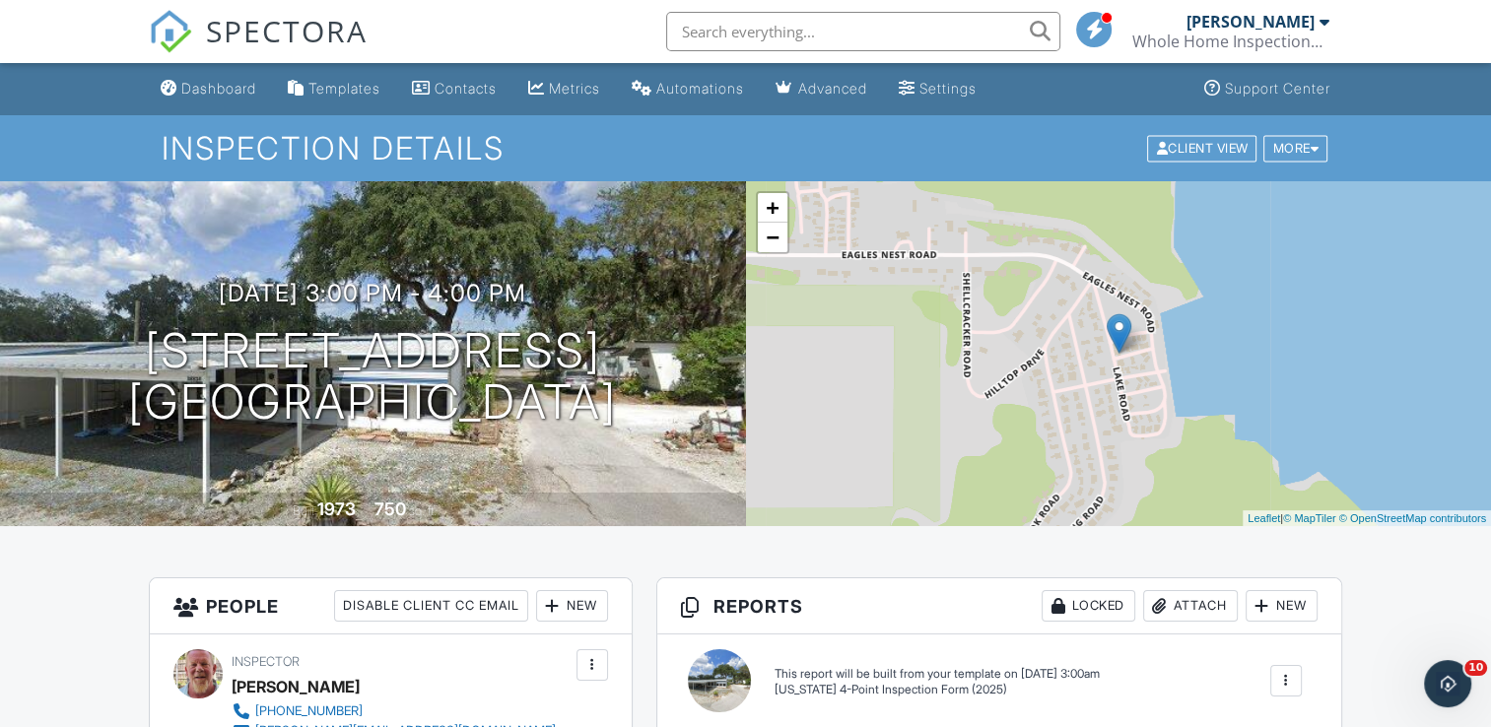
click at [1285, 684] on div at bounding box center [1286, 681] width 20 height 20
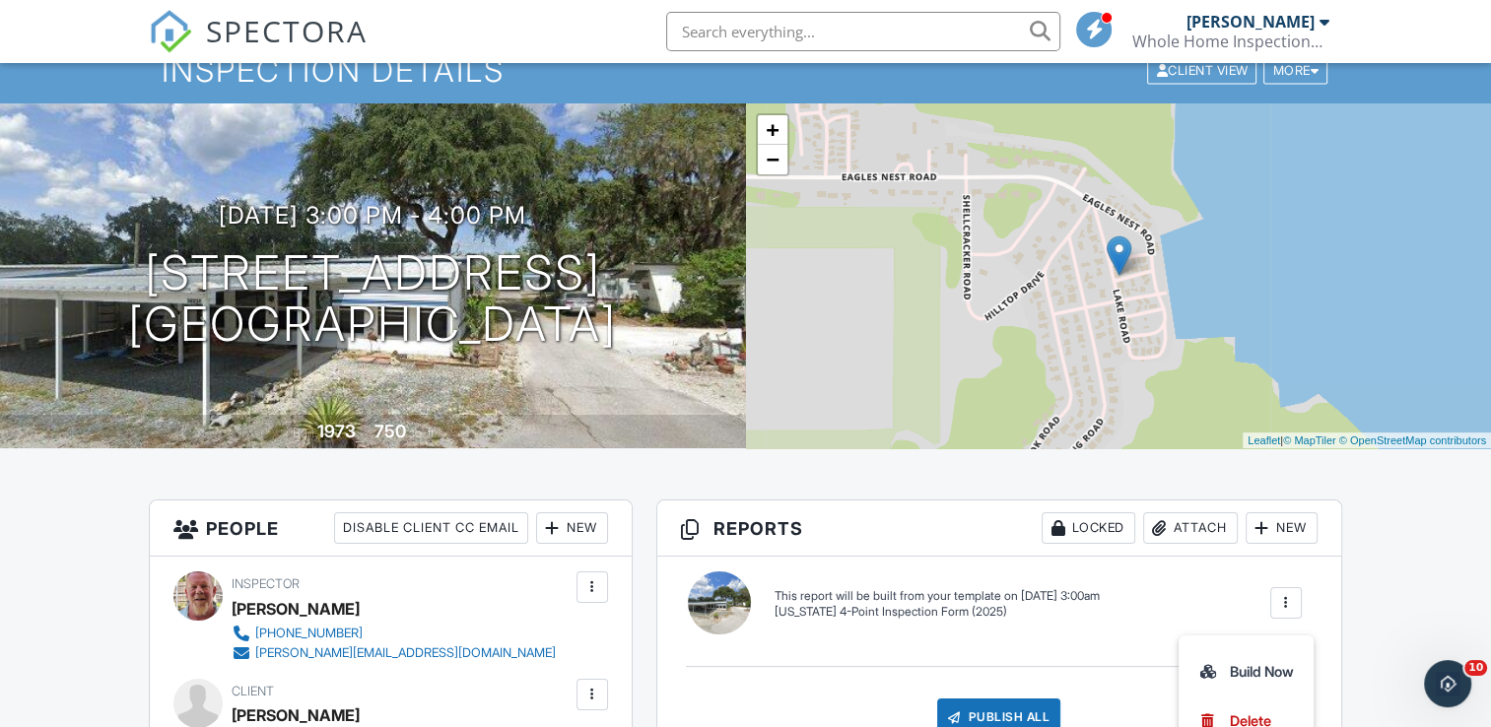
scroll to position [79, 0]
click at [1274, 671] on div "Build Now" at bounding box center [1246, 671] width 96 height 24
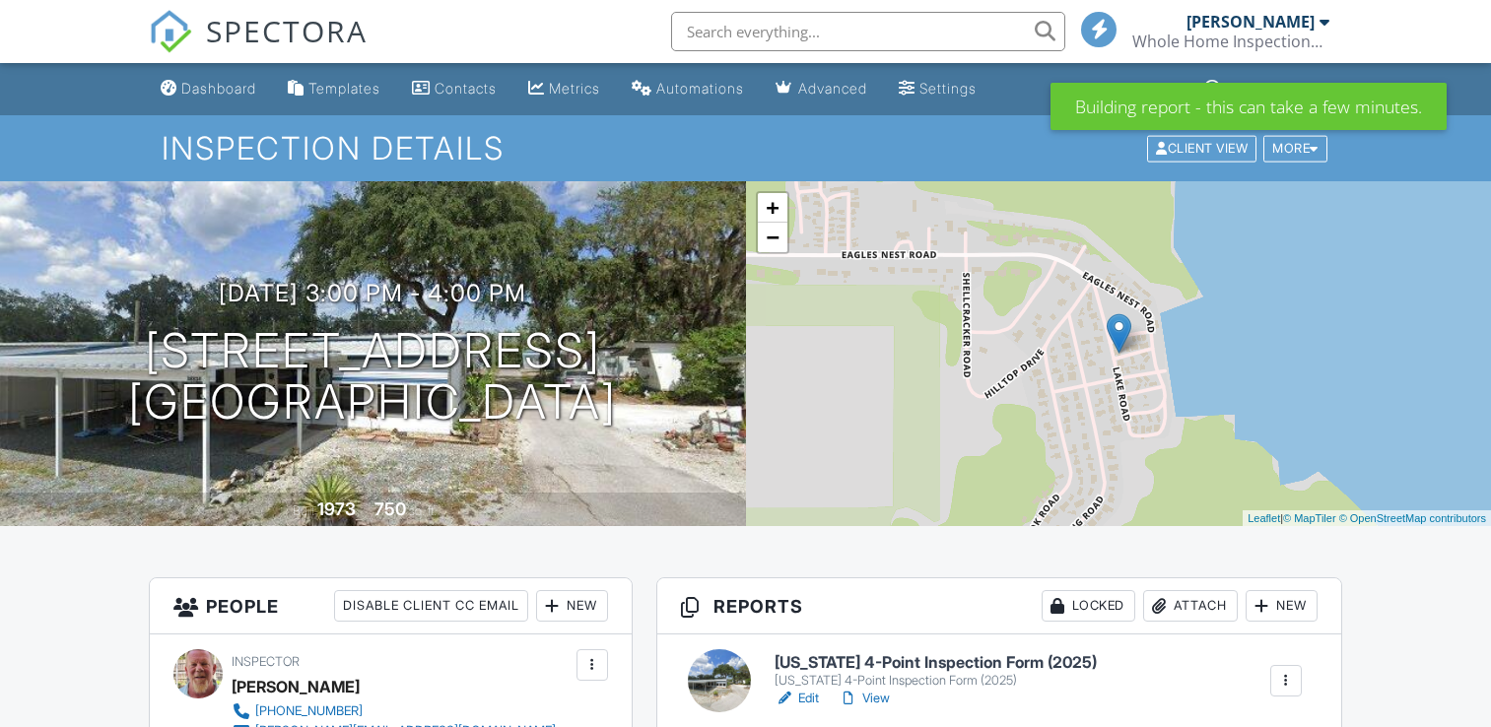
click at [909, 664] on h6 "[US_STATE] 4-Point Inspection Form (2025)" at bounding box center [936, 663] width 322 height 18
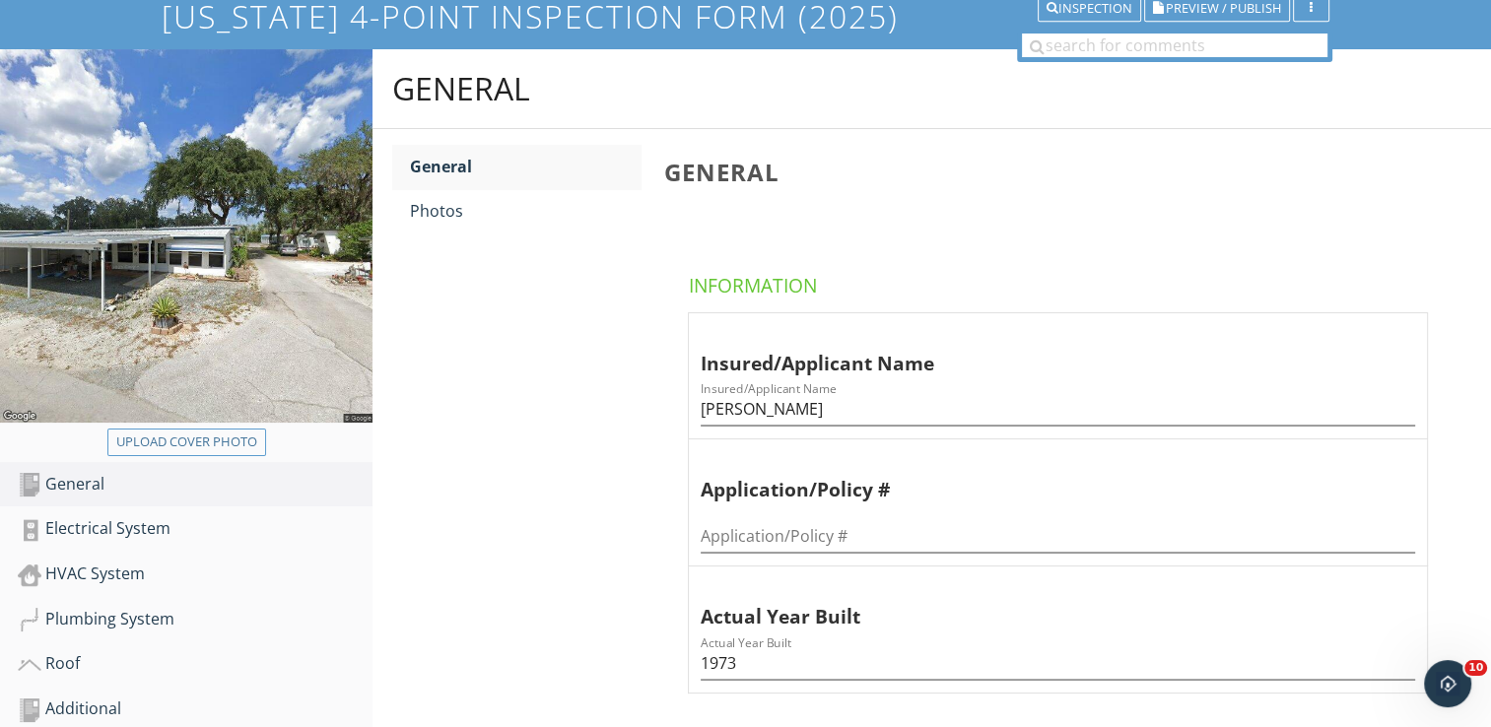
scroll to position [158, 0]
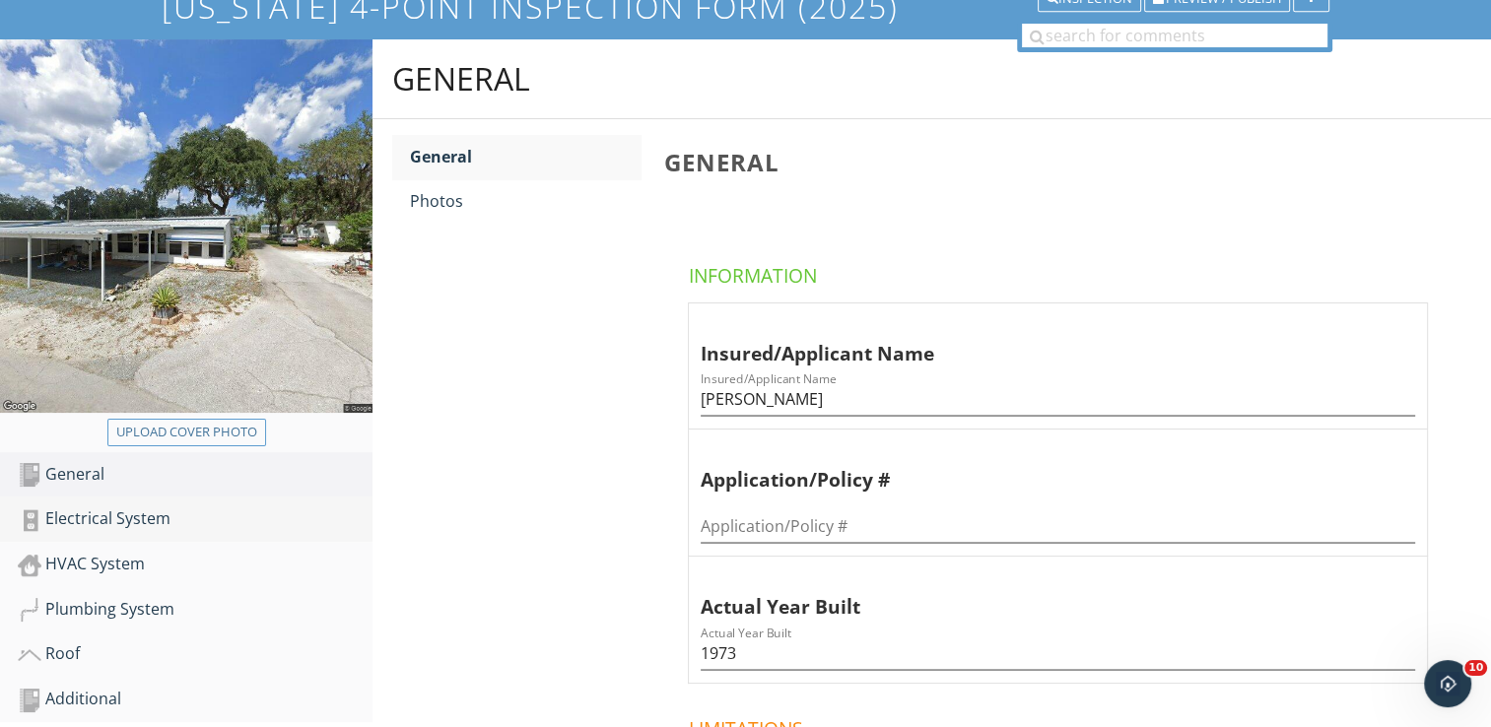
click at [101, 511] on div "Electrical System" at bounding box center [195, 520] width 355 height 26
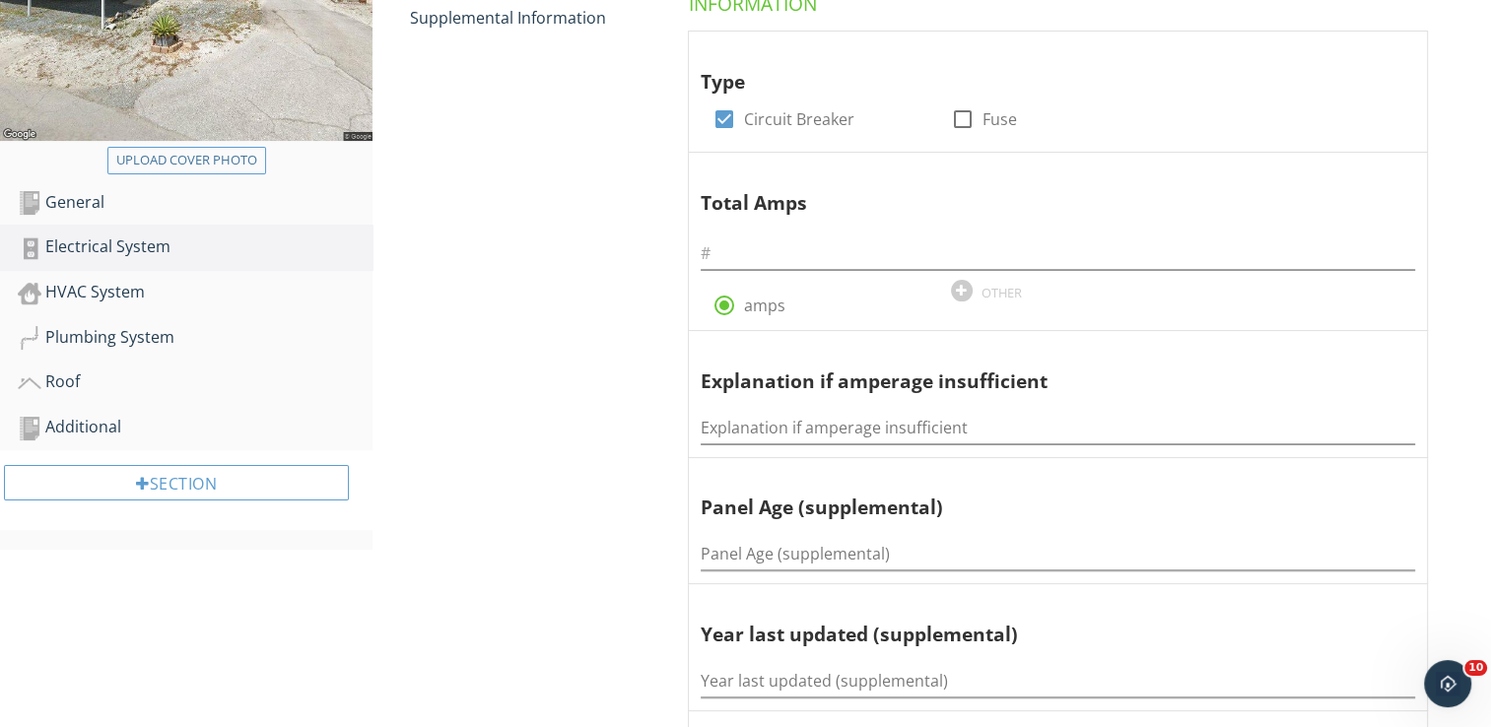
scroll to position [434, 0]
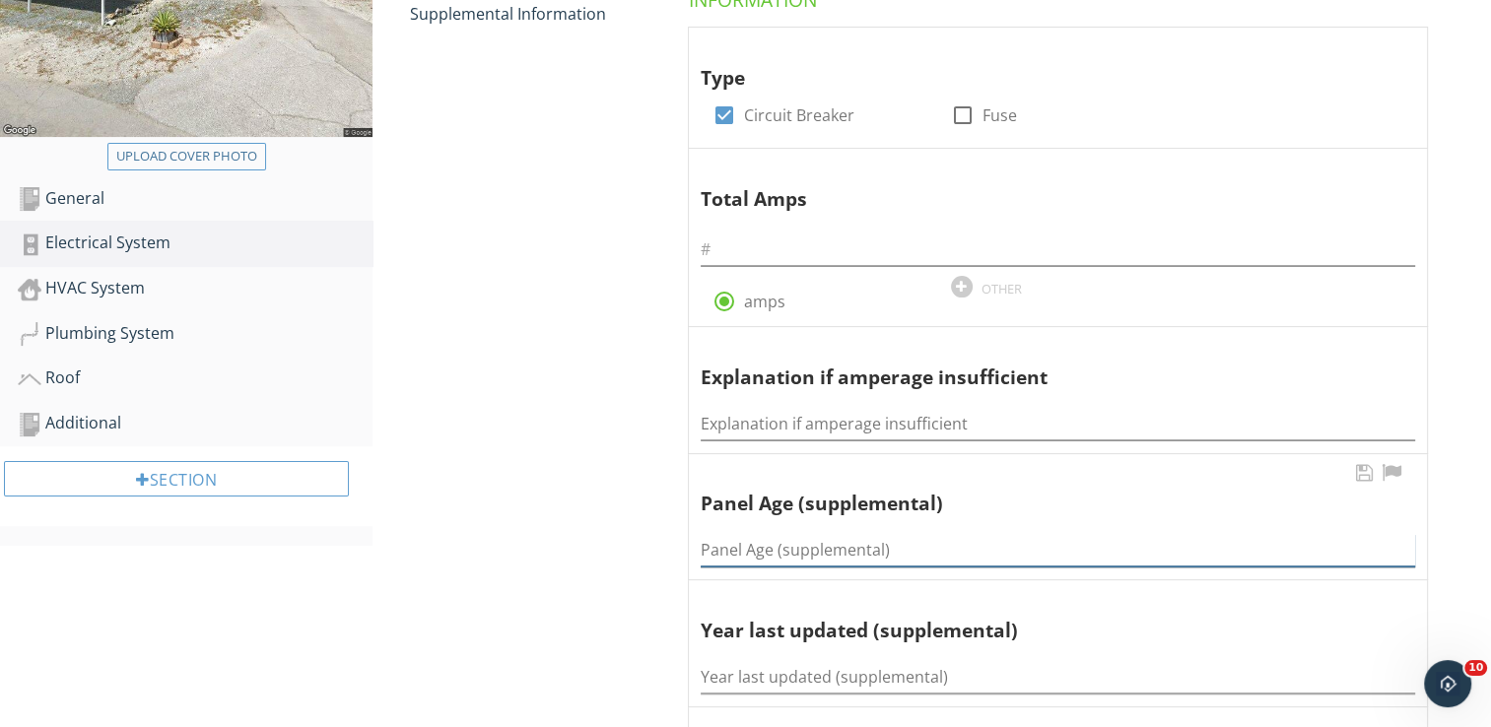
click at [741, 555] on input "Panel Age (supplemental)" at bounding box center [1058, 550] width 715 height 33
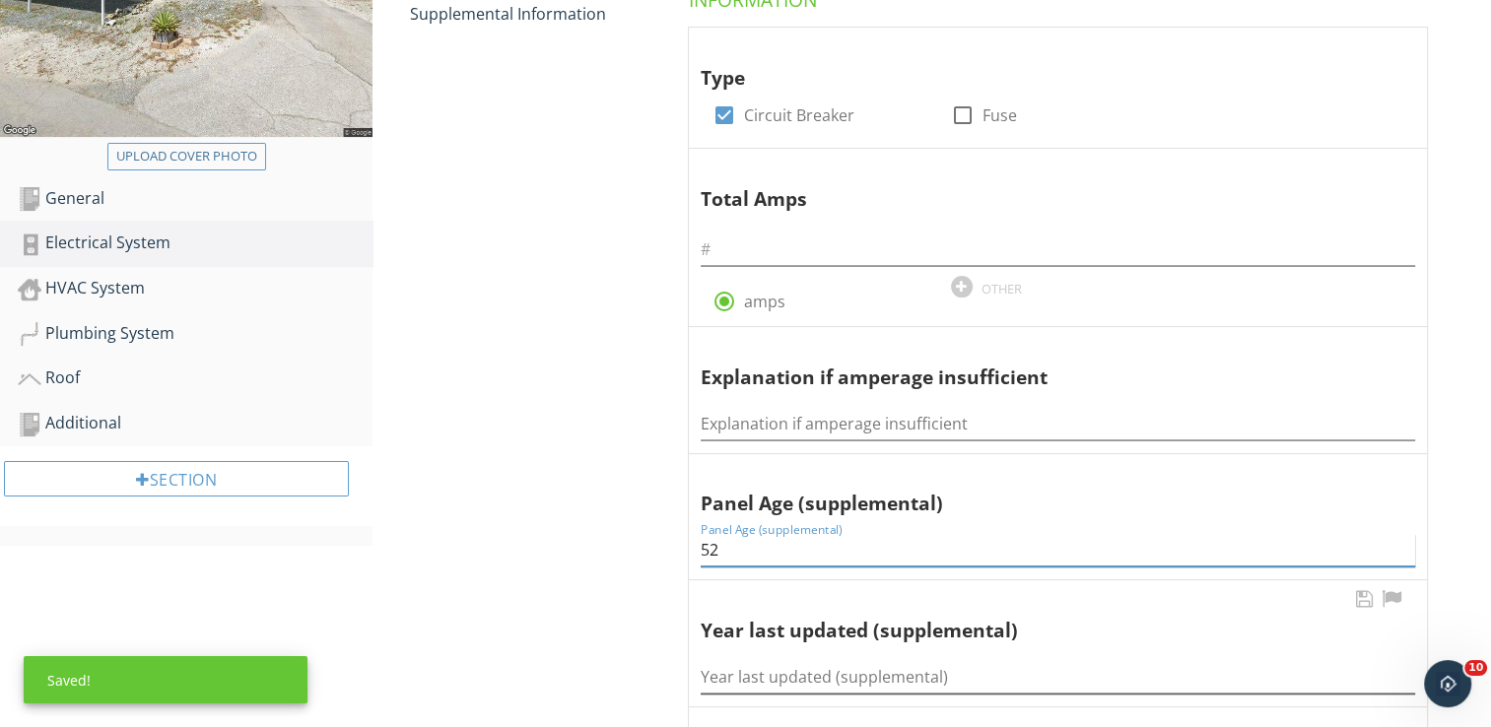
type input "52"
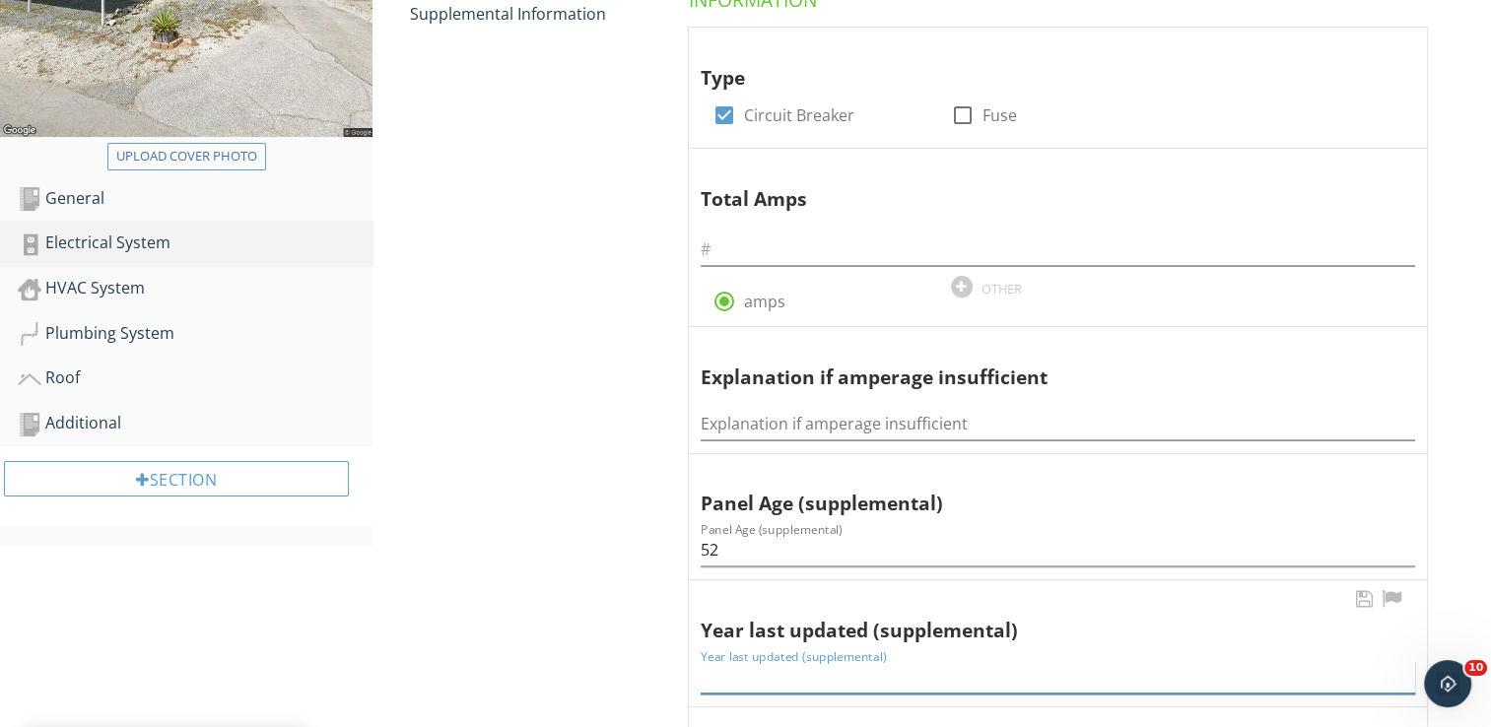
click at [739, 669] on input "Year last updated (supplemental)" at bounding box center [1058, 677] width 715 height 33
type input "1973"
drag, startPoint x: 444, startPoint y: 420, endPoint x: 224, endPoint y: 384, distance: 223.6
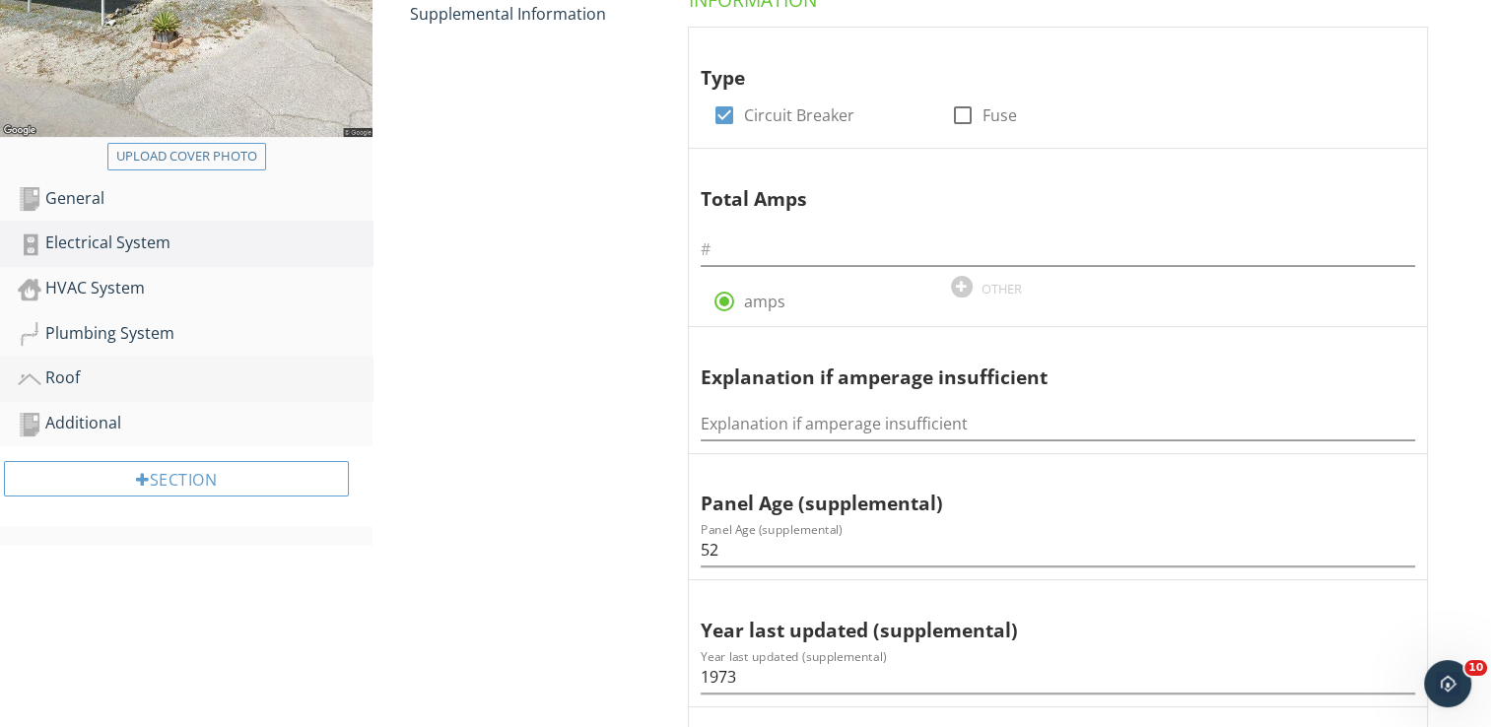
click at [69, 375] on div "Roof" at bounding box center [195, 379] width 355 height 26
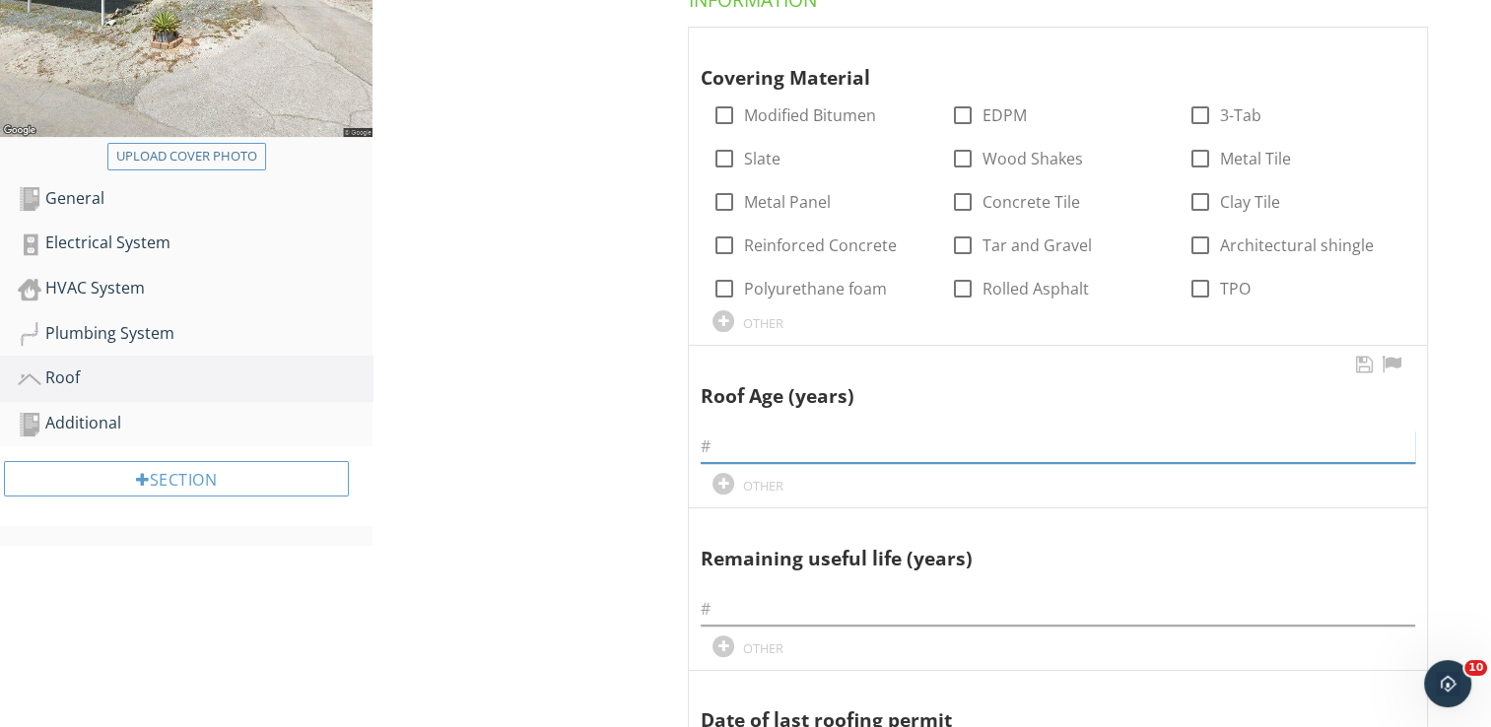
click at [745, 443] on input "text" at bounding box center [1058, 447] width 715 height 33
type input "52"
click at [721, 201] on div at bounding box center [725, 202] width 34 height 34
checkbox input "true"
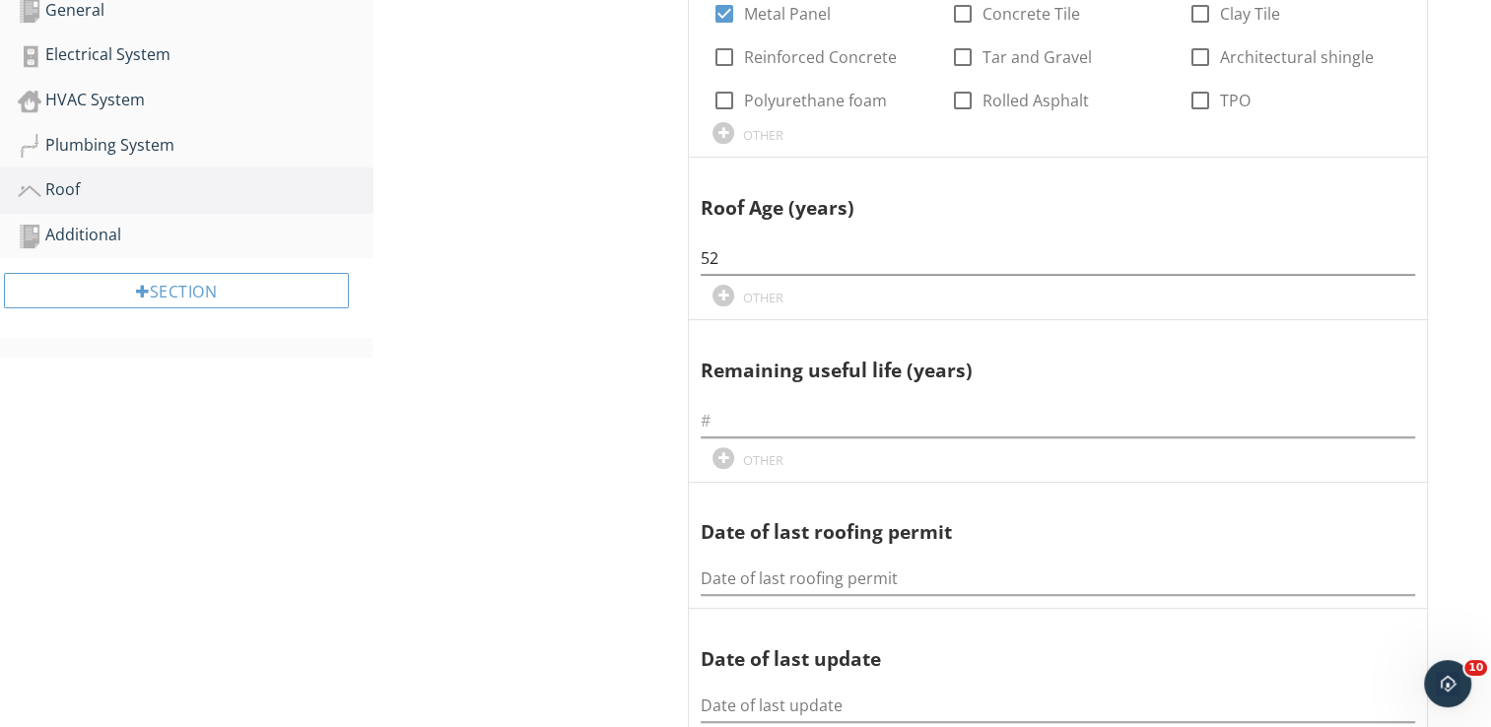
scroll to position [631, 0]
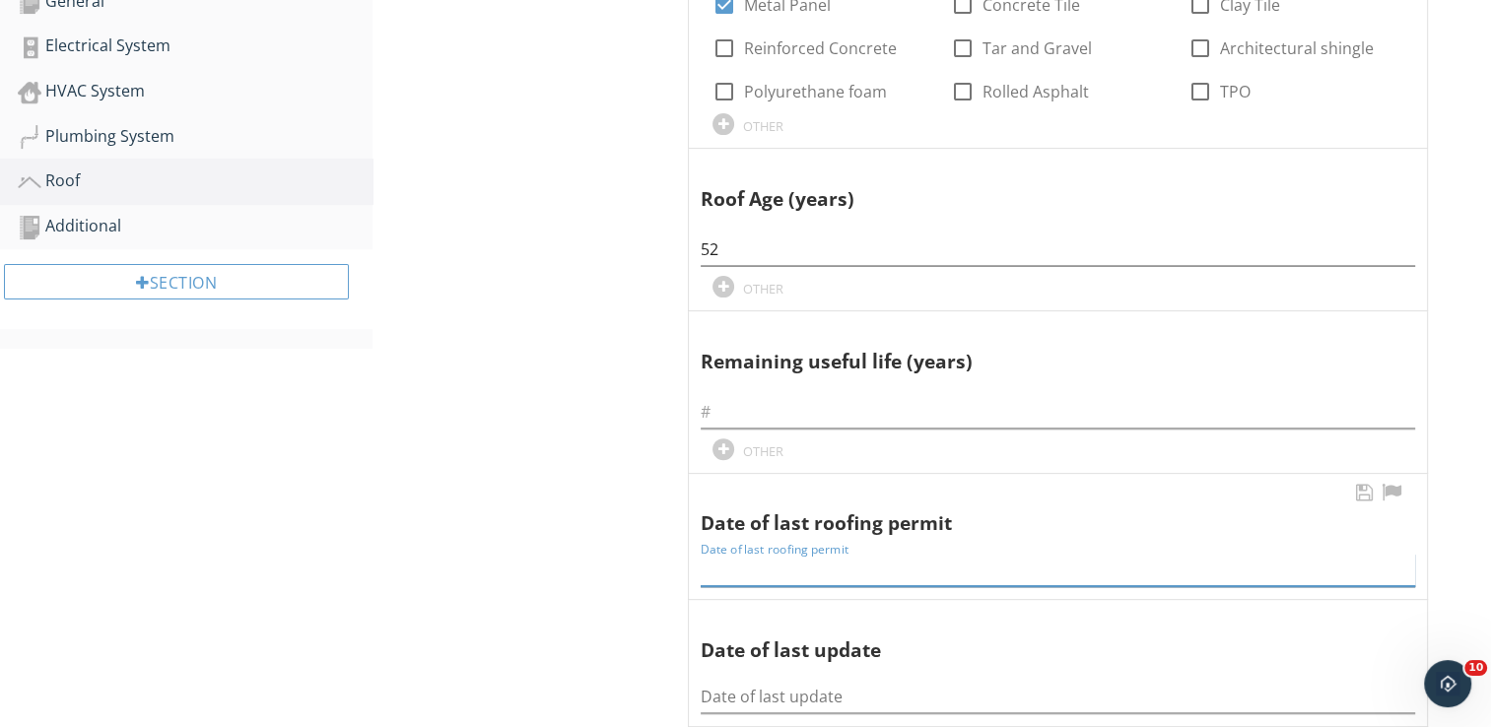
click at [717, 574] on input "Date of last roofing permit" at bounding box center [1058, 570] width 715 height 33
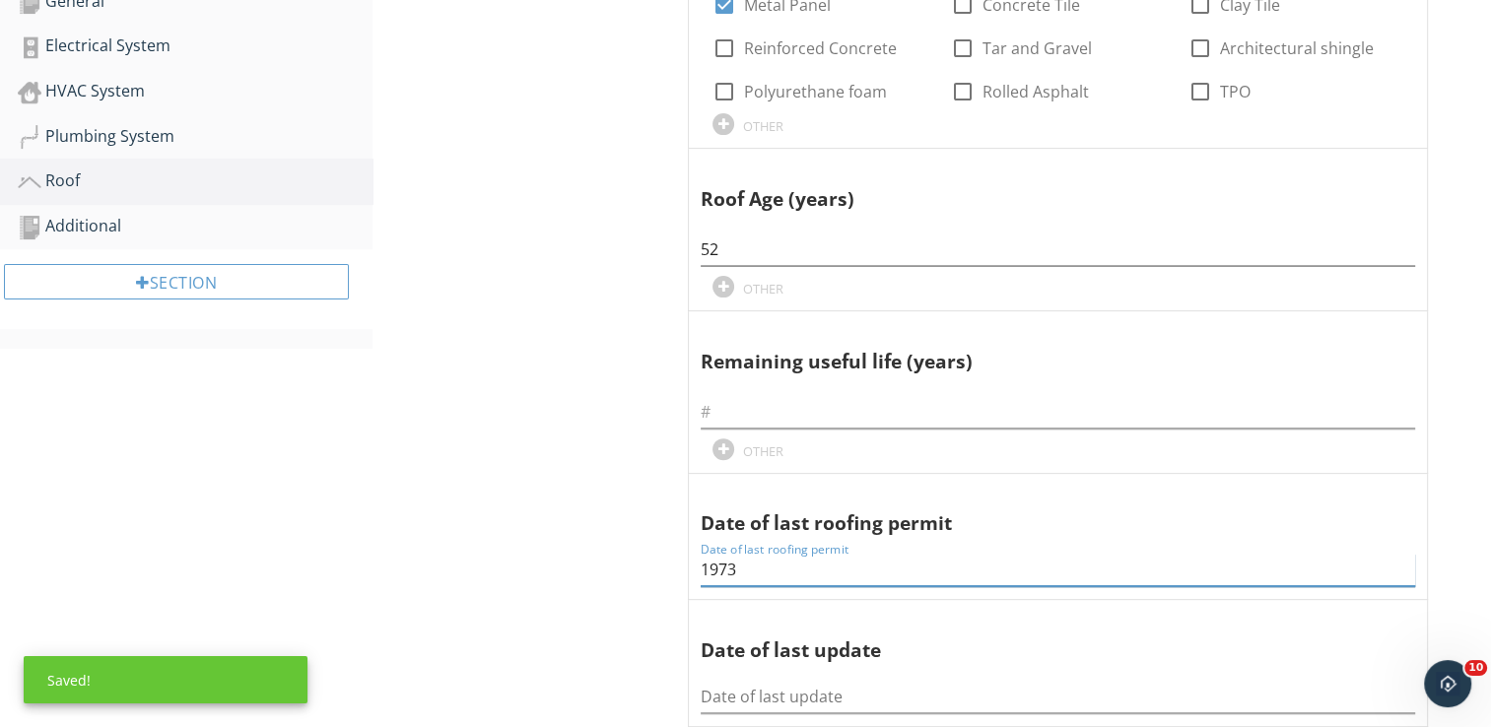
type input "1973"
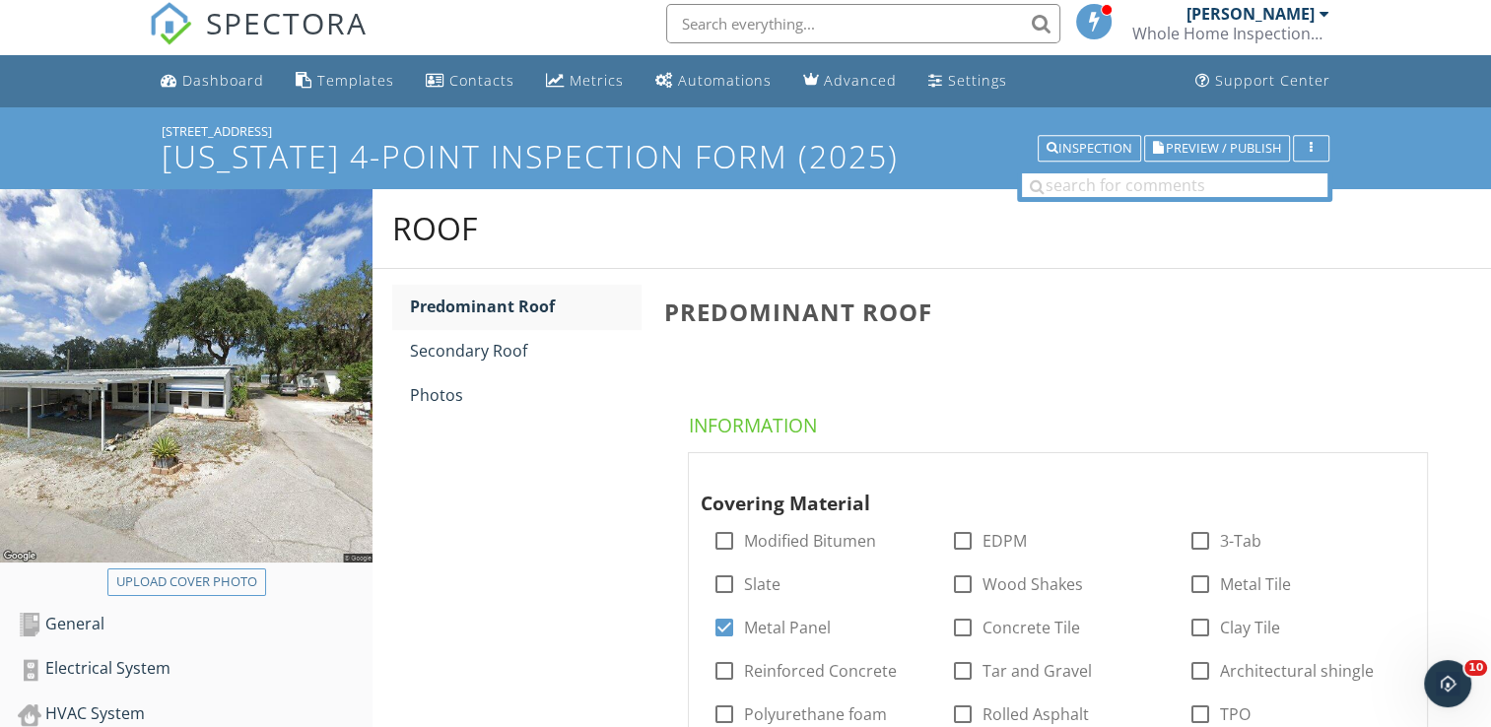
scroll to position [0, 0]
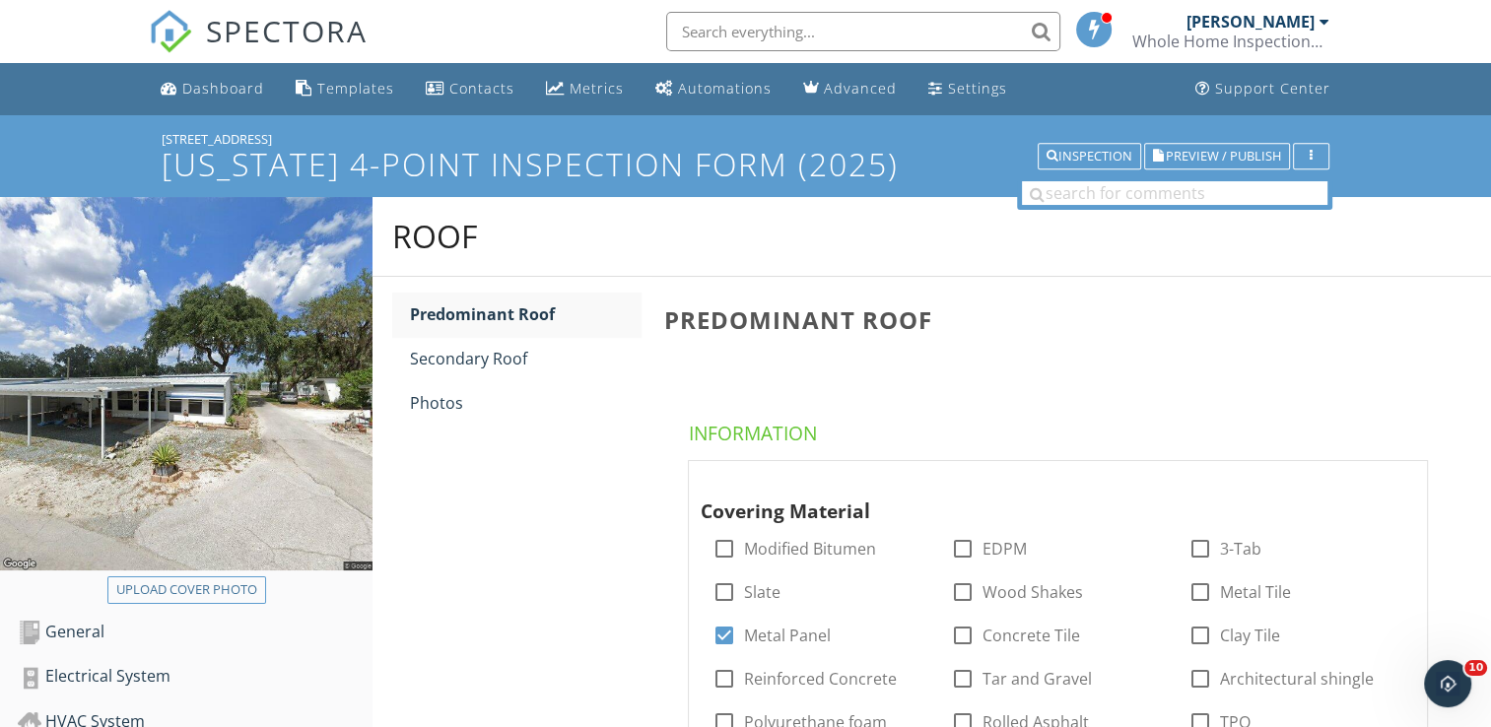
scroll to position [434, 0]
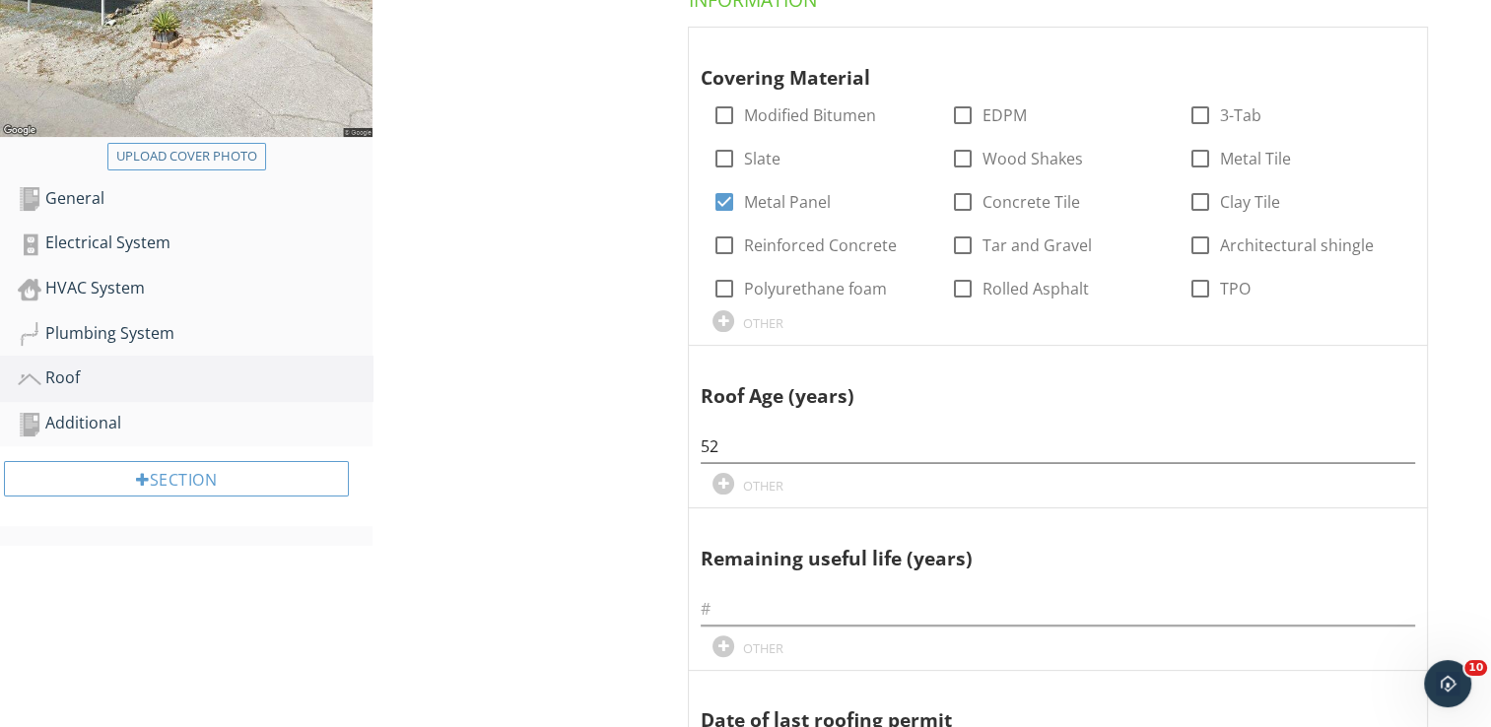
scroll to position [158, 0]
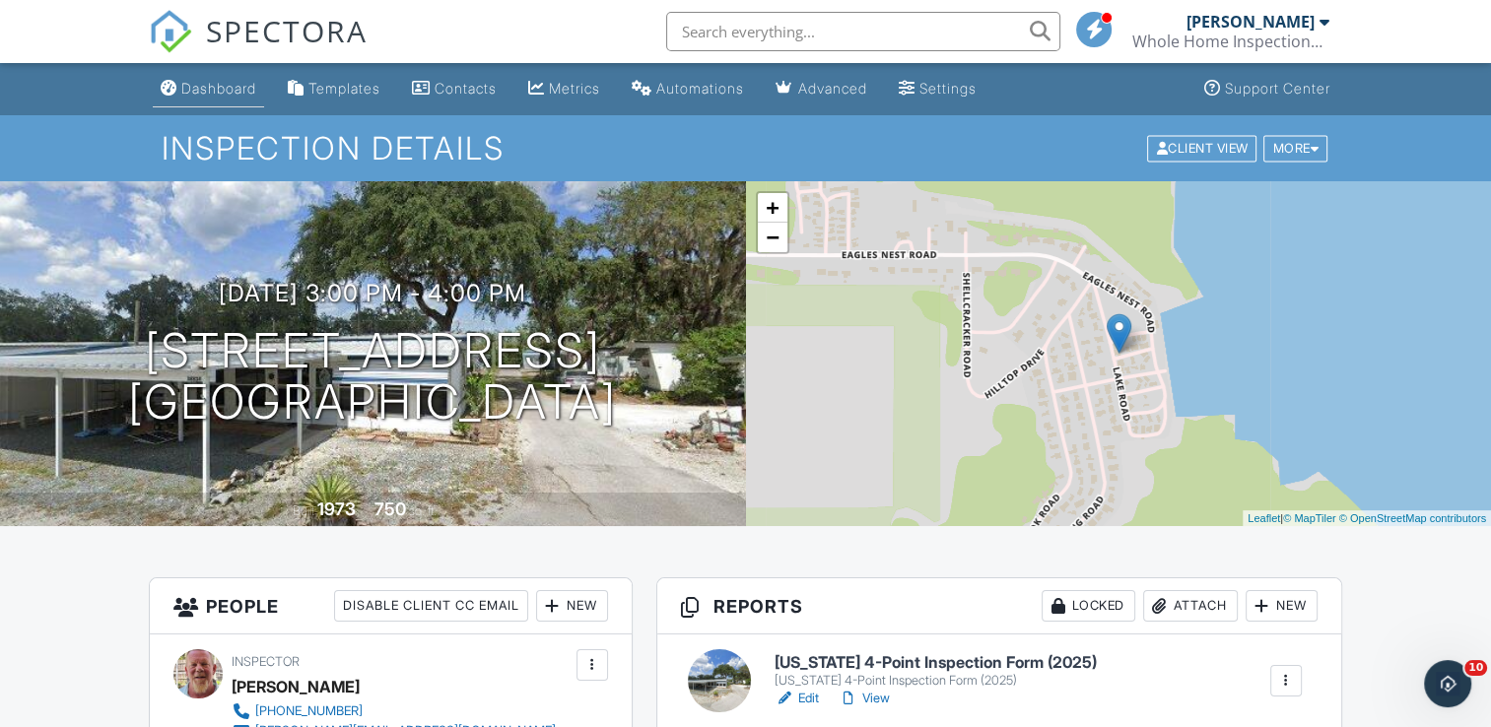
click at [227, 96] on div "Dashboard" at bounding box center [218, 88] width 75 height 17
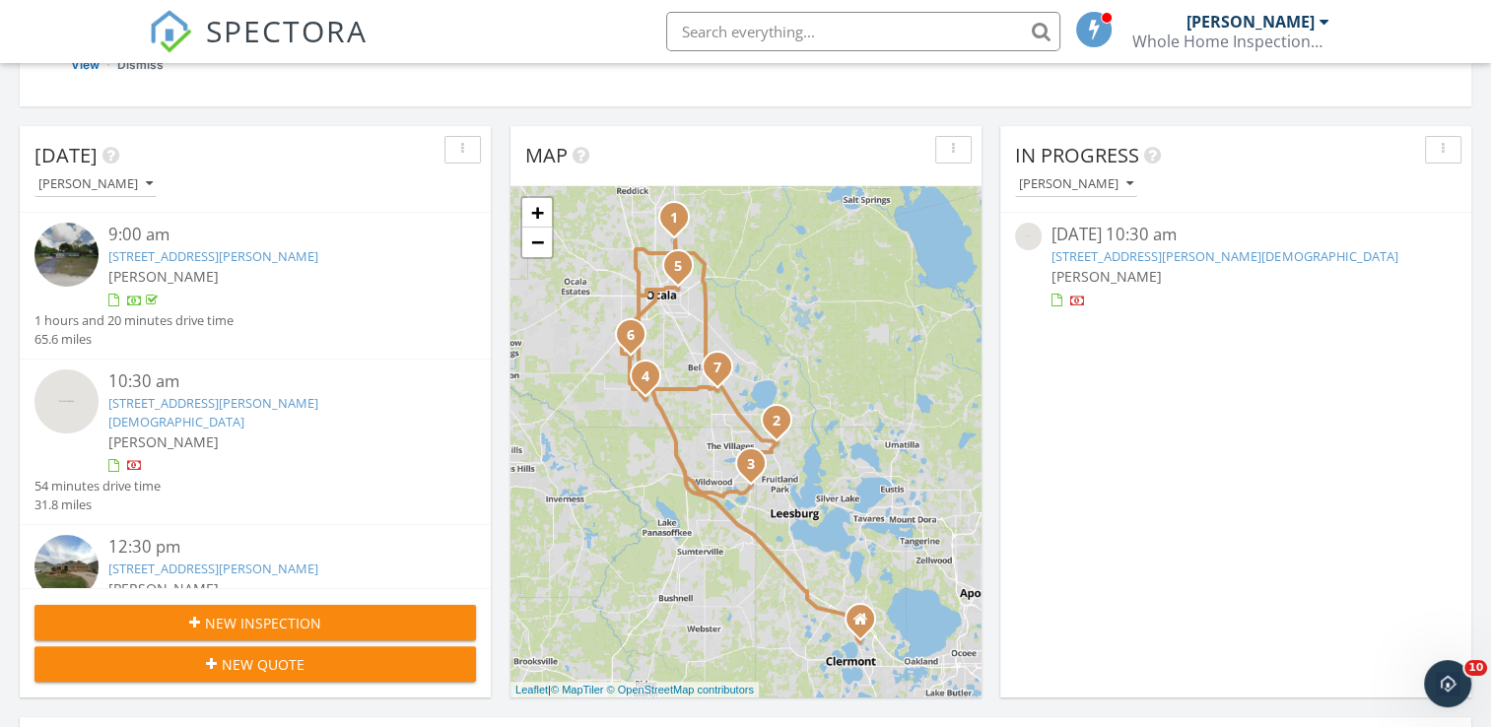
scroll to position [315, 0]
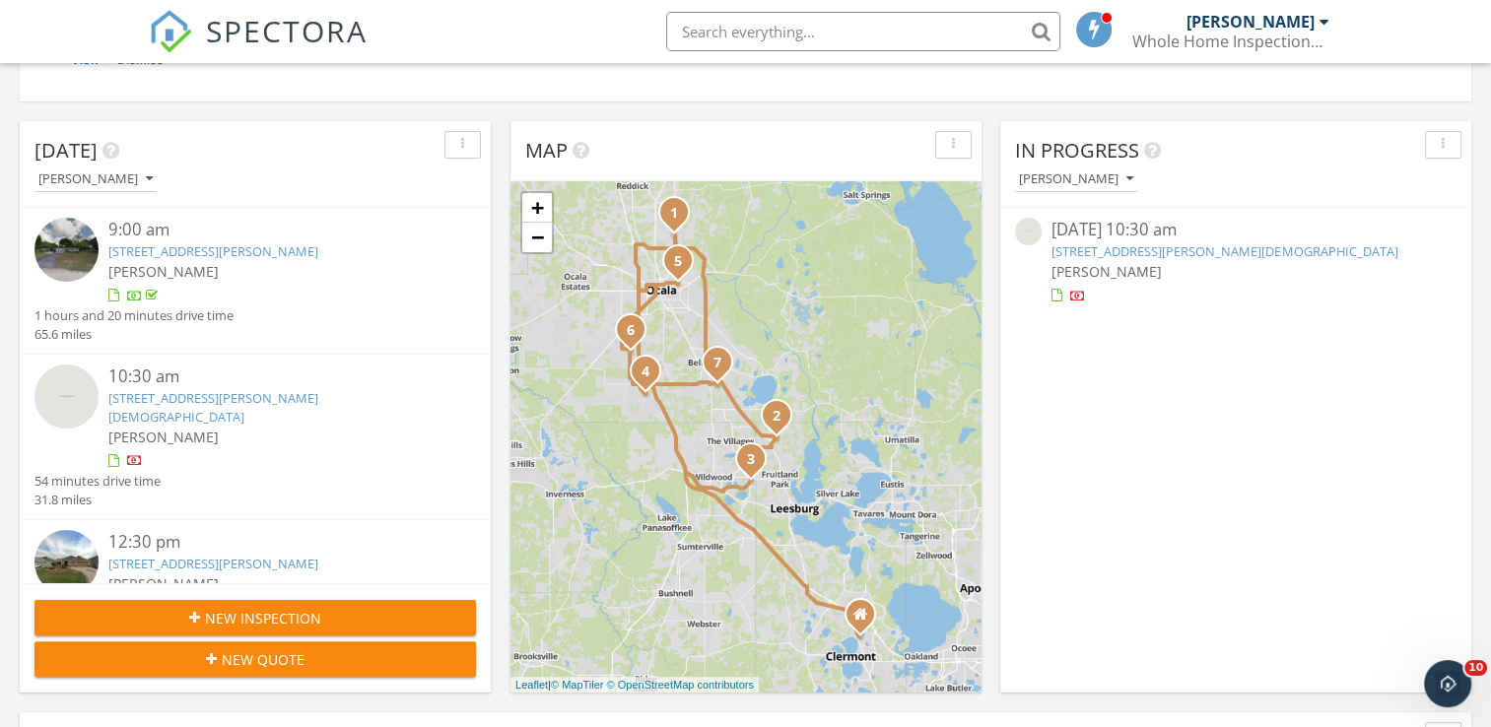
click at [265, 609] on span "New Inspection" at bounding box center [263, 618] width 116 height 21
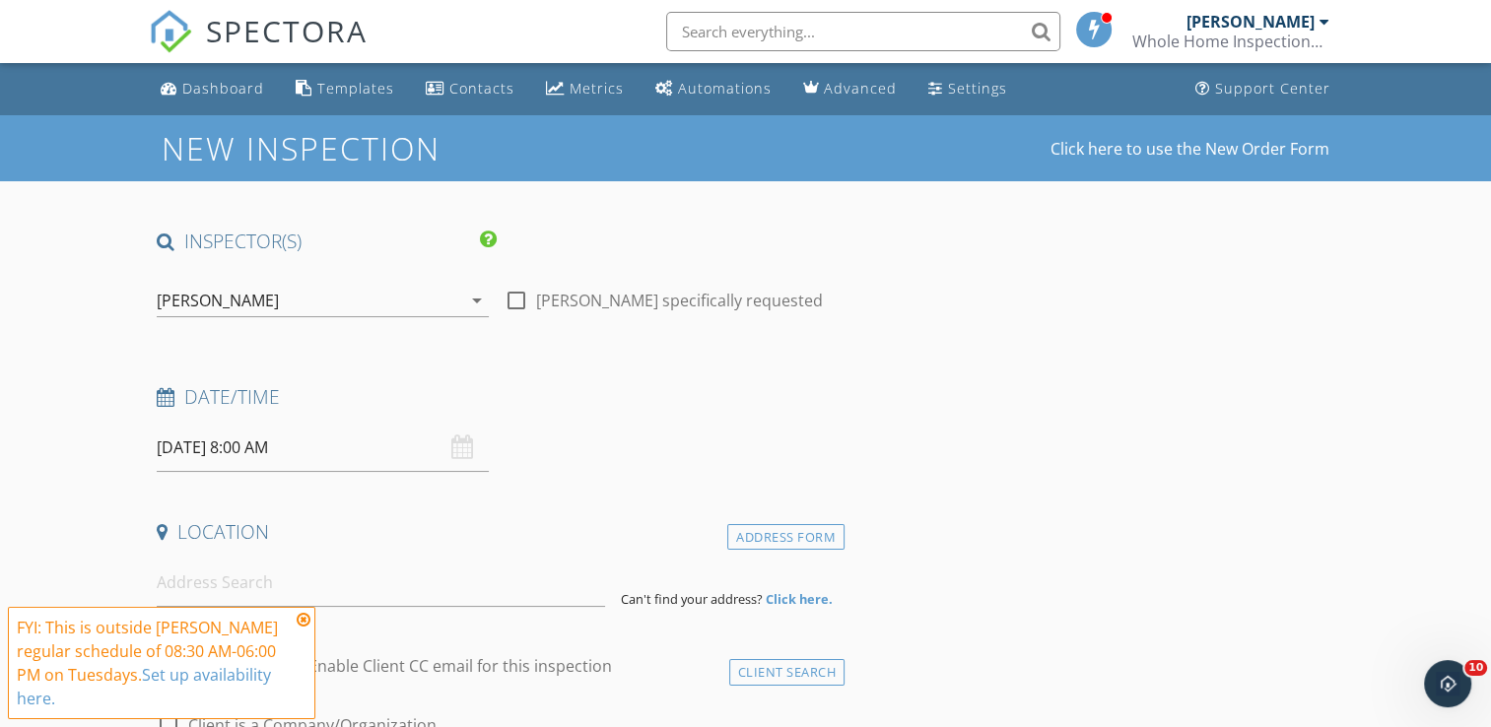
click at [213, 437] on input "[DATE] 8:00 AM" at bounding box center [323, 448] width 332 height 48
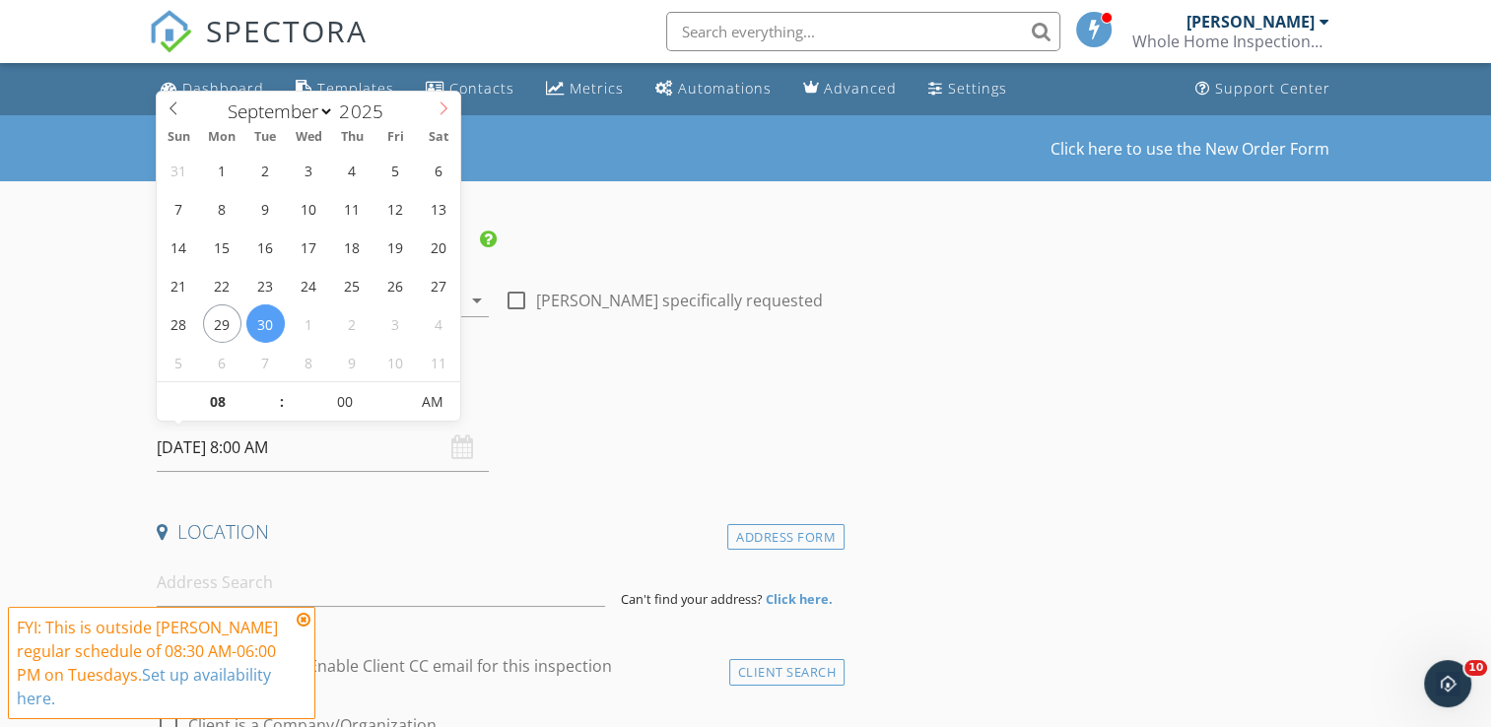
select select "9"
click at [443, 114] on icon at bounding box center [444, 109] width 14 height 14
type input "10/15/2025 8:00 AM"
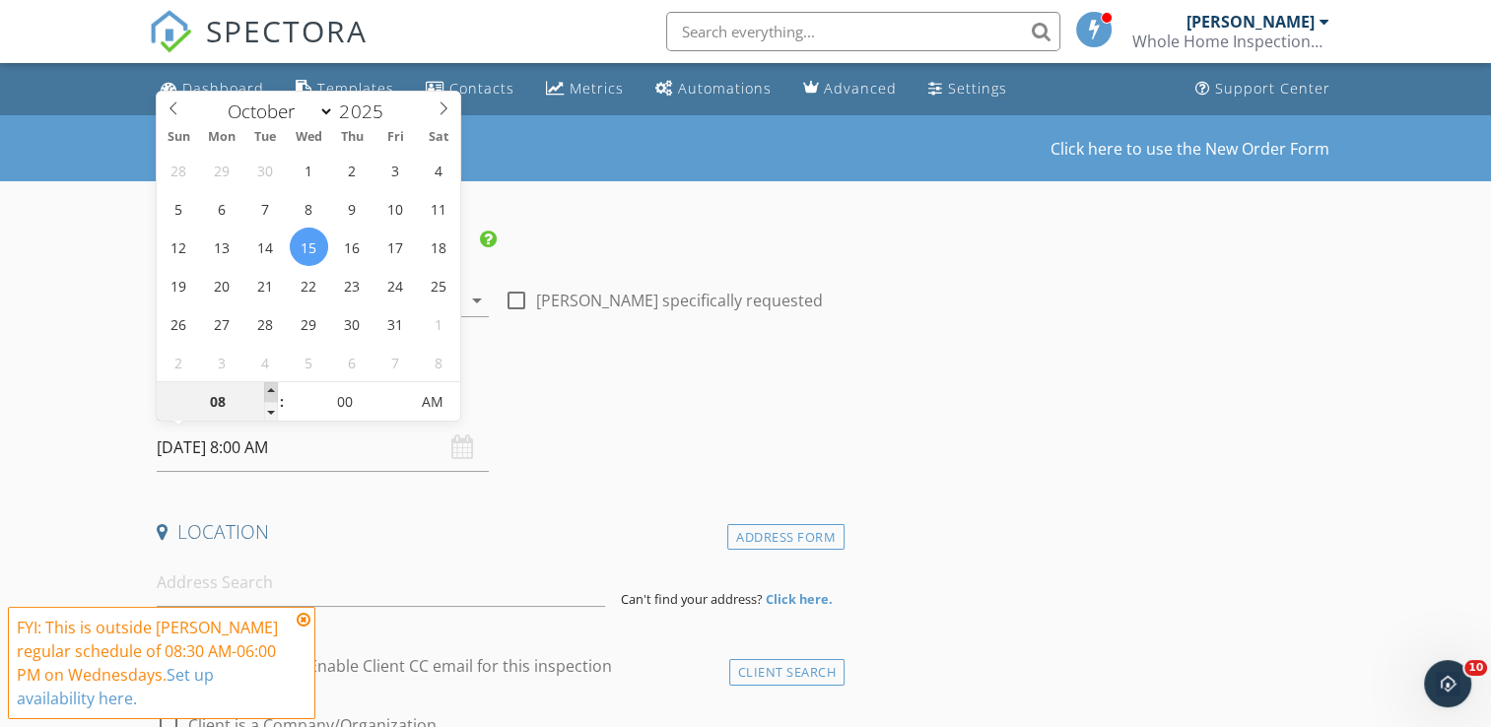
type input "09"
type input "10/15/2025 9:00 AM"
click at [268, 391] on span at bounding box center [271, 392] width 14 height 20
type input "10"
type input "10/15/2025 10:00 AM"
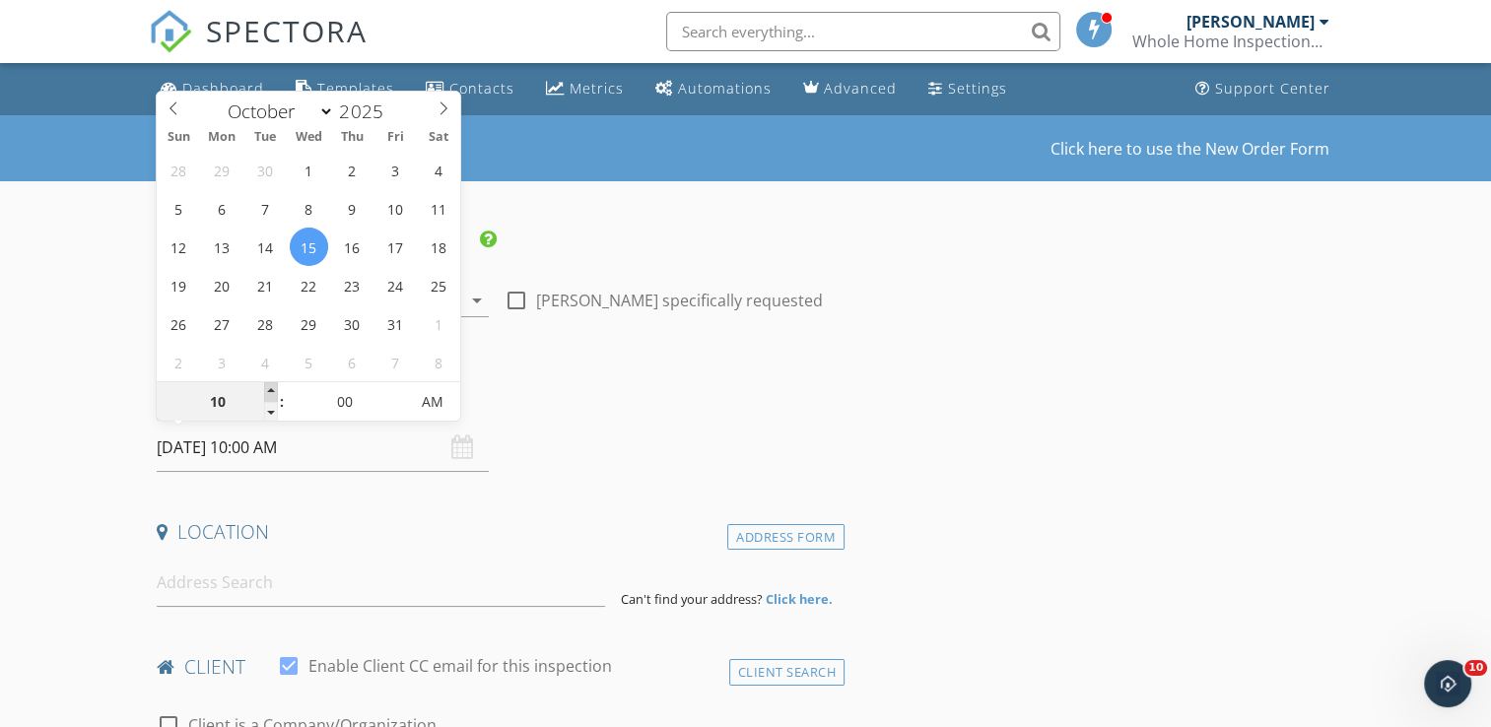
click at [268, 391] on span at bounding box center [271, 392] width 14 height 20
type input "11"
type input "10/15/2025 11:00 AM"
click at [268, 391] on span at bounding box center [271, 392] width 14 height 20
type input "12"
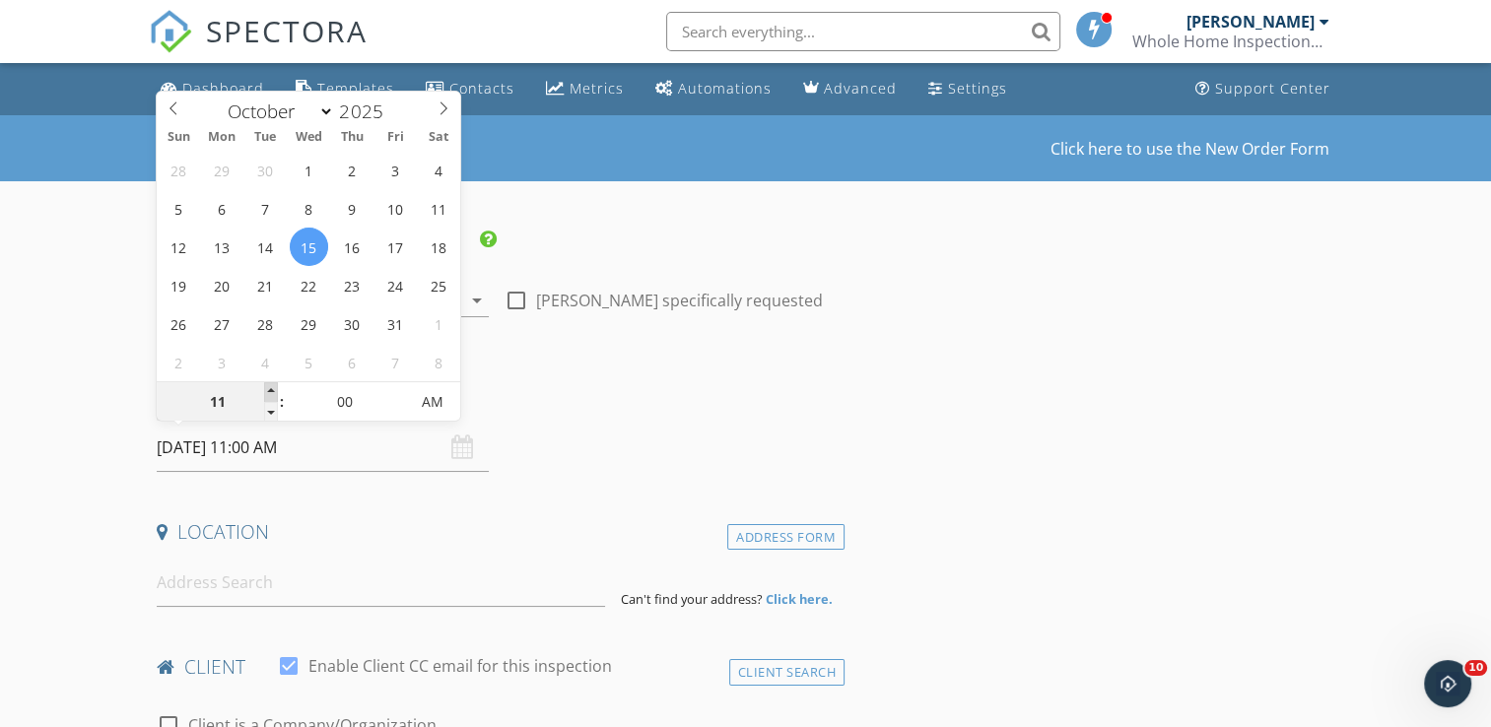
type input "10/15/2025 12:00 PM"
click at [268, 391] on span at bounding box center [271, 392] width 14 height 20
type input "01"
type input "10/15/2025 1:00 PM"
click at [268, 391] on span at bounding box center [271, 392] width 14 height 20
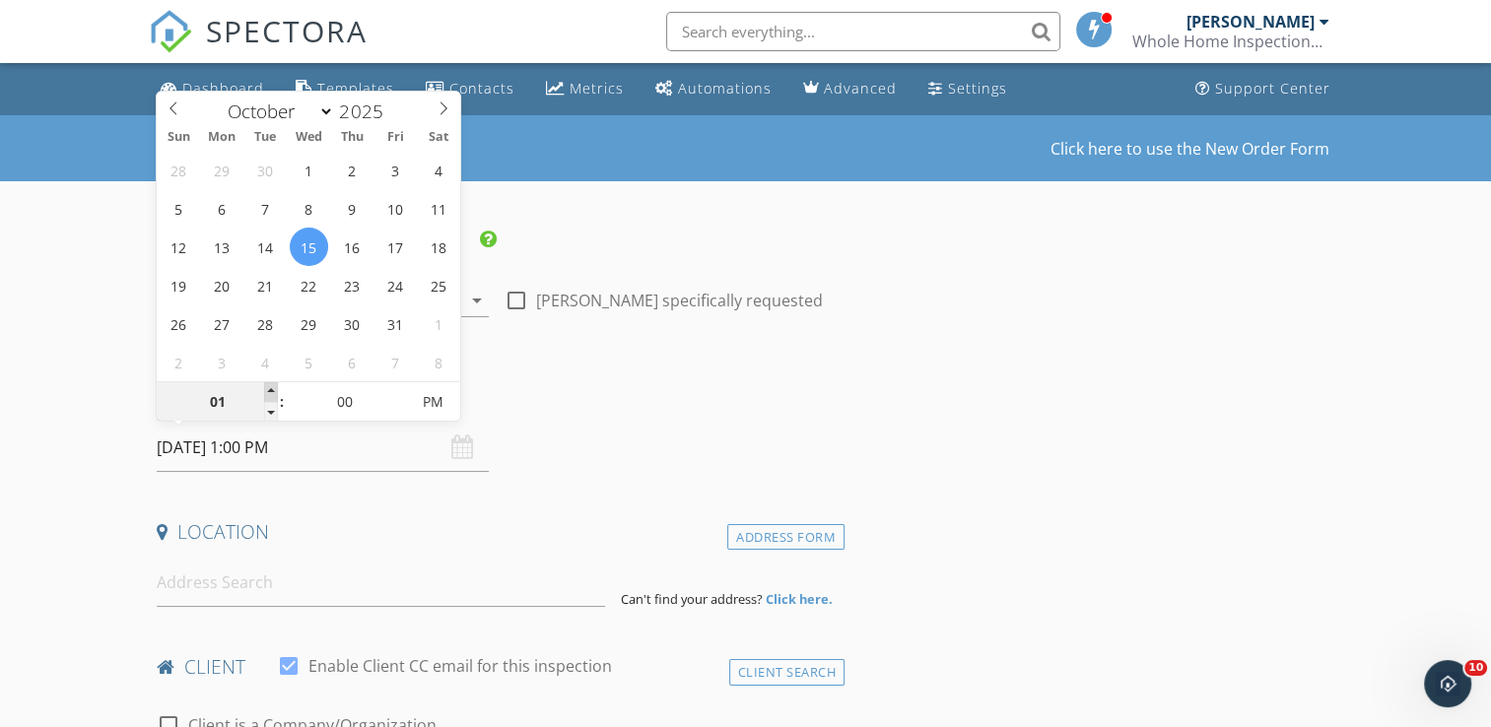
type input "02"
type input "10/15/2025 2:00 PM"
click at [268, 391] on span at bounding box center [271, 392] width 14 height 20
type input "03"
type input "10/15/2025 3:00 PM"
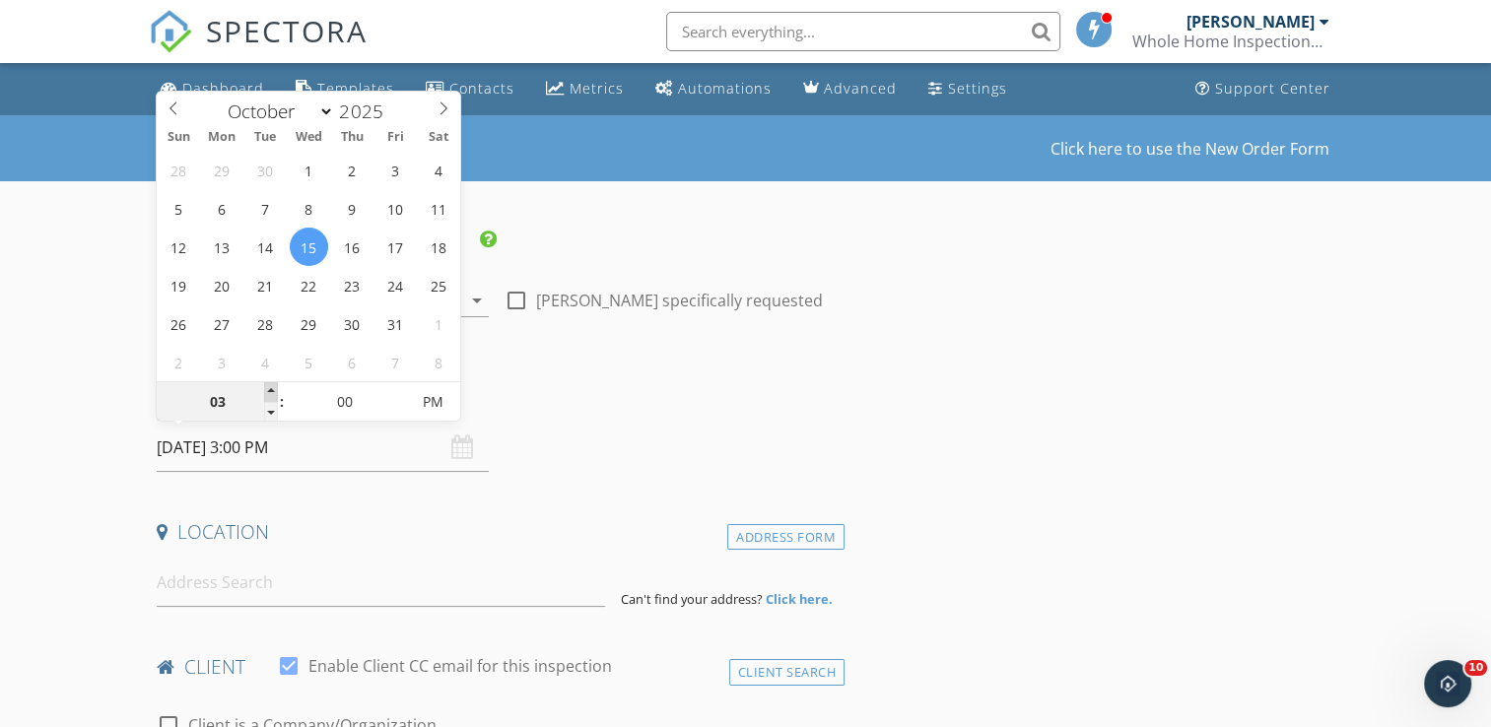
click at [268, 391] on span at bounding box center [271, 392] width 14 height 20
type input "04"
type input "10/15/2025 4:00 PM"
click at [268, 391] on span at bounding box center [271, 392] width 14 height 20
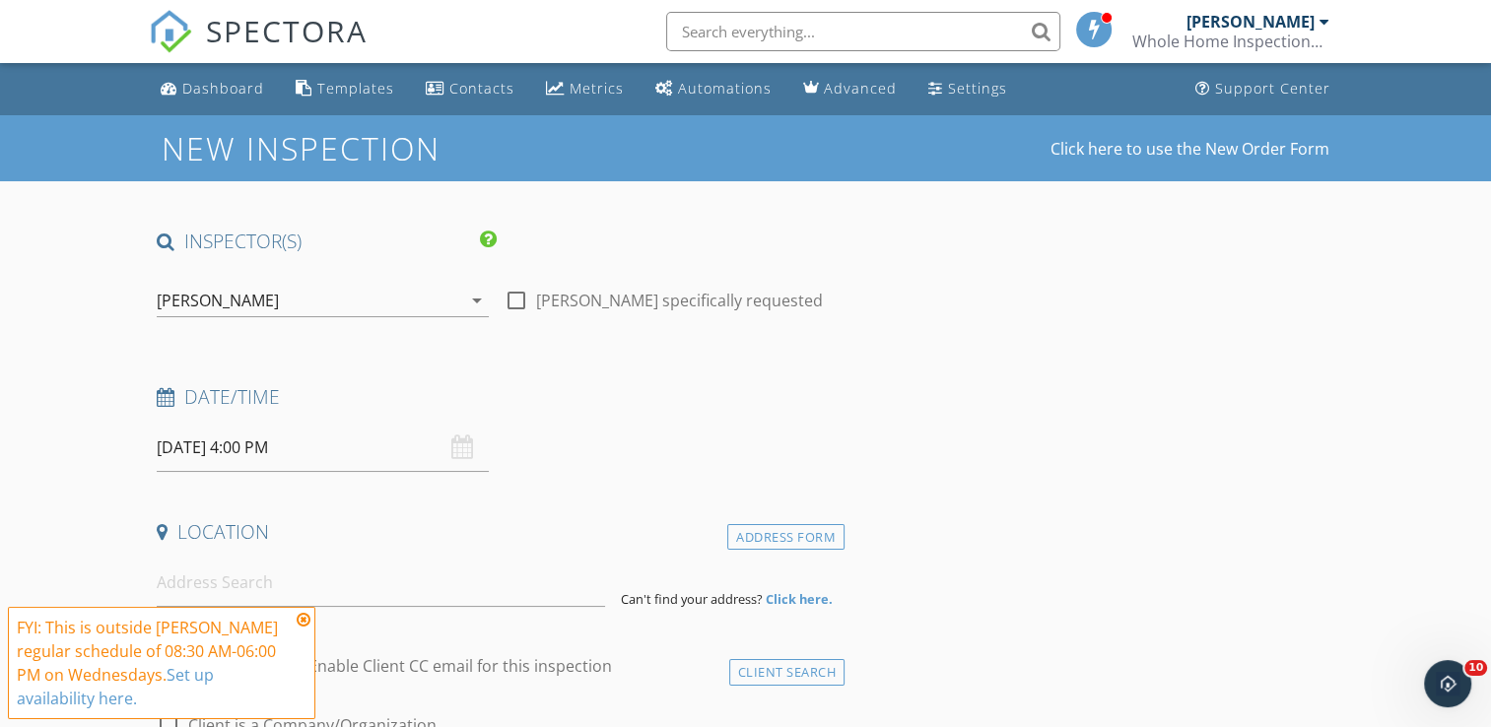
click at [303, 617] on icon at bounding box center [304, 620] width 14 height 16
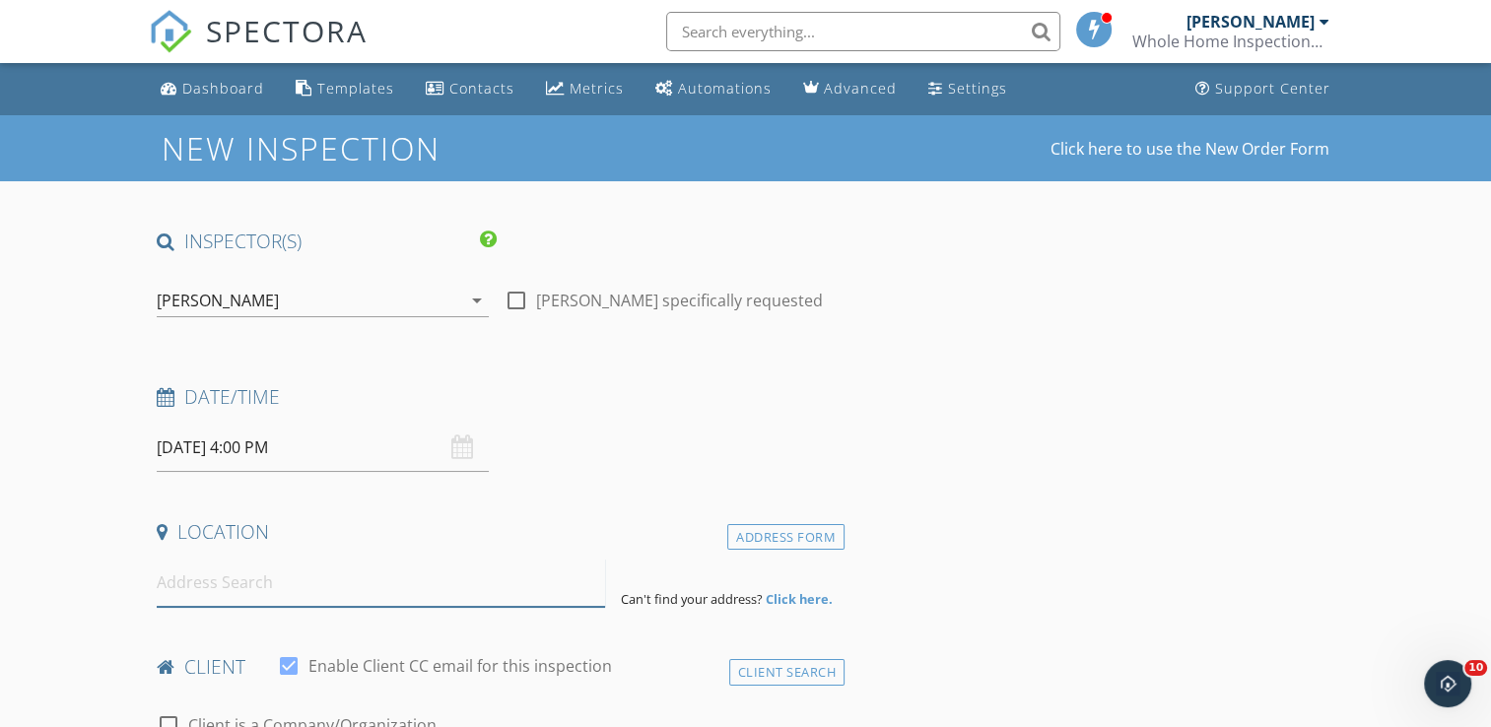
click at [243, 576] on input at bounding box center [381, 583] width 448 height 48
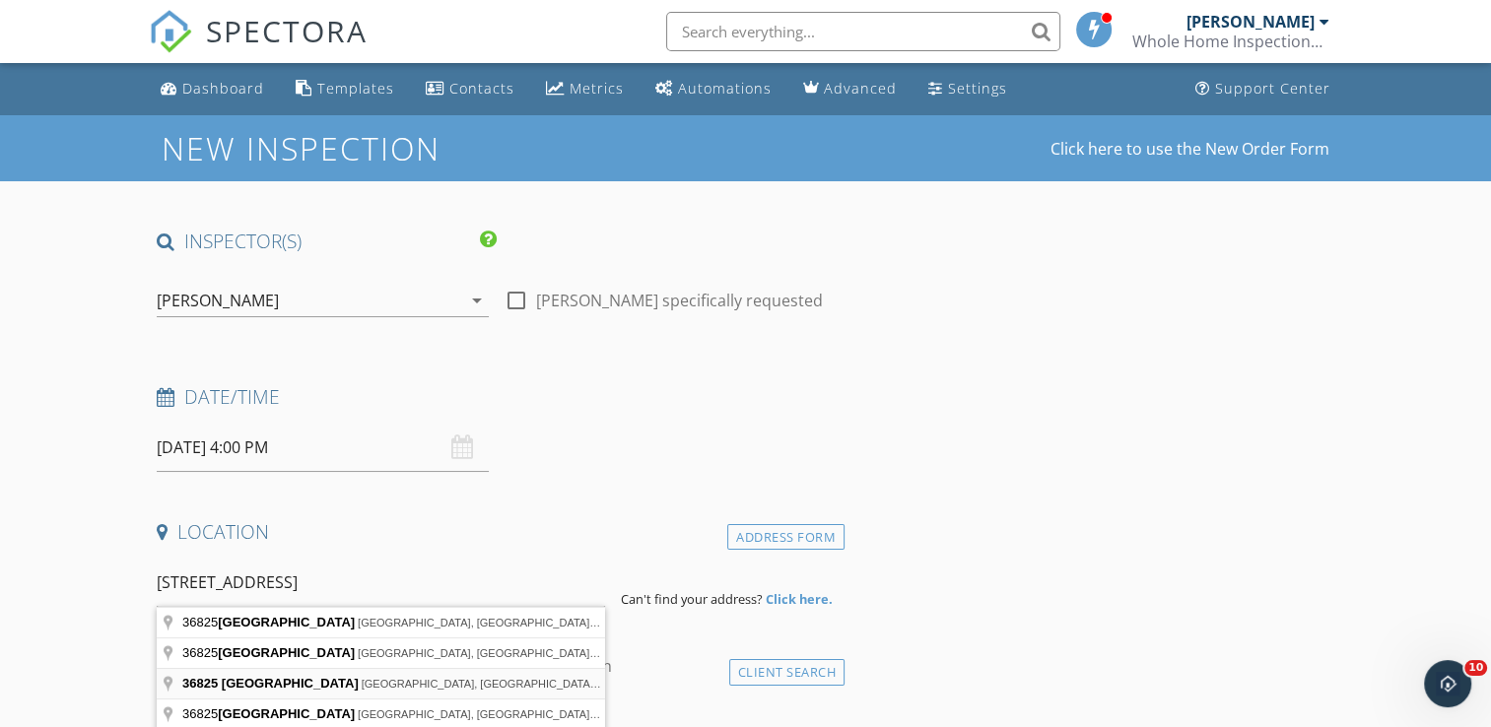
type input "36825 Lake Rd, Fruitland Park, FL, USA"
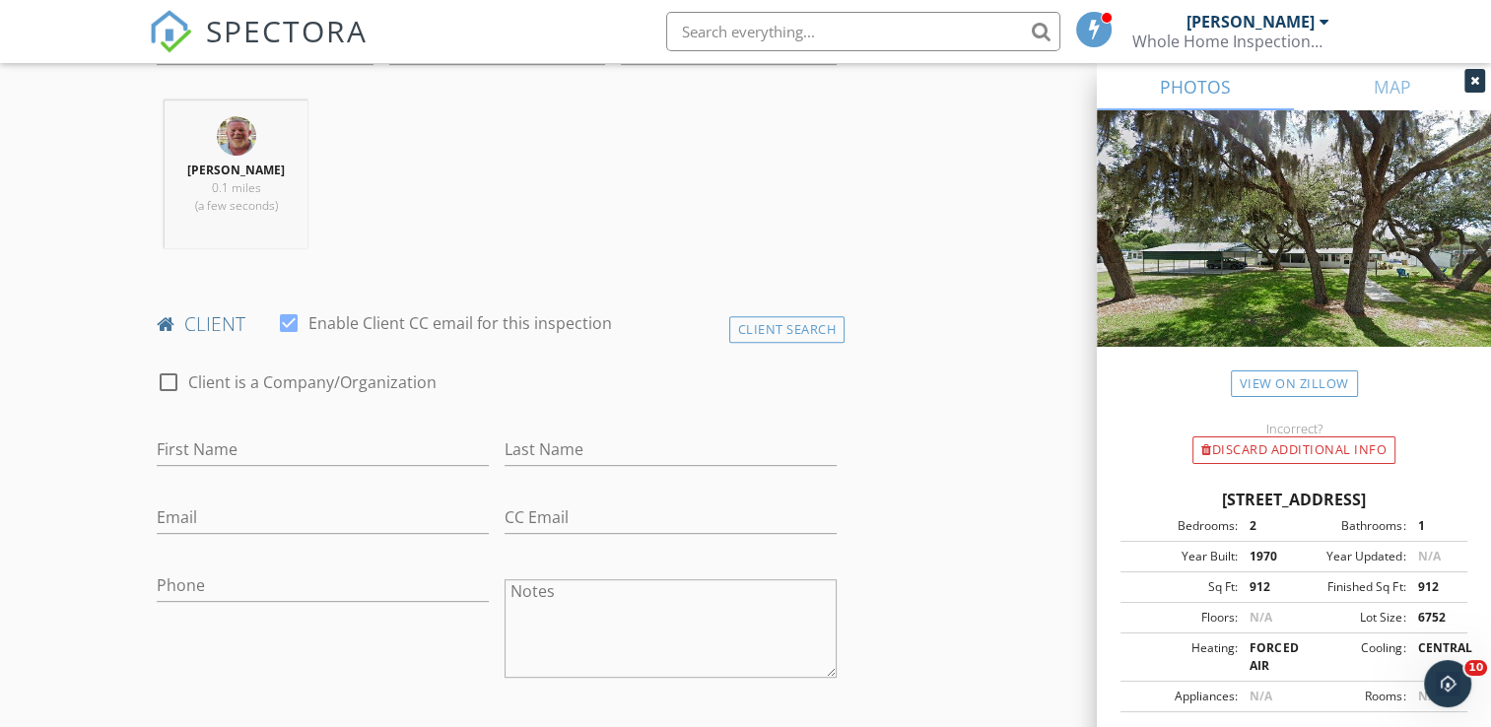
scroll to position [749, 0]
click at [233, 444] on input "First Name" at bounding box center [323, 447] width 332 height 33
type input "[PERSON_NAME]"
click at [560, 442] on input "Last Name" at bounding box center [671, 447] width 332 height 33
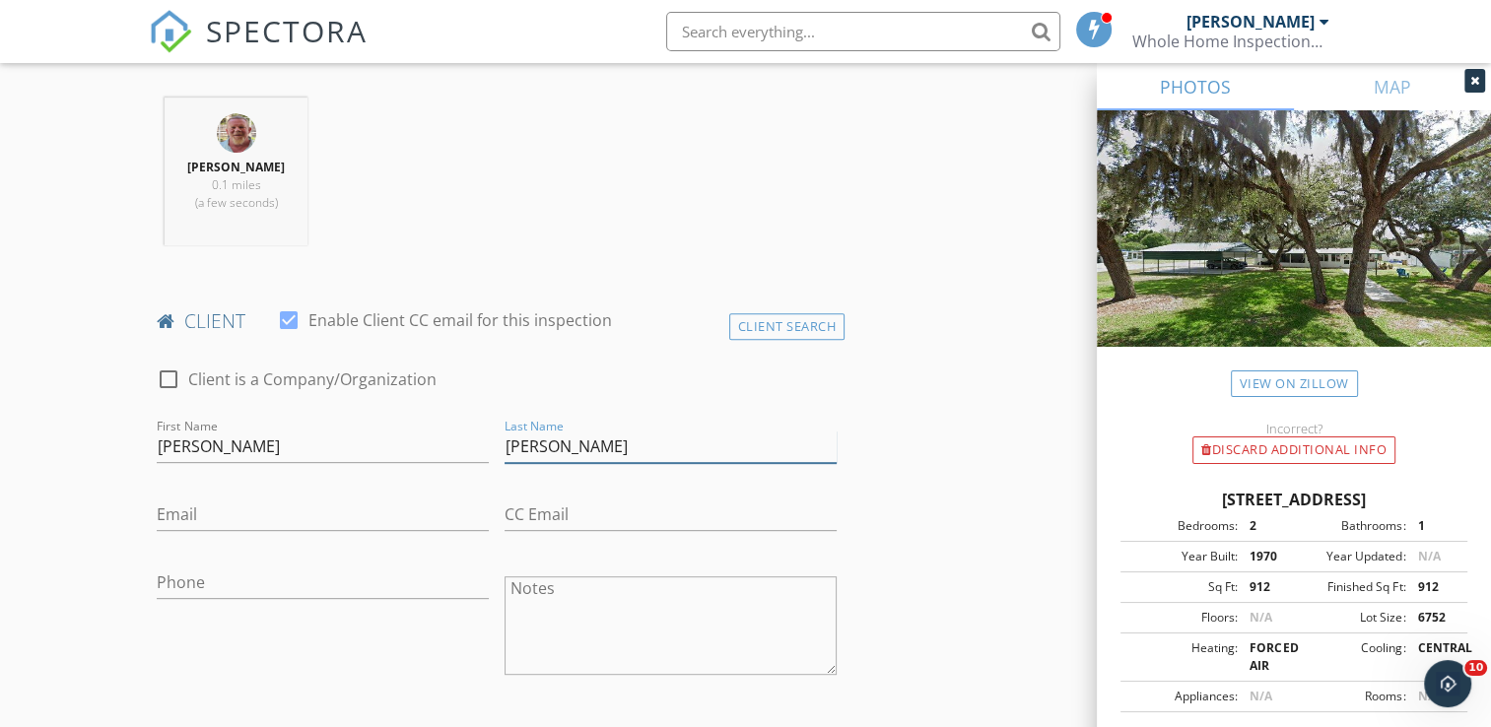
type input "Darnell"
click at [229, 518] on input "Email" at bounding box center [323, 515] width 332 height 33
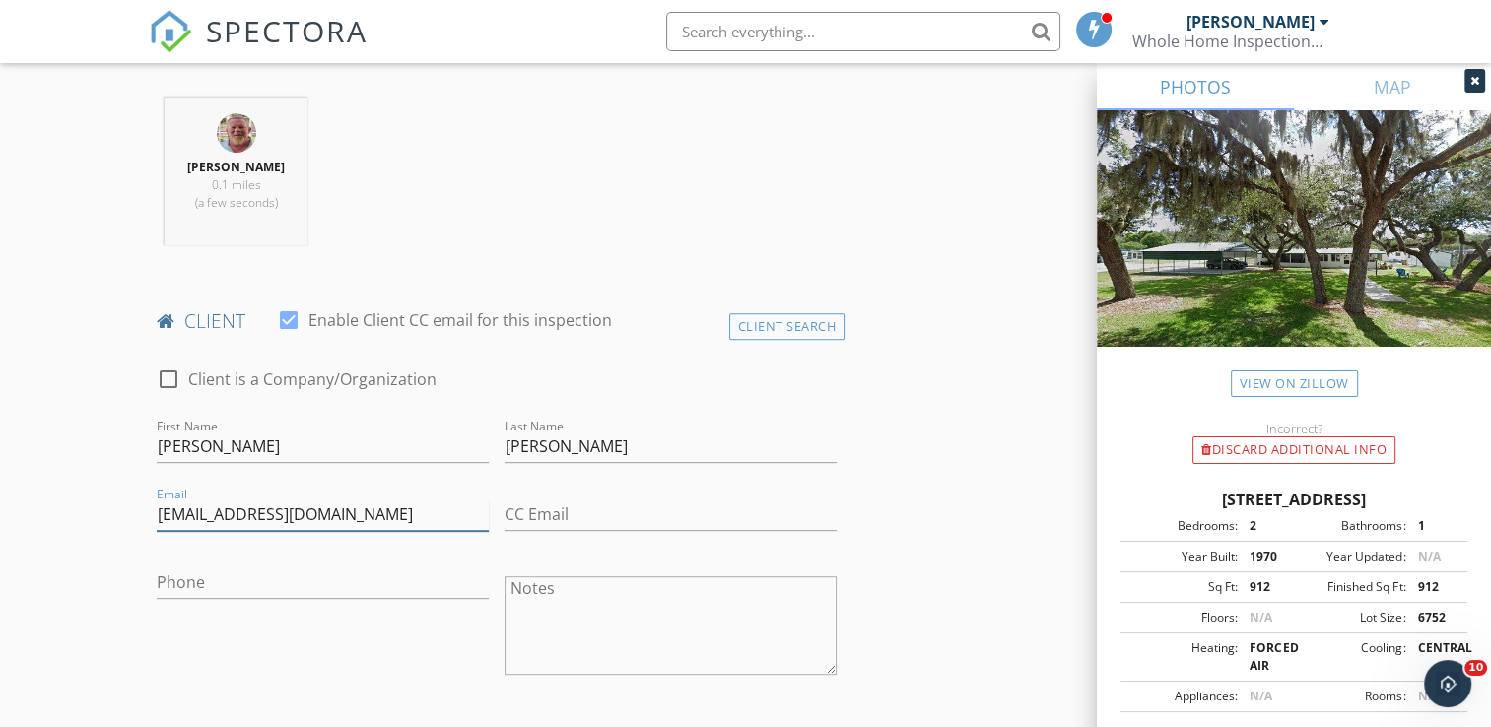
type input "sharoninfl@outlook.com"
click at [175, 581] on input "Phone" at bounding box center [323, 583] width 332 height 33
type input "0"
type input "404-406-2745"
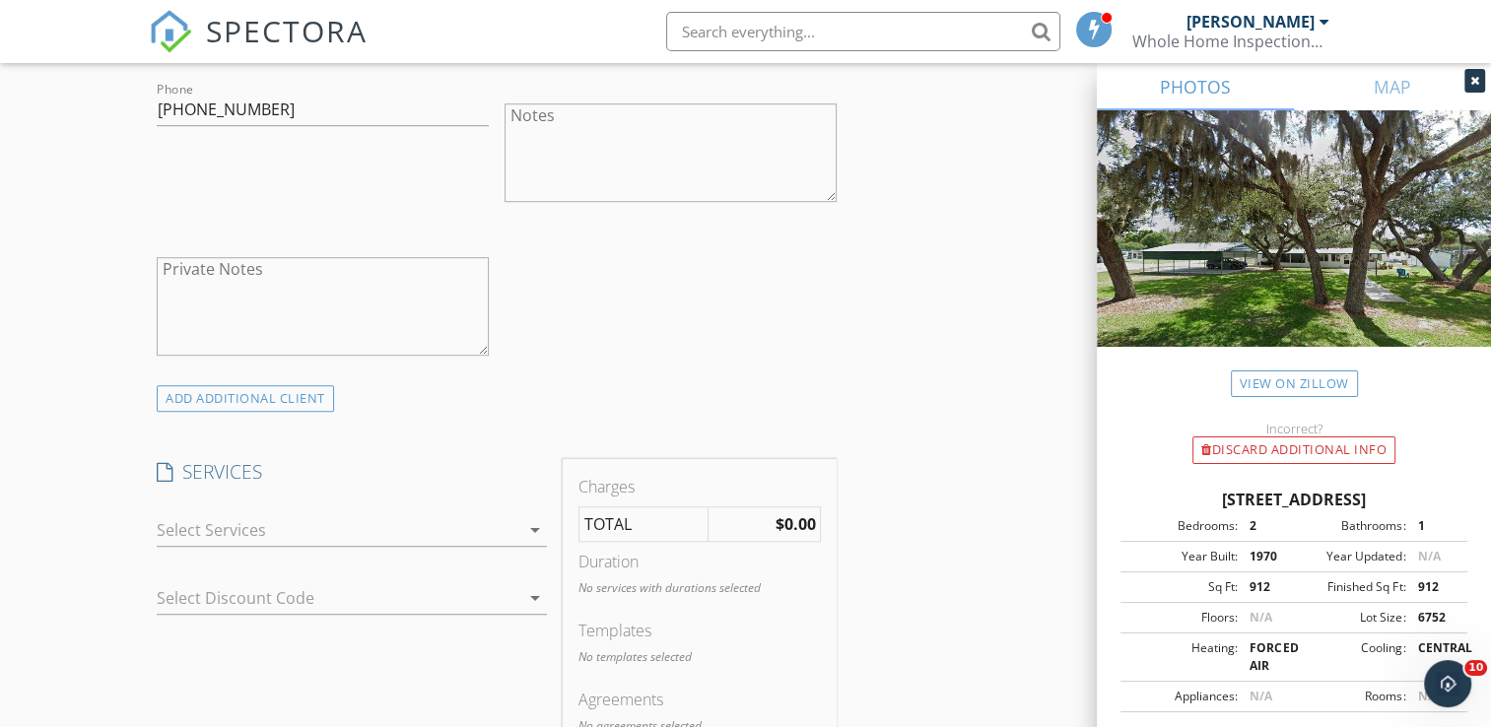
scroll to position [1262, 0]
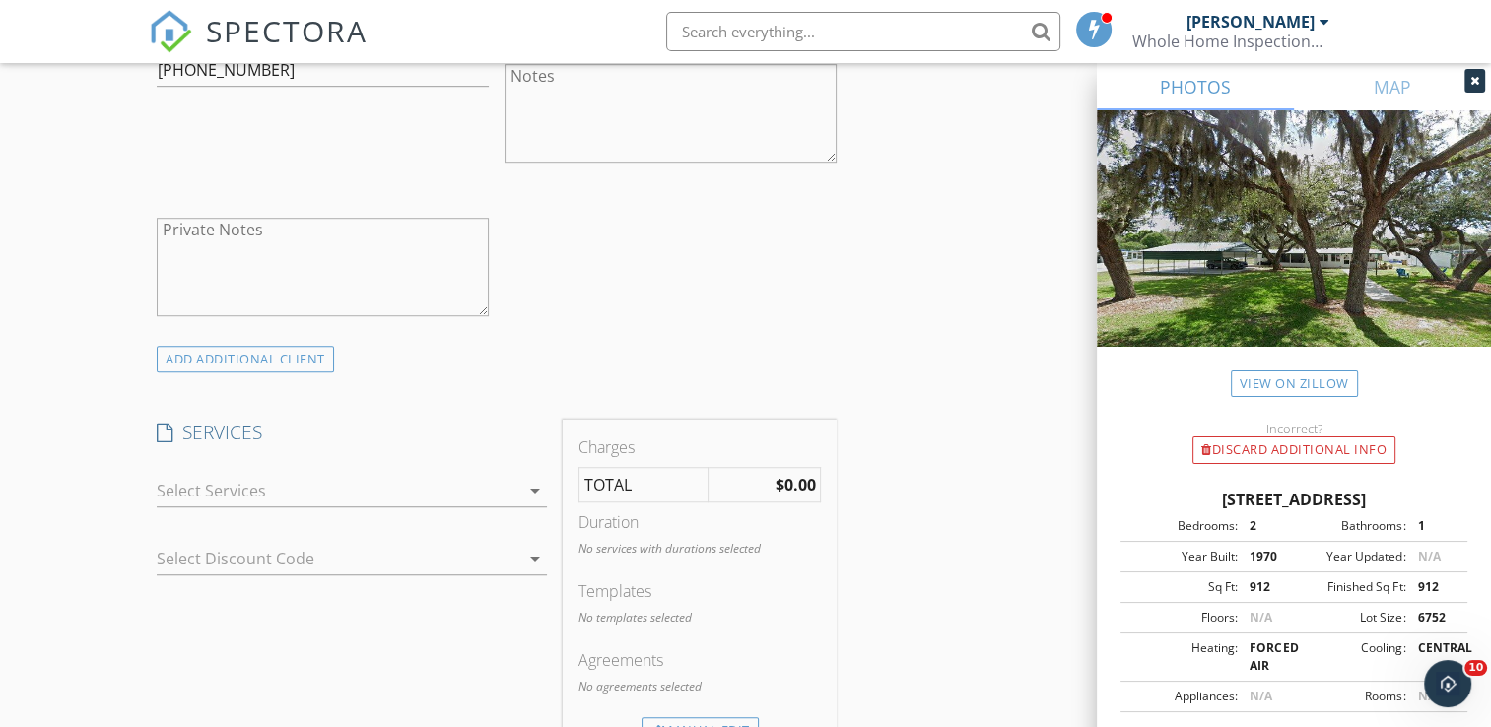
click at [532, 491] on icon "arrow_drop_down" at bounding box center [535, 491] width 24 height 24
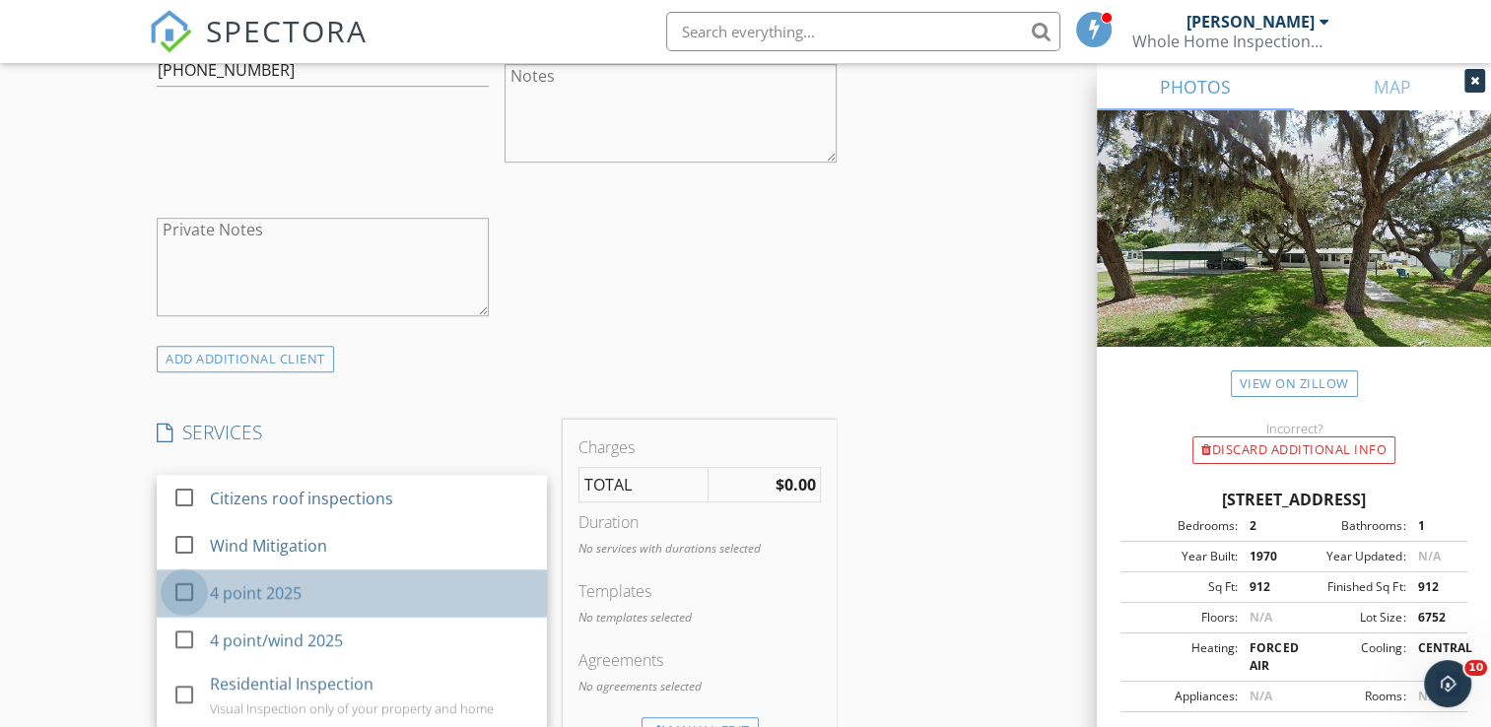
click at [179, 593] on div at bounding box center [185, 593] width 34 height 34
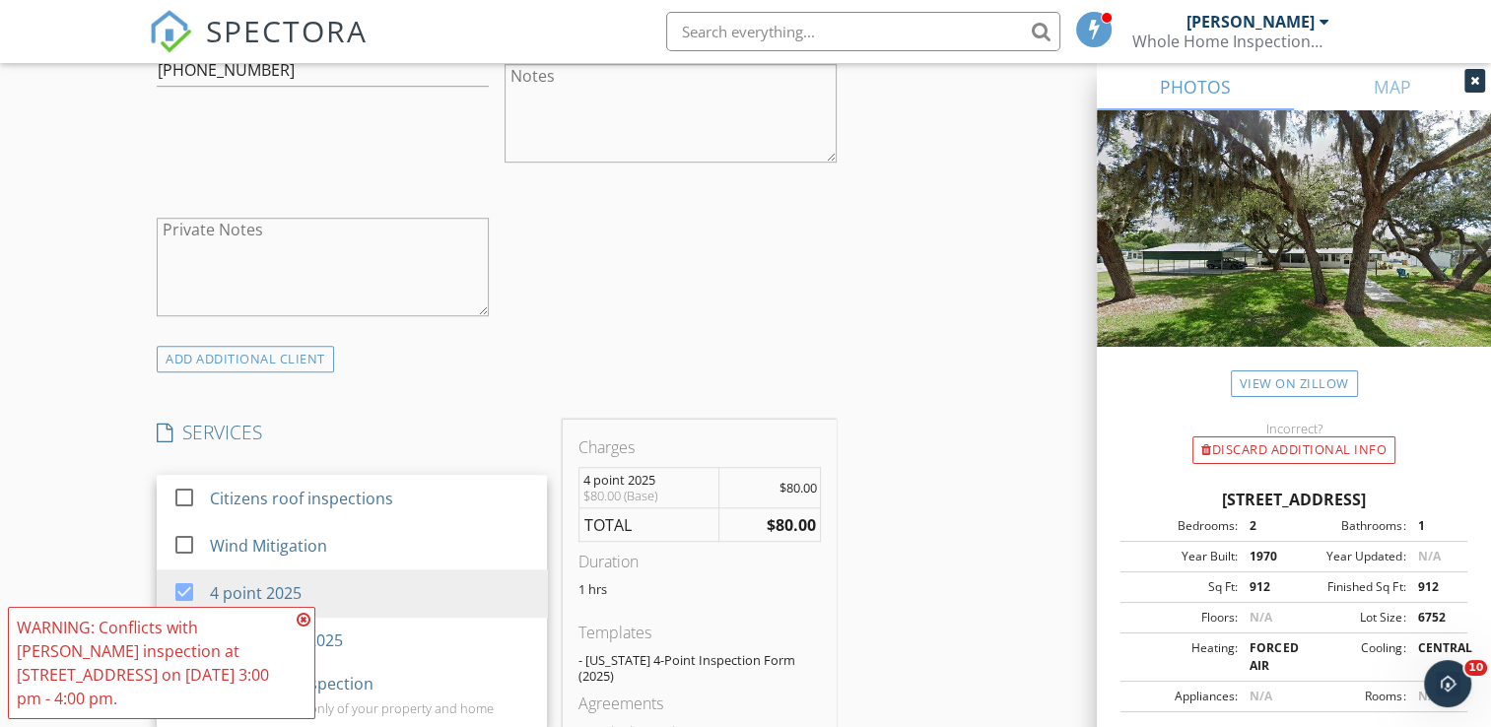
click at [304, 628] on icon at bounding box center [304, 620] width 14 height 16
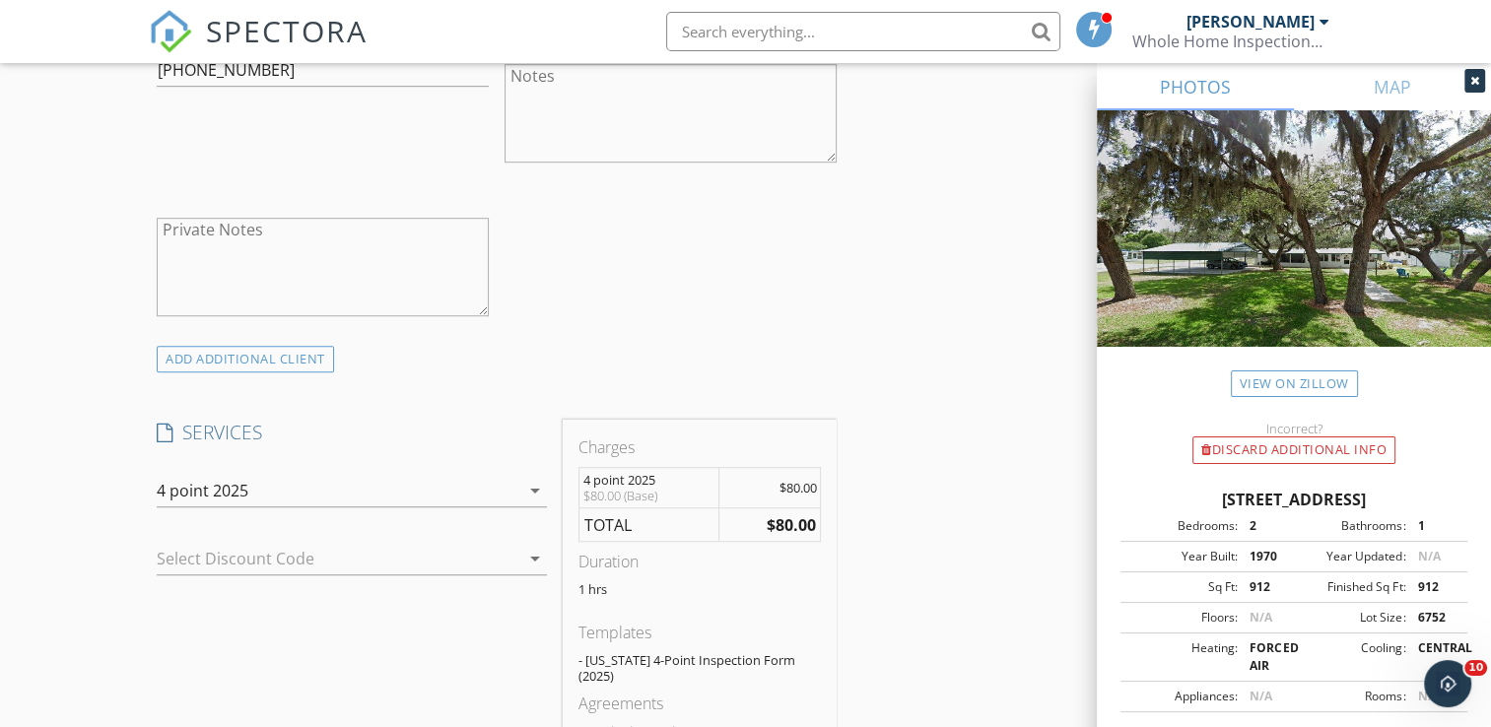
click at [98, 599] on div "New Inspection Click here to use the New Order Form INSPECTOR(S) check_box Carl…" at bounding box center [745, 565] width 1491 height 3422
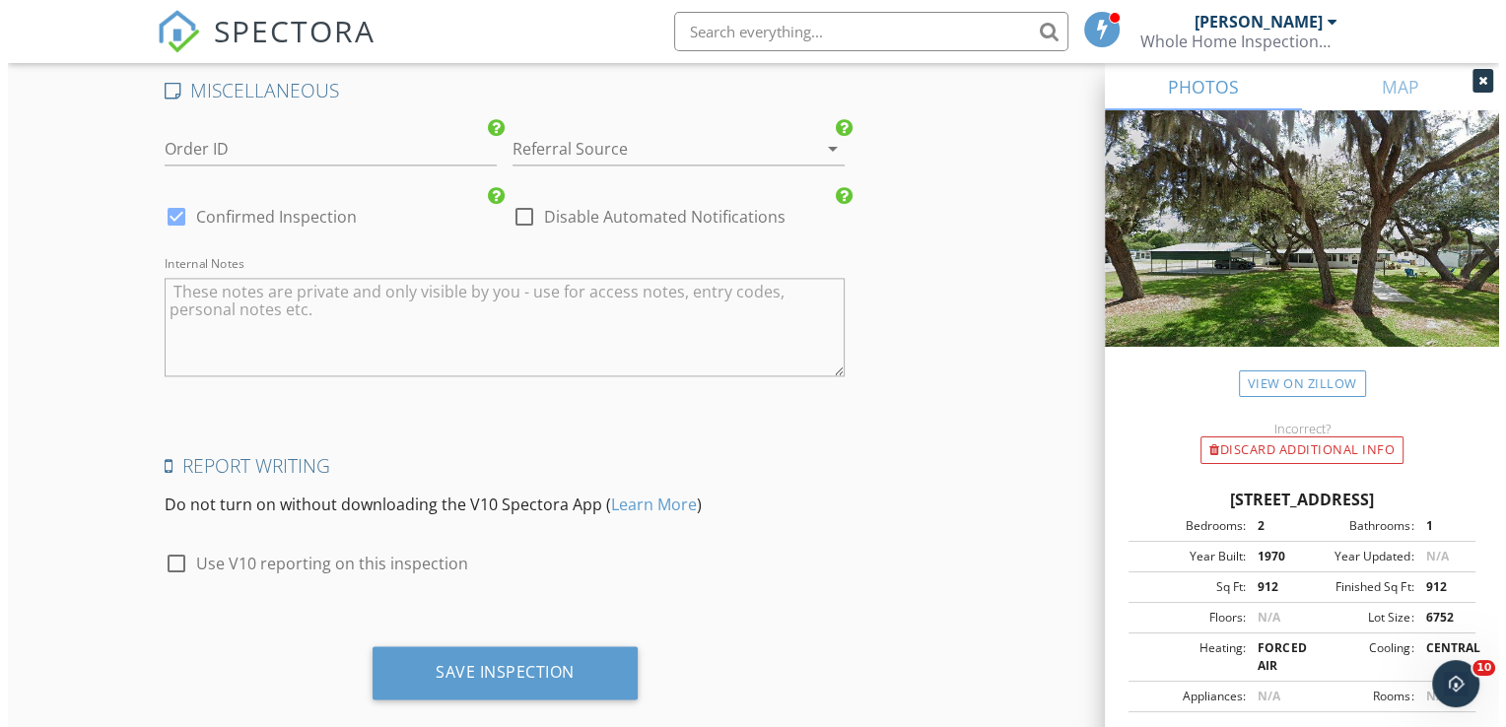
scroll to position [2788, 0]
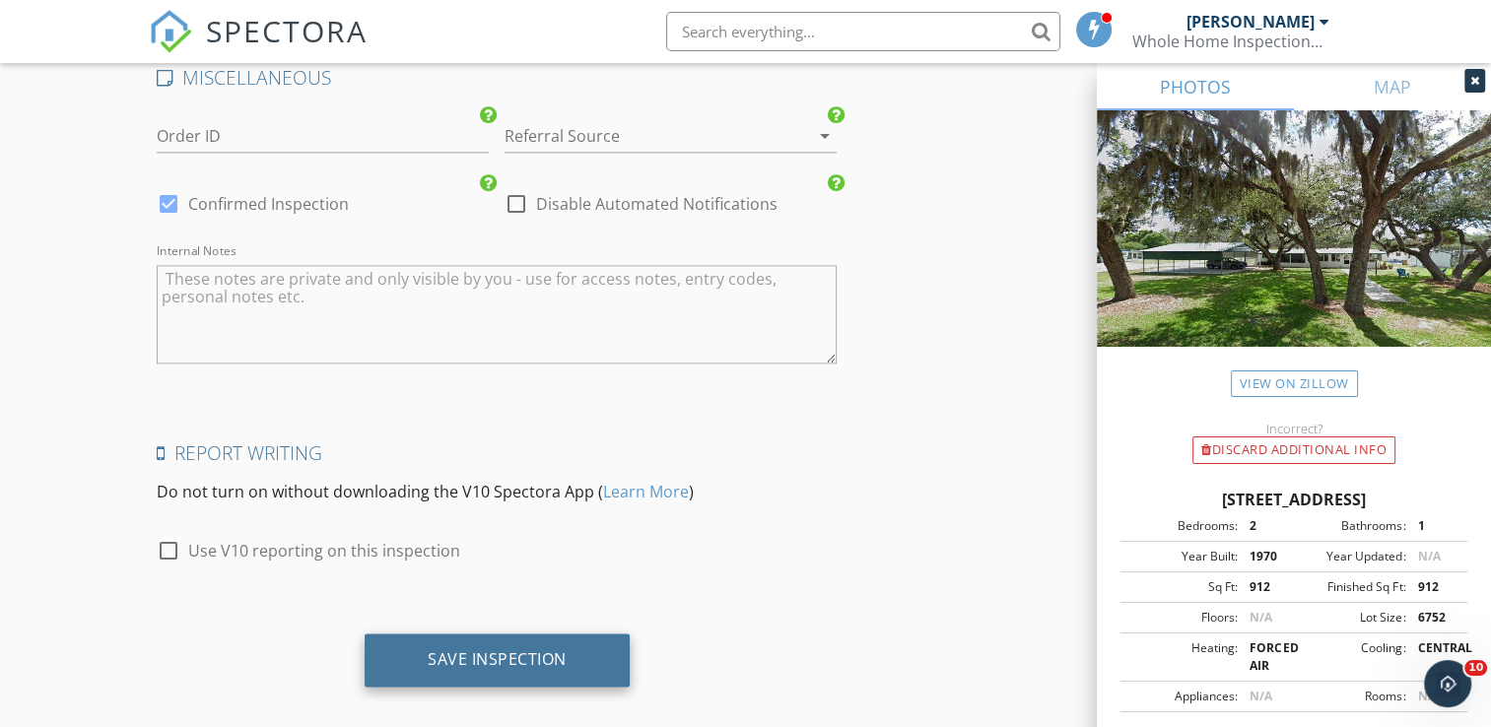
click at [522, 649] on div "Save Inspection" at bounding box center [497, 659] width 139 height 20
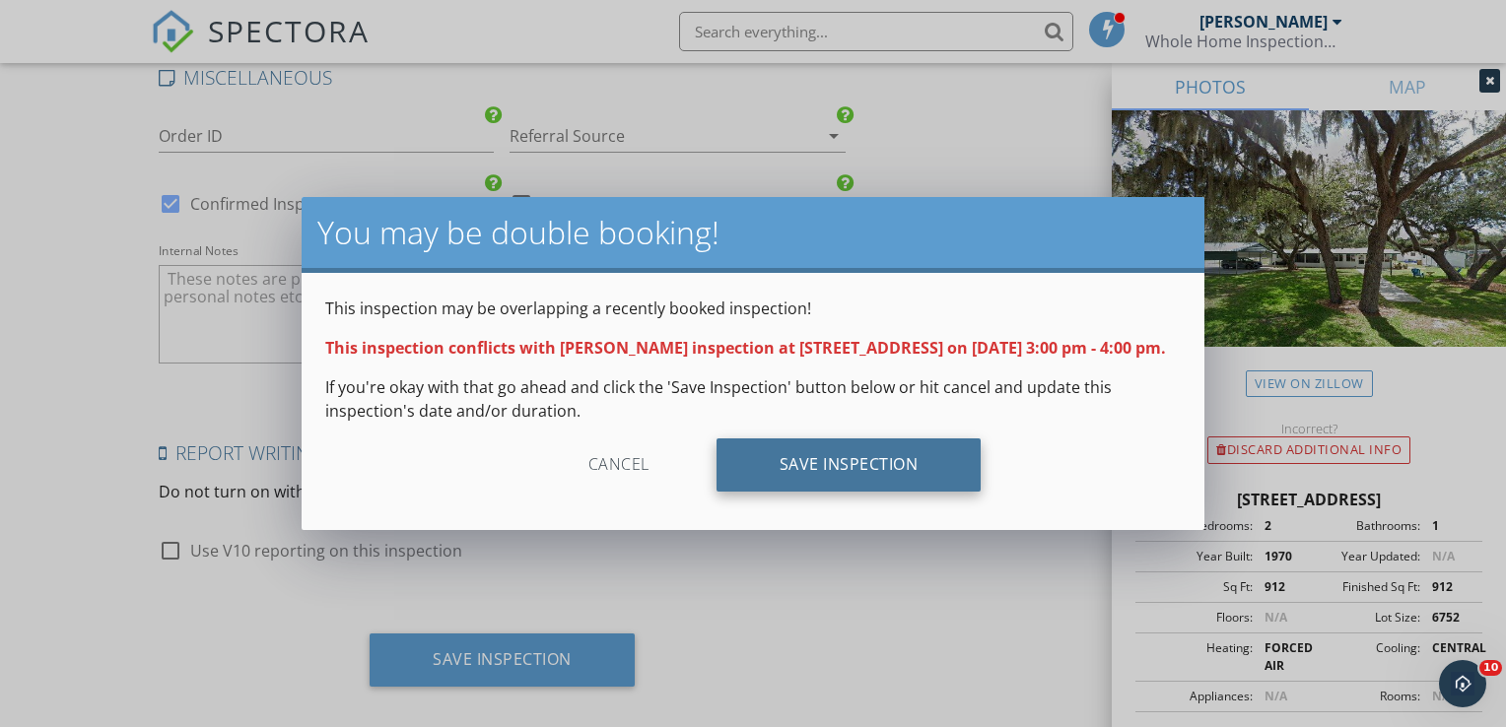
click at [852, 466] on div "Save Inspection" at bounding box center [849, 465] width 265 height 53
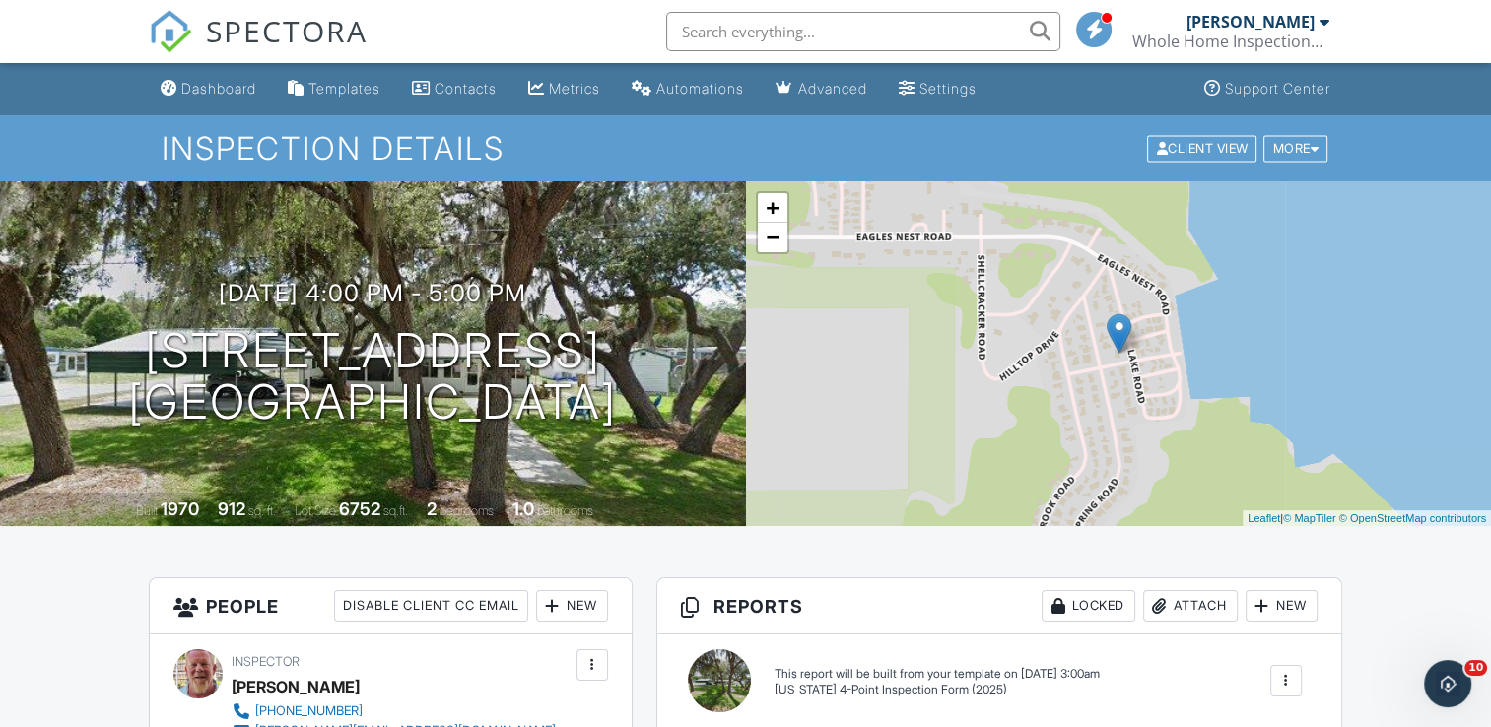
click at [1198, 602] on div "Attach" at bounding box center [1190, 606] width 95 height 32
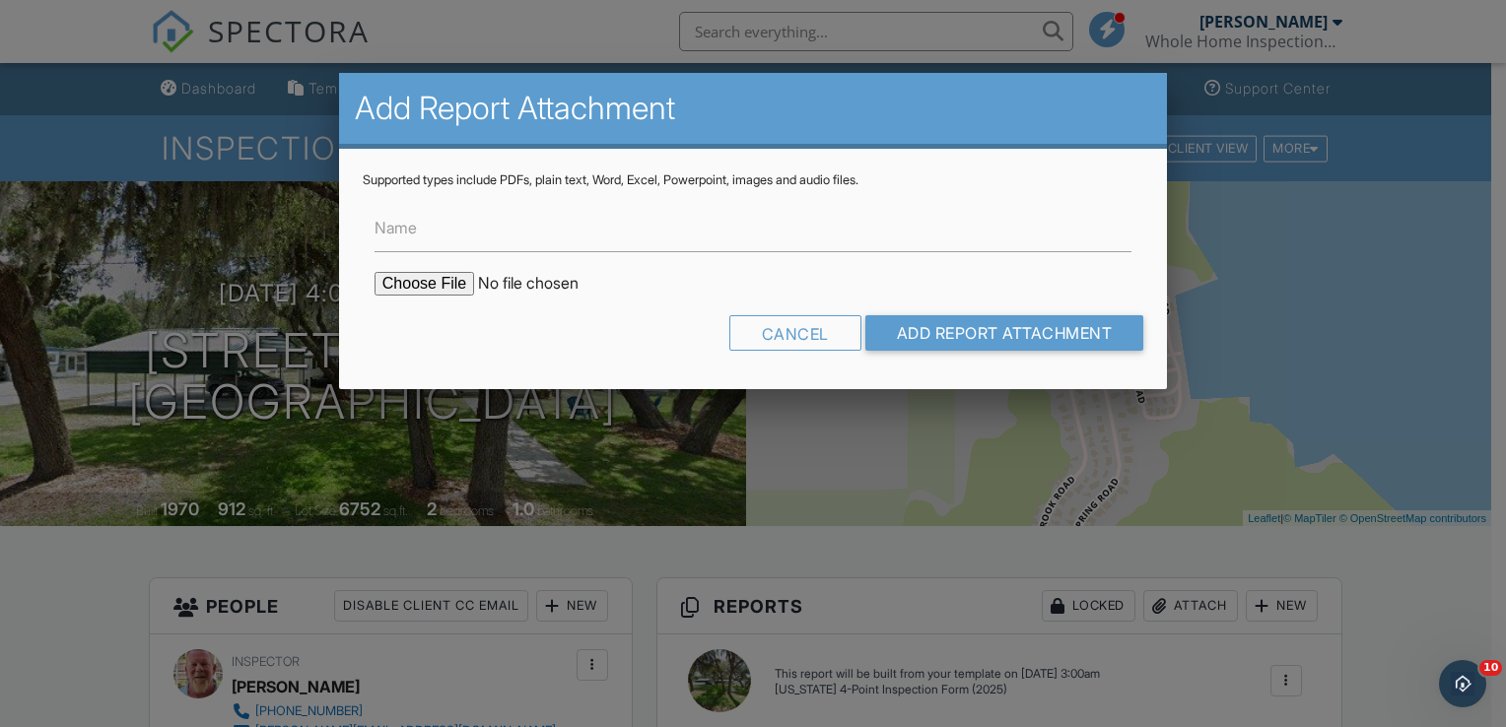
click at [421, 287] on input "file" at bounding box center [542, 284] width 335 height 24
type input "C:\fakepath\36825 Lake Rd electrical permit.pdf"
click at [990, 329] on input "Add Report Attachment" at bounding box center [1004, 332] width 279 height 35
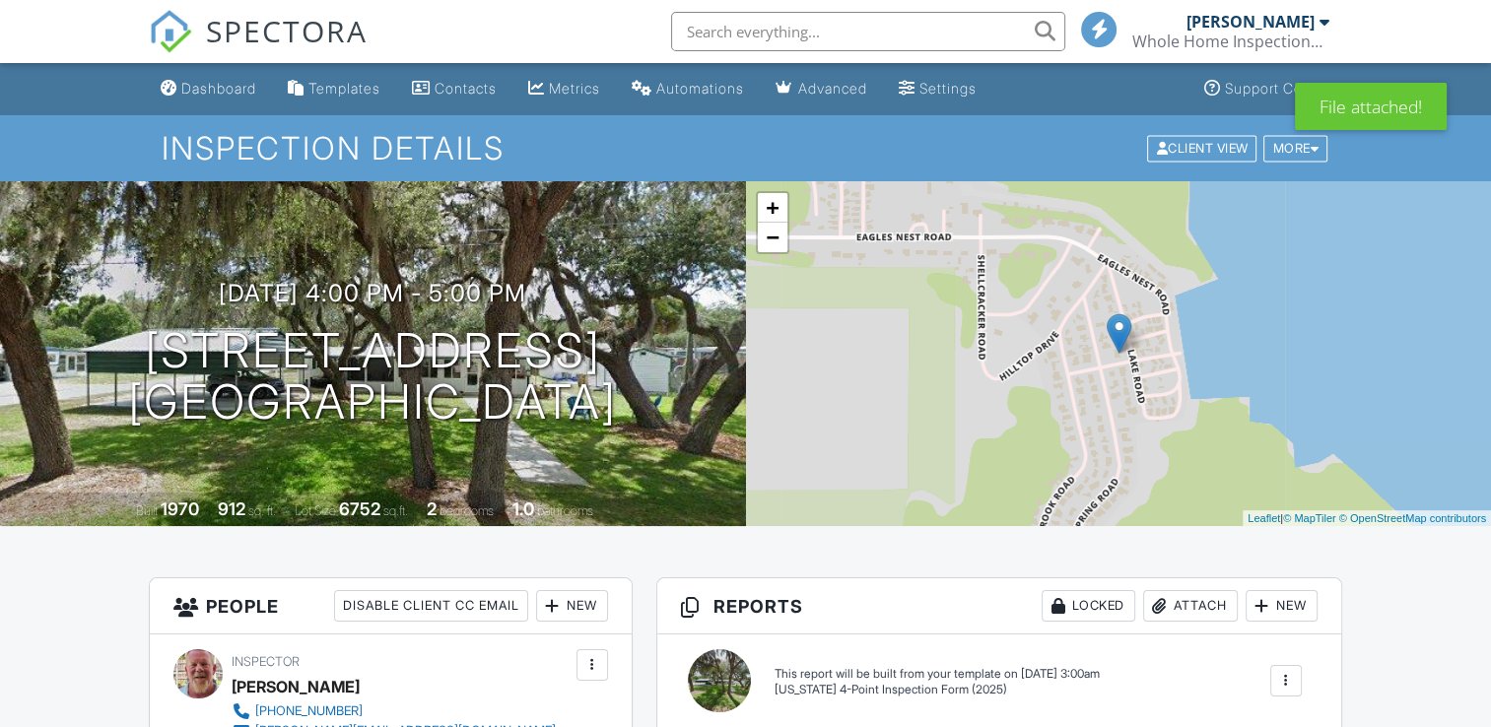
click at [1196, 606] on div "Attach" at bounding box center [1190, 606] width 95 height 32
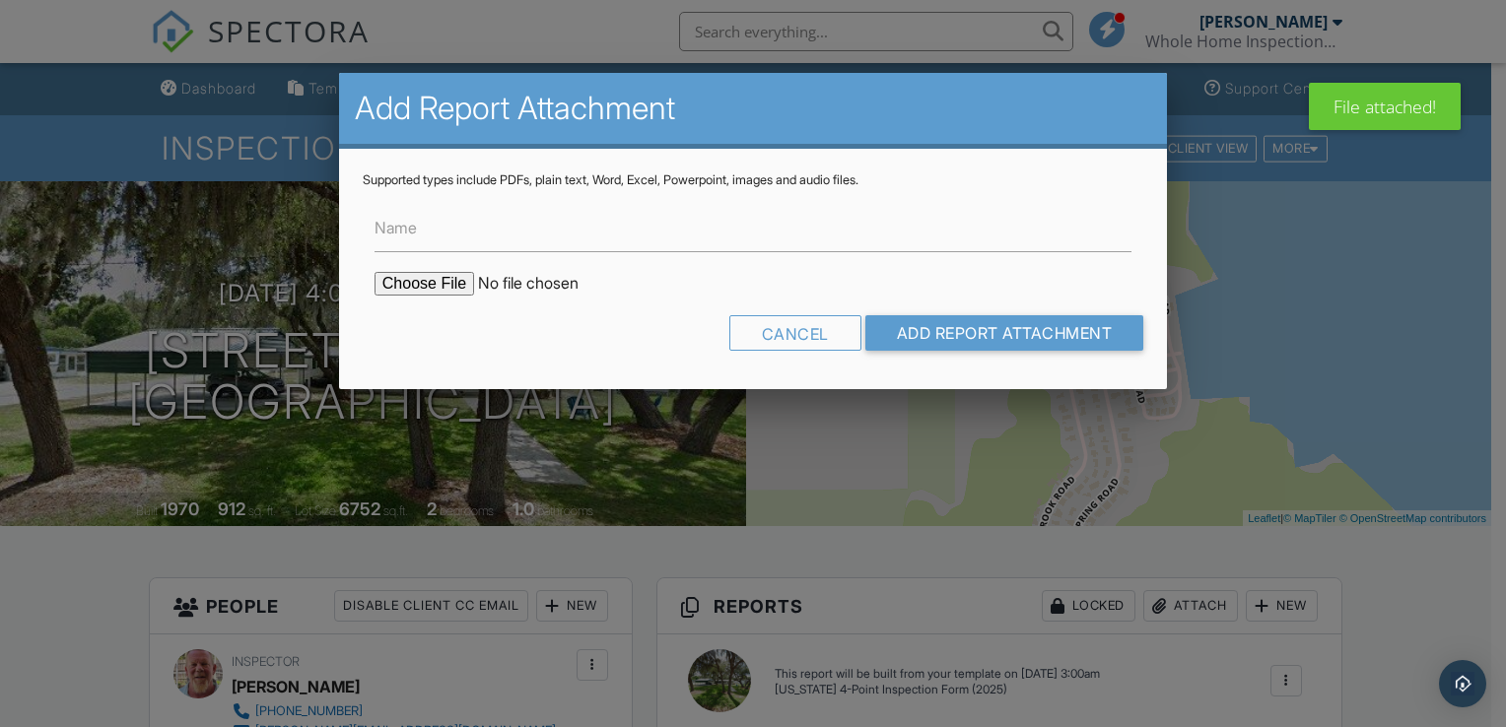
click at [437, 289] on input "file" at bounding box center [542, 284] width 335 height 24
type input "C:\fakepath\36825 Lake Rd roof permit.pdf"
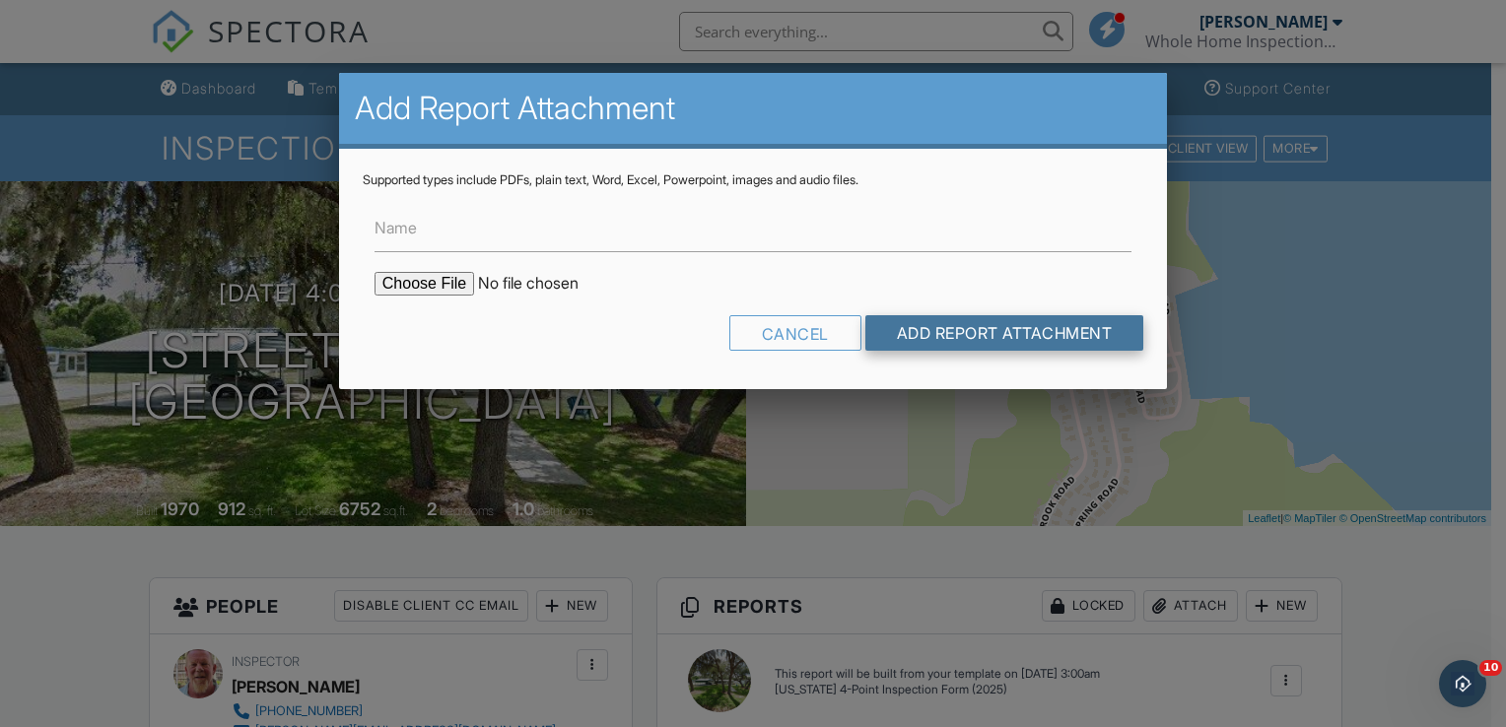
click at [917, 334] on input "Add Report Attachment" at bounding box center [1004, 332] width 279 height 35
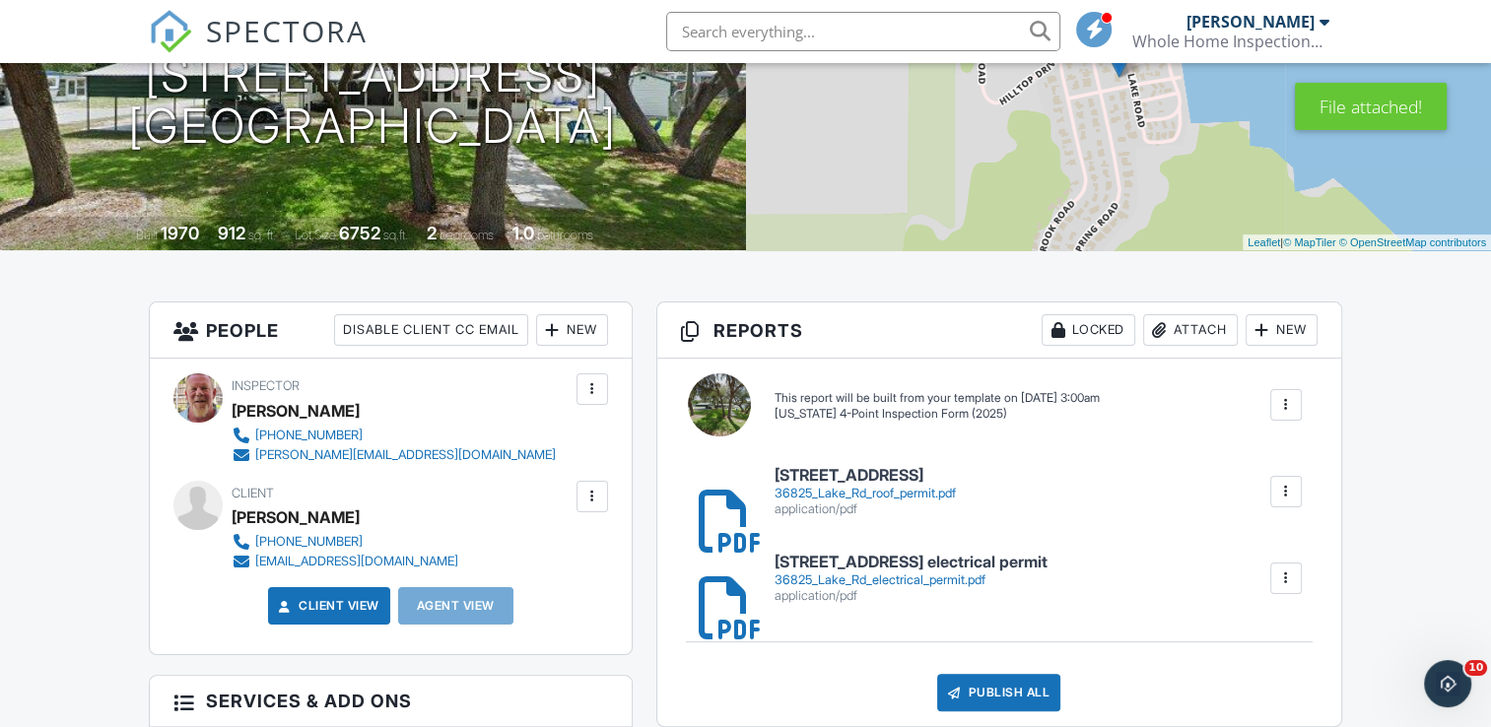
scroll to position [315, 0]
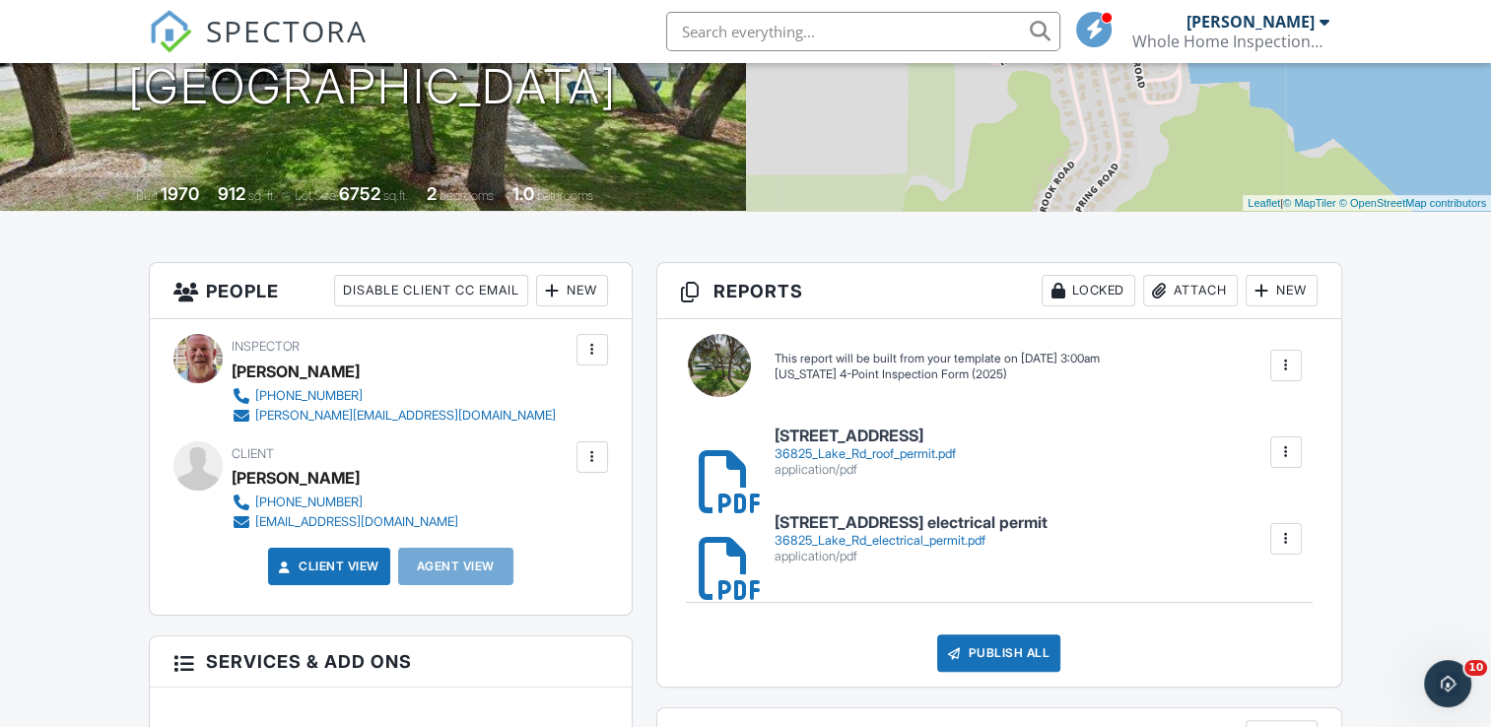
click at [1285, 362] on div at bounding box center [1286, 366] width 20 height 20
click at [1260, 434] on div "Build Now" at bounding box center [1246, 435] width 96 height 24
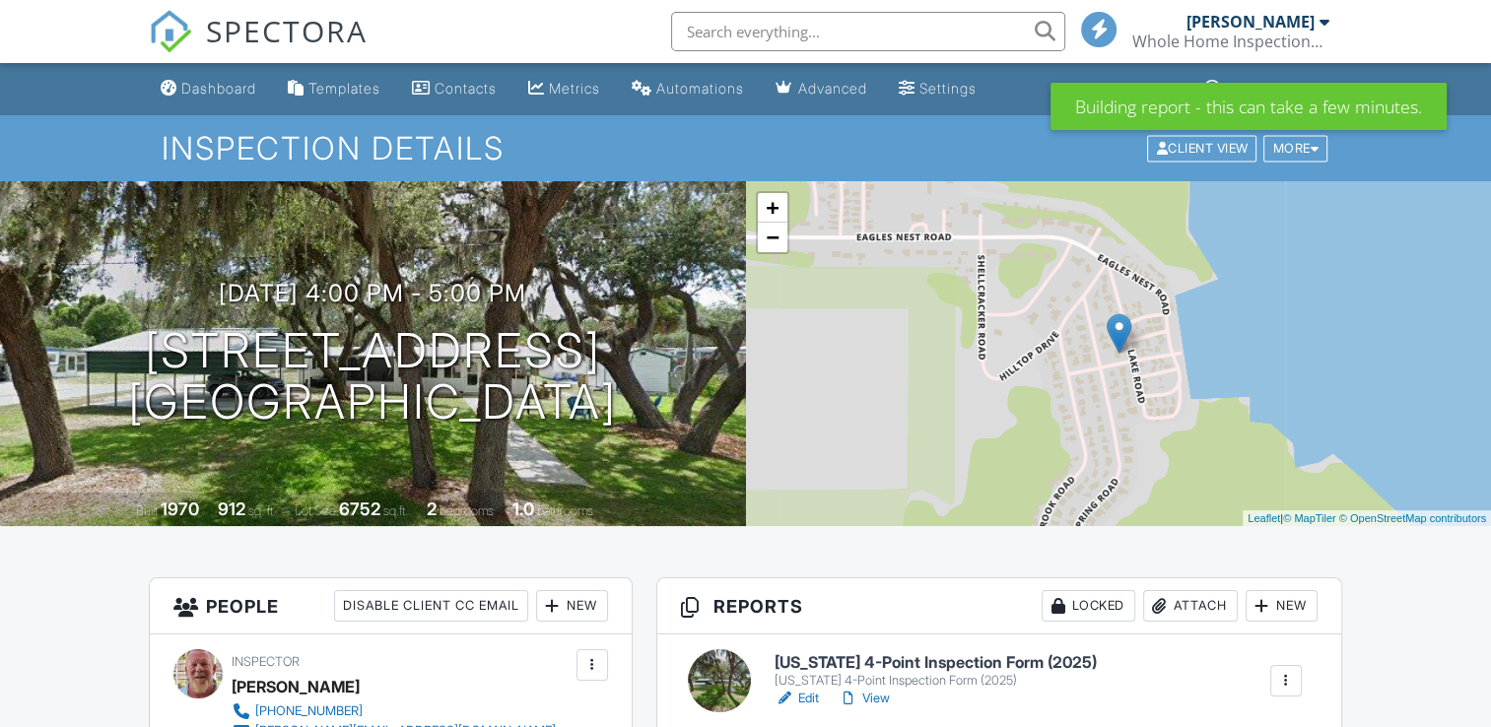
click at [863, 664] on h6 "[US_STATE] 4-Point Inspection Form (2025)" at bounding box center [936, 663] width 322 height 18
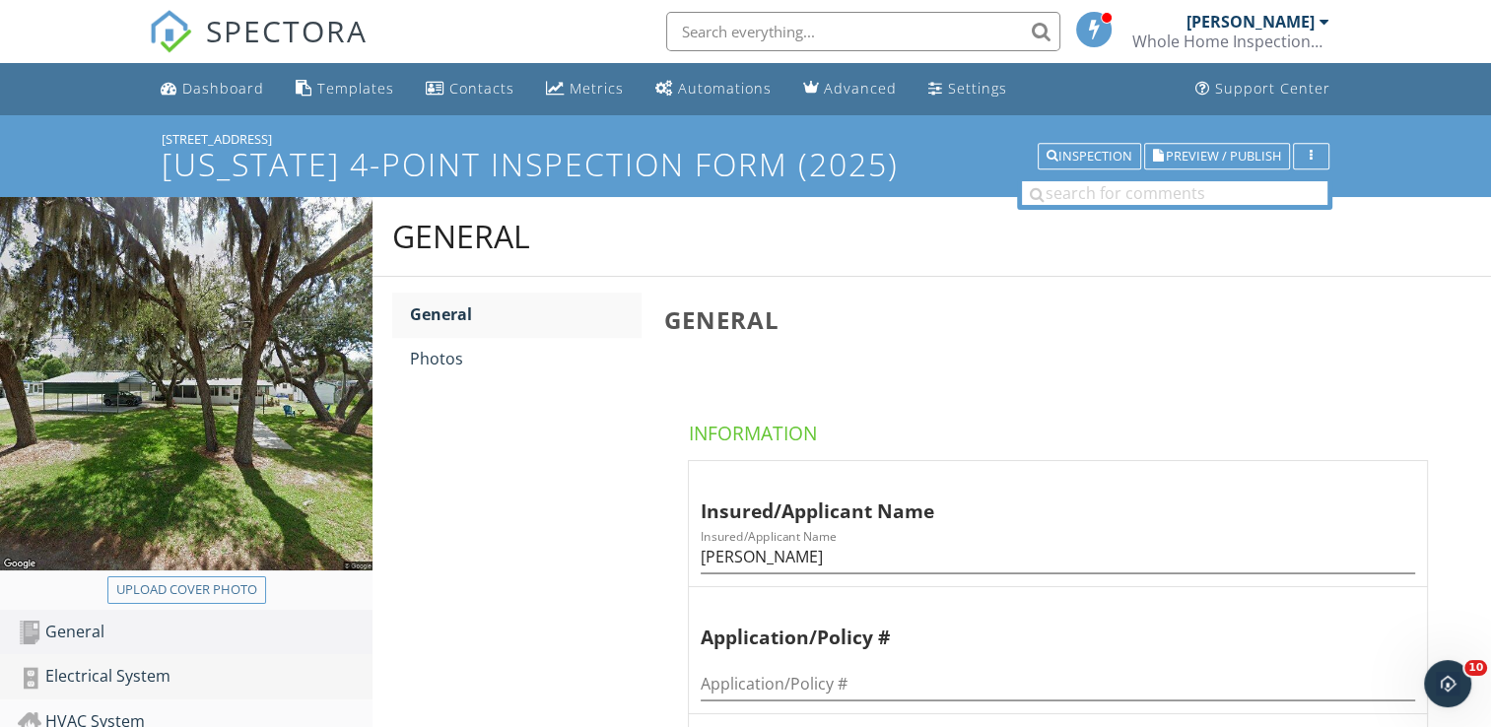
click at [127, 673] on div "Electrical System" at bounding box center [195, 677] width 355 height 26
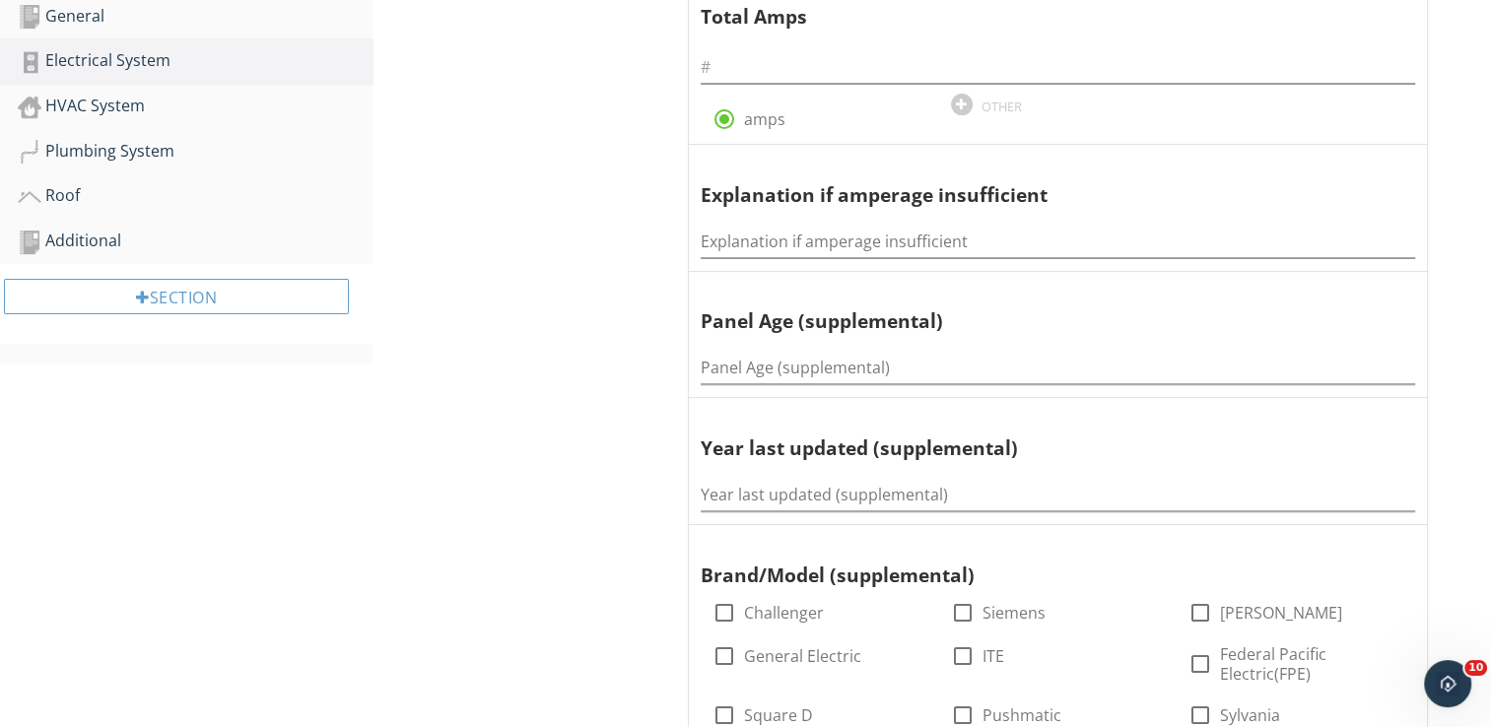
scroll to position [631, 0]
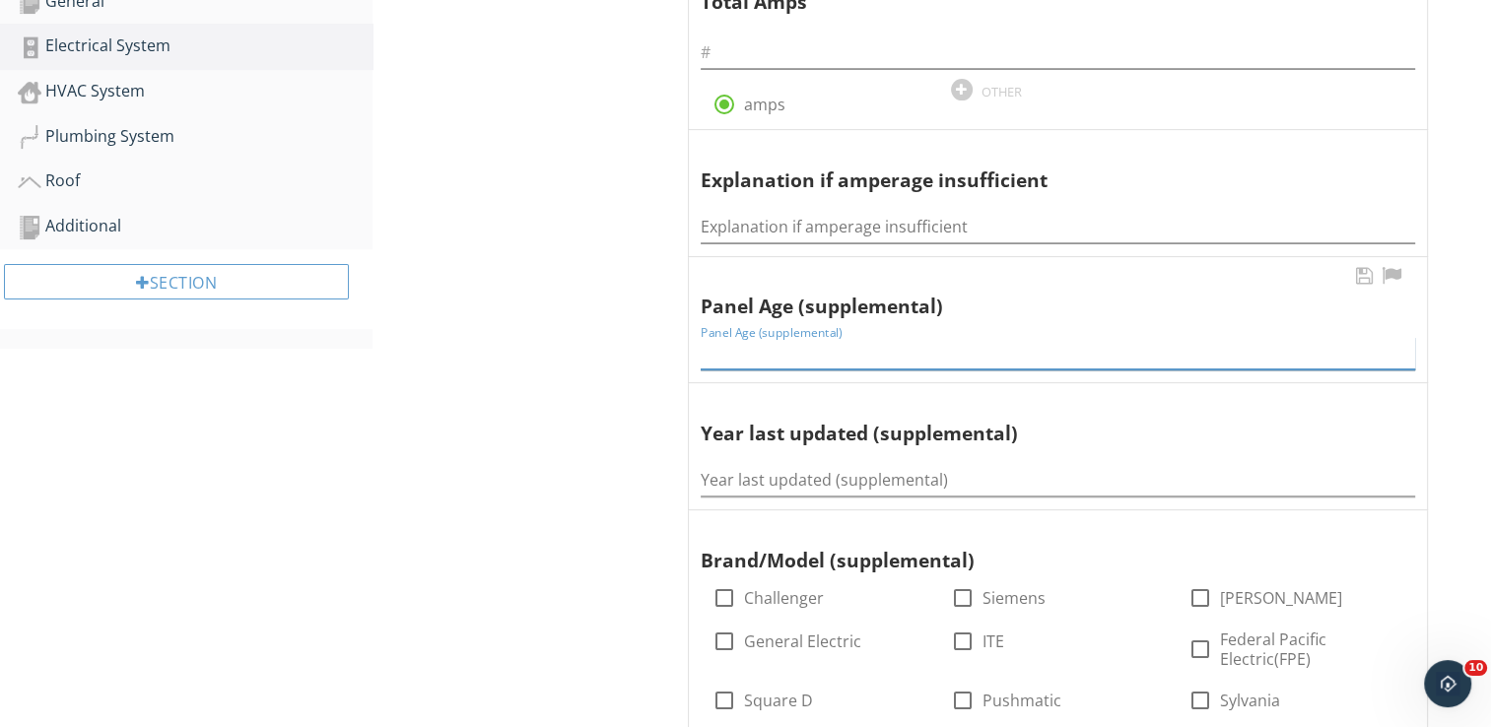
click at [755, 354] on input "Panel Age (supplemental)" at bounding box center [1058, 353] width 715 height 33
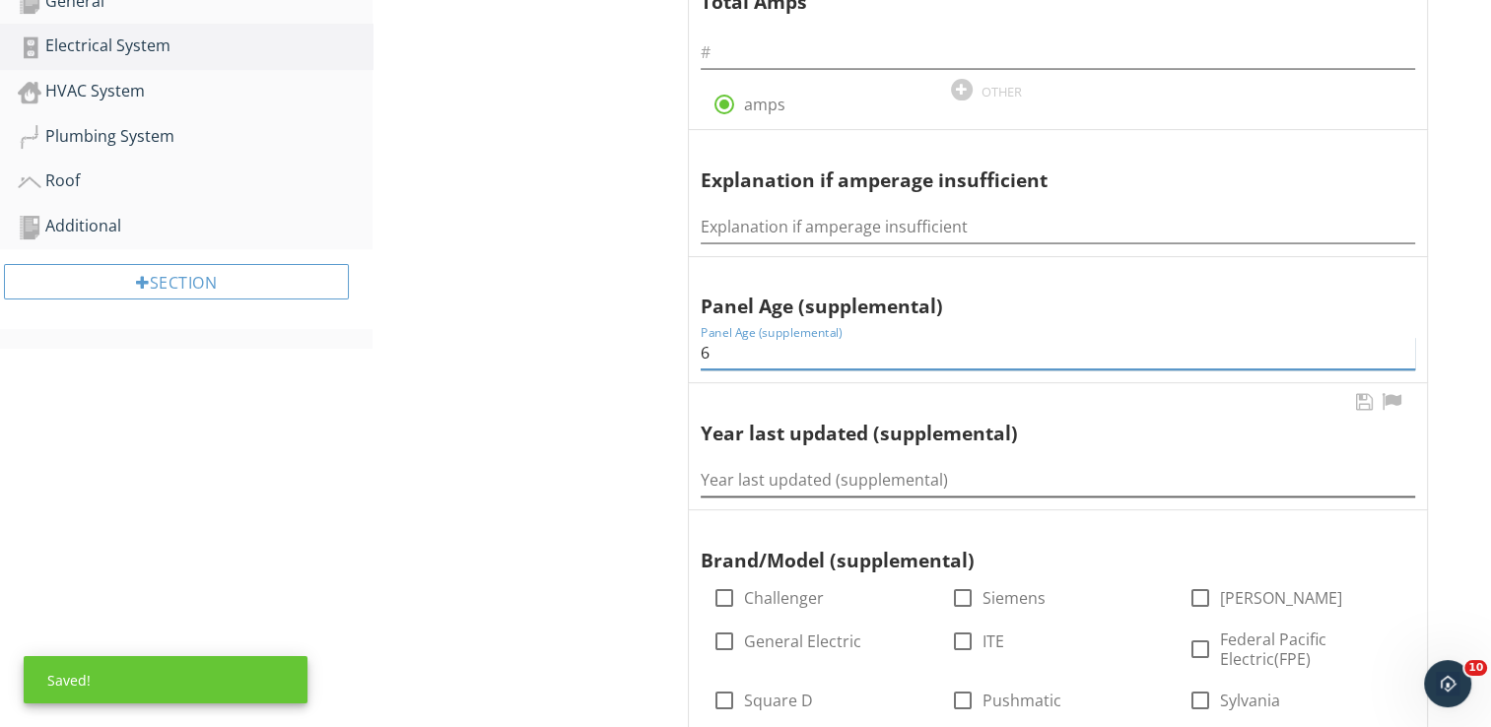
type input "6"
click at [773, 471] on input "Year last updated (supplemental)" at bounding box center [1058, 480] width 715 height 33
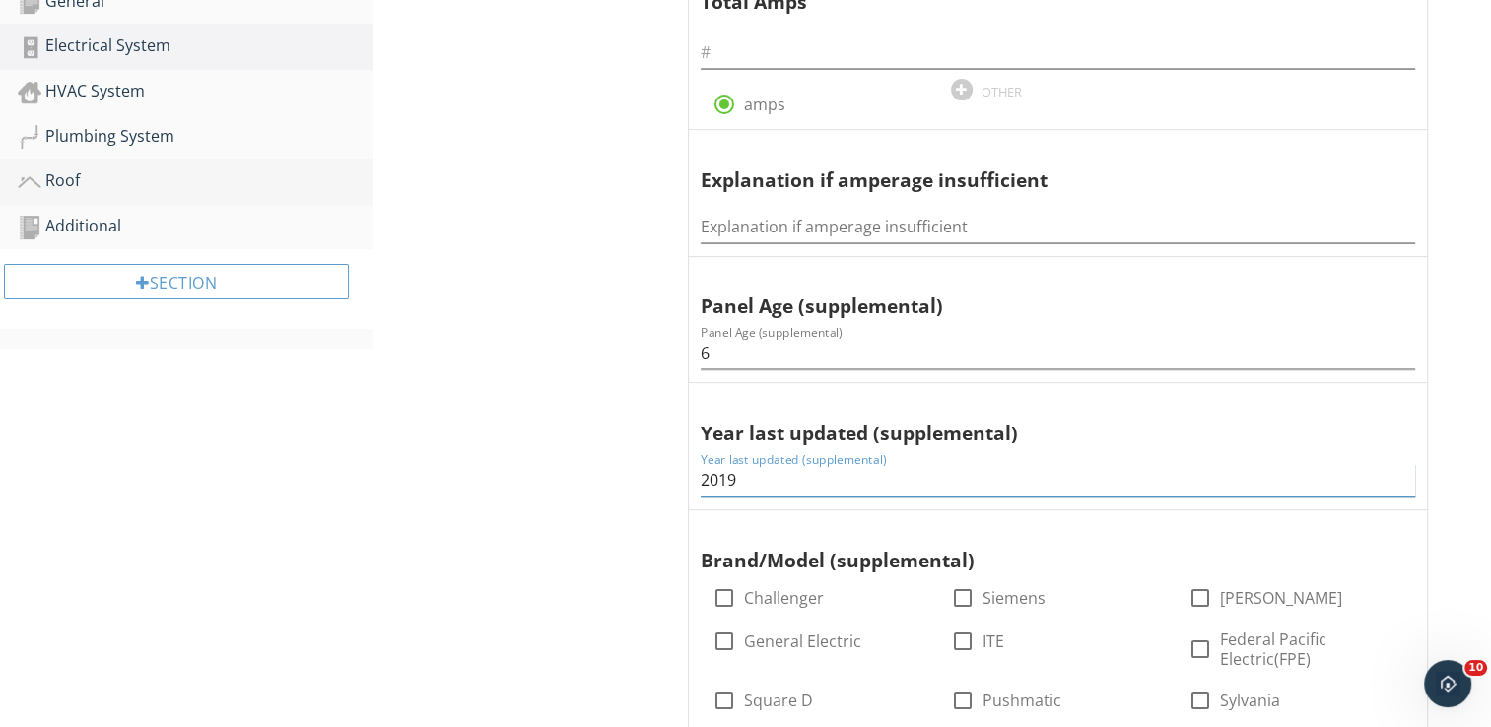
type input "2019"
click at [63, 176] on div "Roof" at bounding box center [195, 182] width 355 height 26
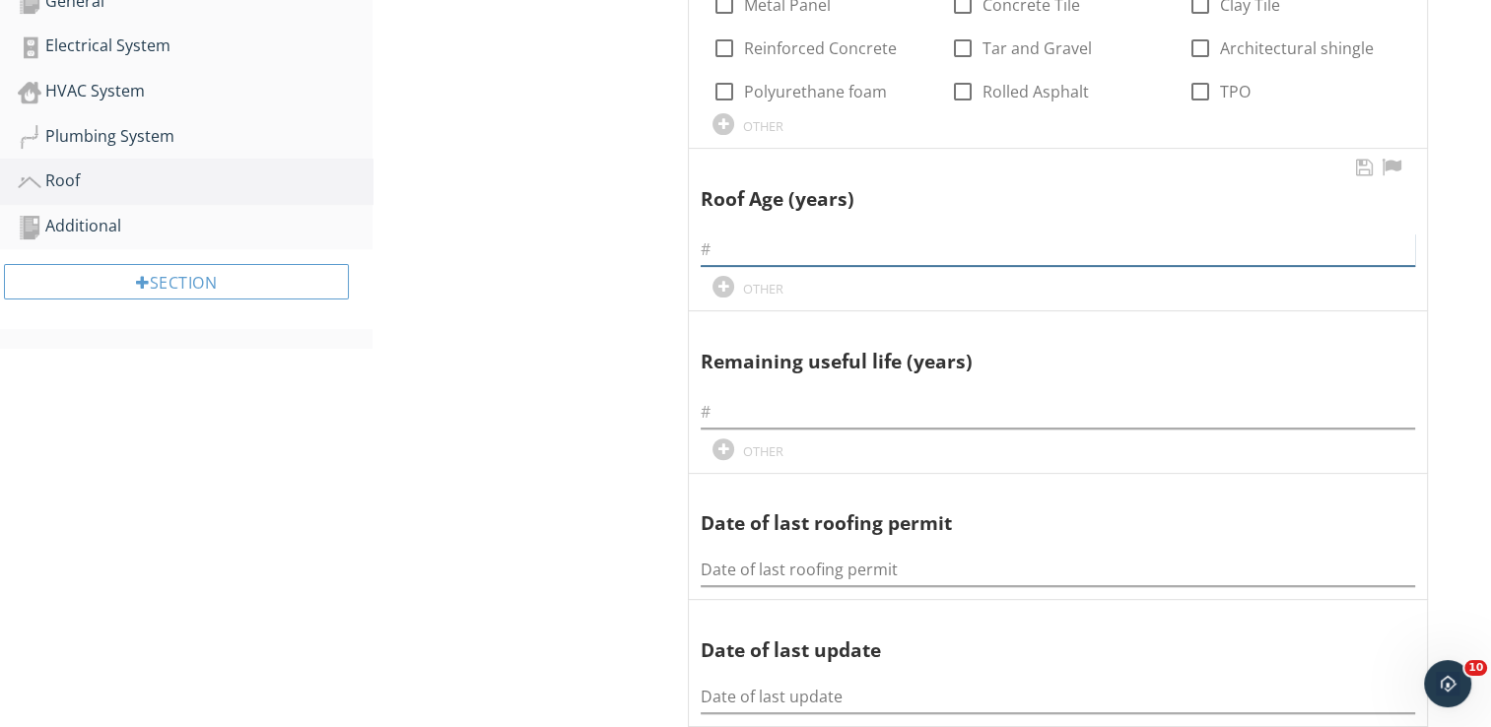
click at [716, 250] on input "text" at bounding box center [1058, 250] width 715 height 33
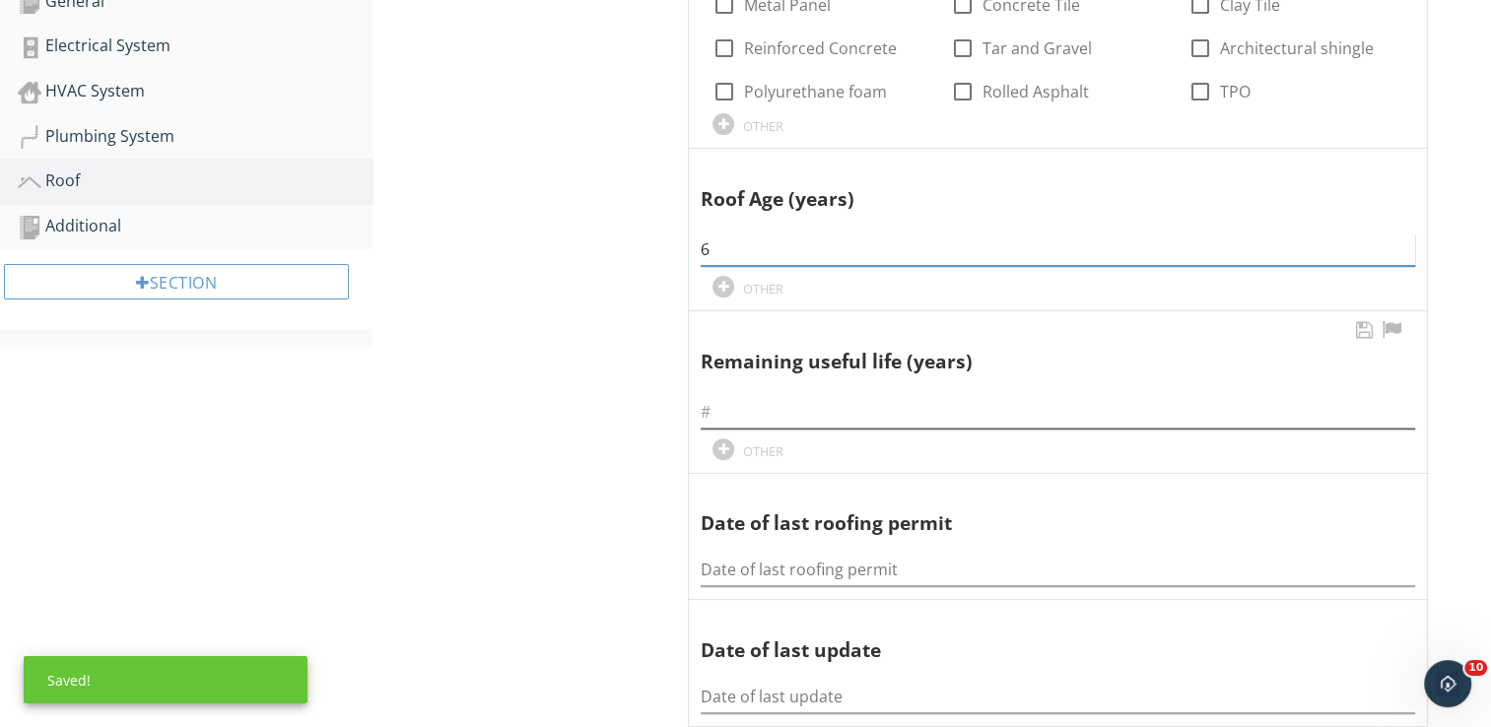
type input "6"
click at [729, 413] on input "text" at bounding box center [1058, 412] width 715 height 33
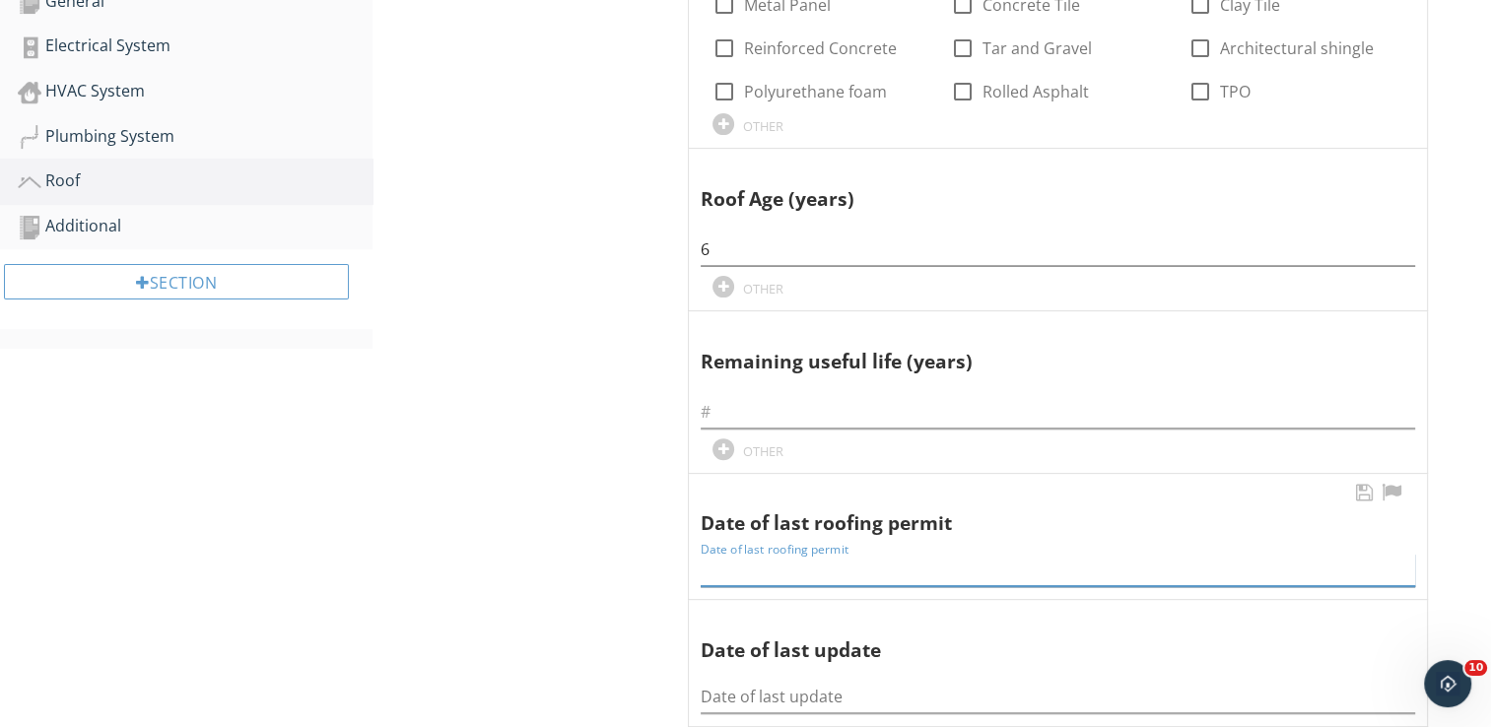
click at [747, 575] on input "Date of last roofing permit" at bounding box center [1058, 570] width 715 height 33
type input "2-11-2019"
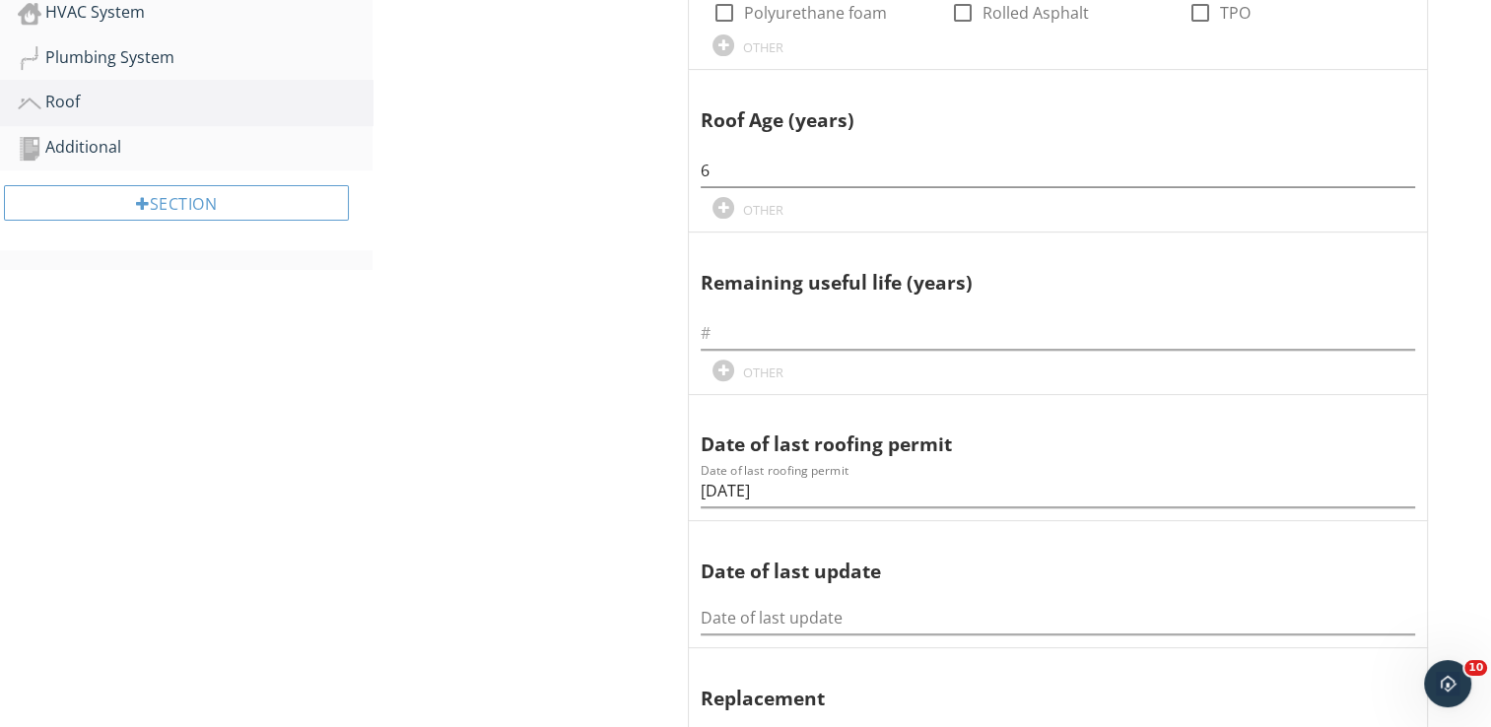
scroll to position [749, 0]
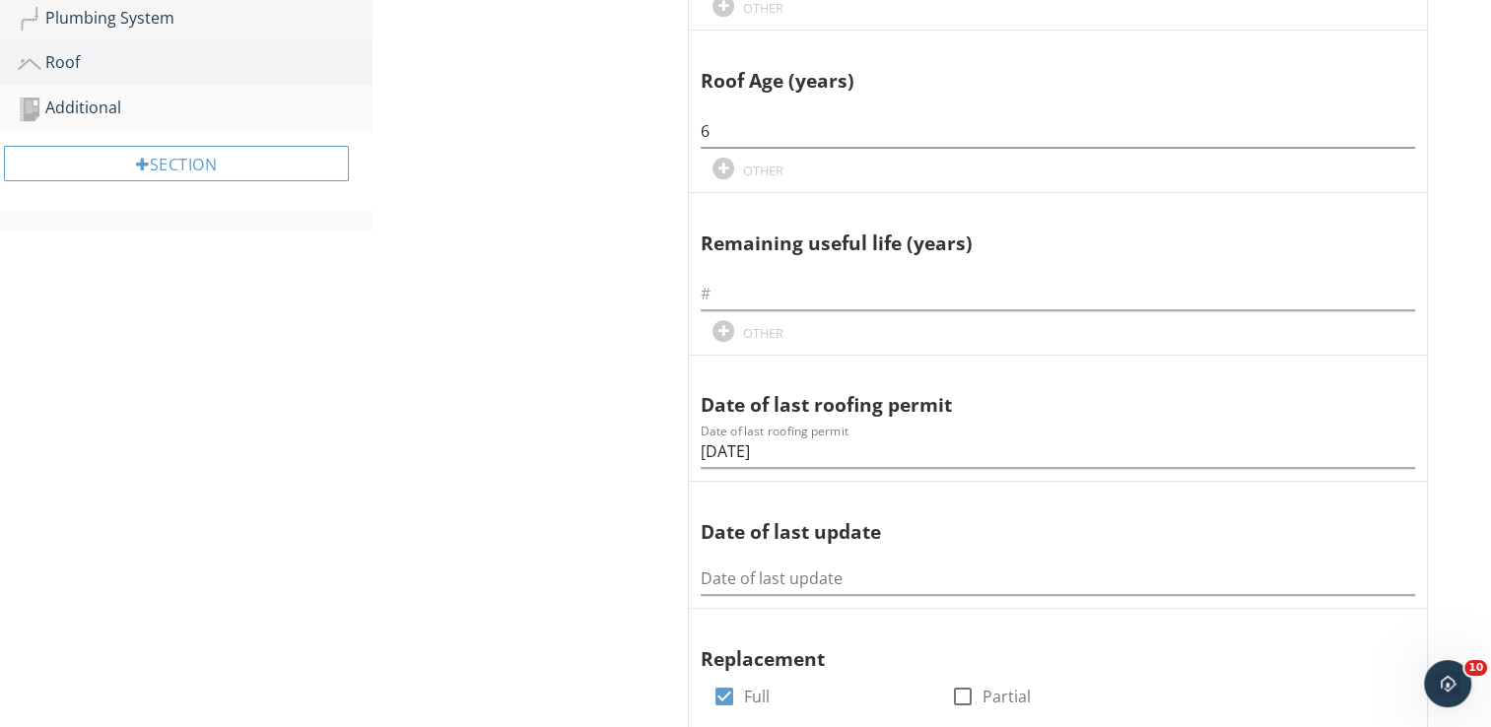
scroll to position [631, 0]
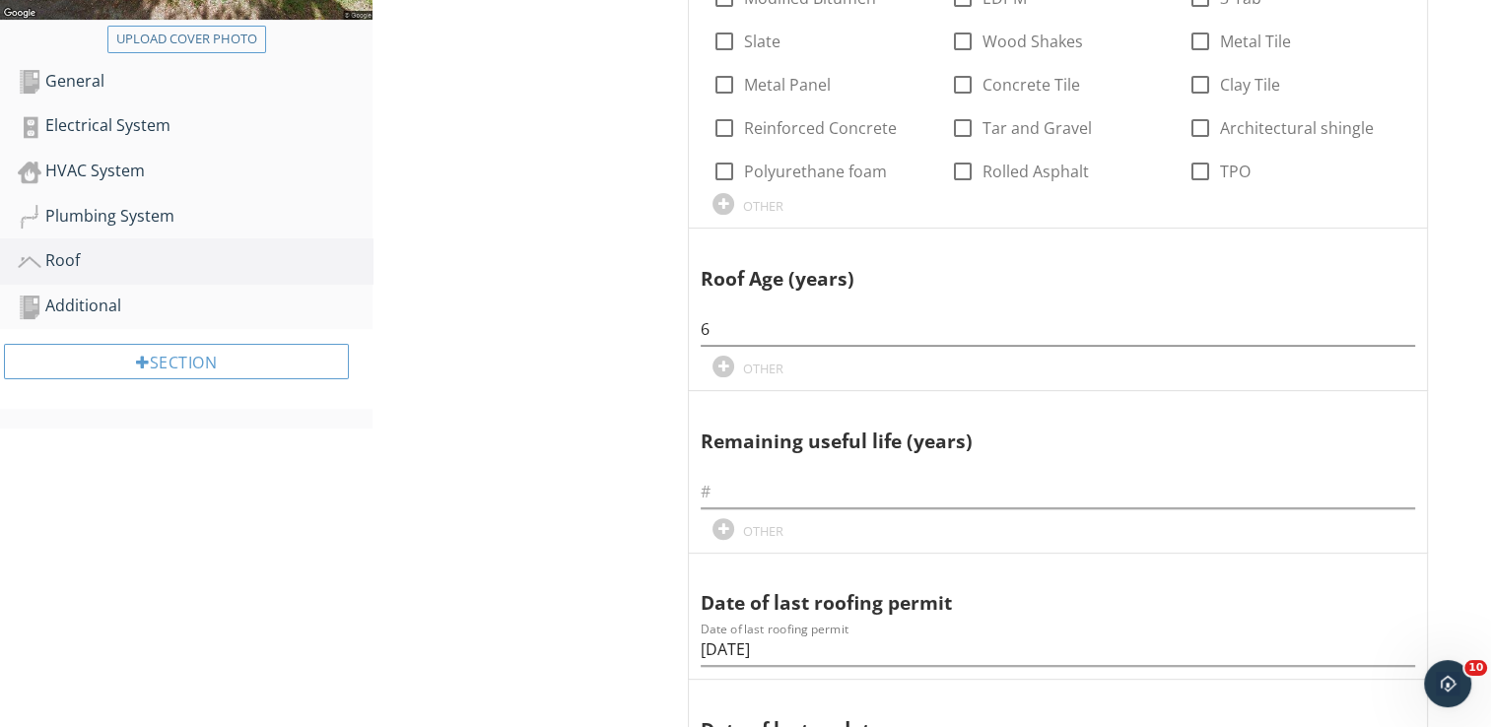
scroll to position [552, 0]
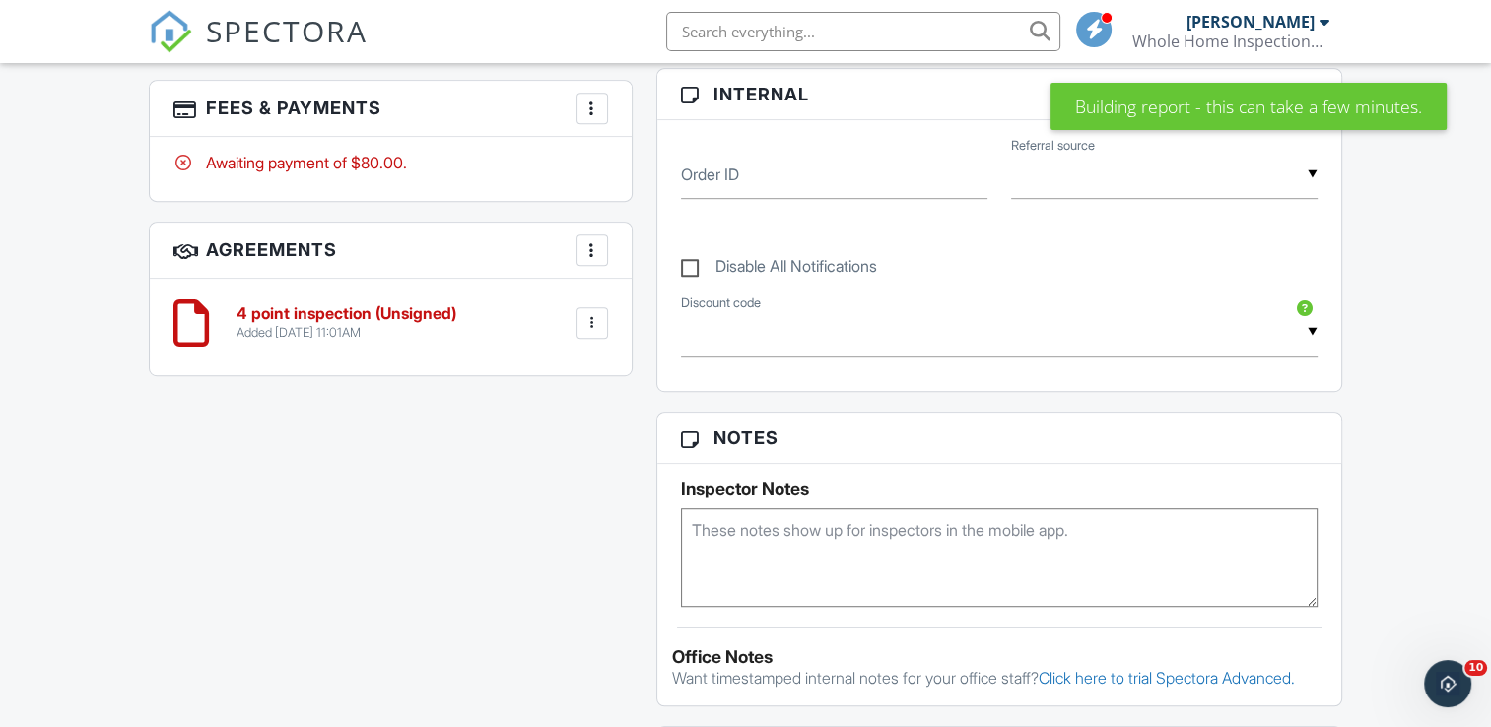
scroll to position [1104, 0]
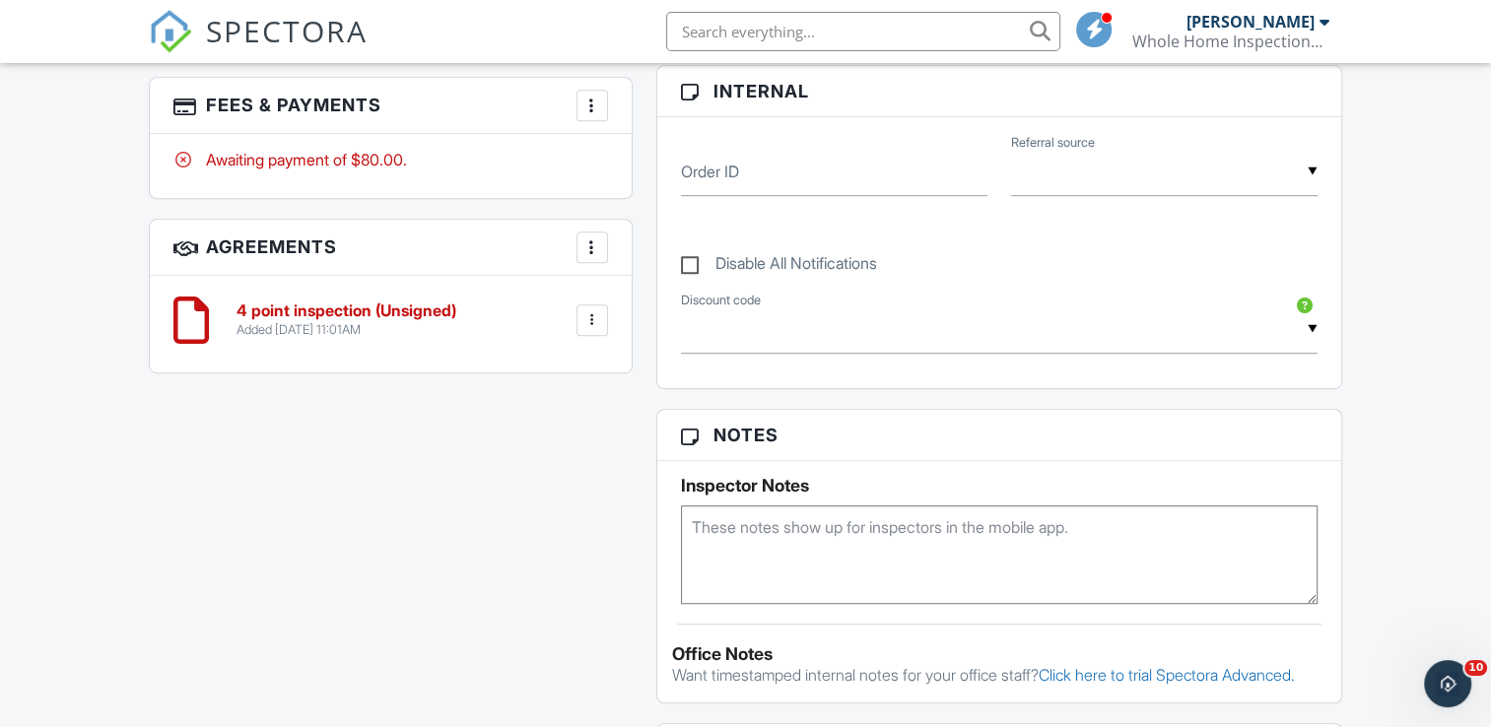
click at [749, 534] on textarea at bounding box center [999, 555] width 637 height 99
type textarea "didnt put years of life left!! didnt put what kind of roof!!"
click at [561, 568] on div "All emails and texts are disabled for this inspection! All emails and texts hav…" at bounding box center [745, 369] width 1216 height 1791
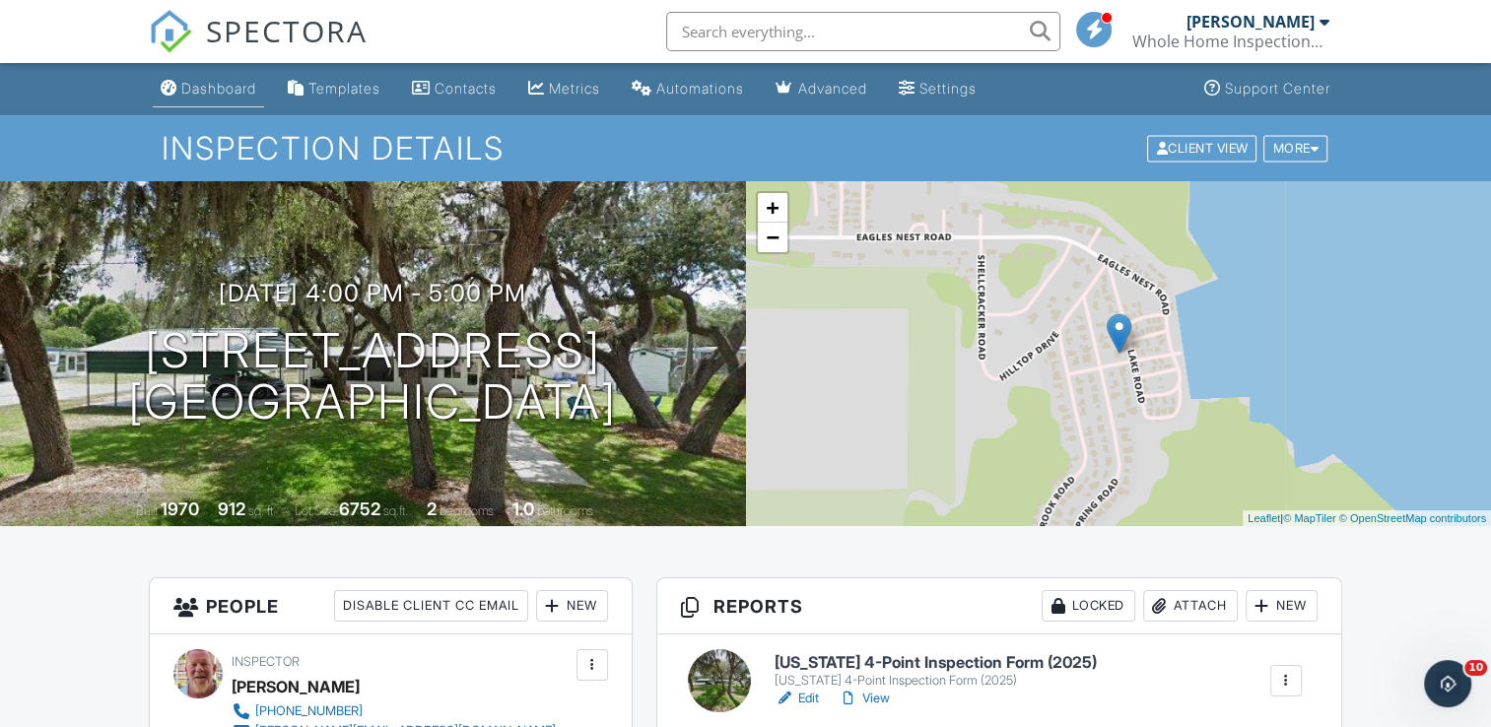
click at [222, 87] on div "Dashboard" at bounding box center [218, 88] width 75 height 17
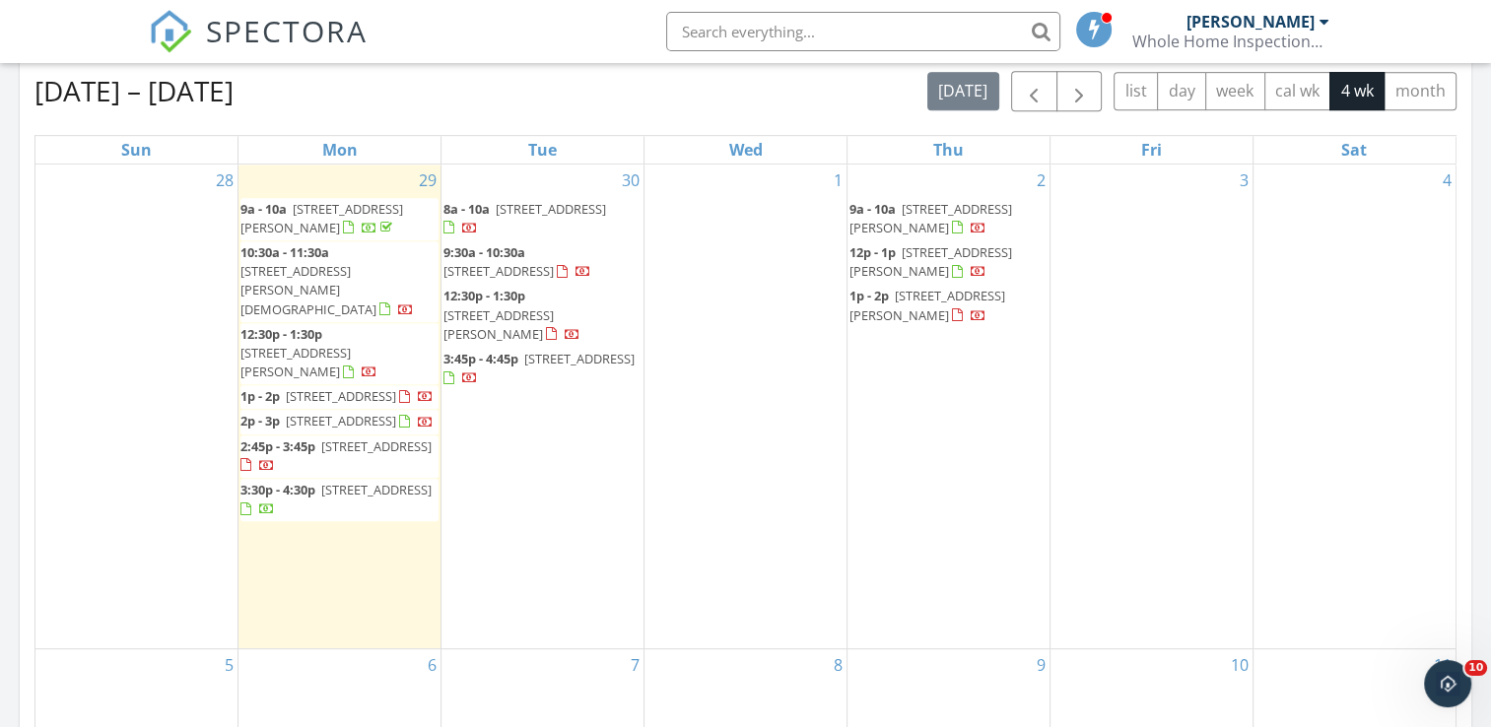
scroll to position [1034, 0]
click at [295, 436] on span "2:45p - 3:45p" at bounding box center [277, 445] width 75 height 18
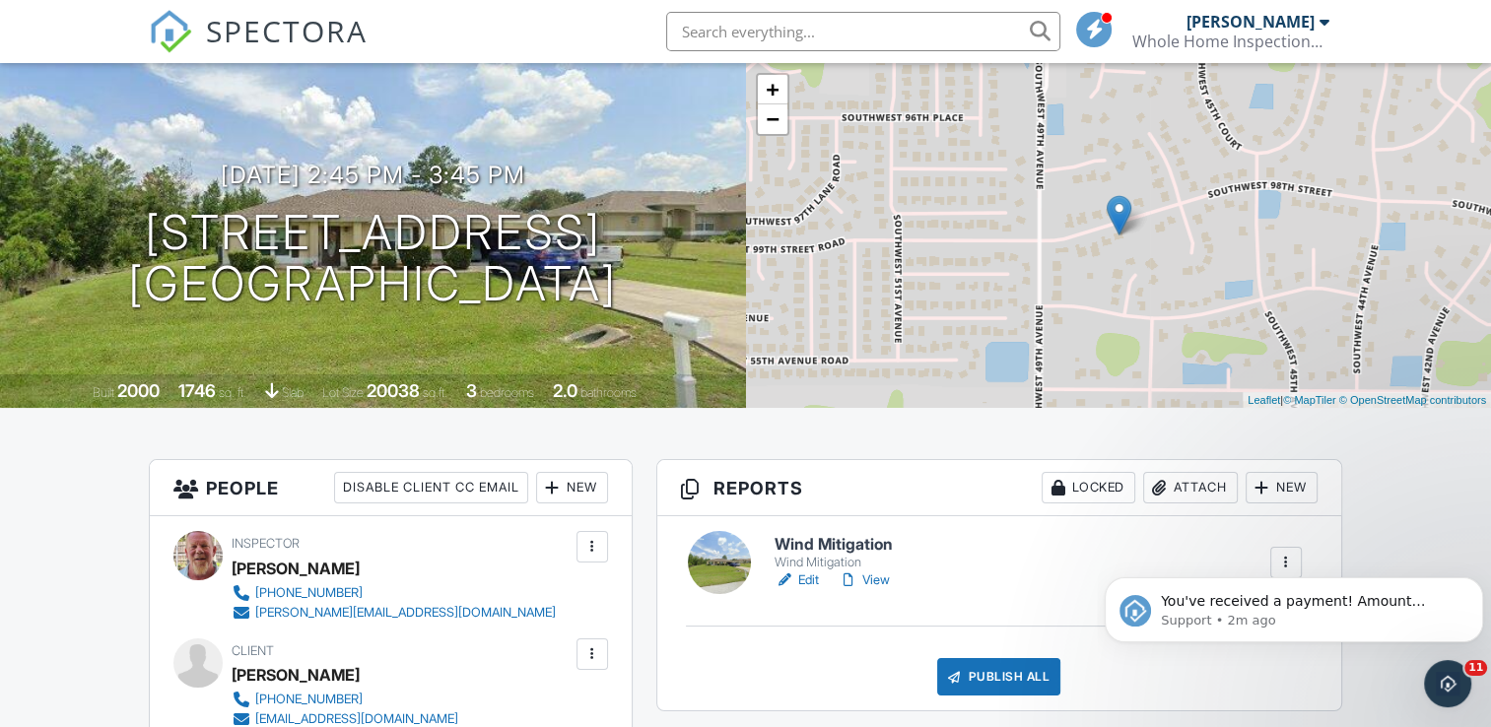
click at [1181, 486] on div "Attach" at bounding box center [1190, 488] width 95 height 32
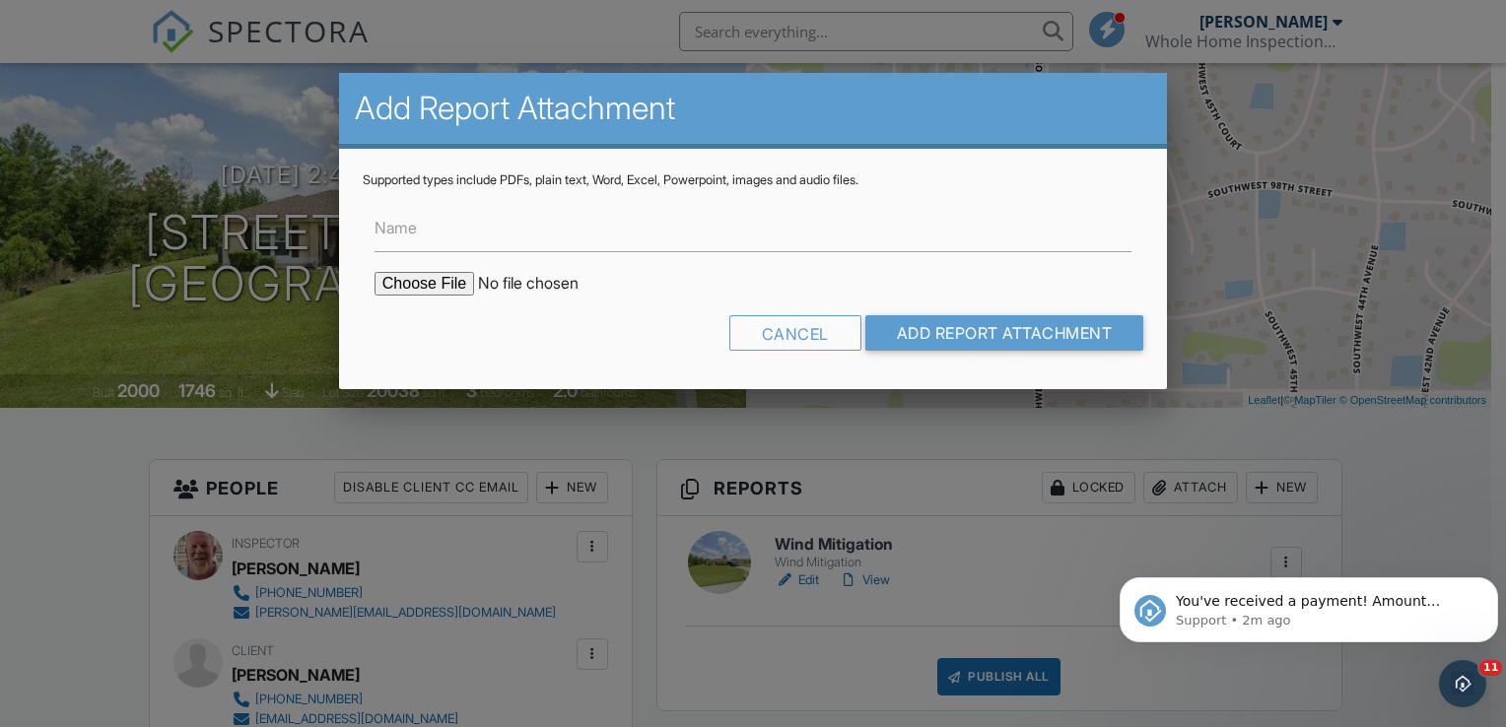
click at [442, 283] on input "file" at bounding box center [542, 284] width 335 height 24
type input "C:\fakepath\4790 SW 98th St roof permit.pdf"
click at [1028, 329] on input "Add Report Attachment" at bounding box center [1004, 332] width 279 height 35
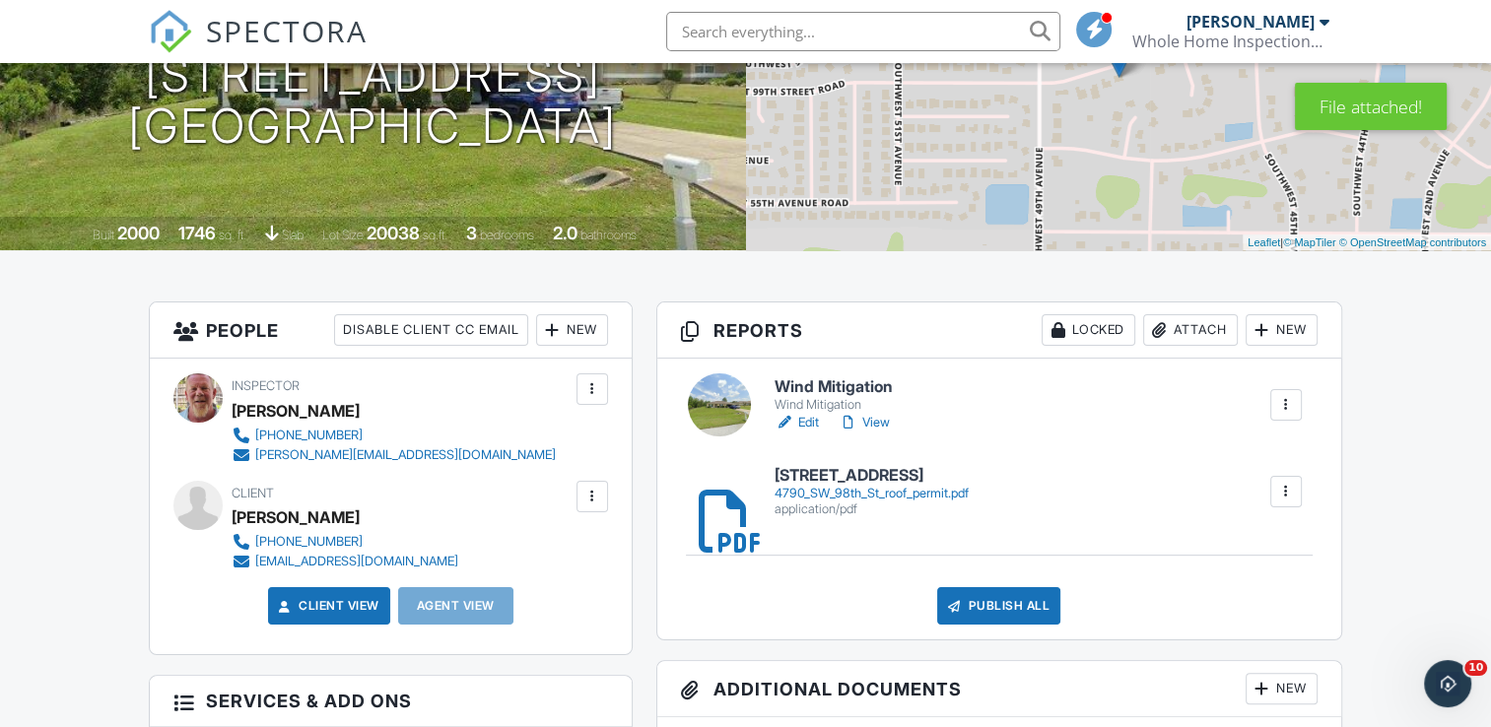
click at [1282, 407] on div at bounding box center [1286, 405] width 20 height 20
click at [824, 382] on h6 "Wind Mitigation" at bounding box center [836, 387] width 123 height 18
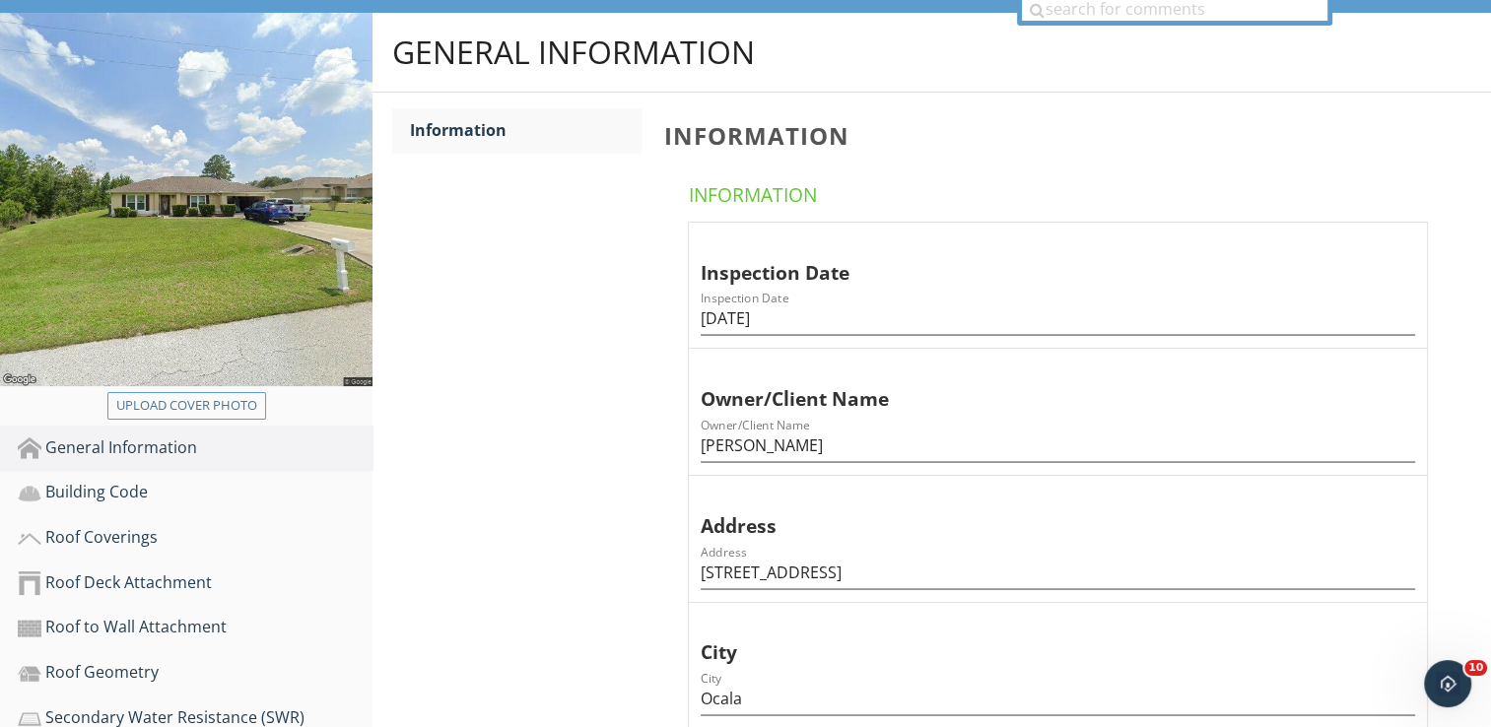
scroll to position [197, 0]
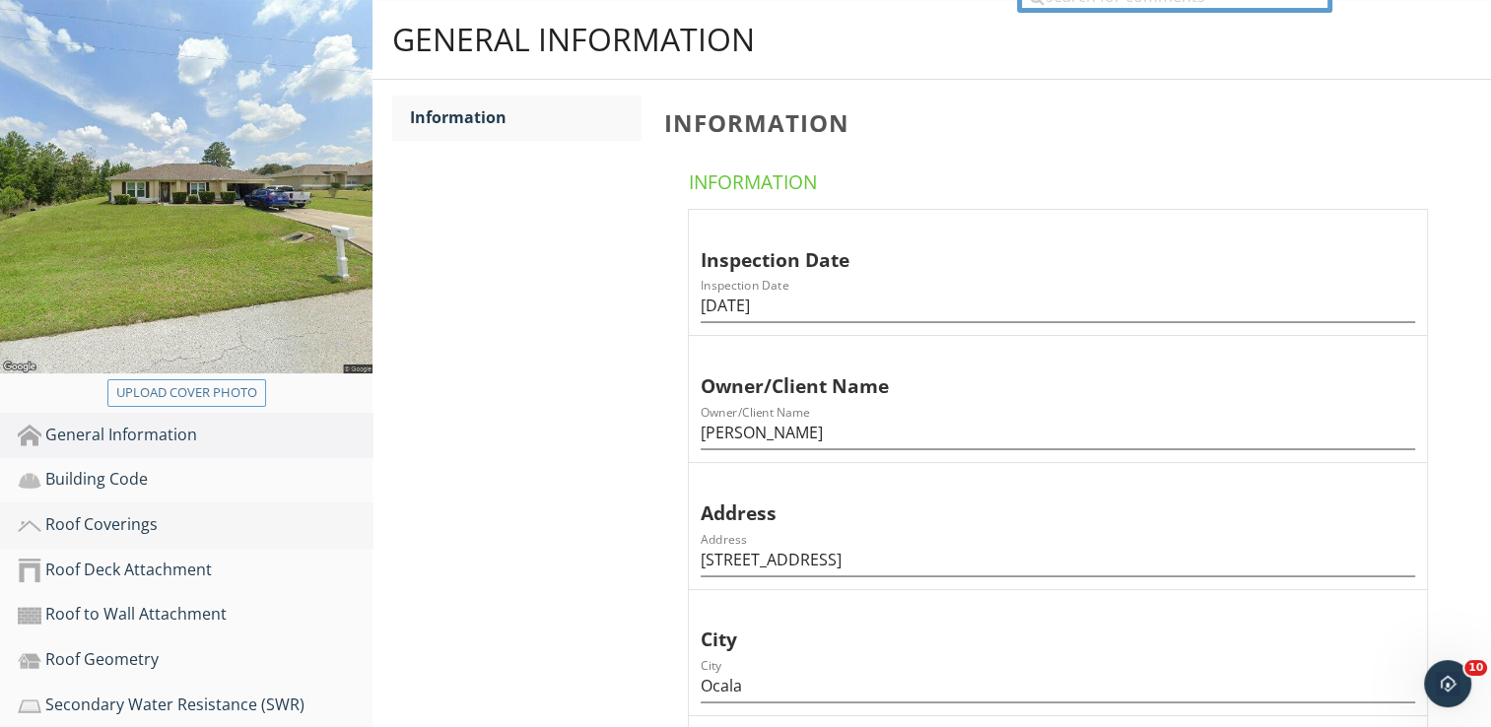
click at [122, 523] on div "Roof Coverings" at bounding box center [195, 525] width 355 height 26
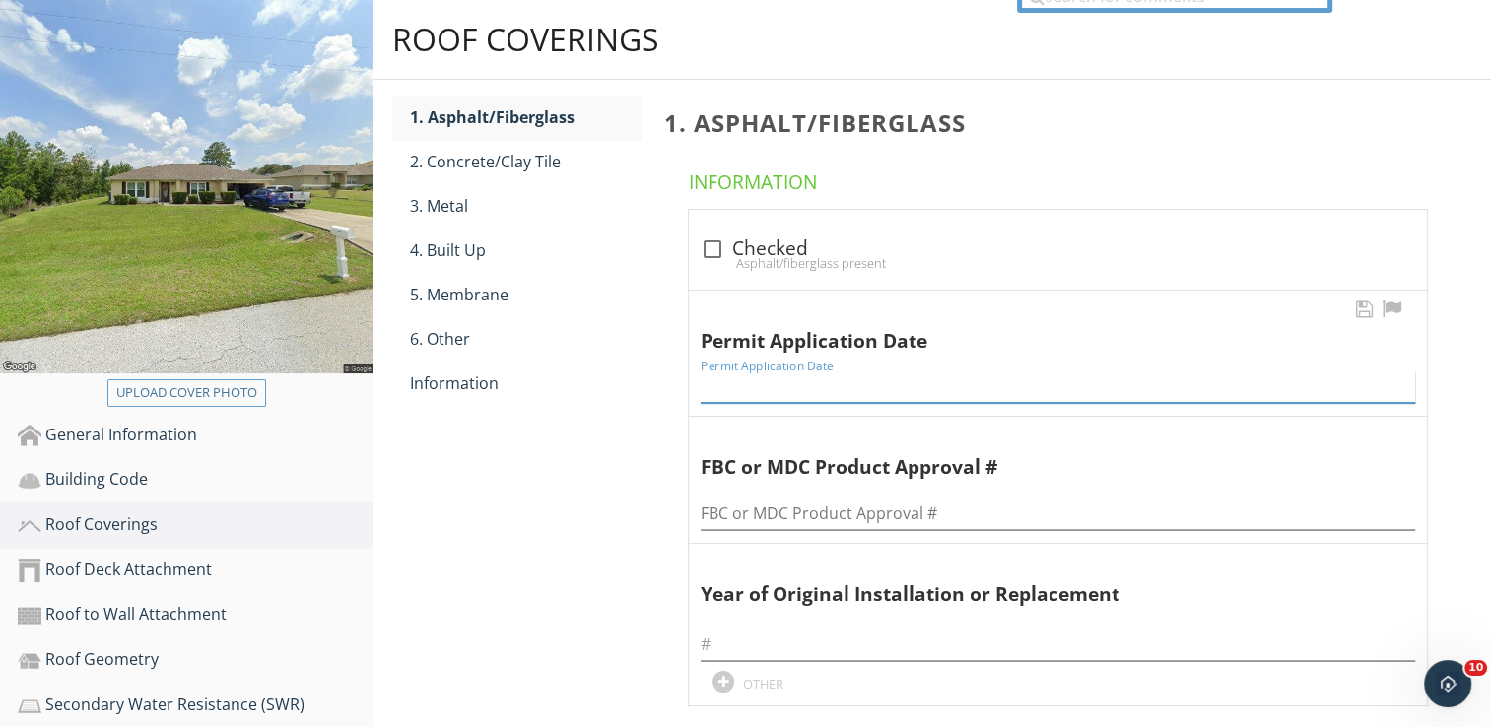
click at [784, 383] on input "Permit Application Date" at bounding box center [1058, 387] width 715 height 33
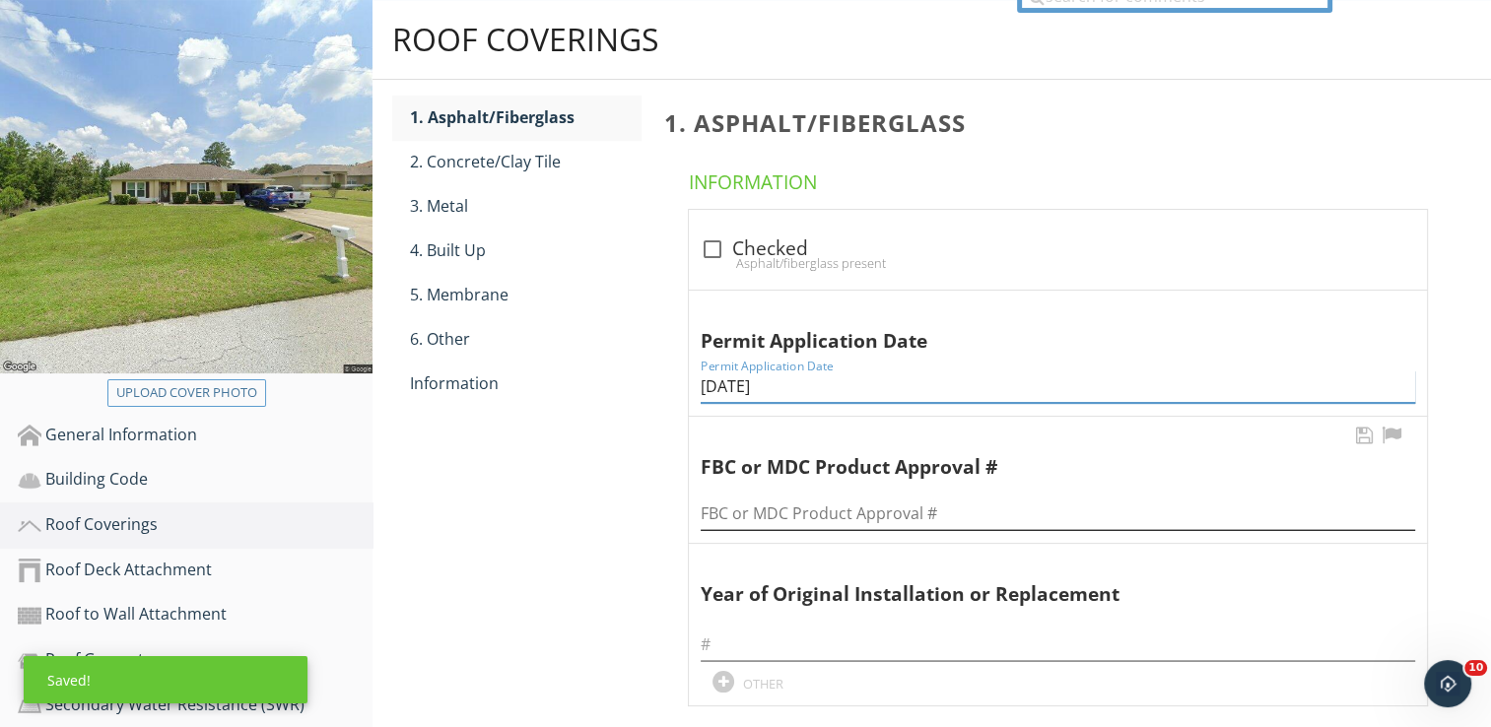
type input "[DATE]"
click at [741, 512] on input "FBC or MDC Product Approval #" at bounding box center [1058, 514] width 715 height 33
type input "10124"
click at [738, 641] on input "text" at bounding box center [1058, 645] width 715 height 33
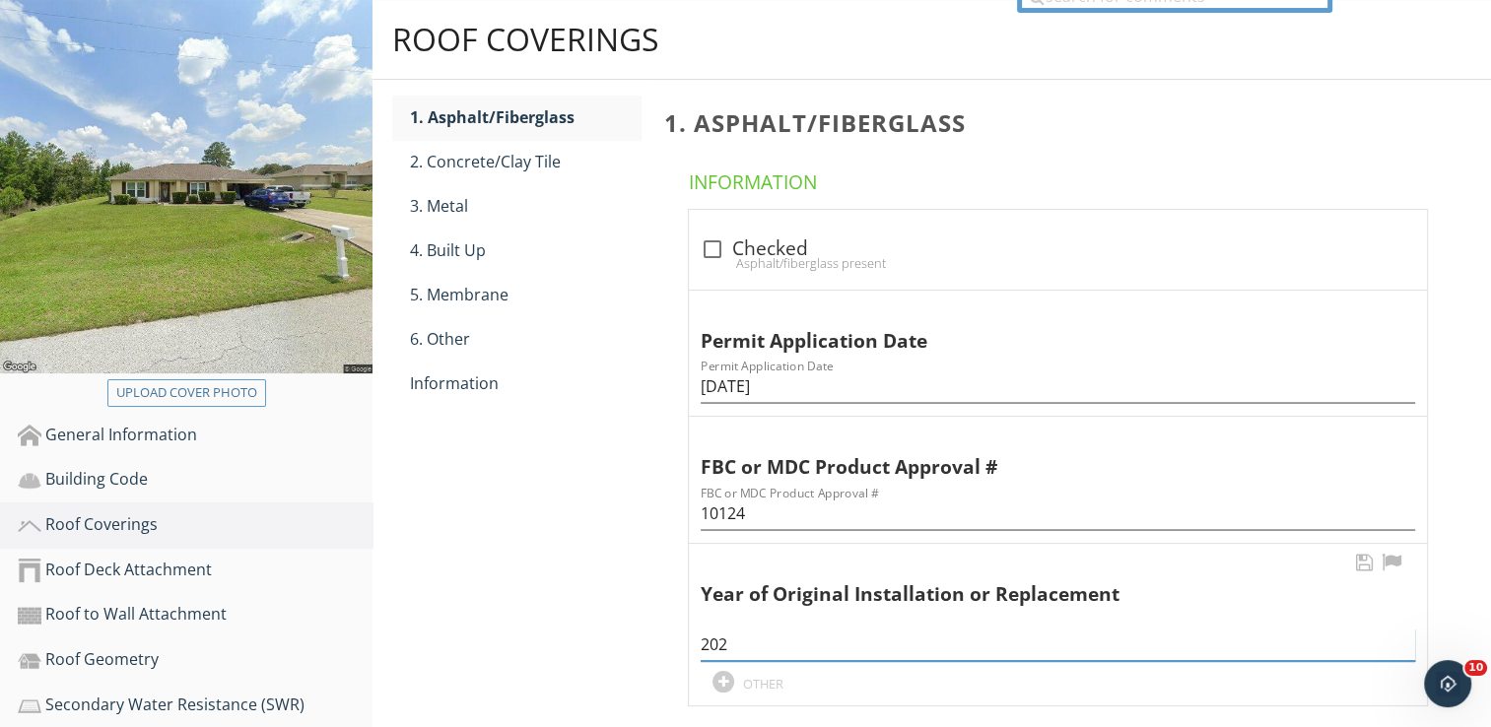
type input "2023"
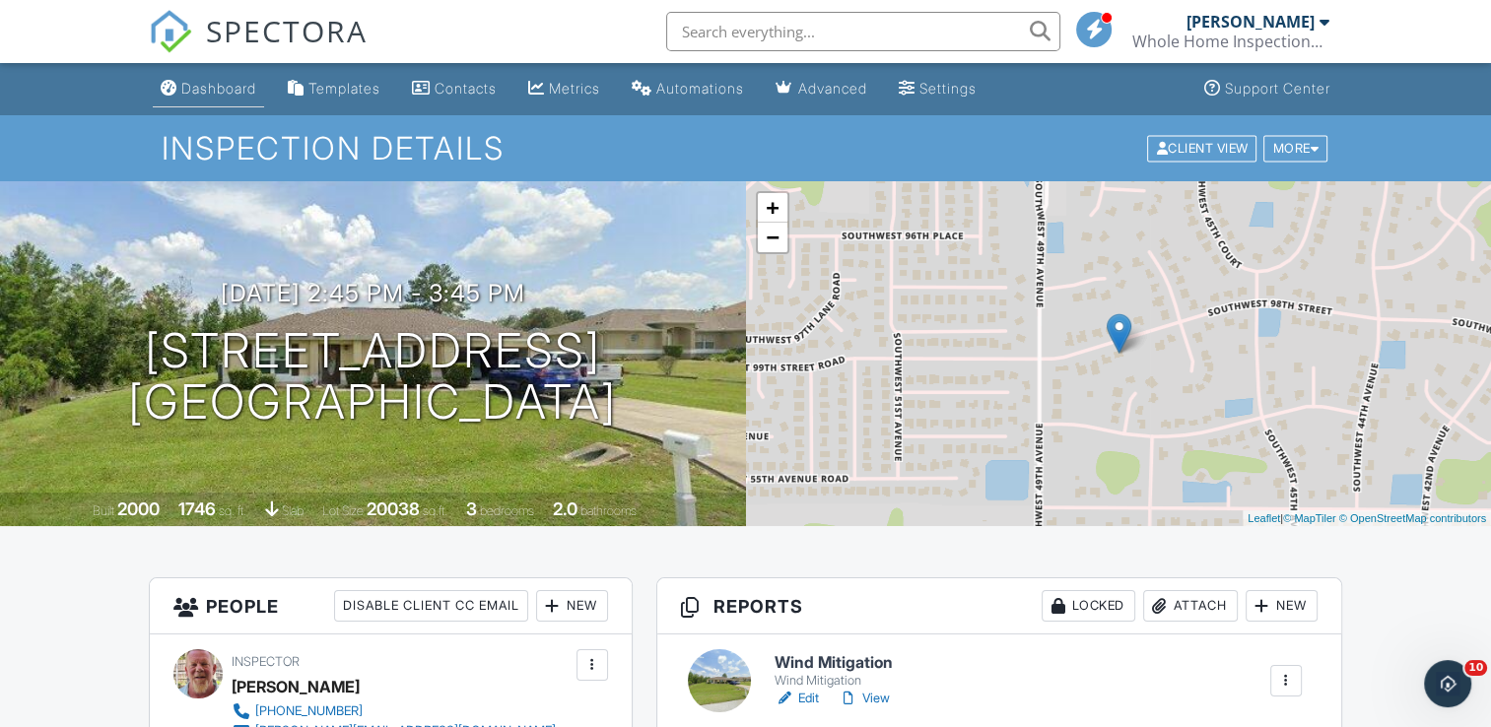
click at [222, 86] on div "Dashboard" at bounding box center [218, 88] width 75 height 17
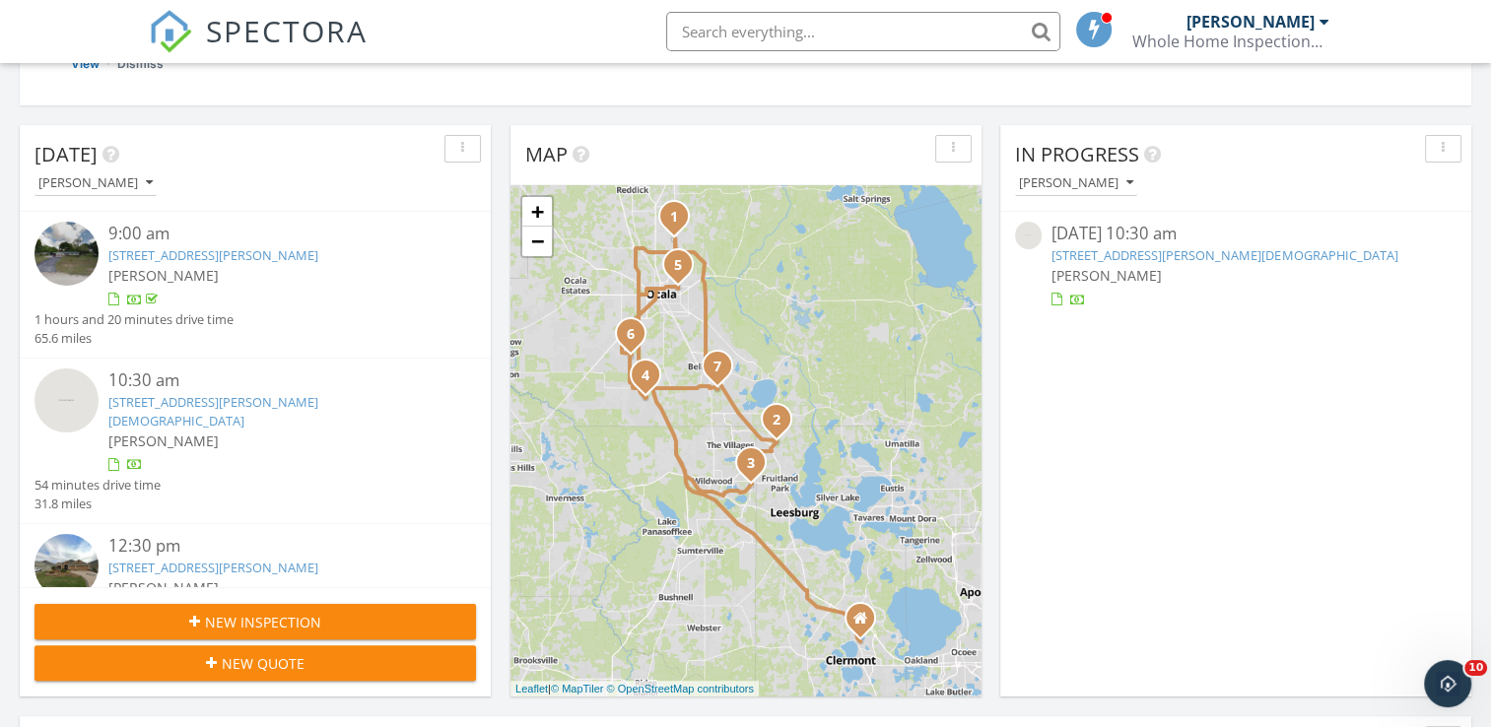
scroll to position [315, 0]
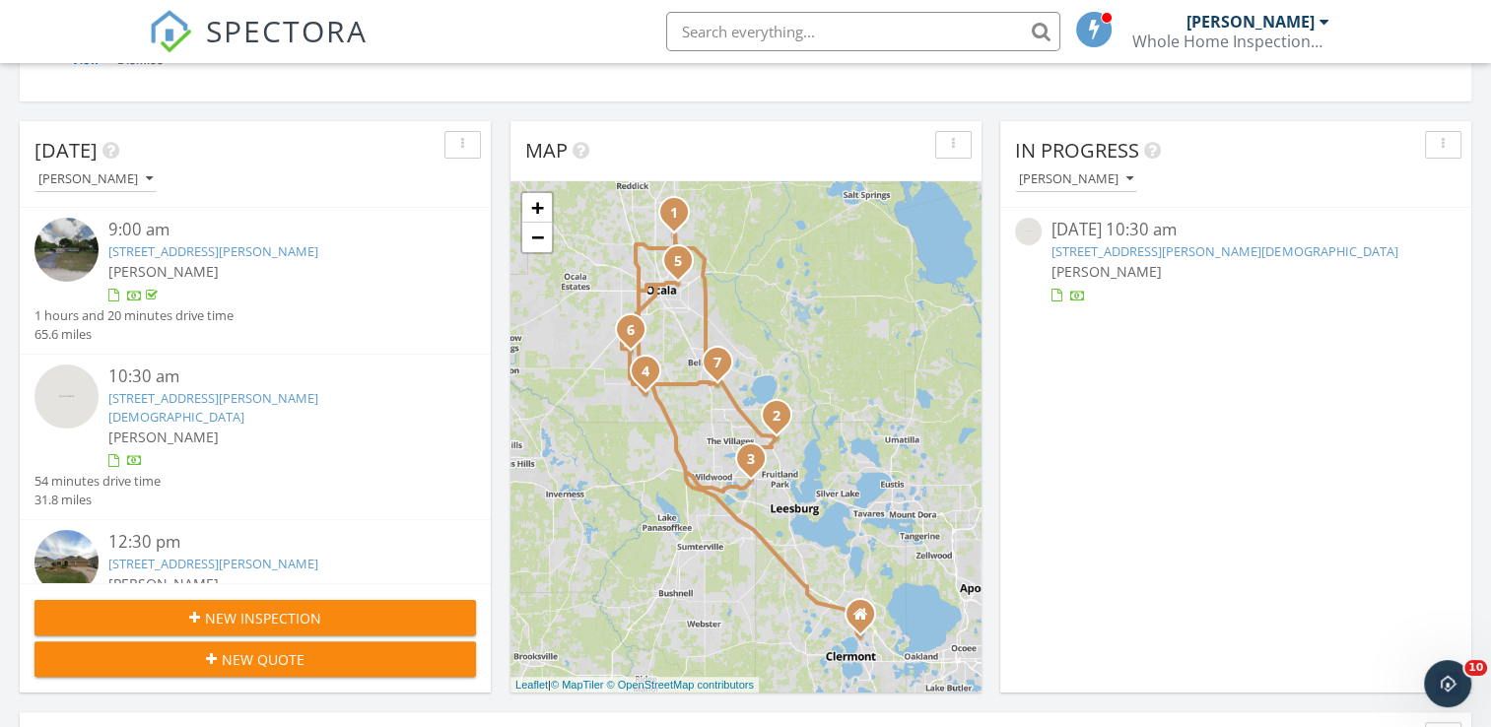
click at [158, 389] on div "713 E Norman St, Lady Lake, FL 32159" at bounding box center [273, 407] width 331 height 37
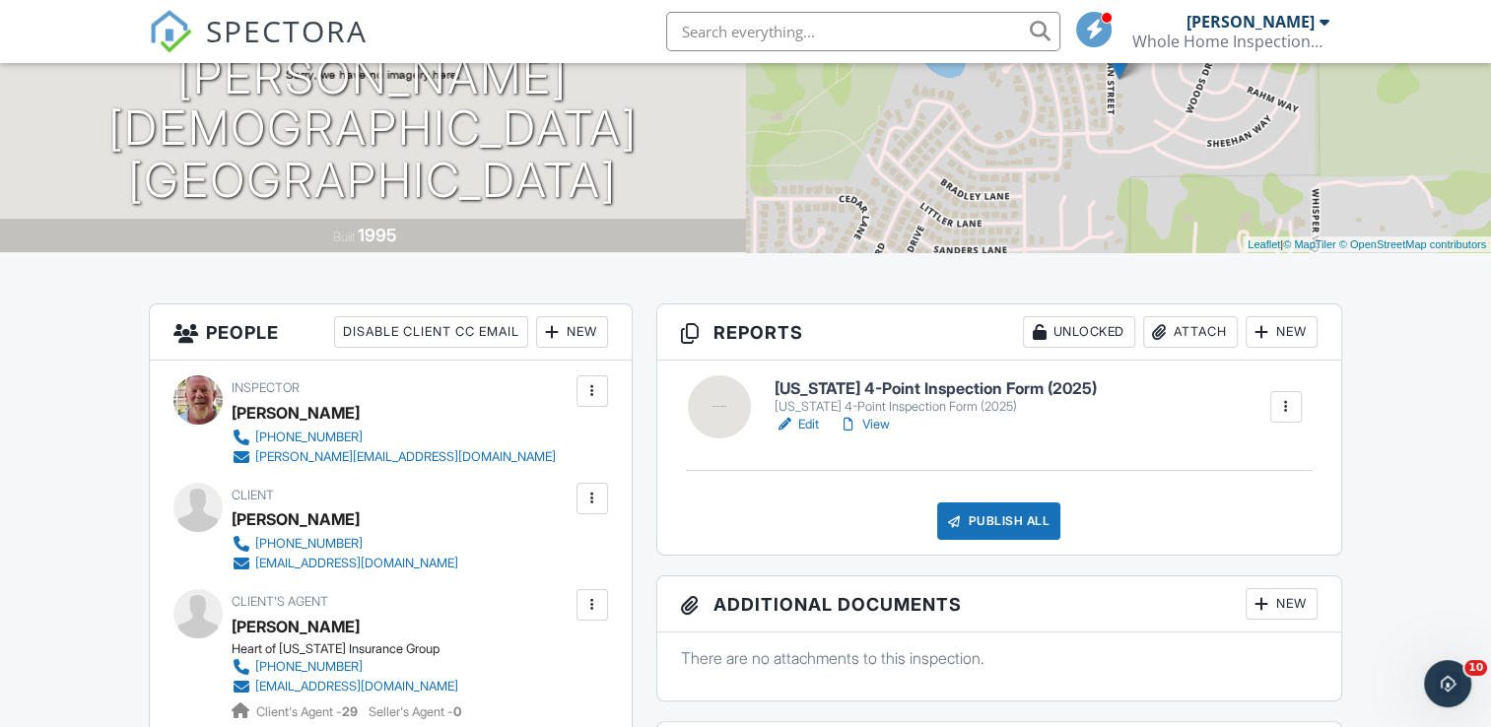
scroll to position [276, 0]
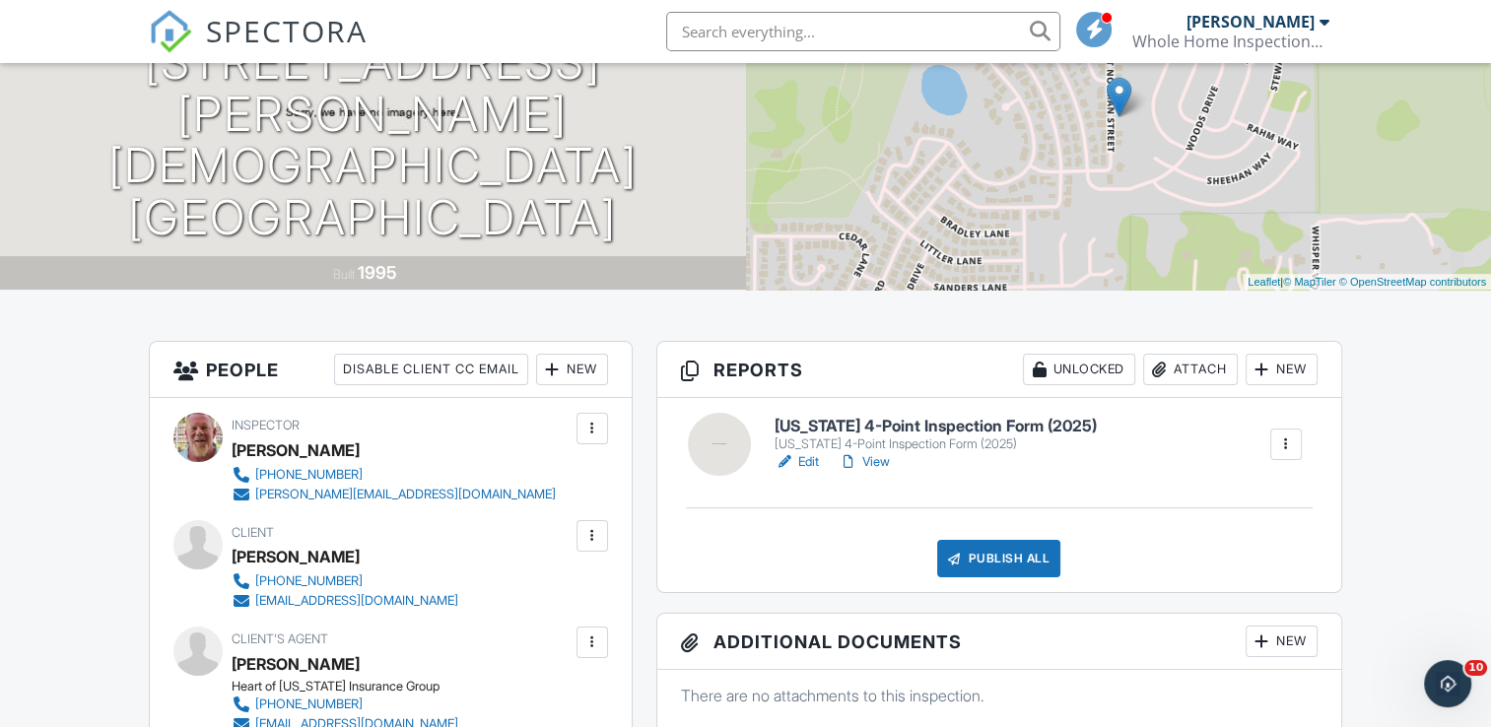
click at [1285, 443] on div at bounding box center [1286, 445] width 20 height 20
click at [828, 429] on h6 "[US_STATE] 4-Point Inspection Form (2025)" at bounding box center [936, 427] width 322 height 18
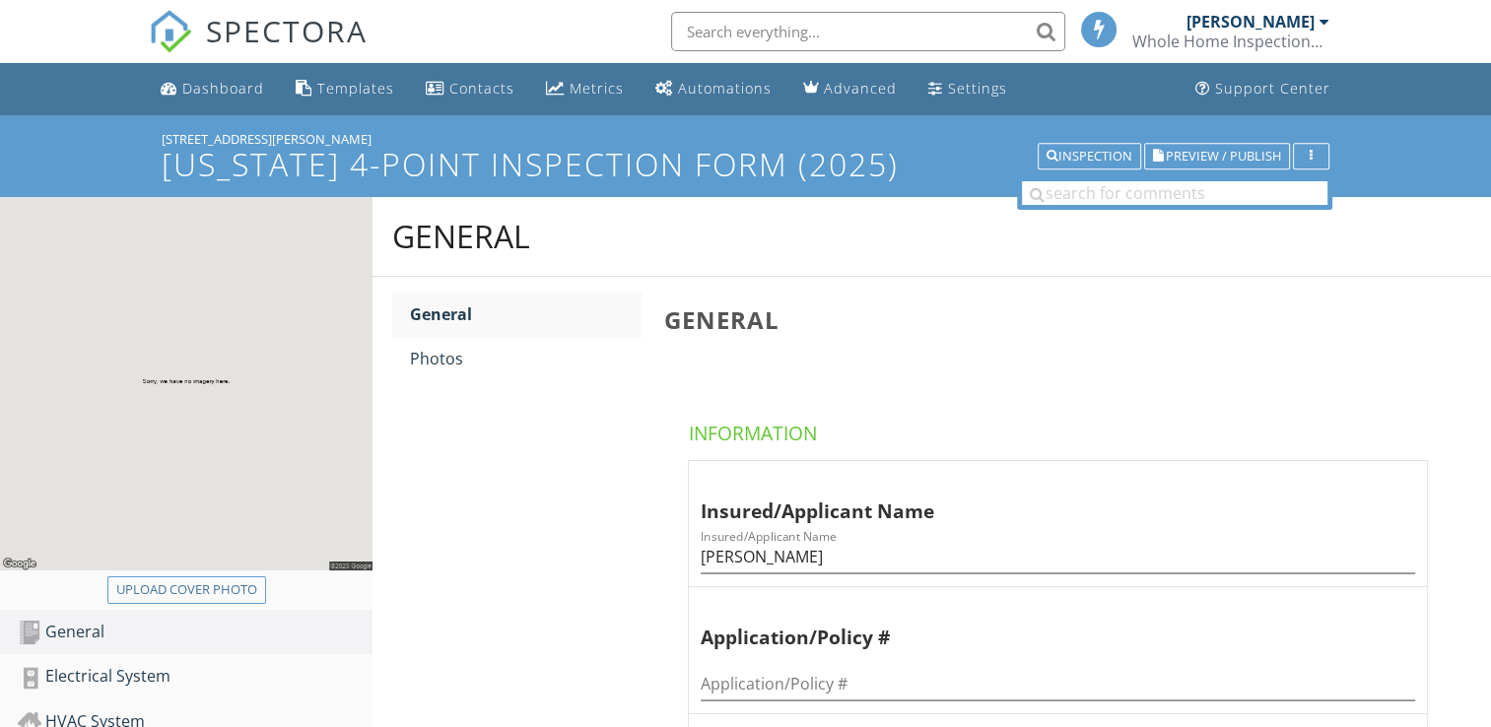
click at [551, 585] on div "General General Photos General Information Insured/Applicant Name Insured/Appli…" at bounding box center [932, 714] width 1119 height 1035
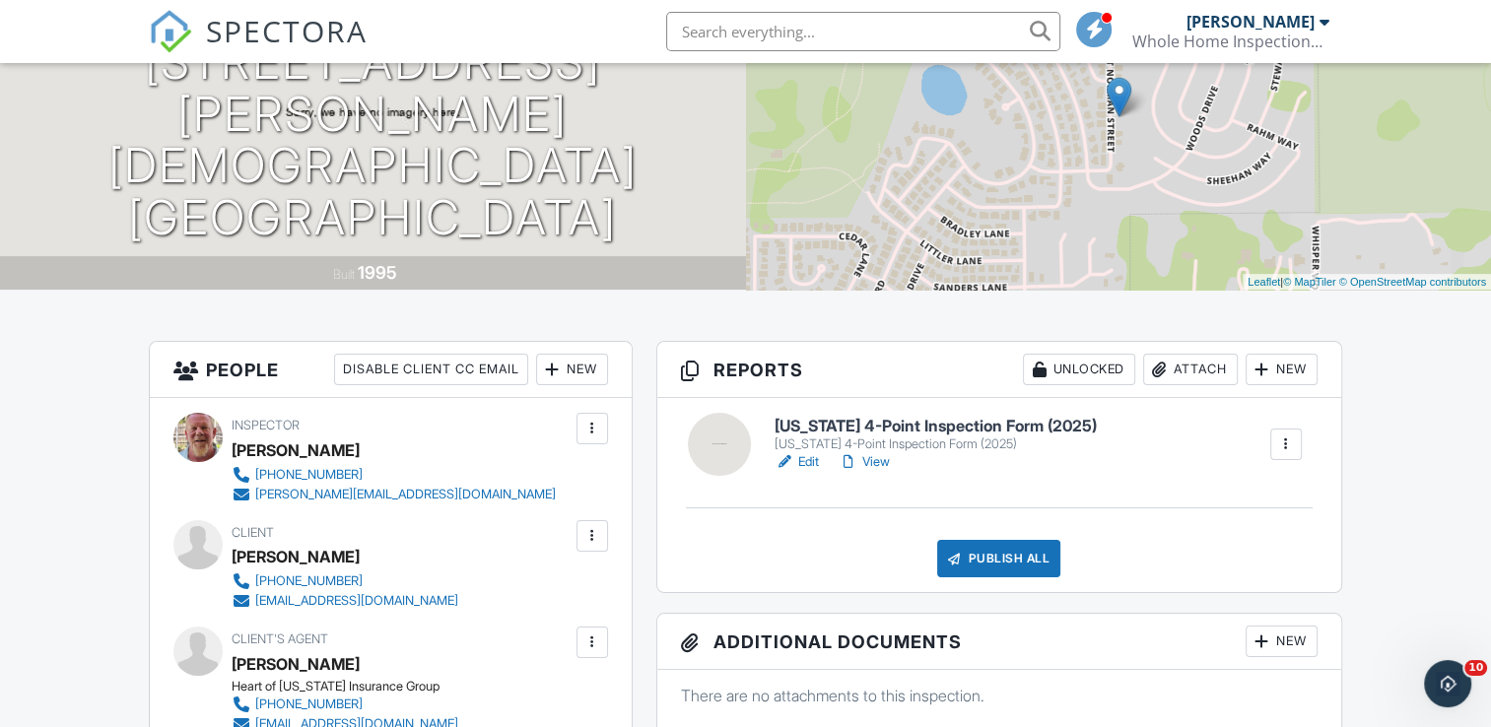
click at [361, 223] on div "09/29/2025 10:30 am - 11:30 am 713 E Norman St Lady Lake, FL 32159 Built 1995" at bounding box center [373, 117] width 746 height 345
click at [284, 187] on h1 "713 E Norman St Lady Lake, FL 32159" at bounding box center [373, 140] width 683 height 208
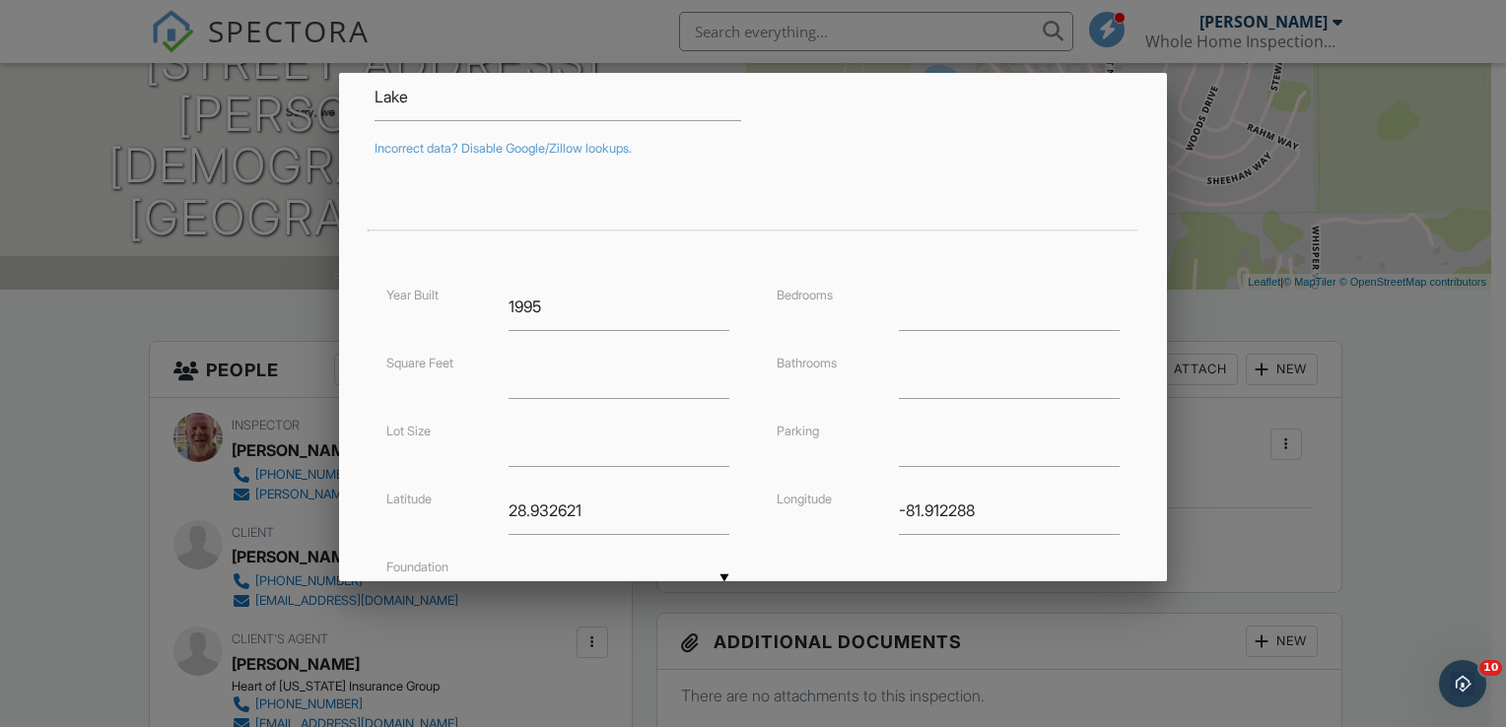
scroll to position [315, 0]
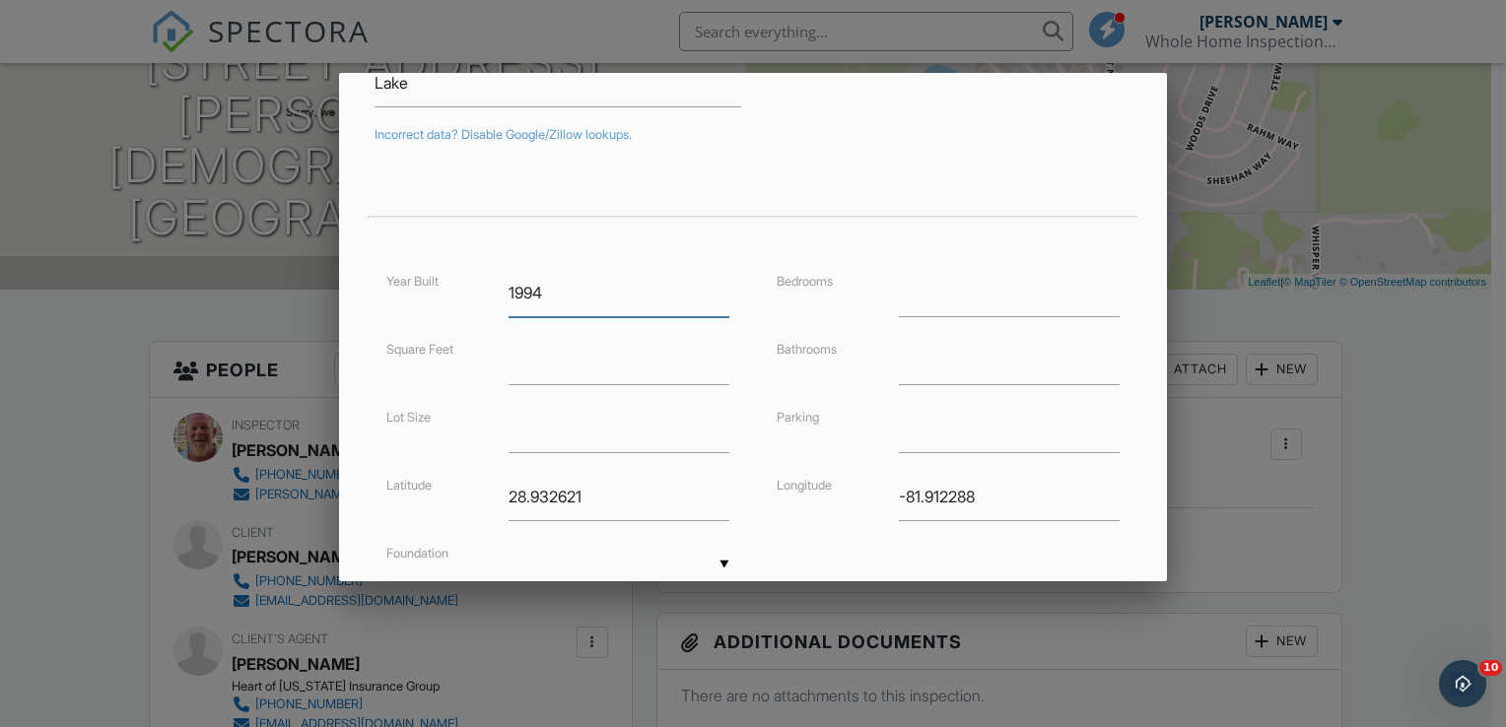
click at [713, 292] on input "1994" at bounding box center [619, 293] width 221 height 48
click at [713, 292] on input "1993" at bounding box center [619, 293] width 221 height 48
click at [713, 292] on input "1992" at bounding box center [619, 293] width 221 height 48
type input "1991"
click at [713, 292] on input "1991" at bounding box center [619, 293] width 221 height 48
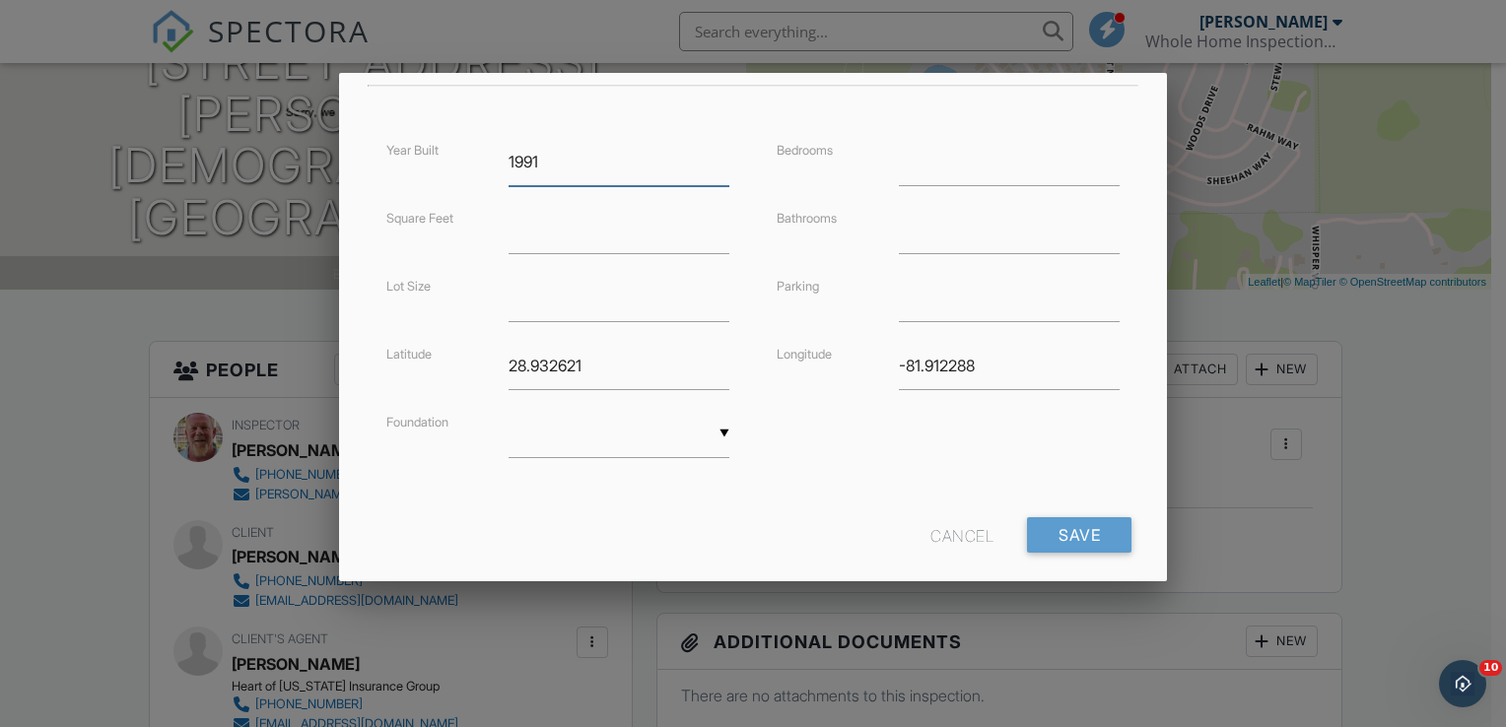
scroll to position [473, 0]
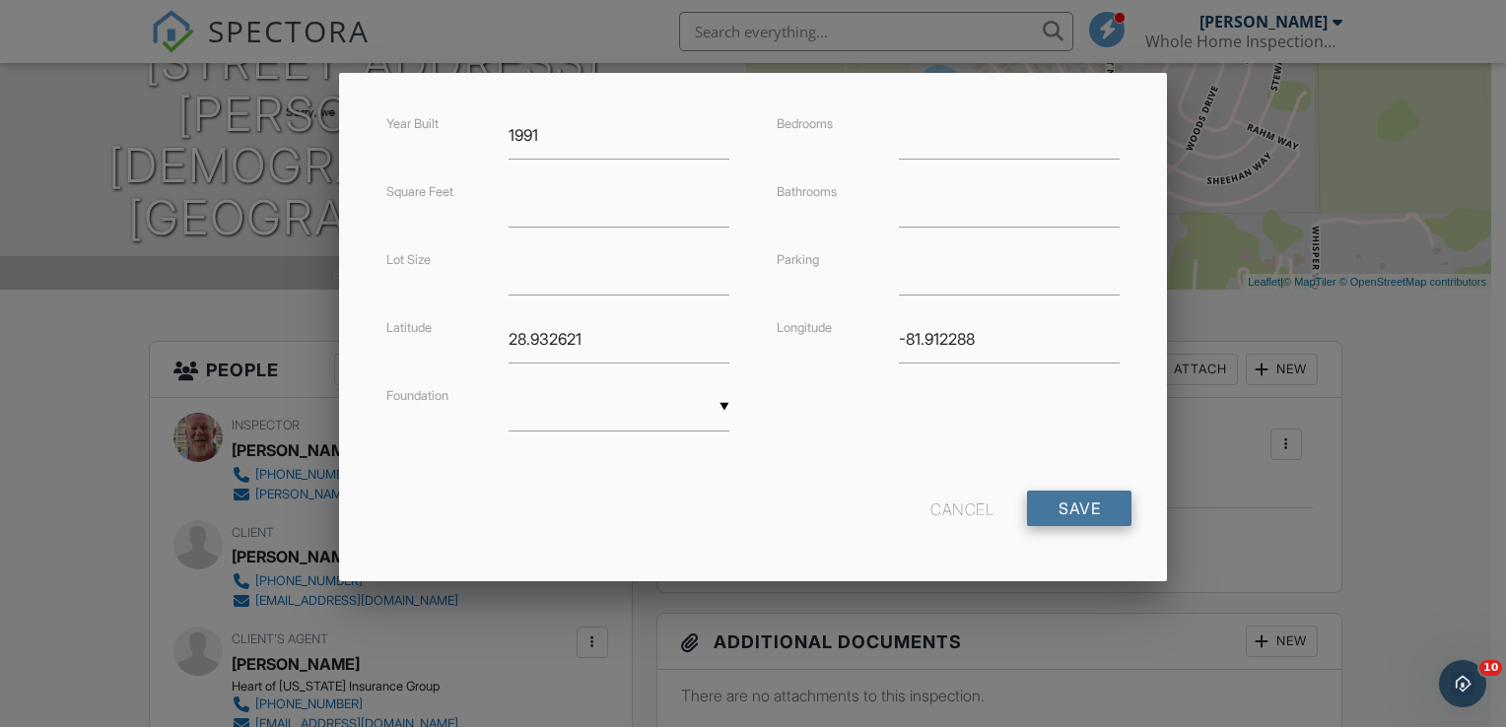
click at [1087, 509] on input "Save" at bounding box center [1079, 508] width 104 height 35
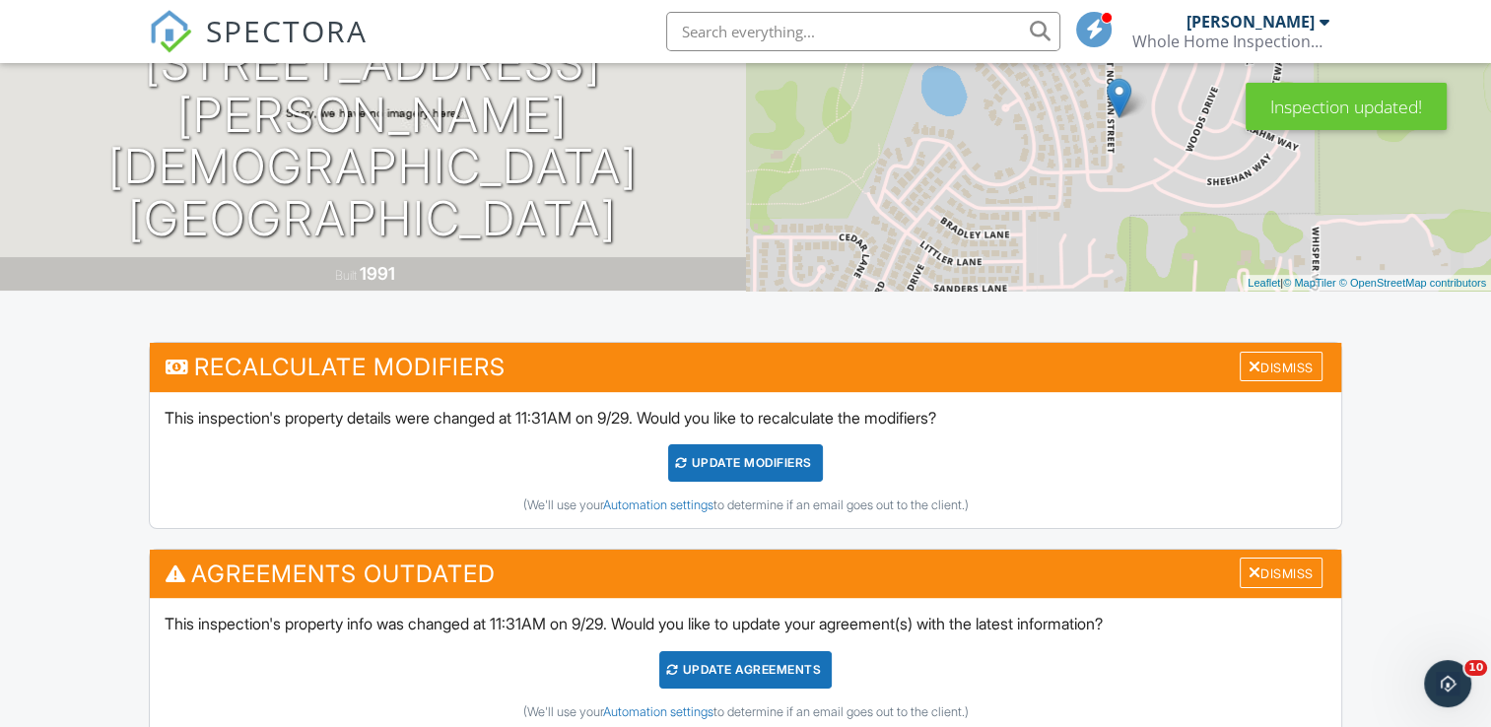
scroll to position [237, 0]
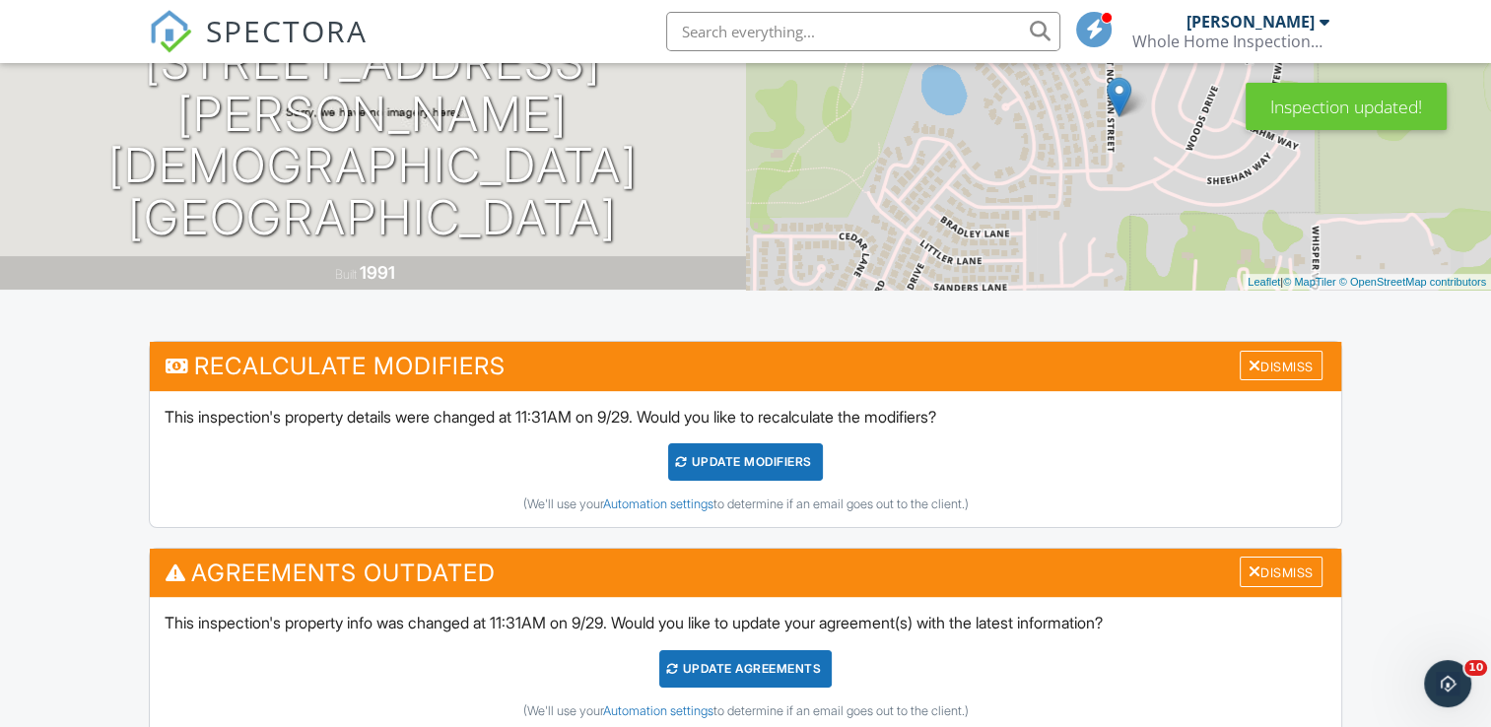
click at [728, 462] on div "UPDATE Modifiers" at bounding box center [745, 462] width 155 height 37
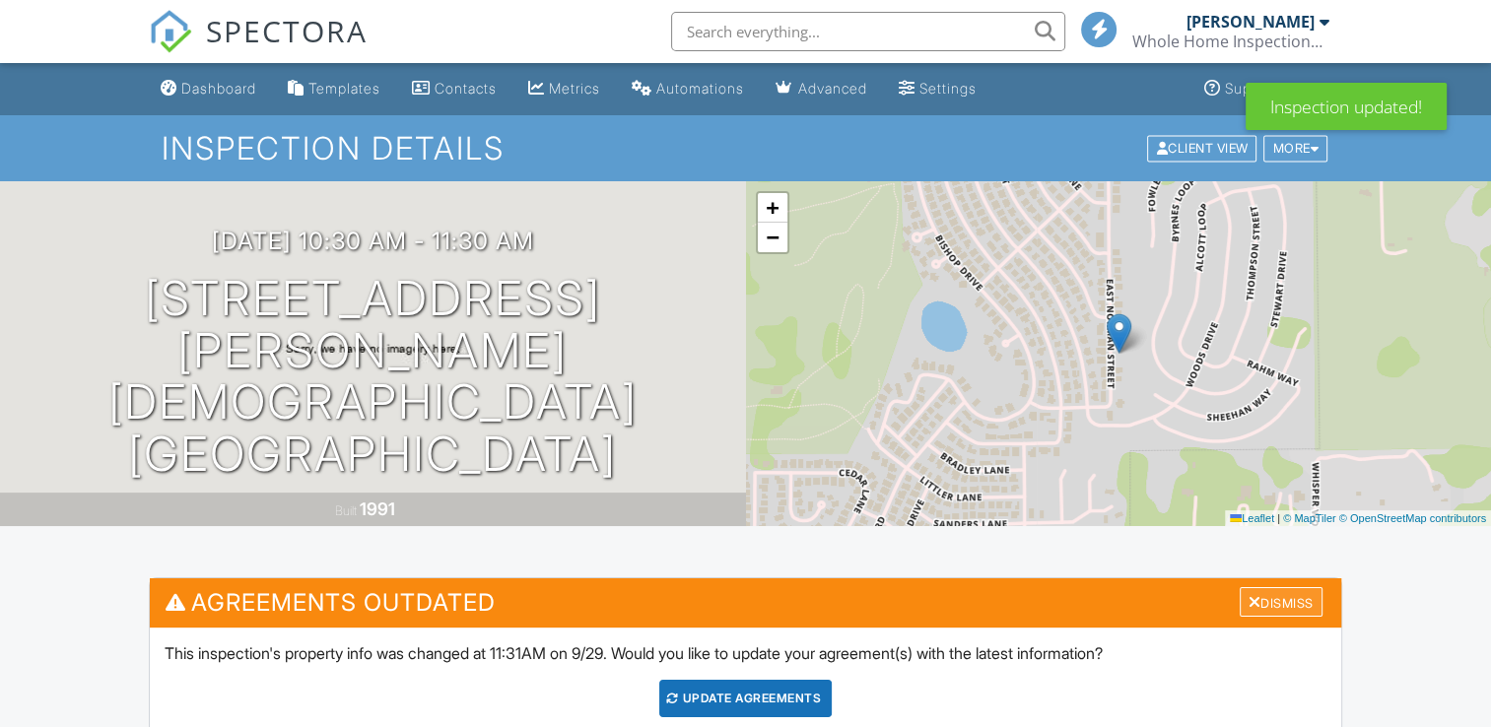
click at [1281, 598] on div "Dismiss" at bounding box center [1281, 602] width 83 height 31
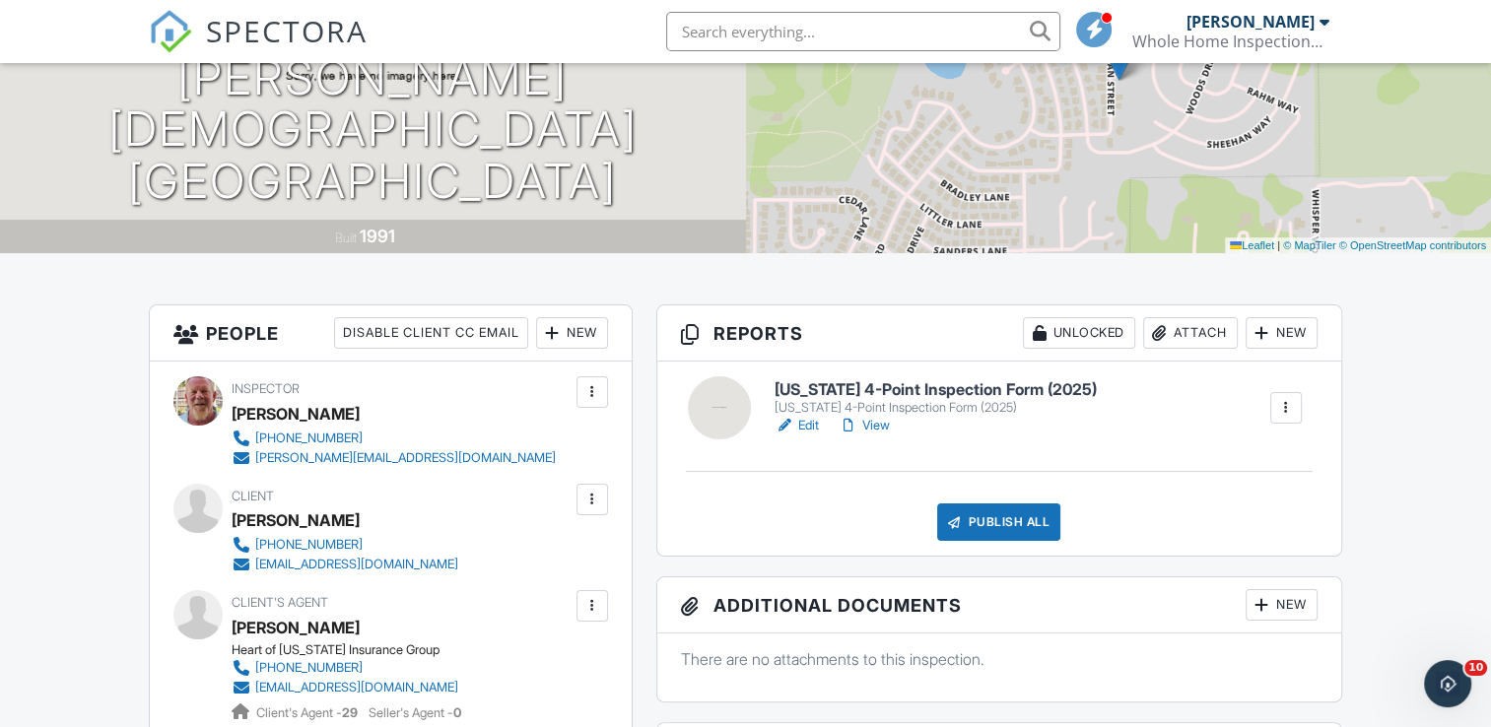
scroll to position [276, 0]
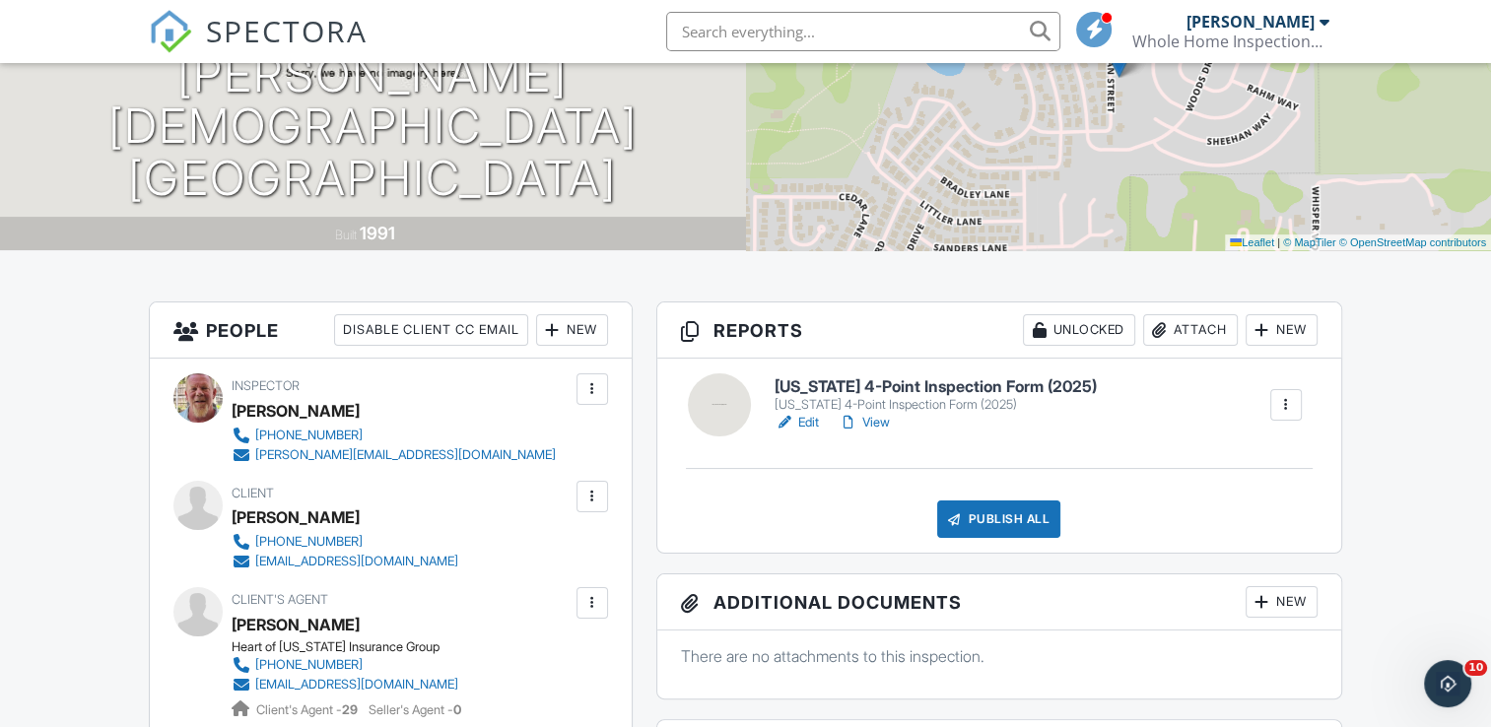
click at [850, 384] on h6 "[US_STATE] 4-Point Inspection Form (2025)" at bounding box center [936, 387] width 322 height 18
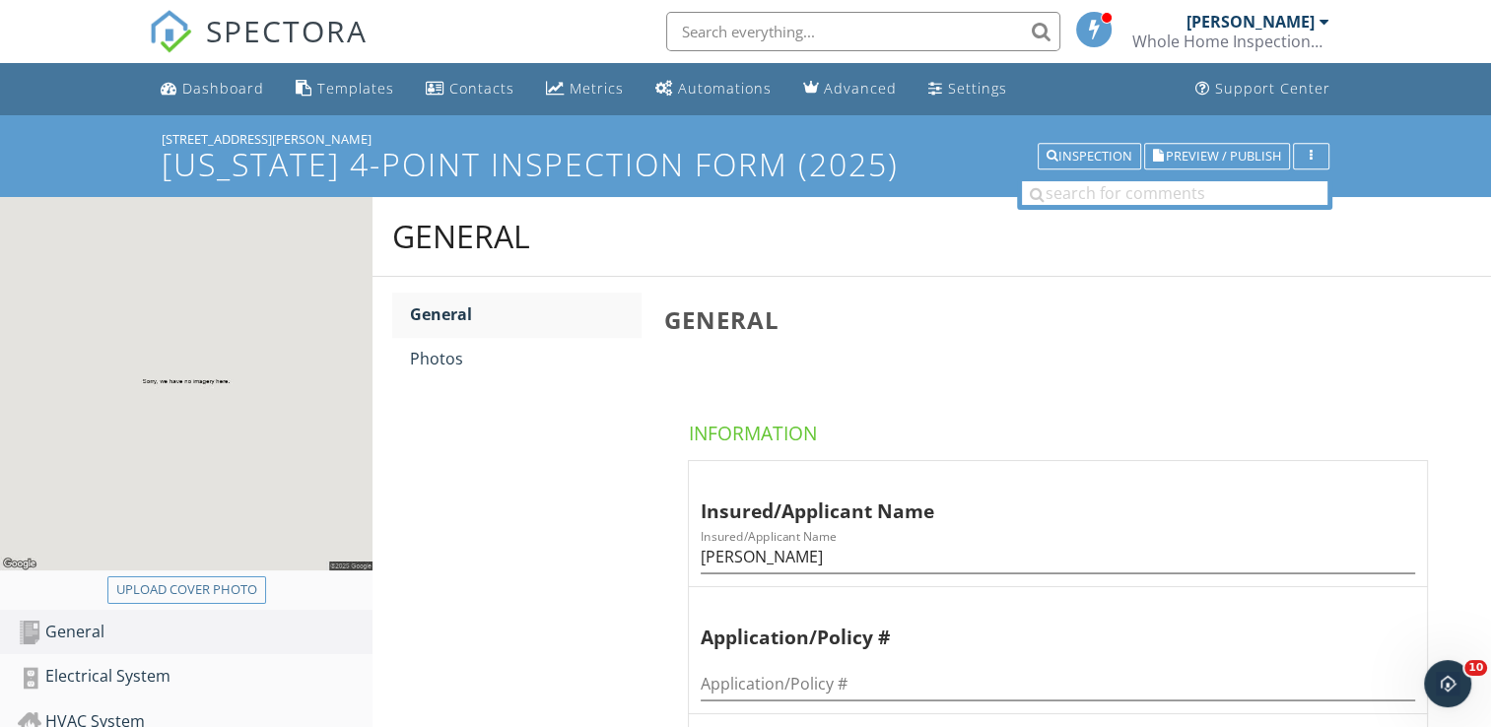
click at [549, 495] on div "General General Photos General Information Insured/Applicant Name Insured/Appli…" at bounding box center [932, 714] width 1119 height 1035
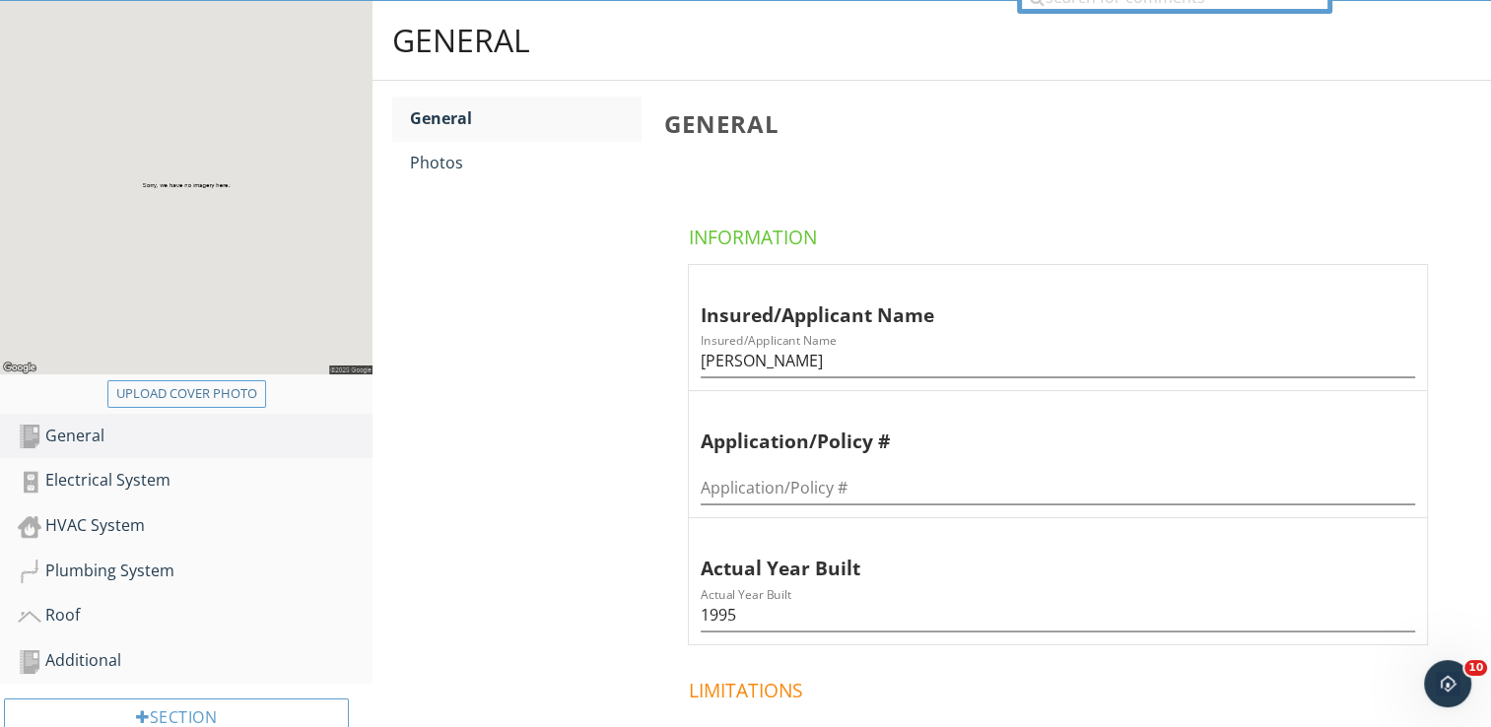
scroll to position [237, 0]
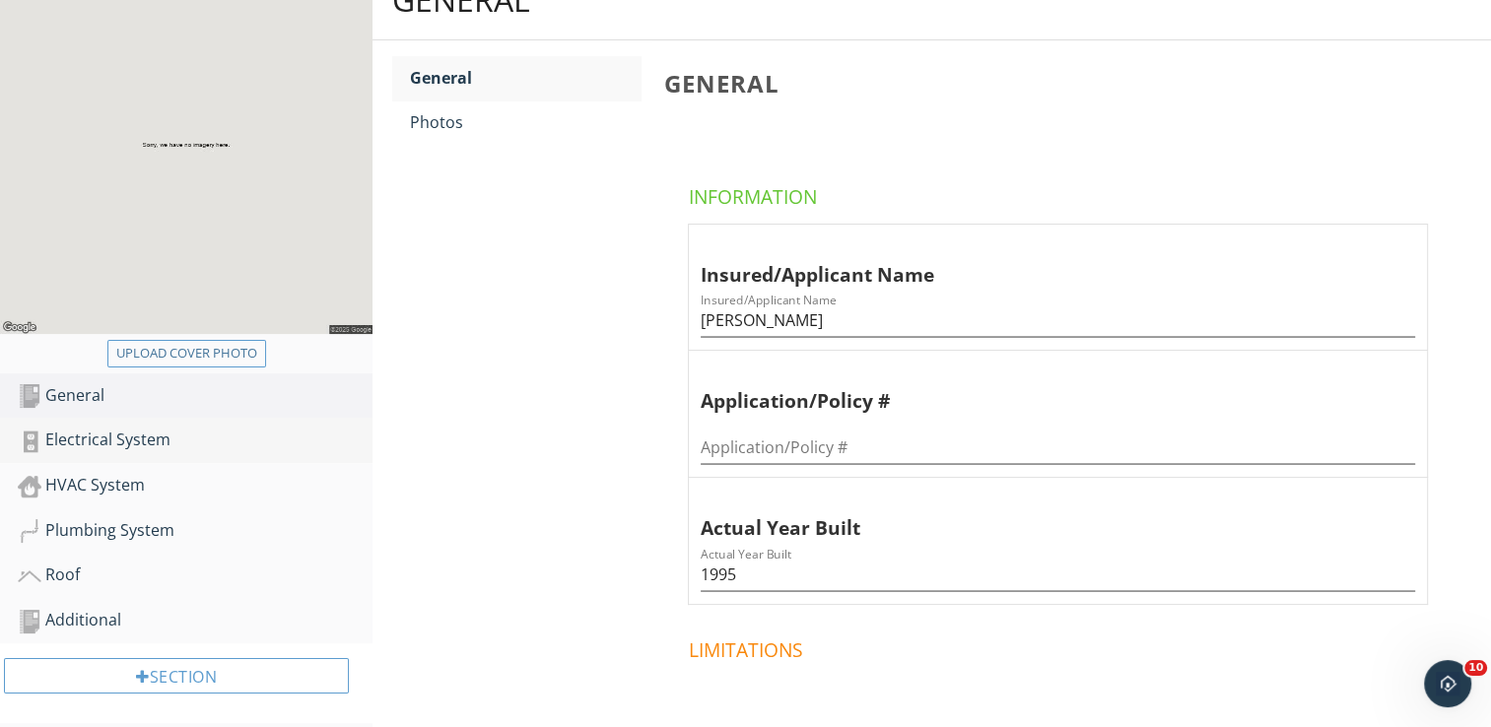
click at [142, 443] on div "Electrical System" at bounding box center [195, 441] width 355 height 26
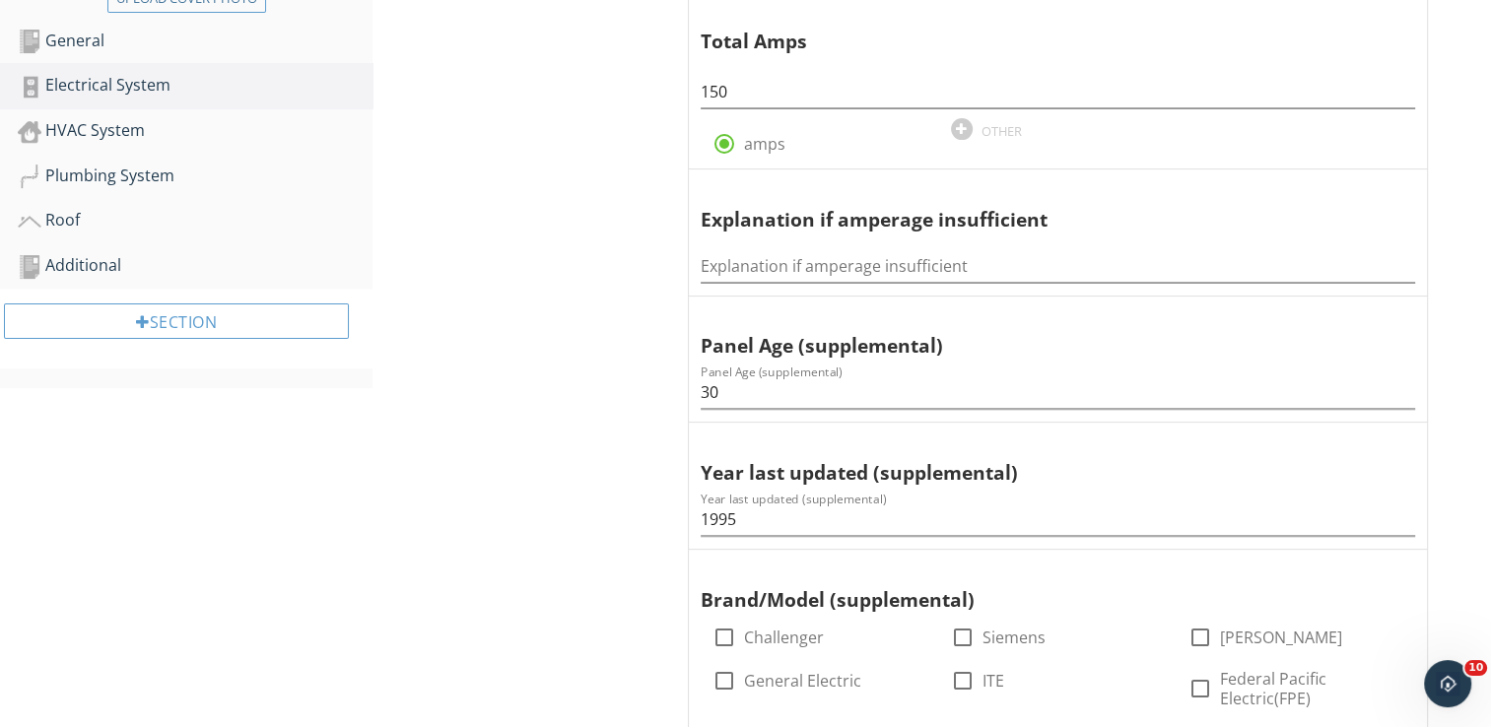
scroll to position [631, 0]
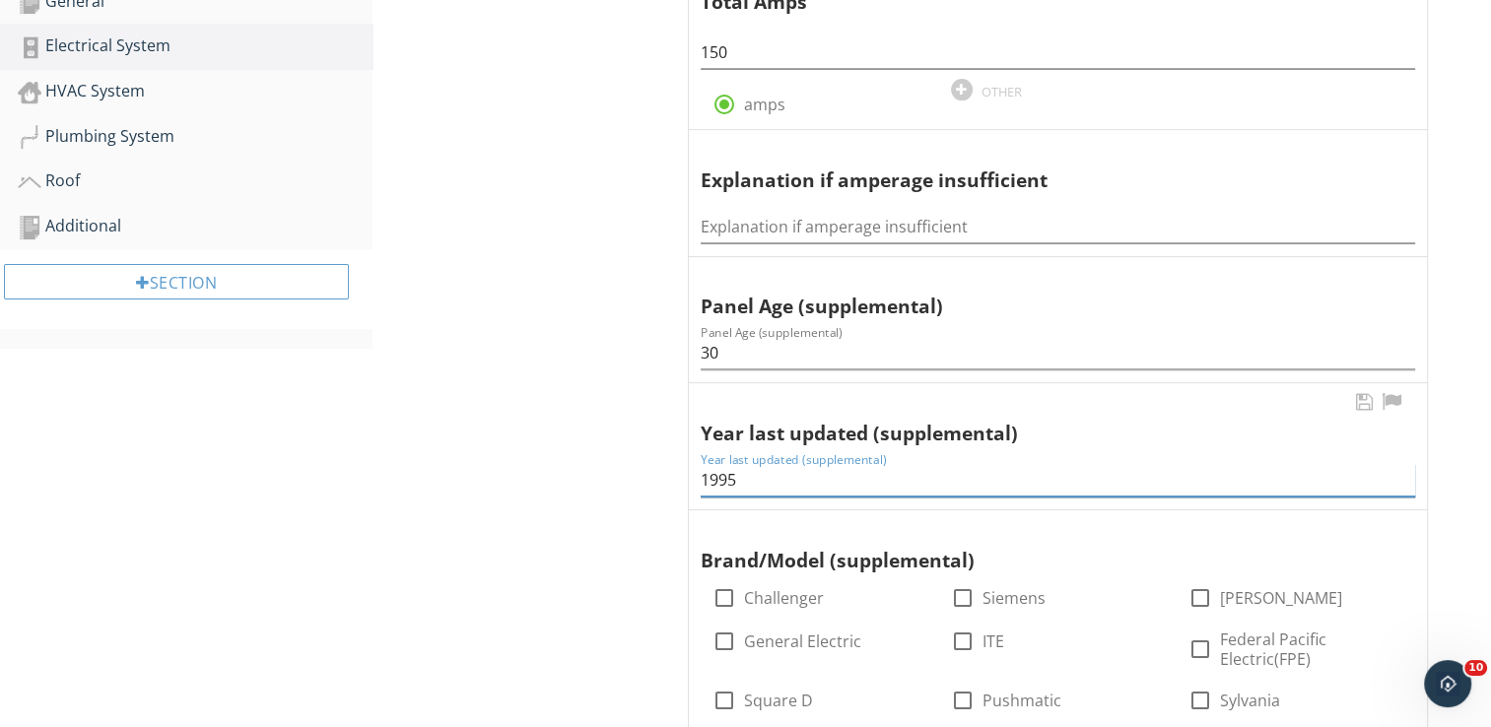
click at [749, 478] on input "1995" at bounding box center [1058, 480] width 715 height 33
type input "1991"
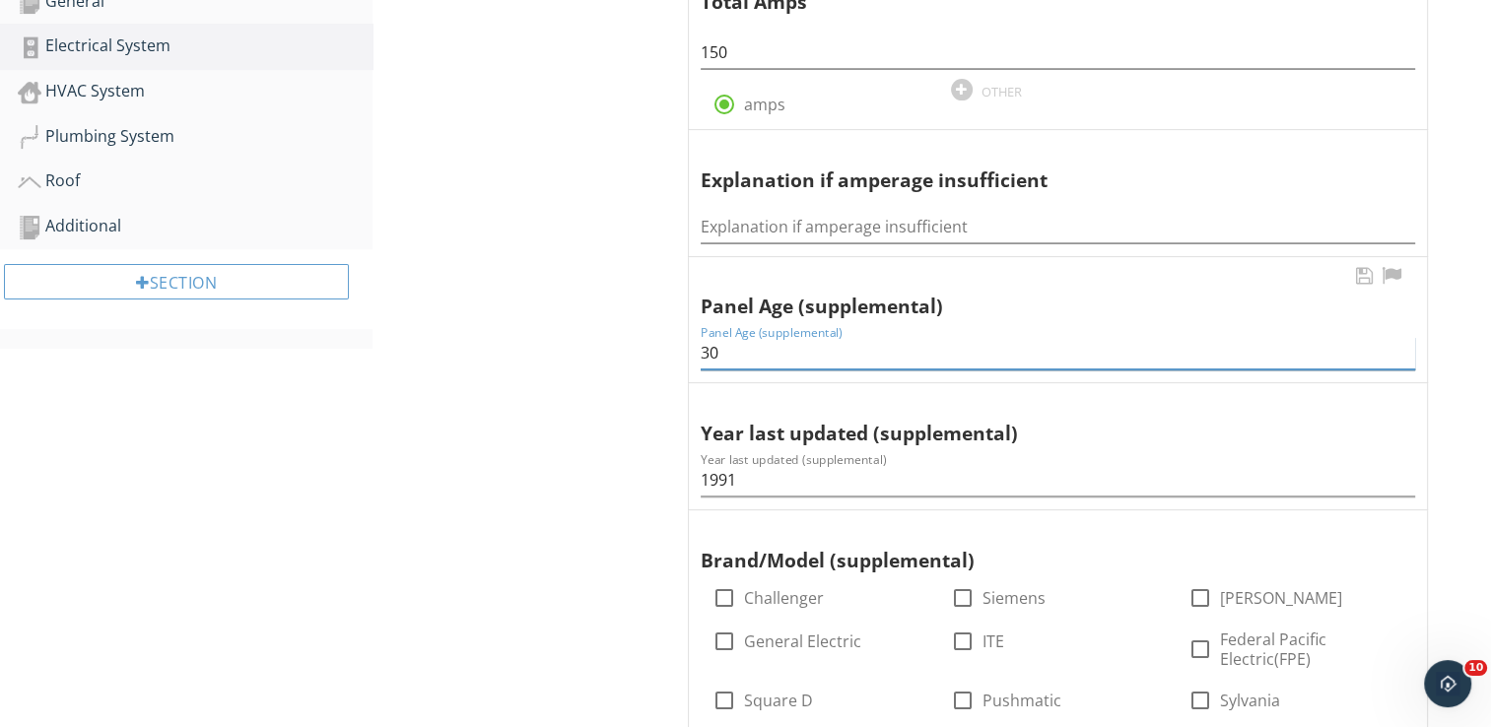
click at [731, 357] on input "30" at bounding box center [1058, 353] width 715 height 33
type input "34"
click at [71, 179] on div "Roof" at bounding box center [195, 182] width 355 height 26
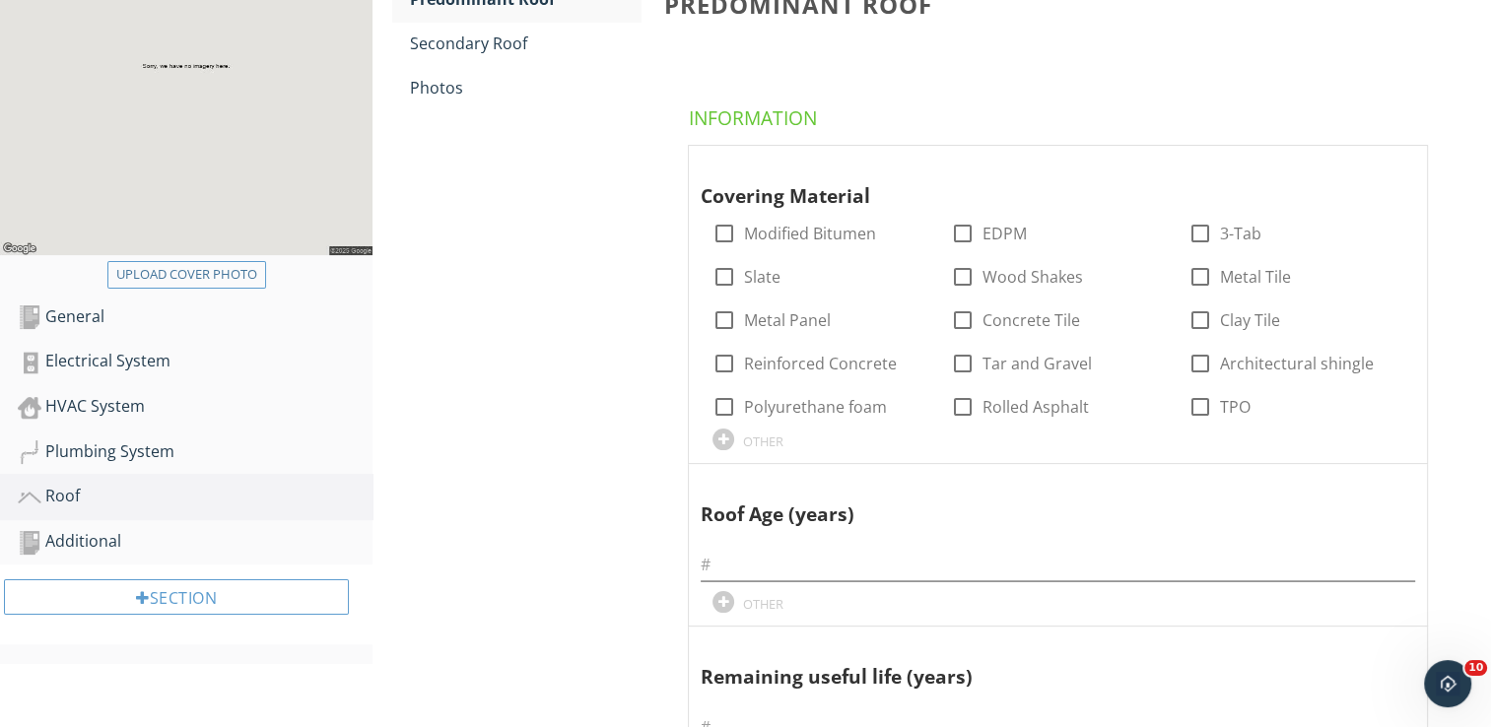
scroll to position [276, 0]
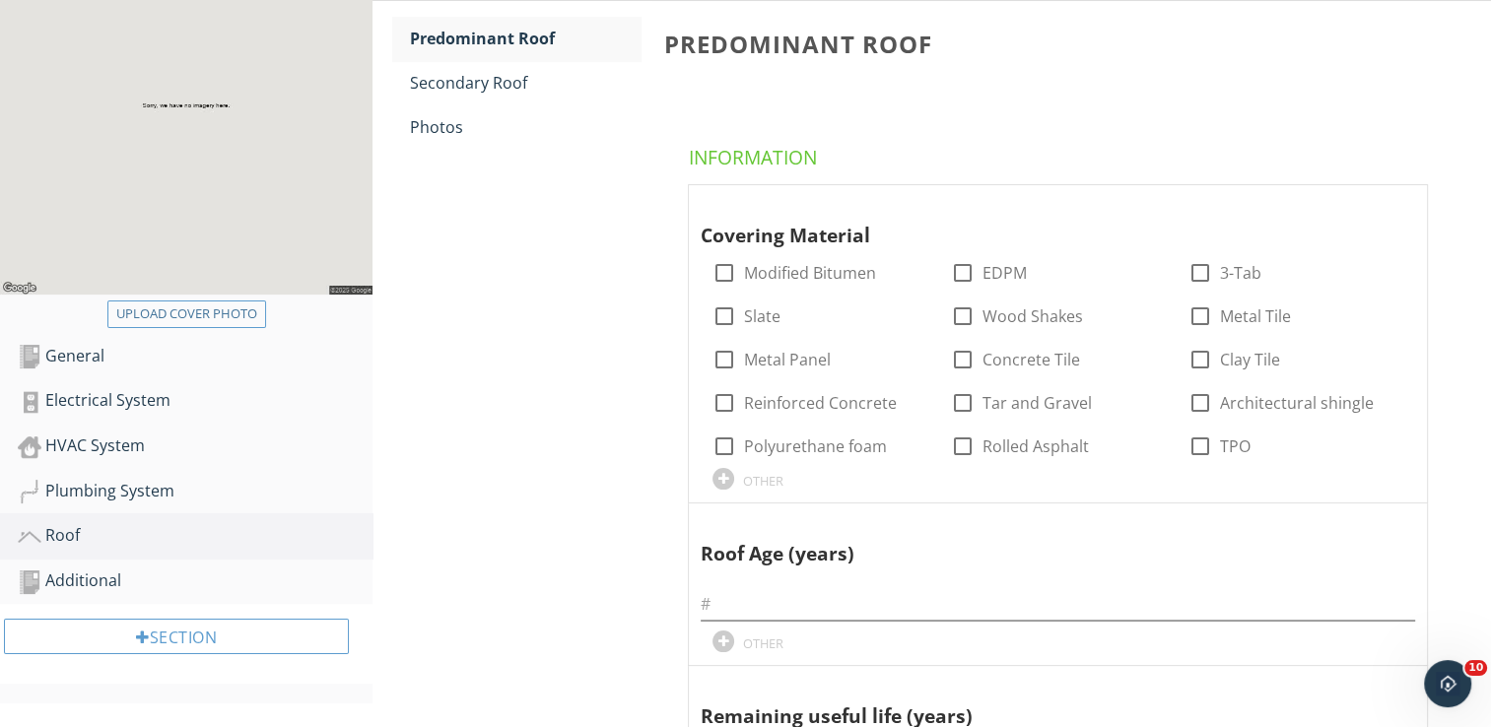
scroll to position [631, 0]
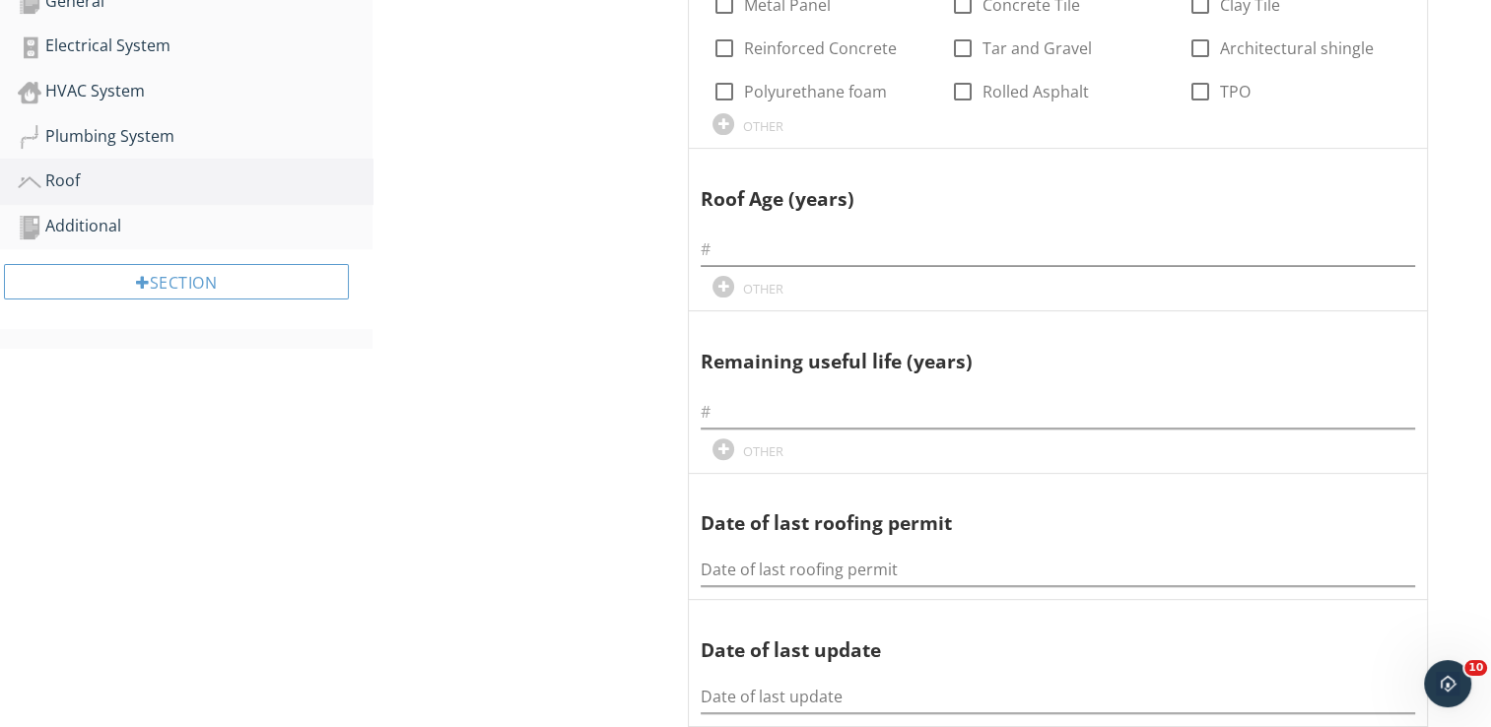
scroll to position [237, 0]
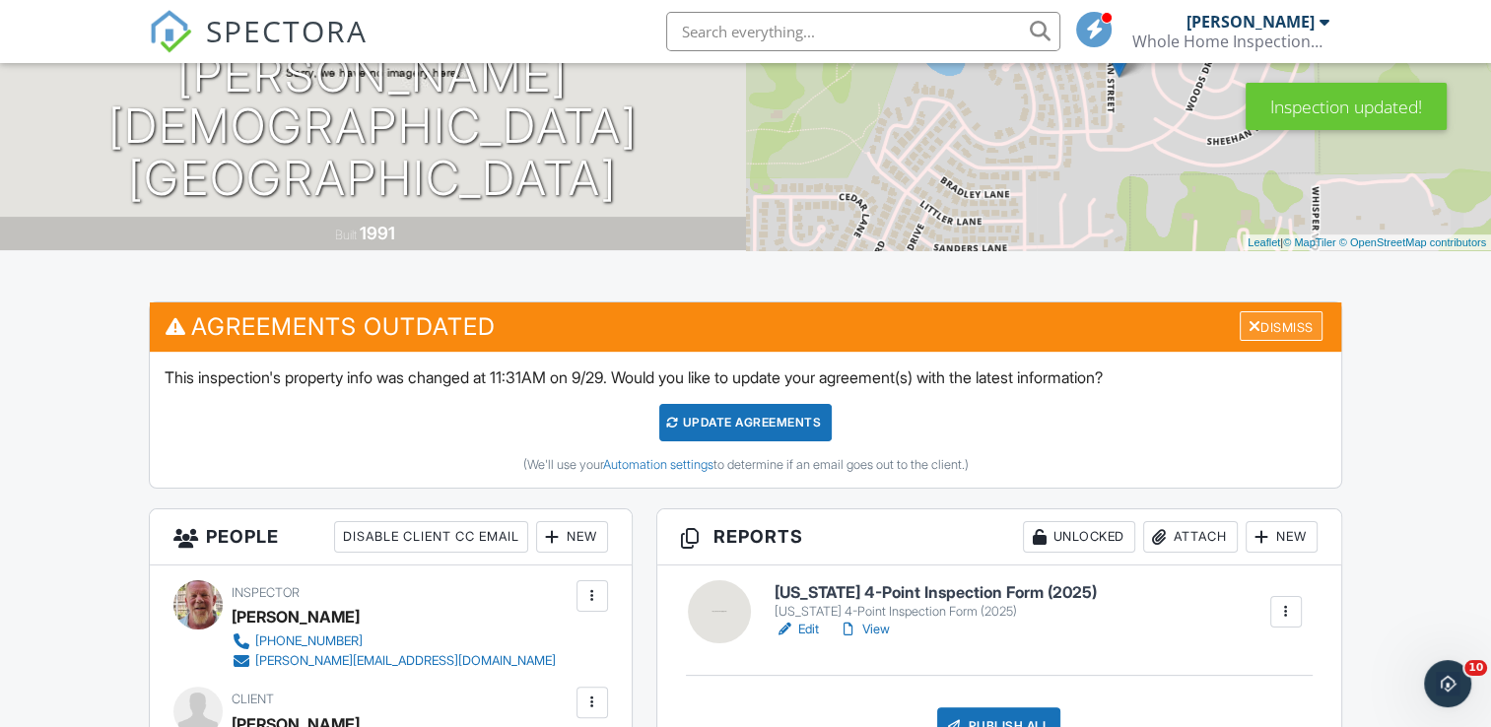
click at [1295, 331] on div "Dismiss" at bounding box center [1281, 326] width 83 height 31
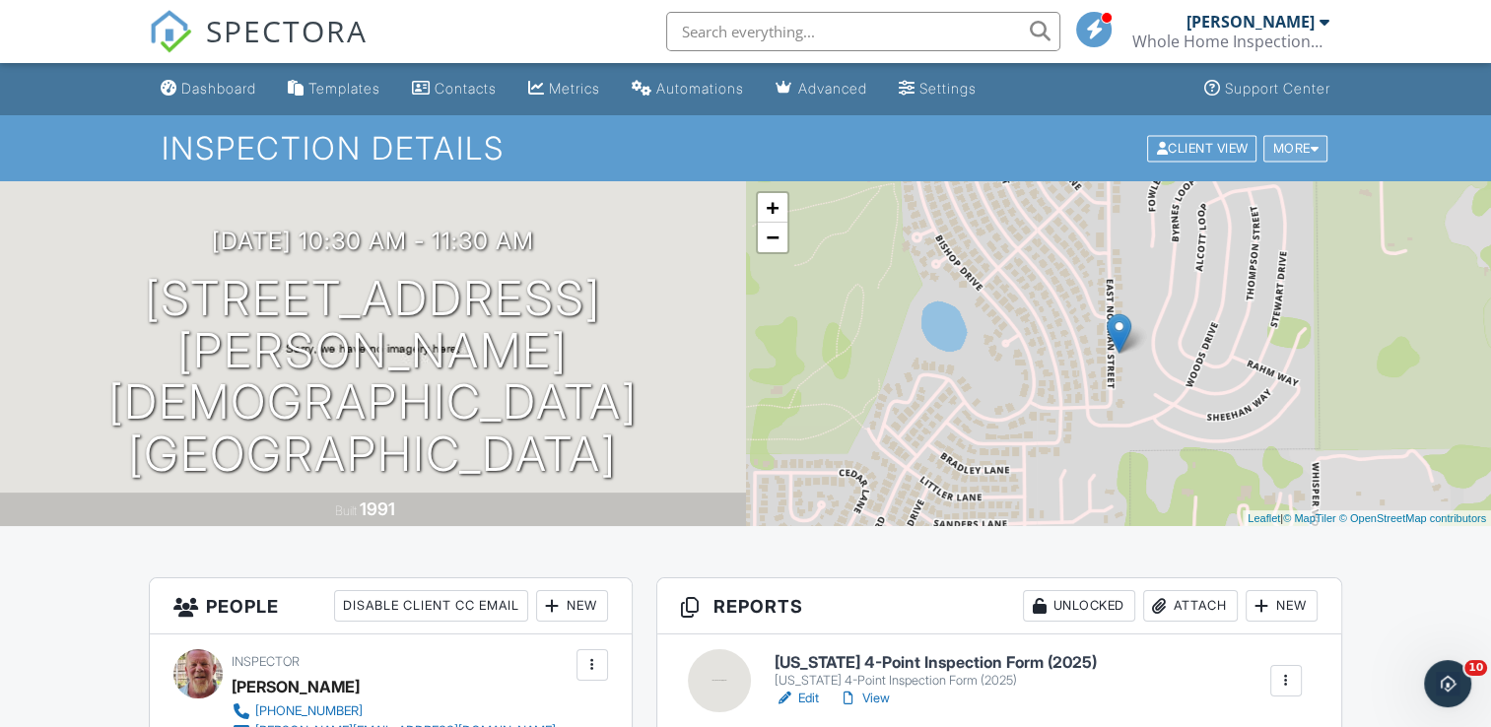
click at [1281, 151] on div "More" at bounding box center [1295, 148] width 64 height 27
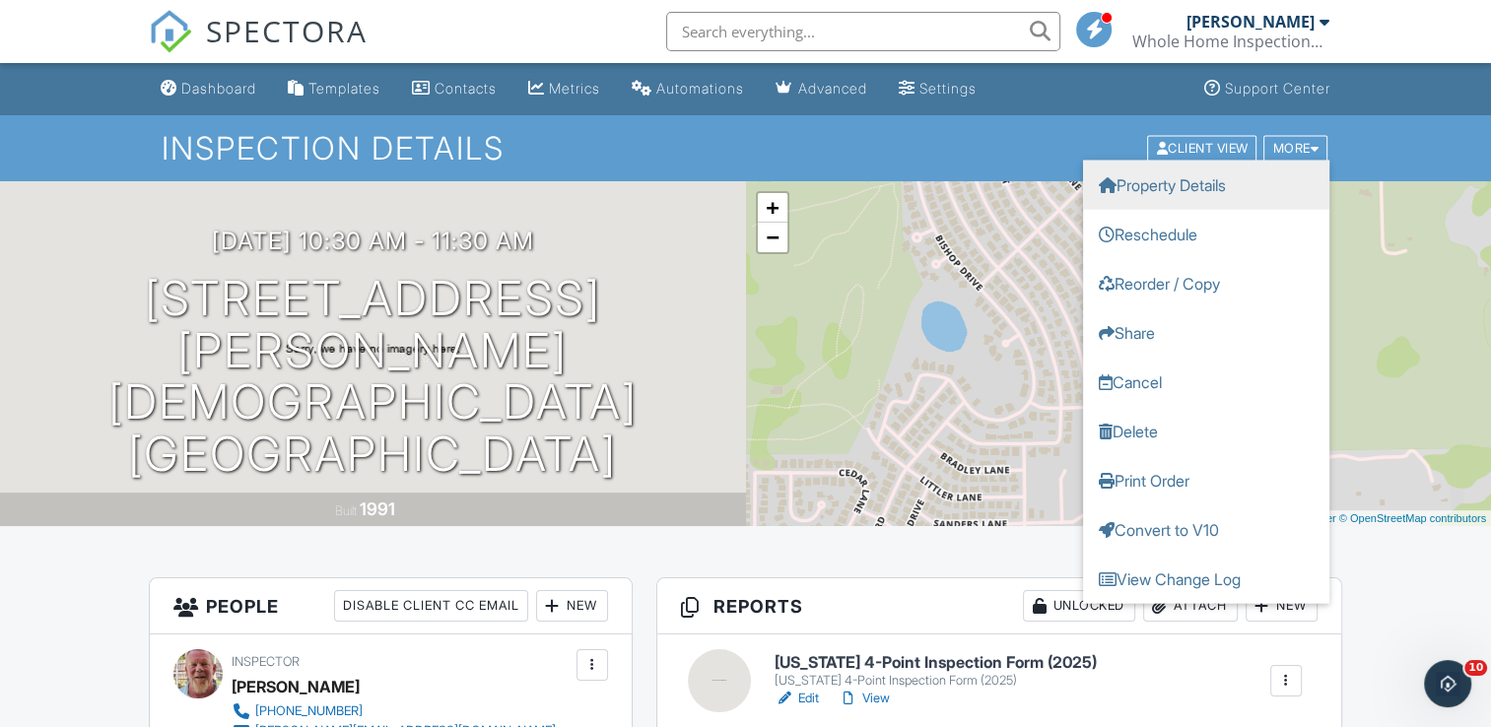
click at [1217, 179] on link "Property Details" at bounding box center [1206, 184] width 246 height 49
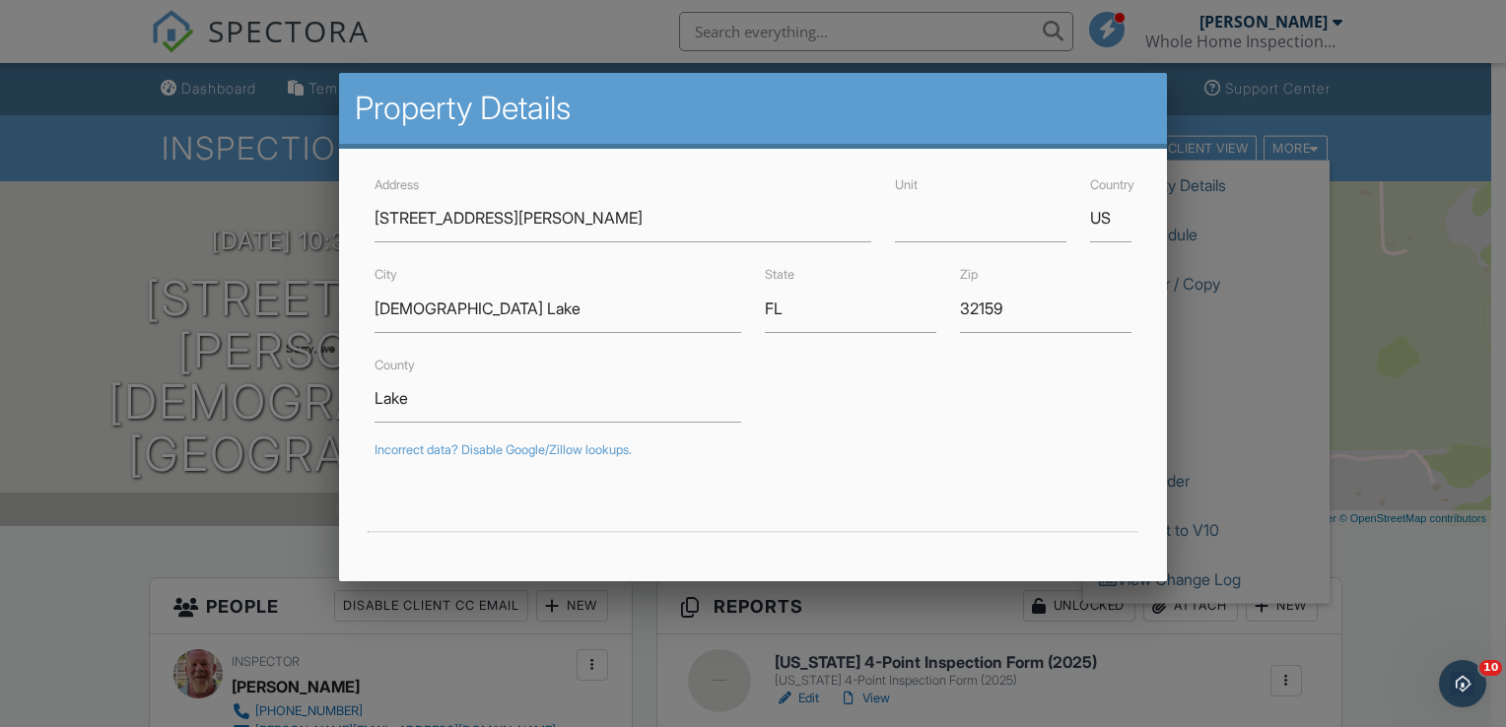
click at [104, 286] on div at bounding box center [753, 356] width 1506 height 910
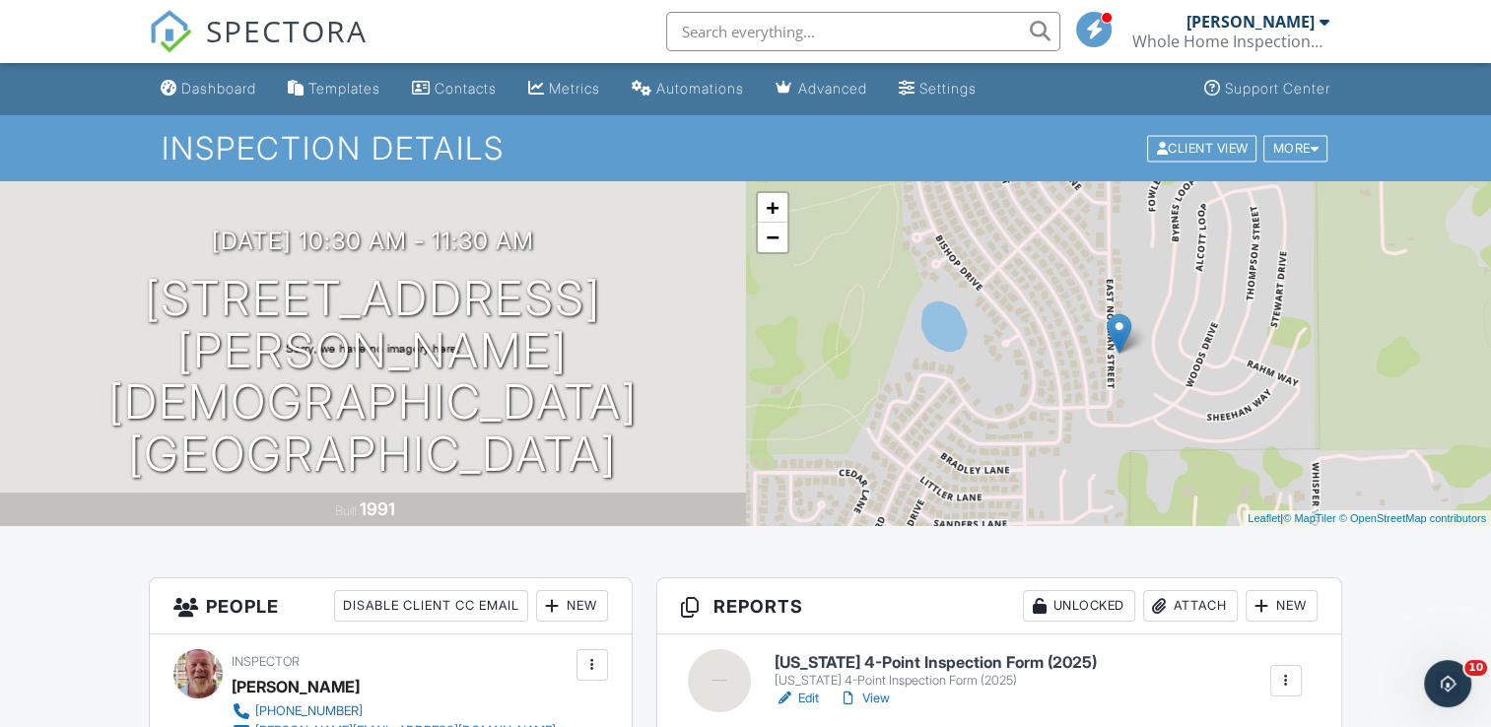
click at [1193, 605] on div "Attach" at bounding box center [1190, 606] width 95 height 32
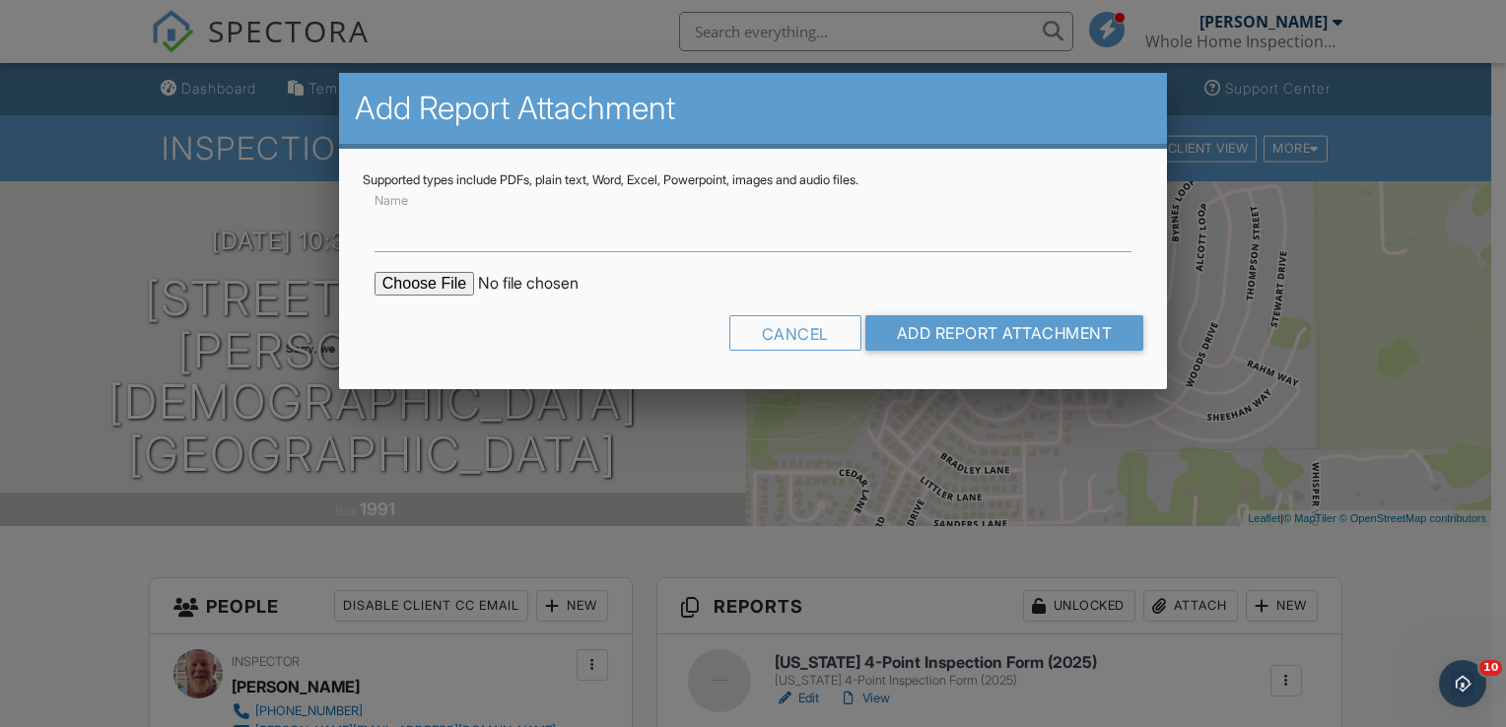
click at [432, 286] on input "file" at bounding box center [542, 284] width 335 height 24
type input "C:\fakepath\713 E Norman St roof permit.pdf"
click at [980, 334] on input "Add Report Attachment" at bounding box center [1004, 332] width 279 height 35
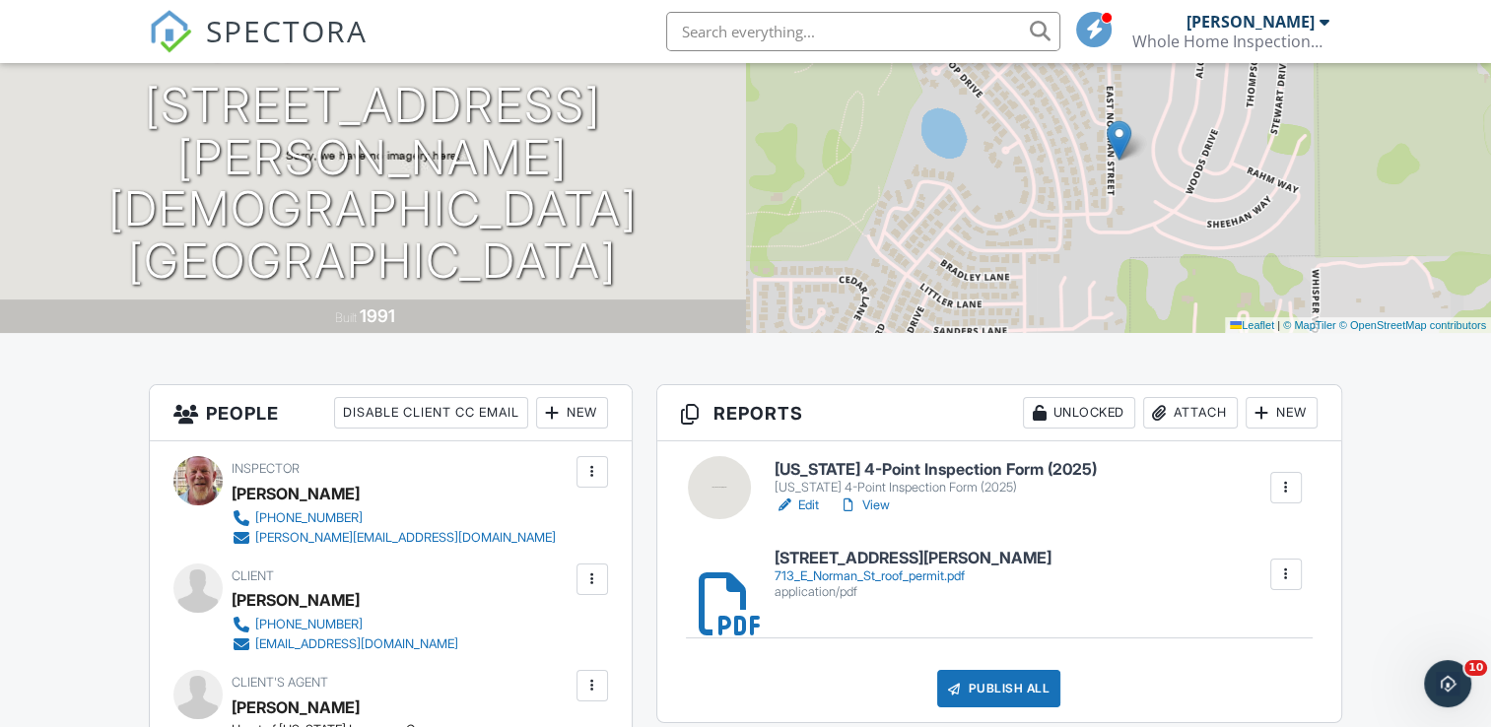
scroll to position [237, 0]
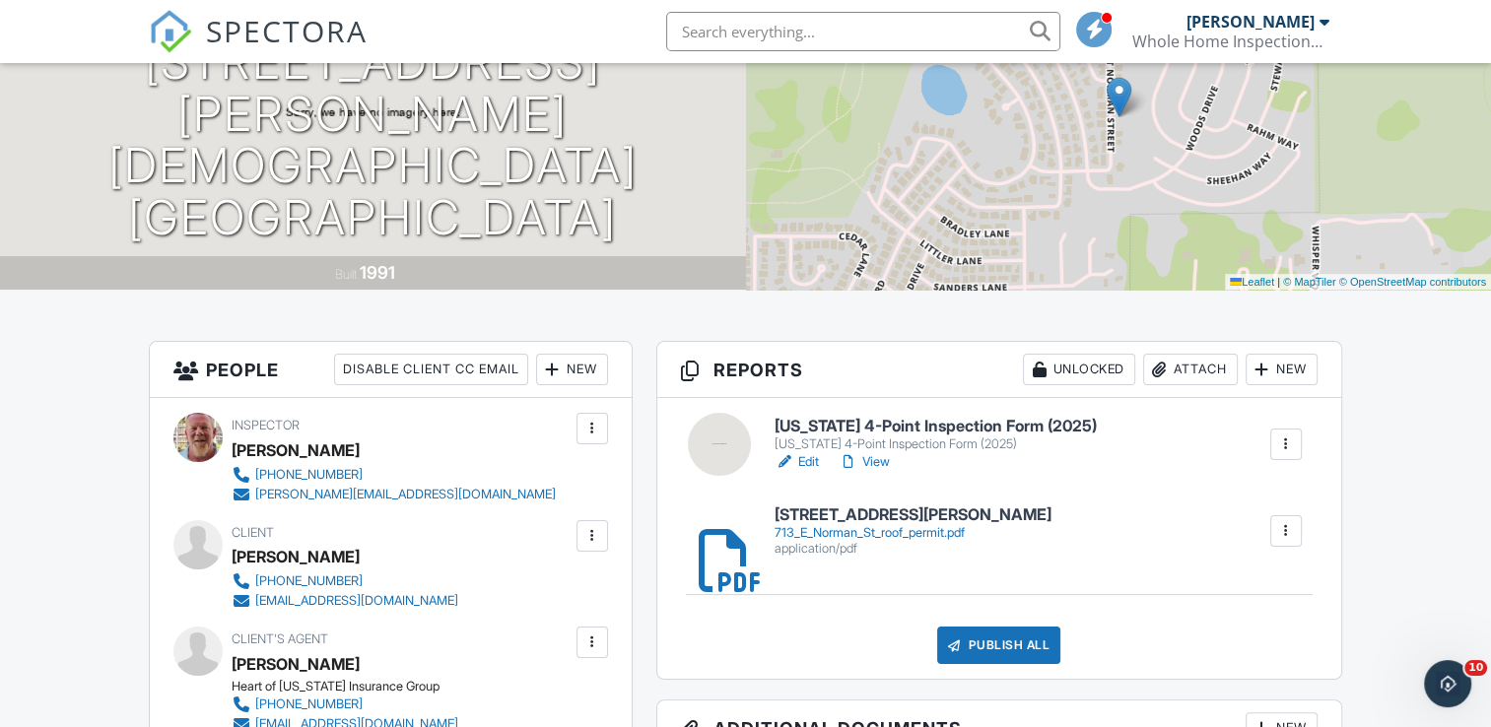
click at [899, 424] on h6 "[US_STATE] 4-Point Inspection Form (2025)" at bounding box center [936, 427] width 322 height 18
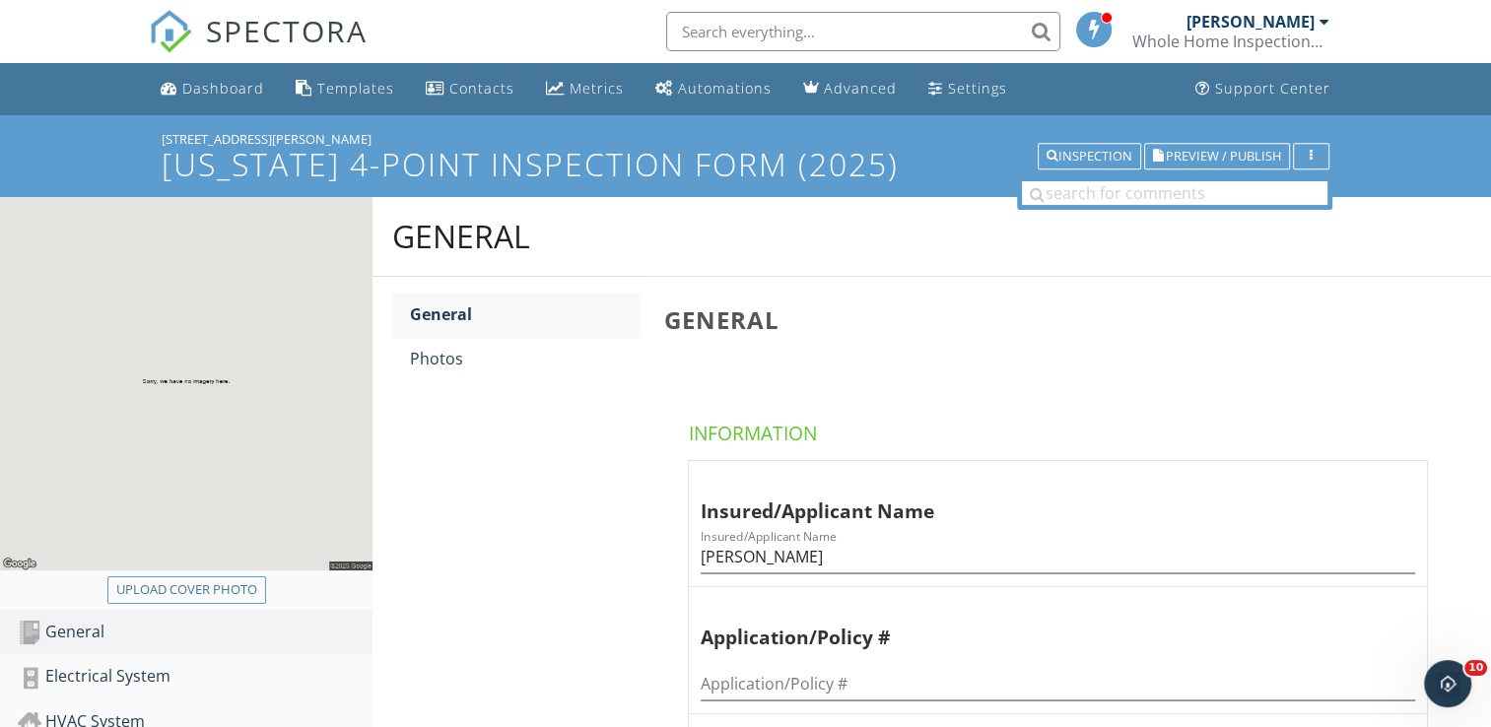
click at [504, 617] on div "General General Photos General Information Insured/Applicant Name Insured/Appli…" at bounding box center [932, 714] width 1119 height 1035
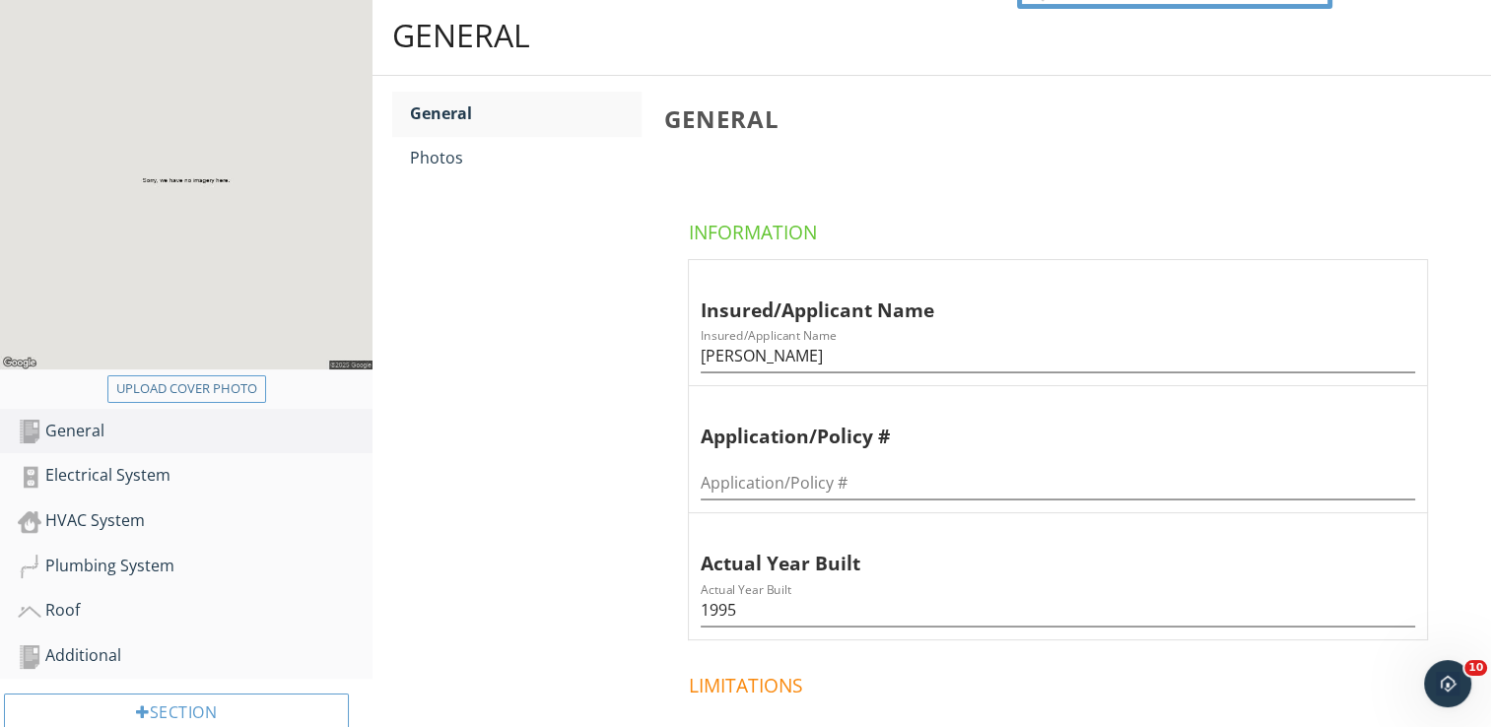
scroll to position [237, 0]
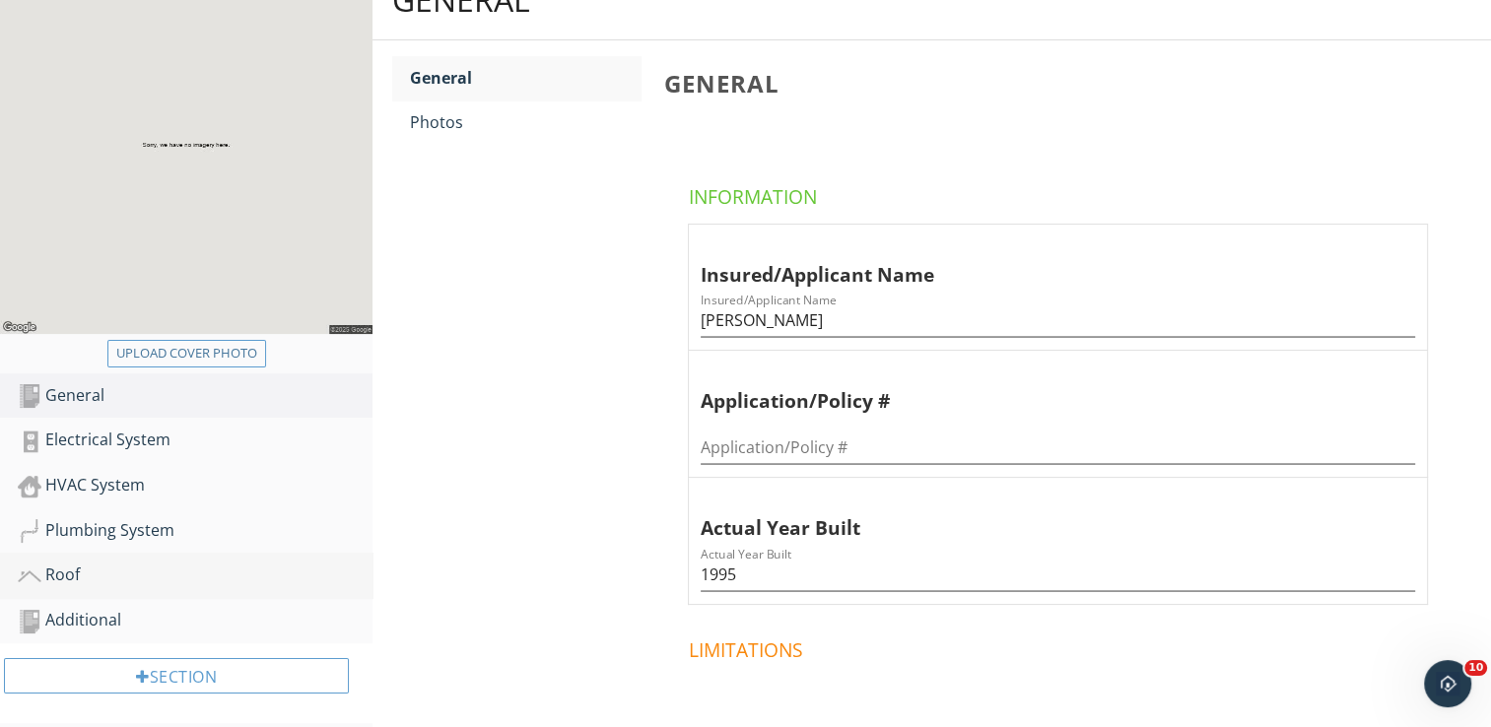
click at [67, 580] on div "Roof" at bounding box center [195, 576] width 355 height 26
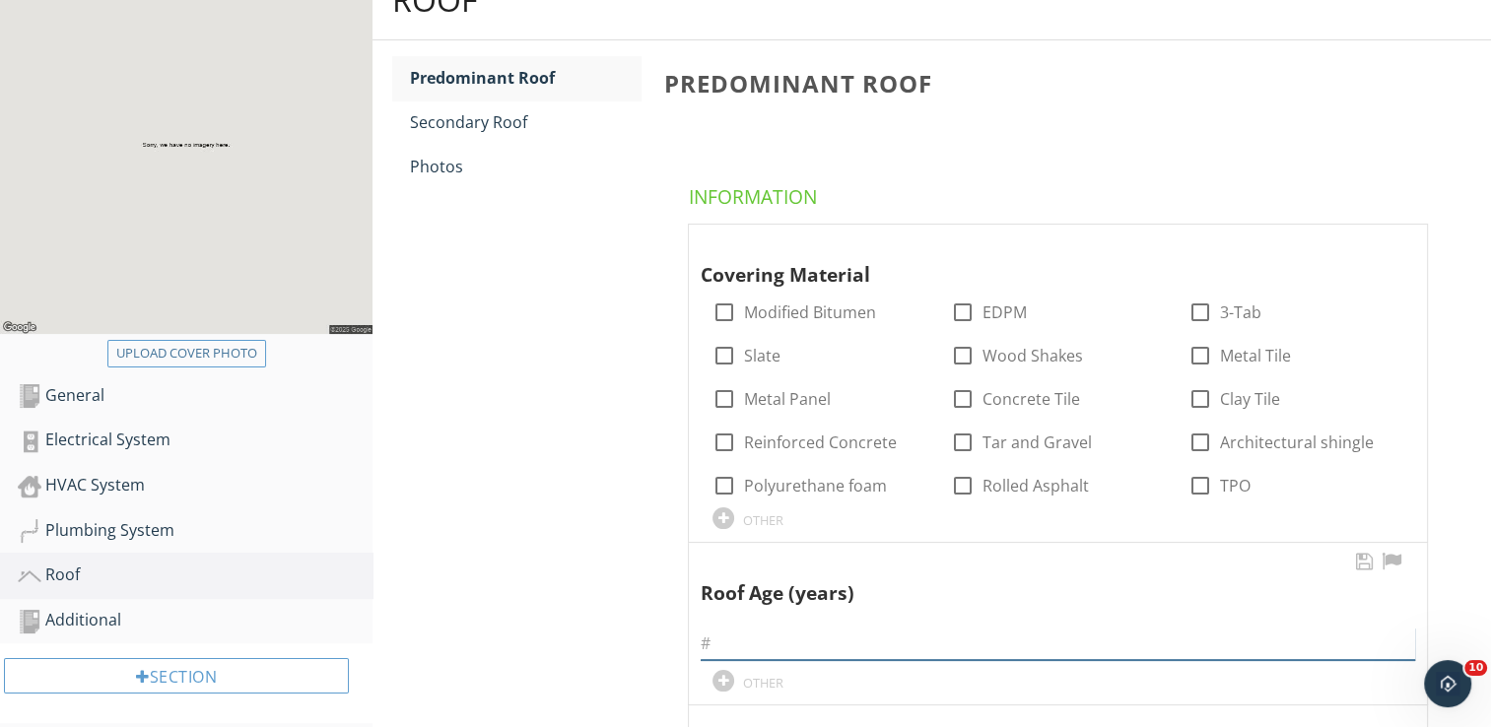
click at [741, 639] on input "text" at bounding box center [1058, 644] width 715 height 33
type input "20"
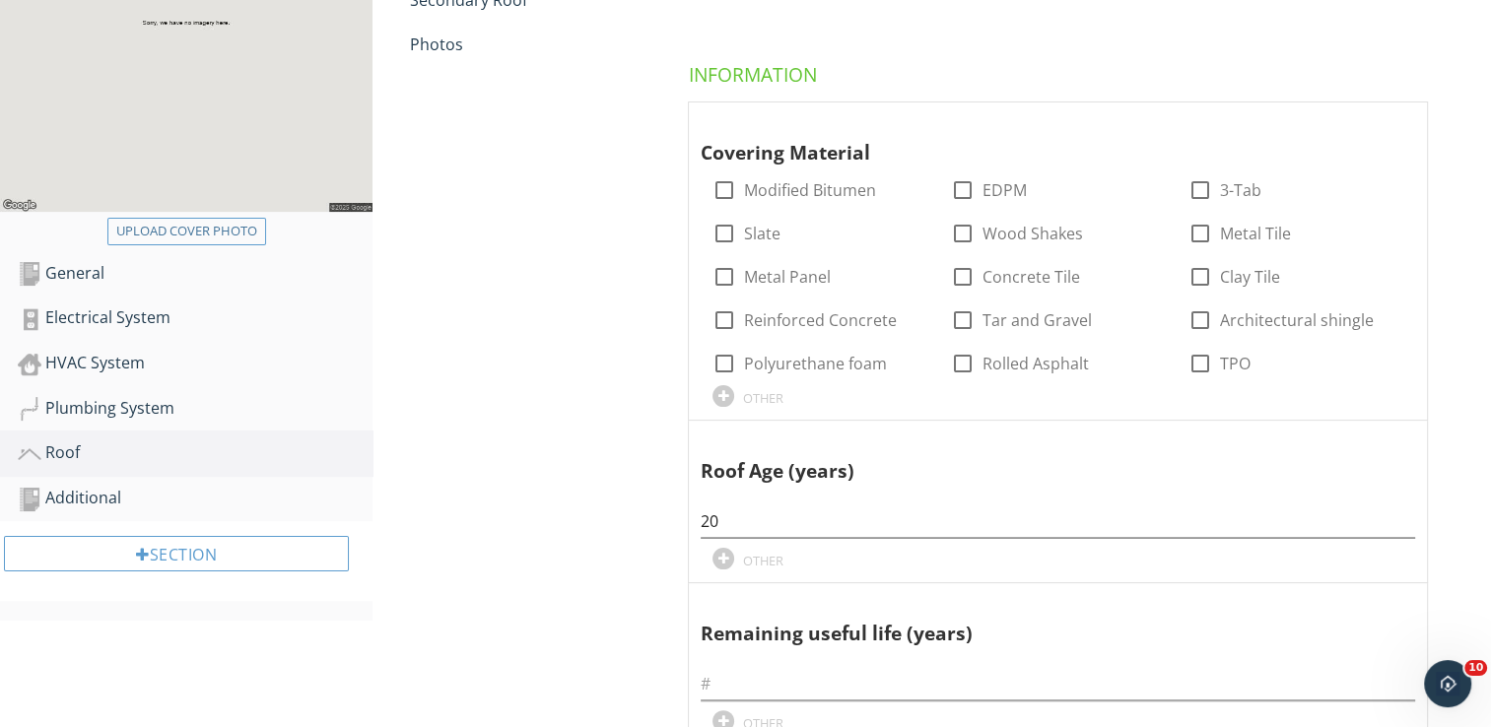
scroll to position [355, 0]
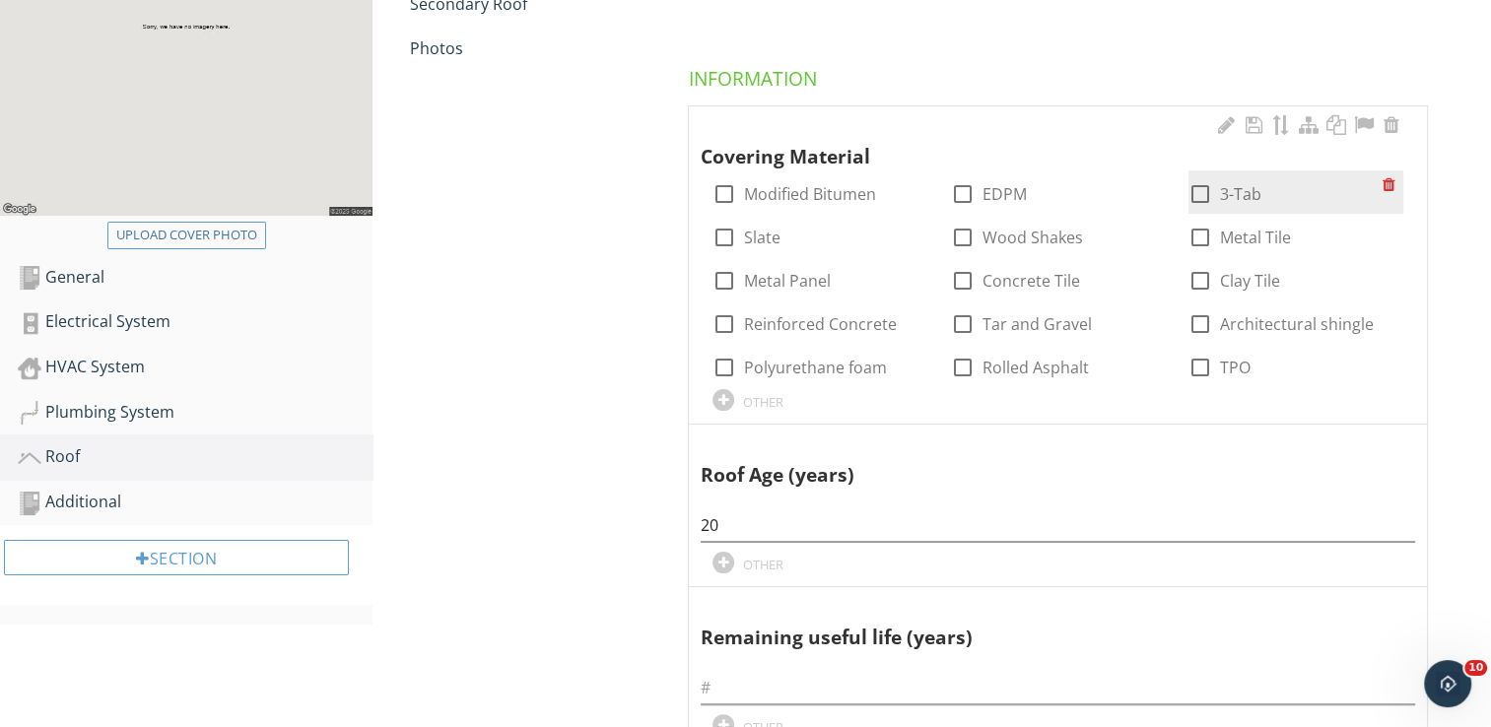
click at [1203, 189] on div at bounding box center [1201, 194] width 34 height 34
checkbox input "true"
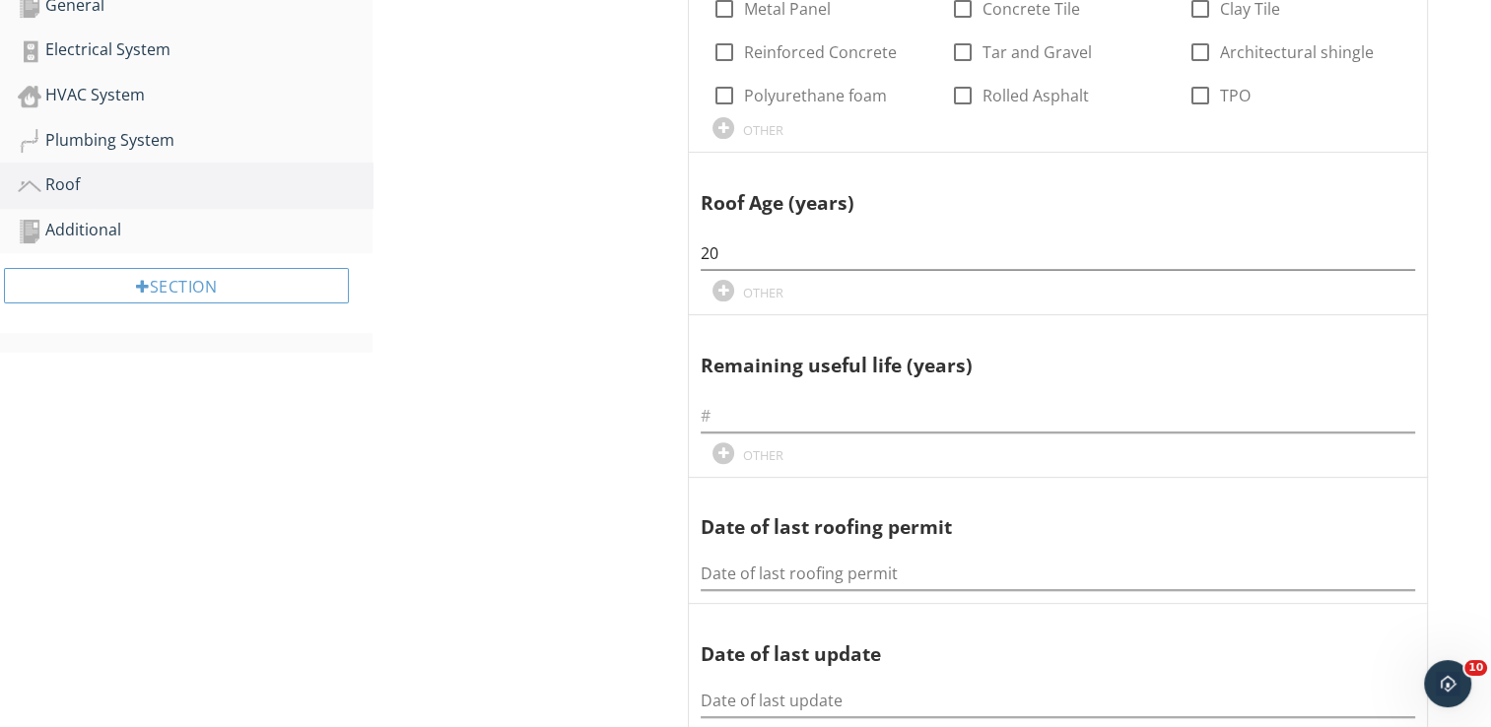
scroll to position [631, 0]
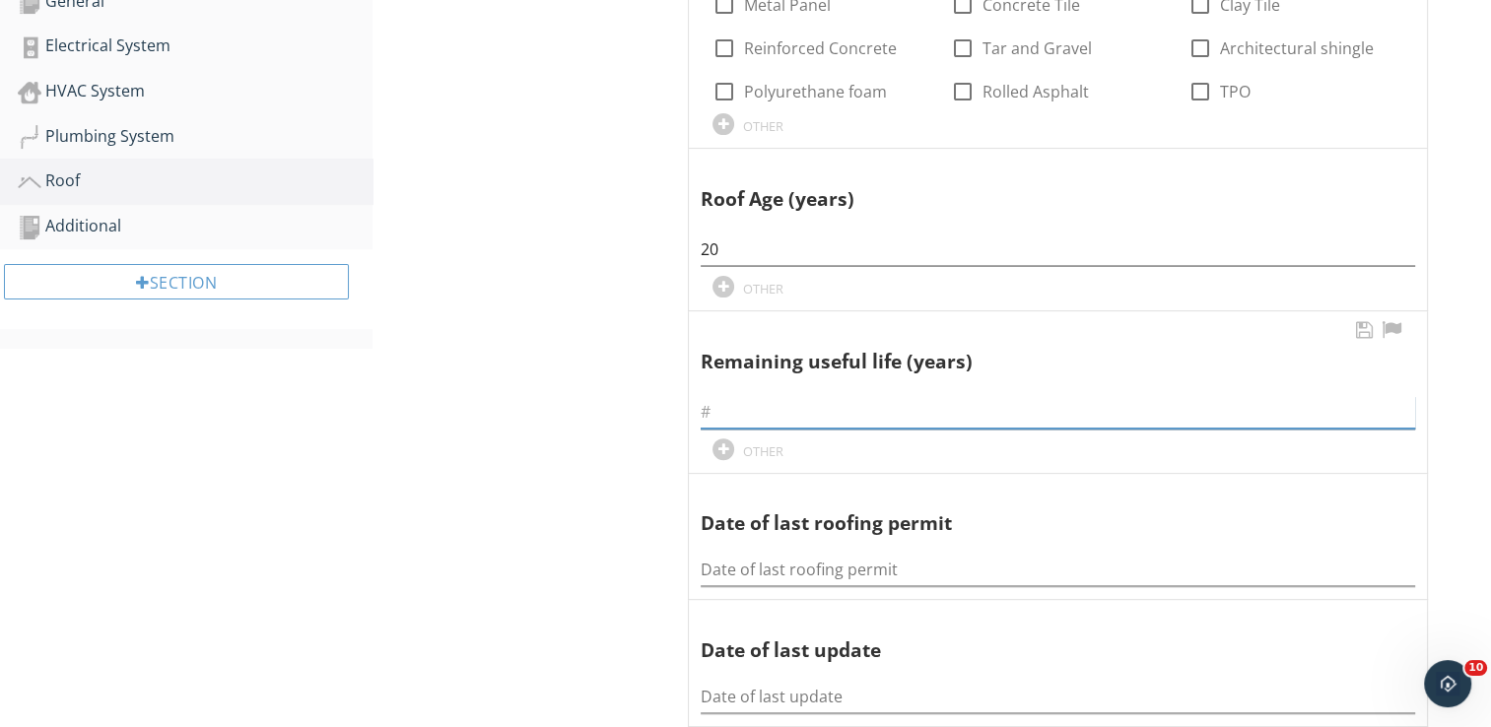
click at [714, 412] on input "text" at bounding box center [1058, 412] width 715 height 33
type input "5"
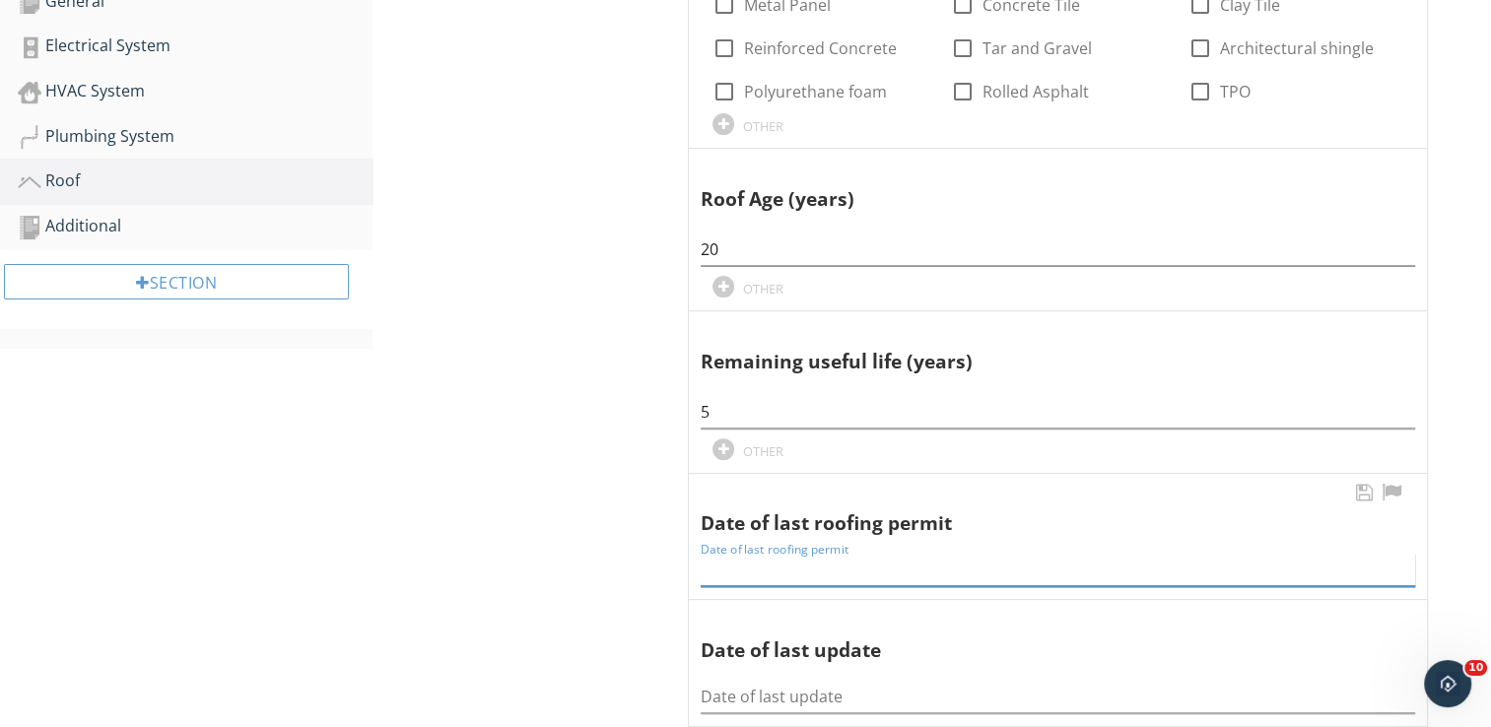
click at [726, 576] on input "Date of last roofing permit" at bounding box center [1058, 570] width 715 height 33
type input "11-16-2005"
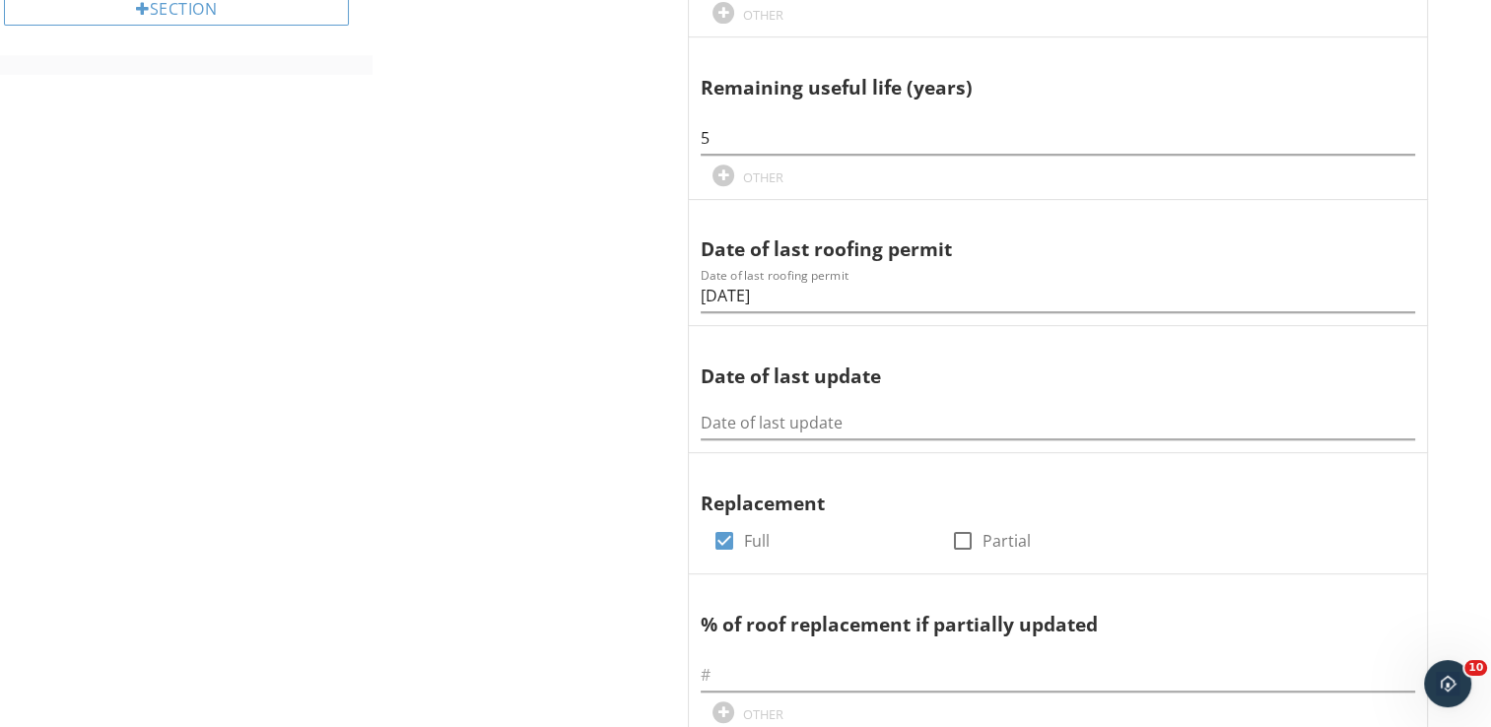
scroll to position [907, 0]
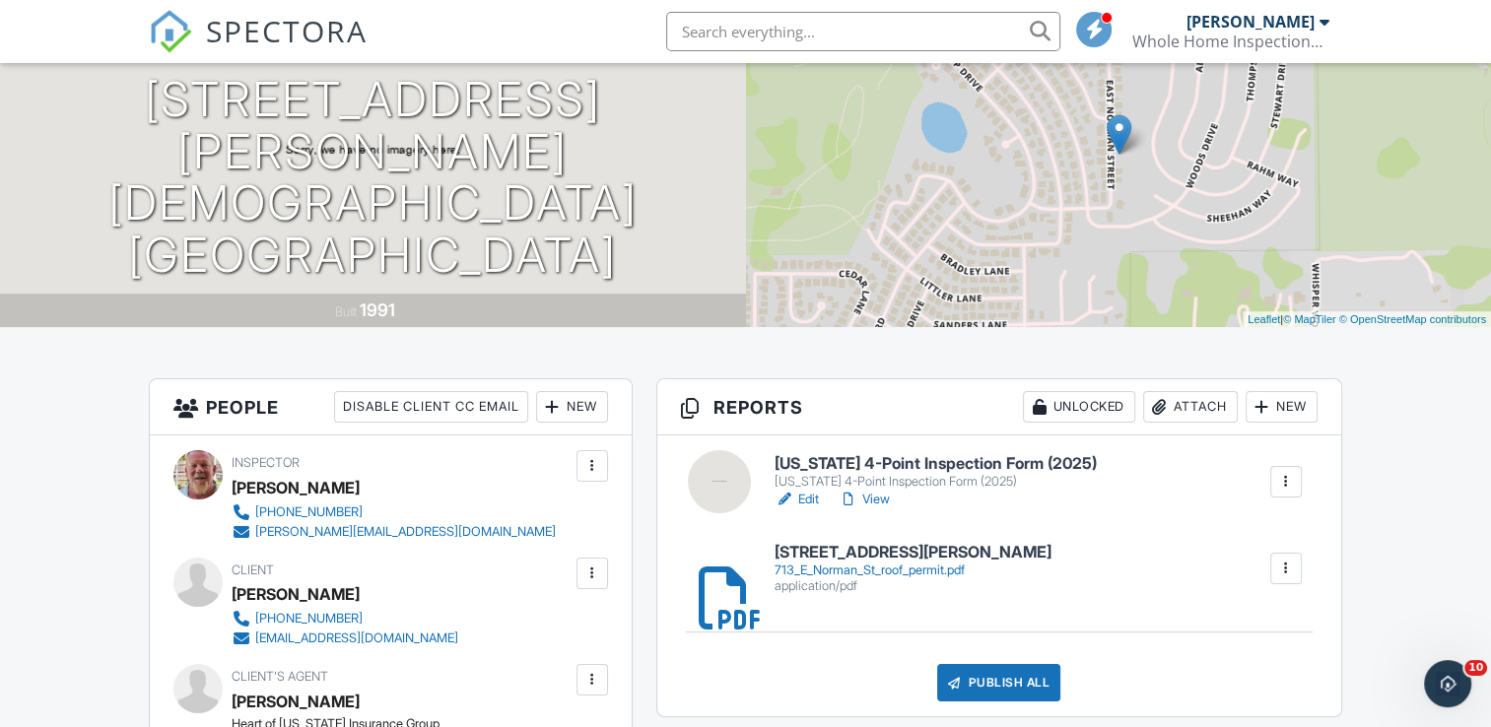
scroll to position [197, 0]
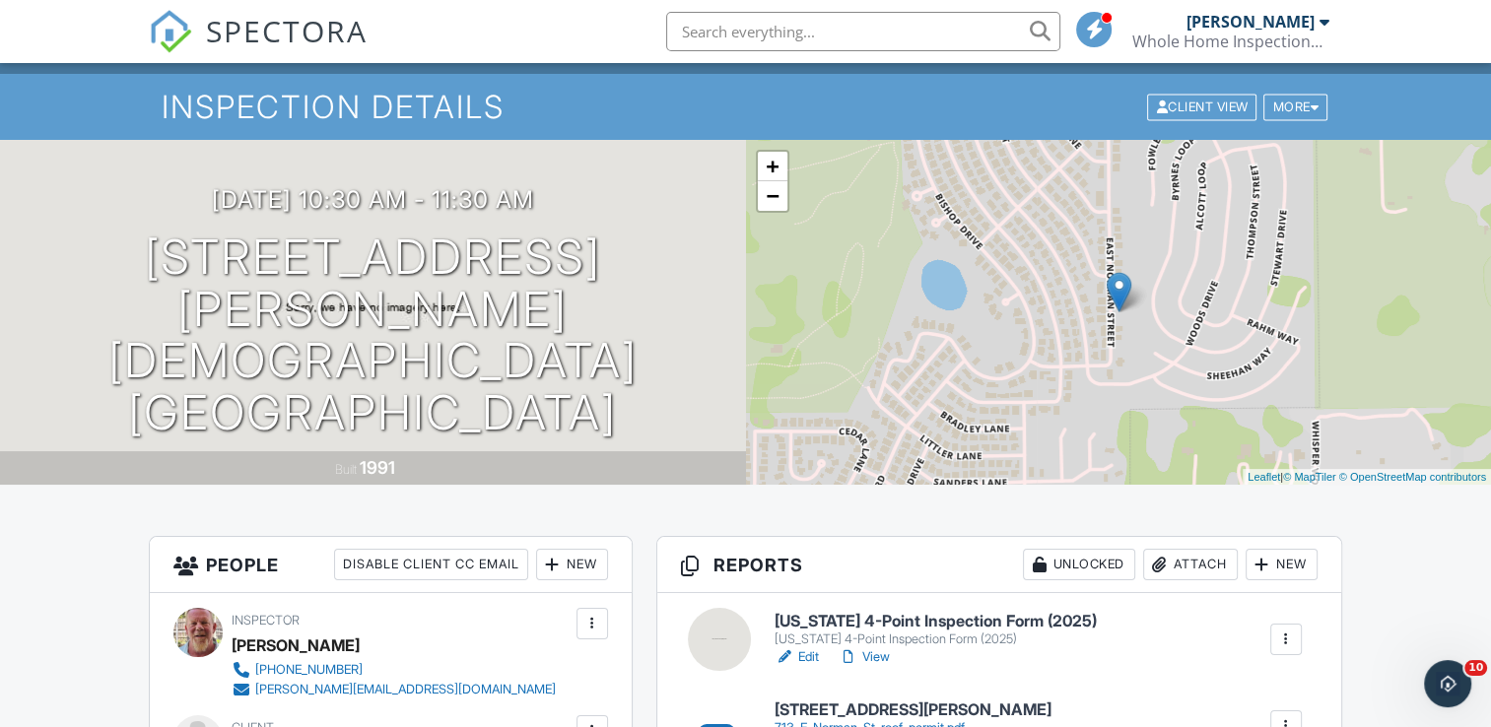
scroll to position [39, 0]
